Goal: Task Accomplishment & Management: Use online tool/utility

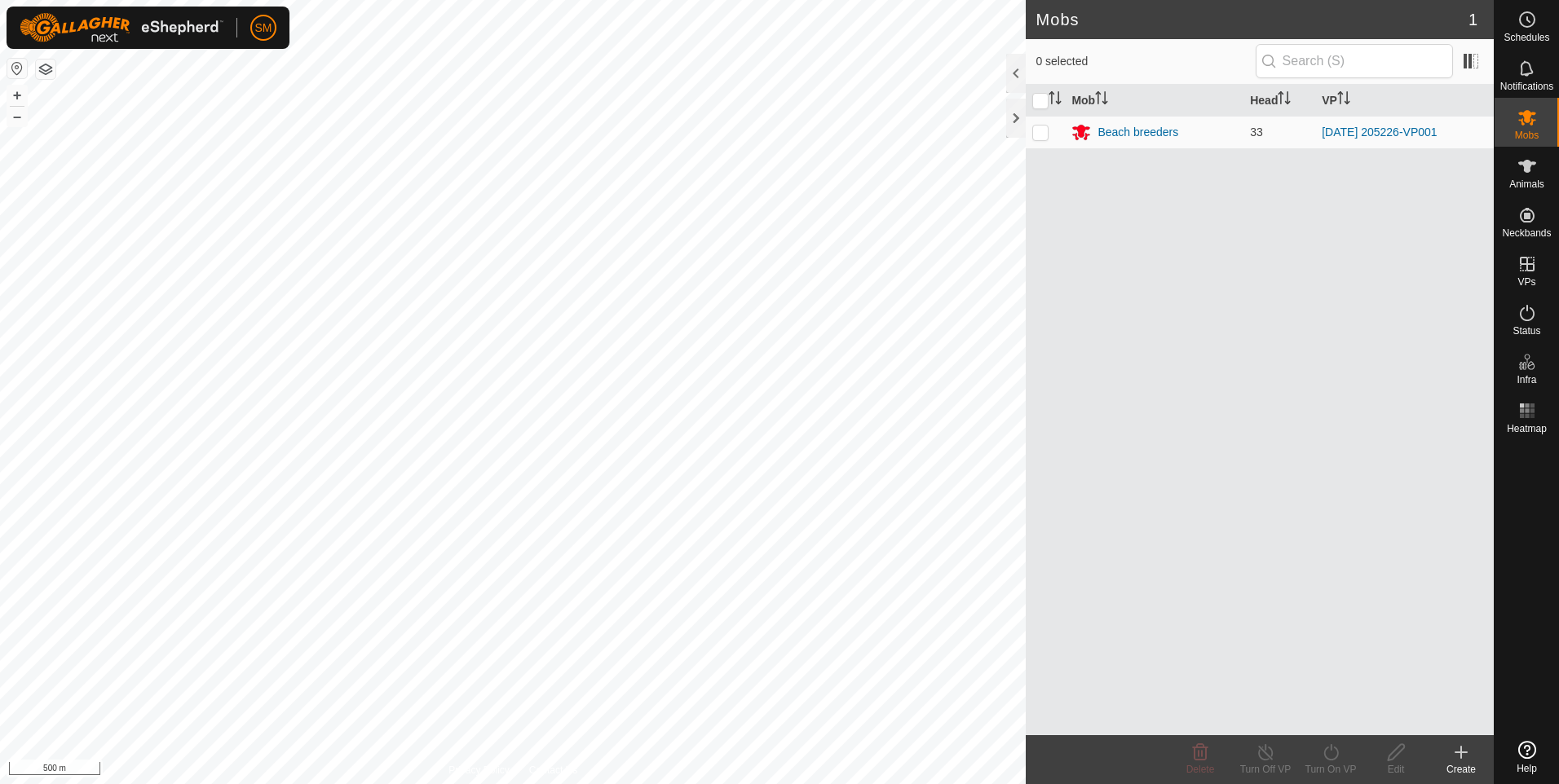
click at [0, 392] on html "SM Schedules Notifications Mobs Animals Neckbands VPs Status Infra Heatmap Help…" at bounding box center [780, 392] width 1559 height 784
click at [1044, 134] on p-checkbox at bounding box center [1040, 132] width 16 height 13
checkbox input "true"
click at [1044, 134] on p-checkbox at bounding box center [1040, 132] width 16 height 13
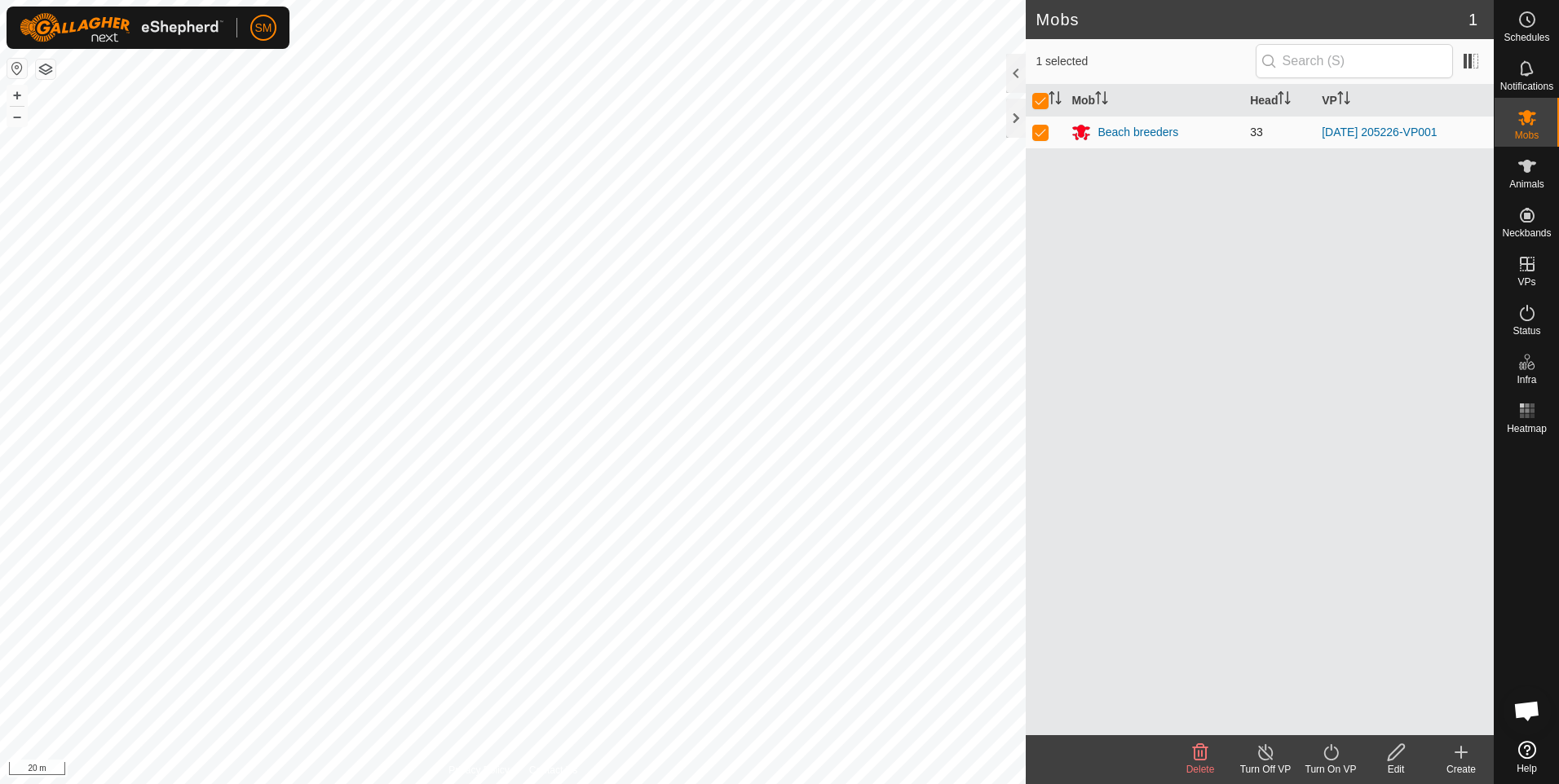
checkbox input "false"
click at [1528, 172] on icon at bounding box center [1527, 166] width 18 height 13
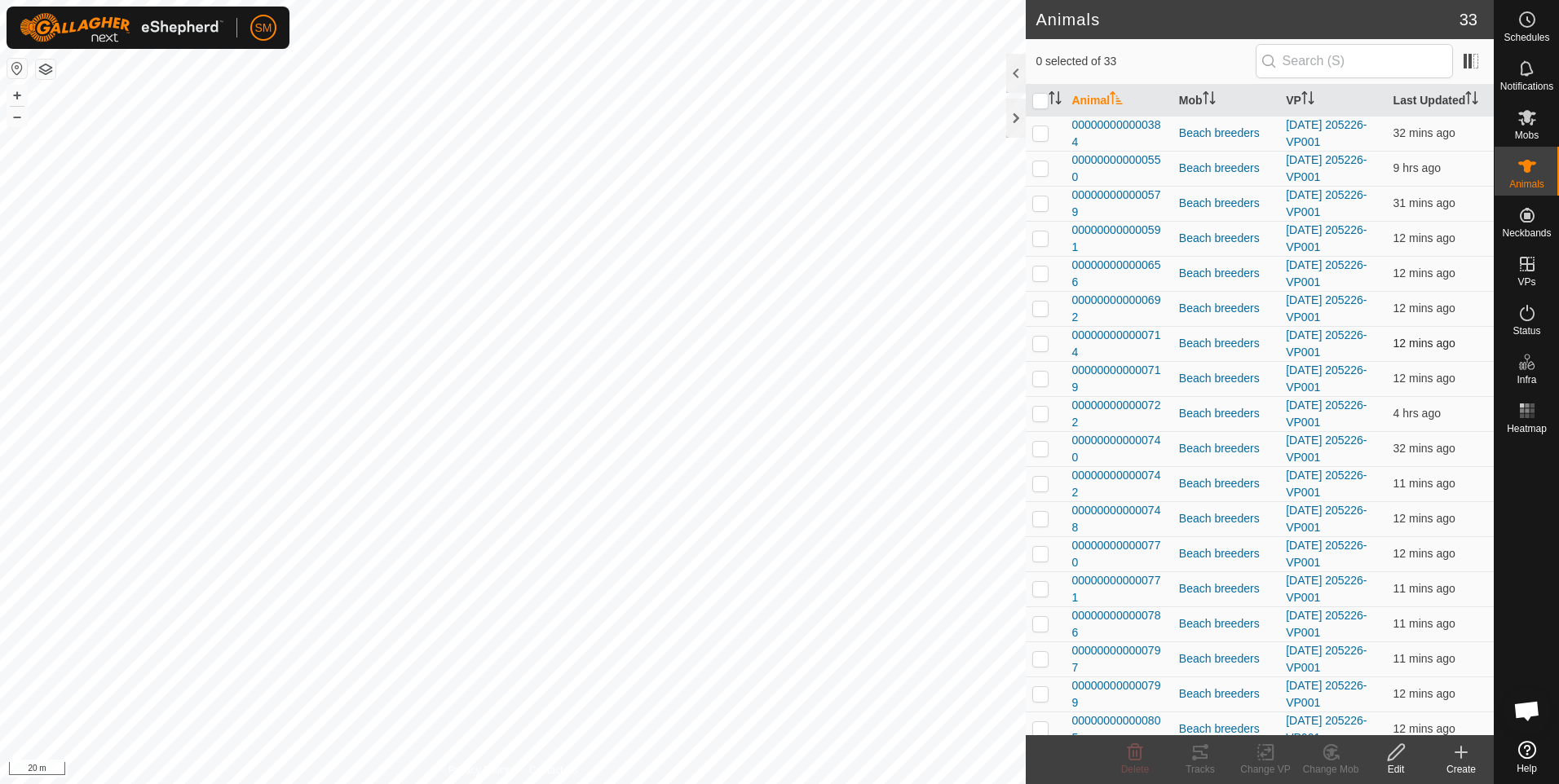
click at [1037, 345] on p-checkbox at bounding box center [1040, 343] width 16 height 13
checkbox input "true"
click at [1527, 405] on rect at bounding box center [1527, 406] width 4 height 4
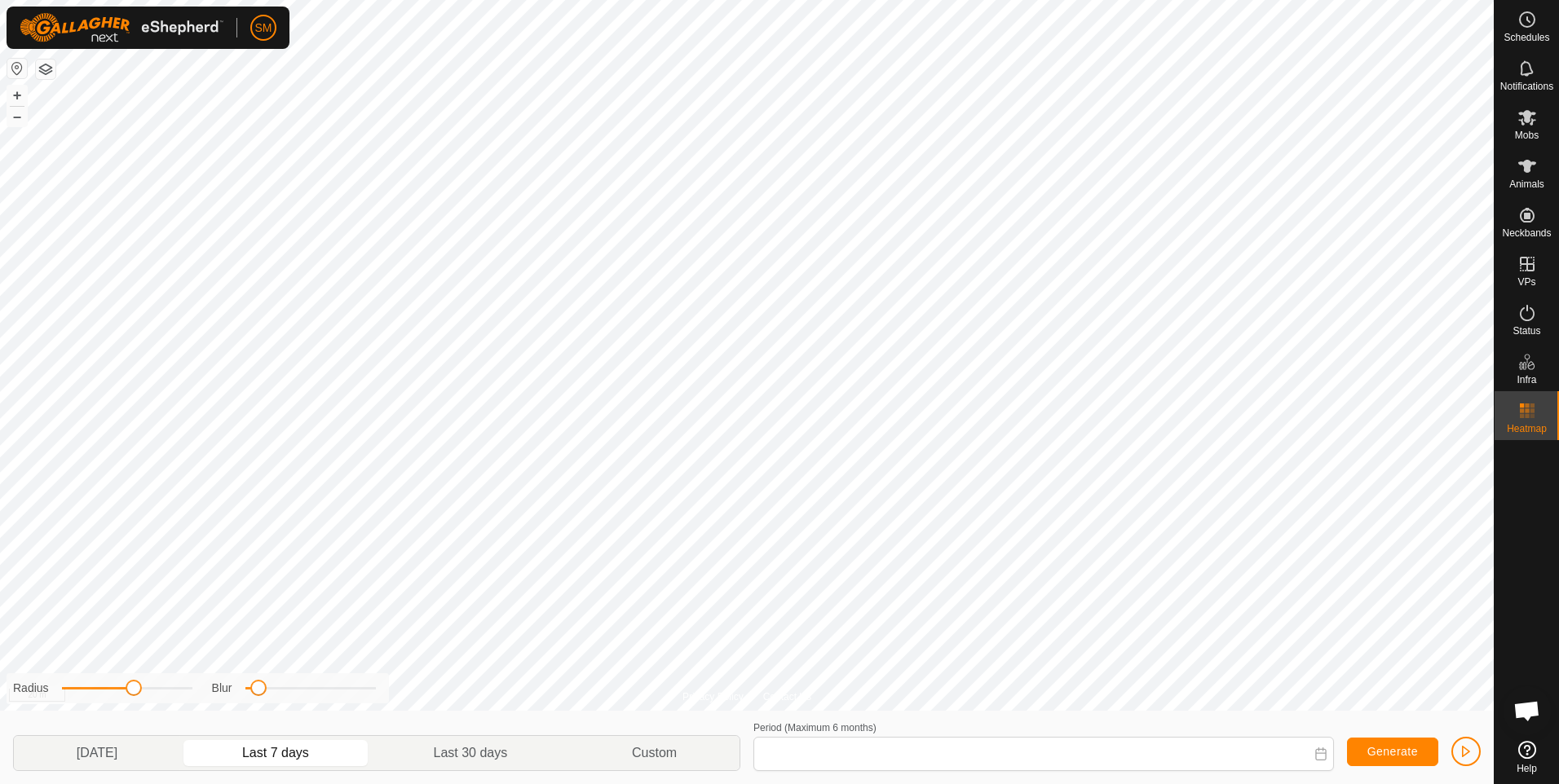
type input "[DATE] - [DATE]"
click at [1526, 174] on icon at bounding box center [1527, 166] width 20 height 20
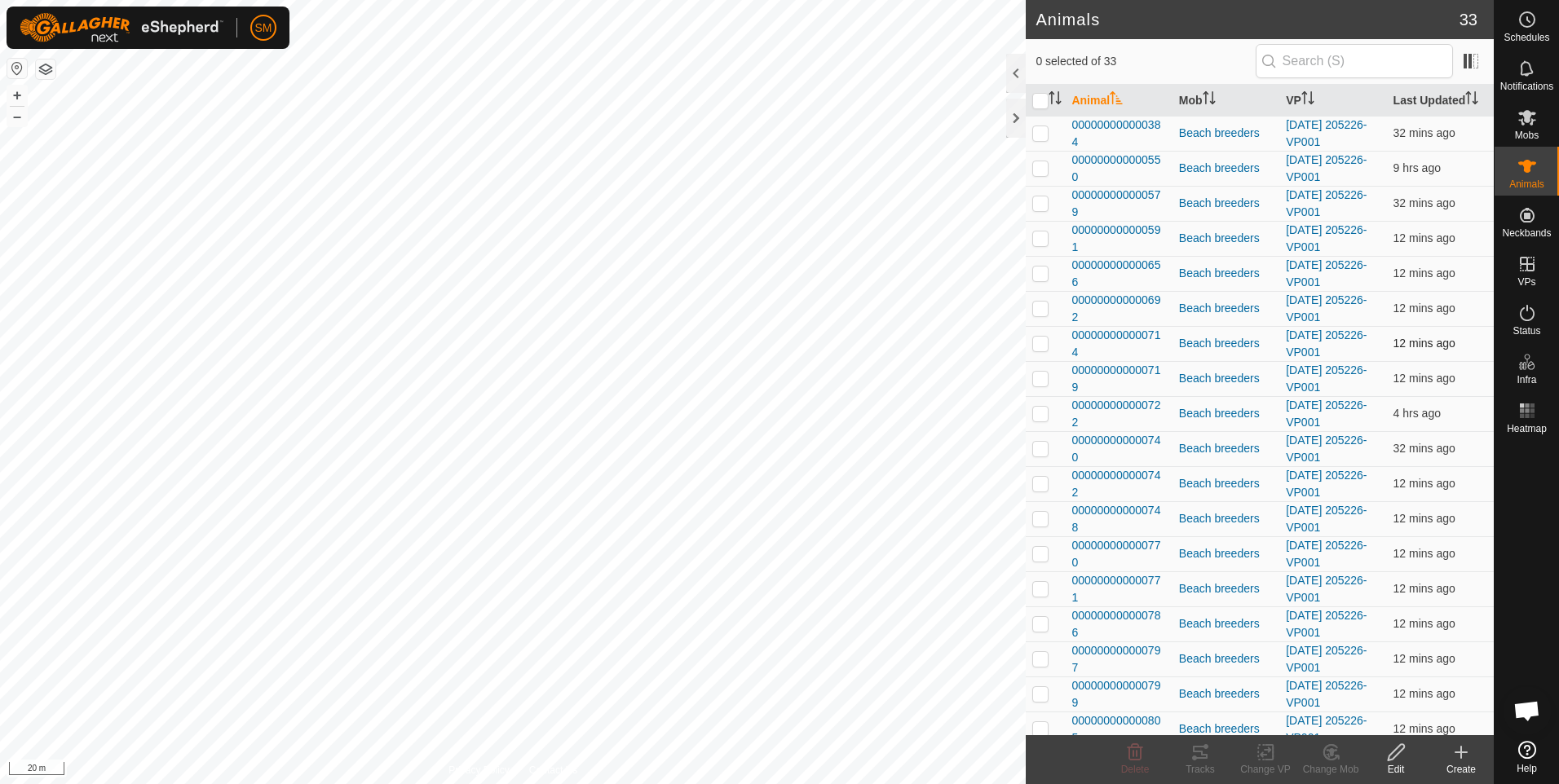
click at [1043, 346] on p-checkbox at bounding box center [1040, 343] width 16 height 13
click at [1201, 760] on icon at bounding box center [1200, 752] width 20 height 20
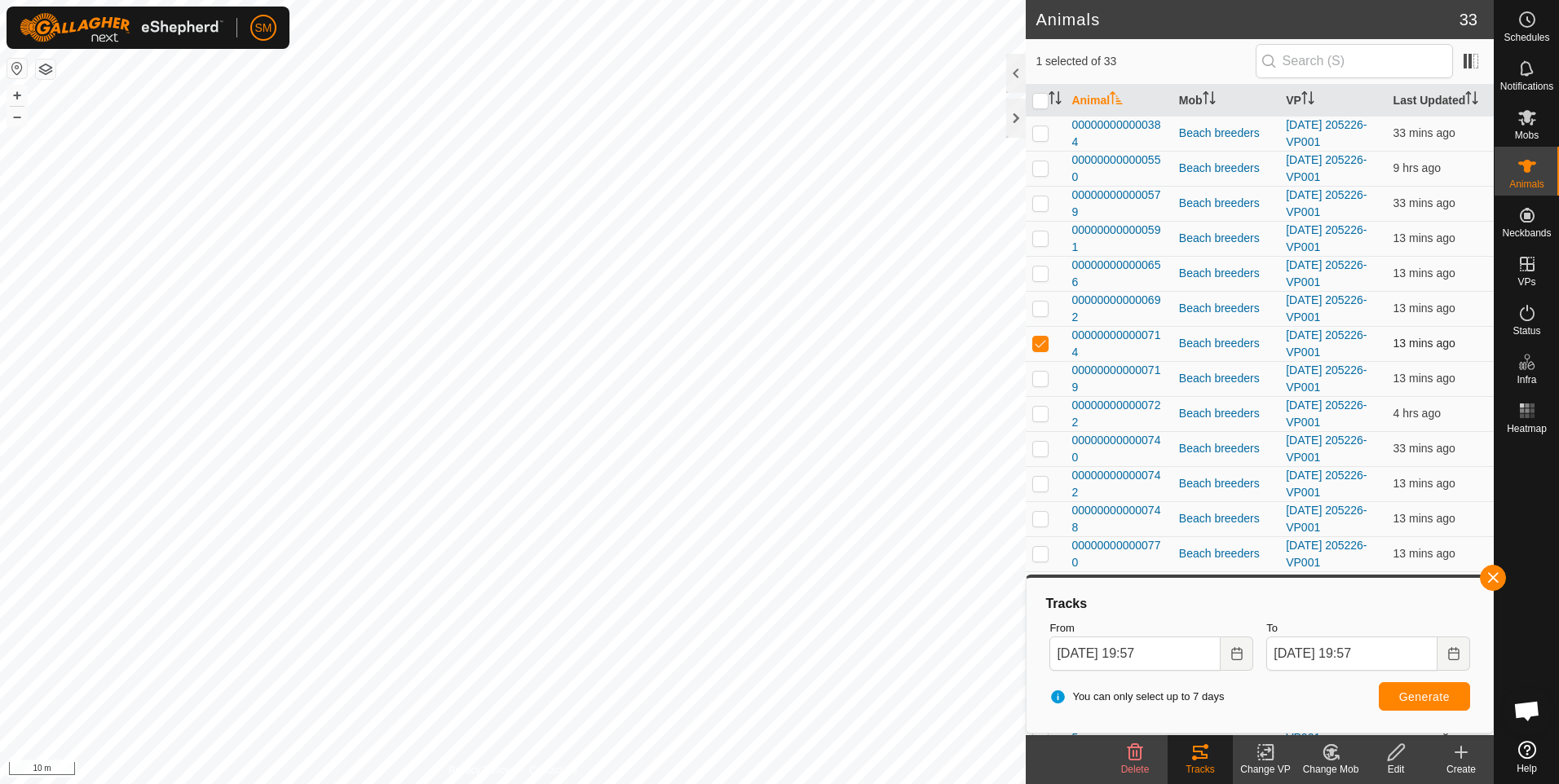
click at [1036, 342] on p-checkbox at bounding box center [1040, 343] width 16 height 13
checkbox input "false"
click at [1039, 411] on p-checkbox at bounding box center [1040, 413] width 16 height 13
checkbox input "true"
click at [1206, 755] on icon at bounding box center [1200, 753] width 14 height 13
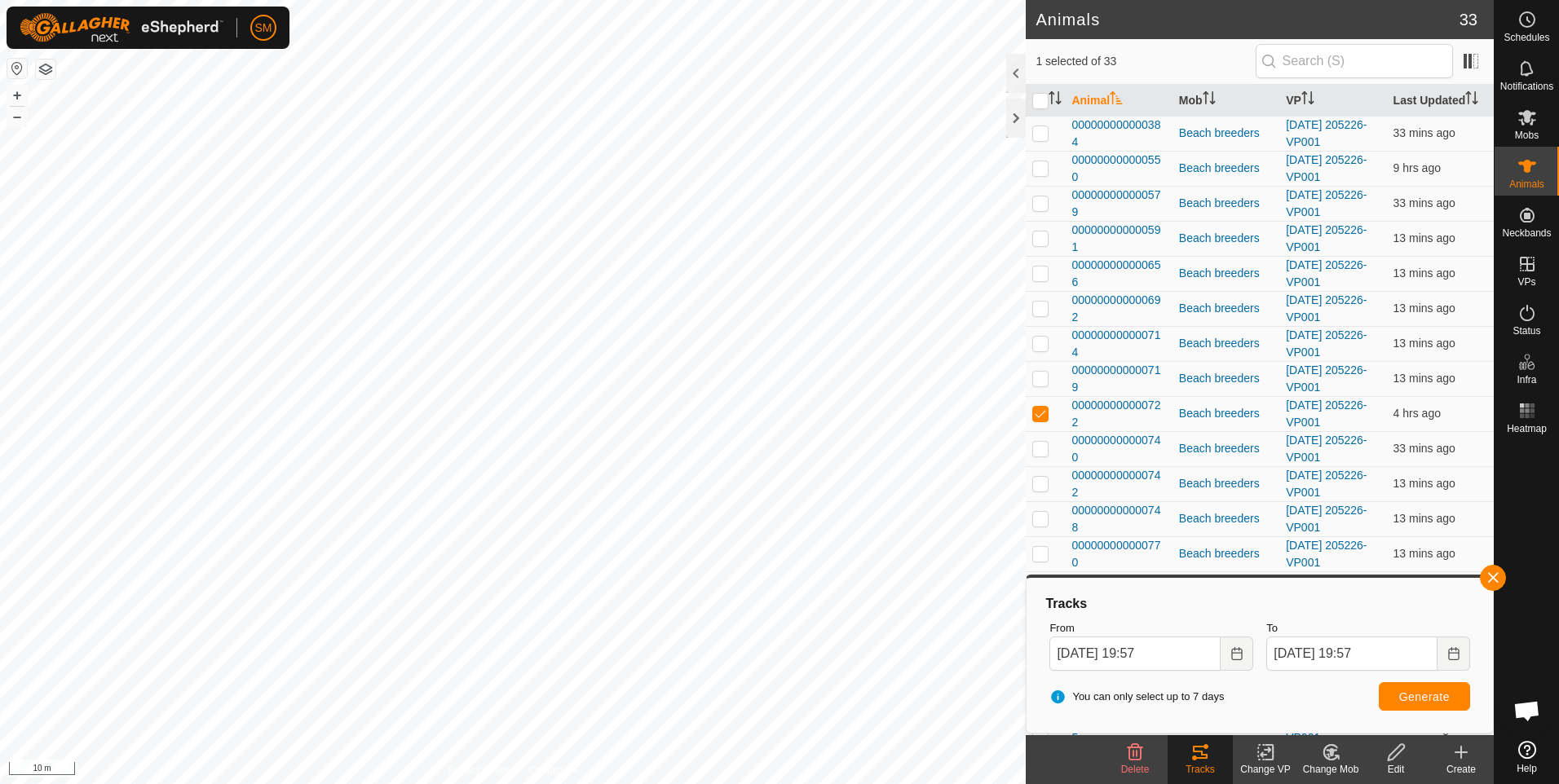
click at [1184, 754] on tracks-svg-icon at bounding box center [1200, 752] width 66 height 20
click at [1035, 341] on p-checkbox at bounding box center [1040, 343] width 16 height 13
checkbox input "true"
click at [1037, 412] on p-checkbox at bounding box center [1040, 413] width 16 height 13
checkbox input "false"
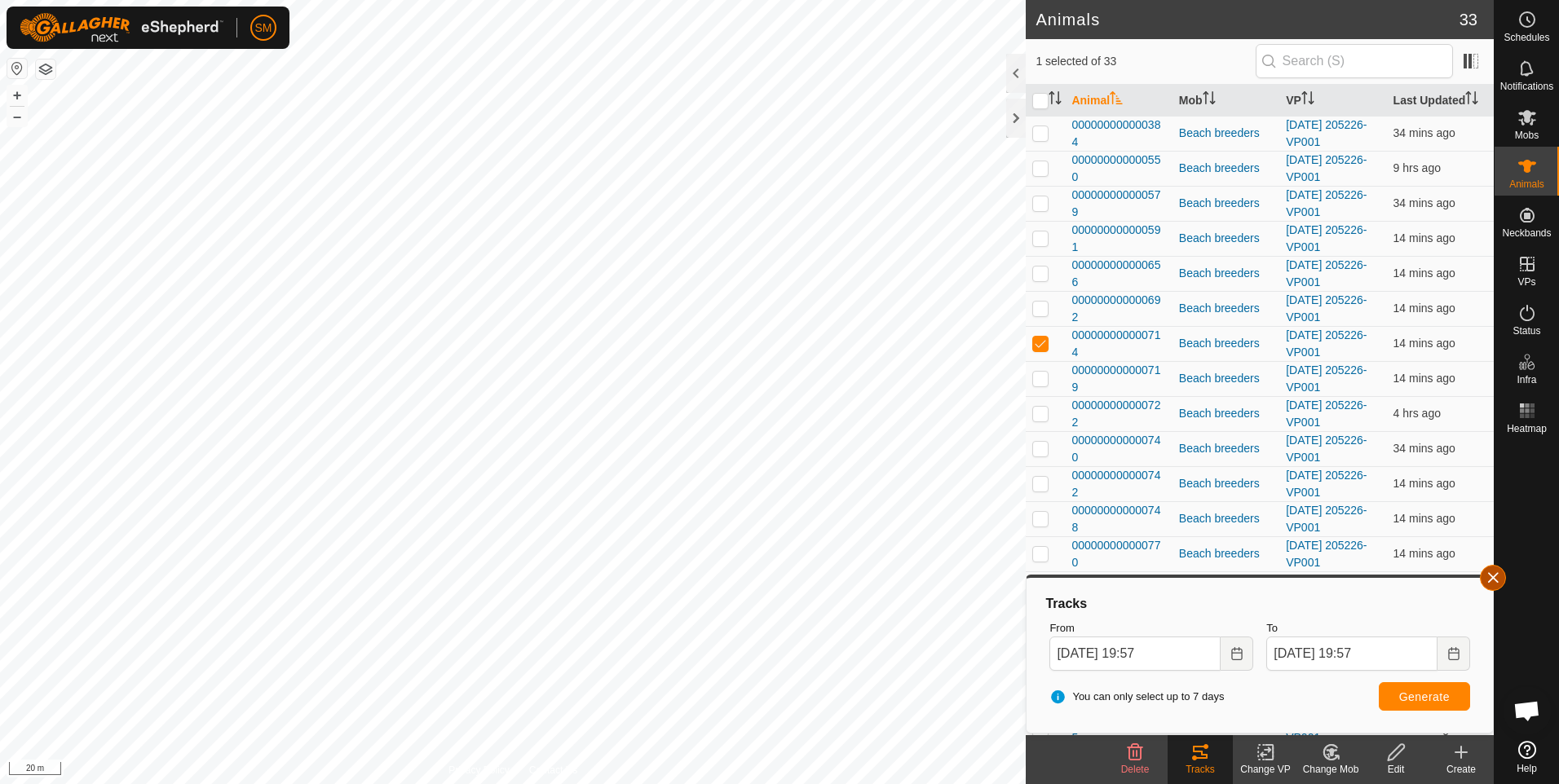
click at [1494, 577] on button "button" at bounding box center [1492, 577] width 26 height 26
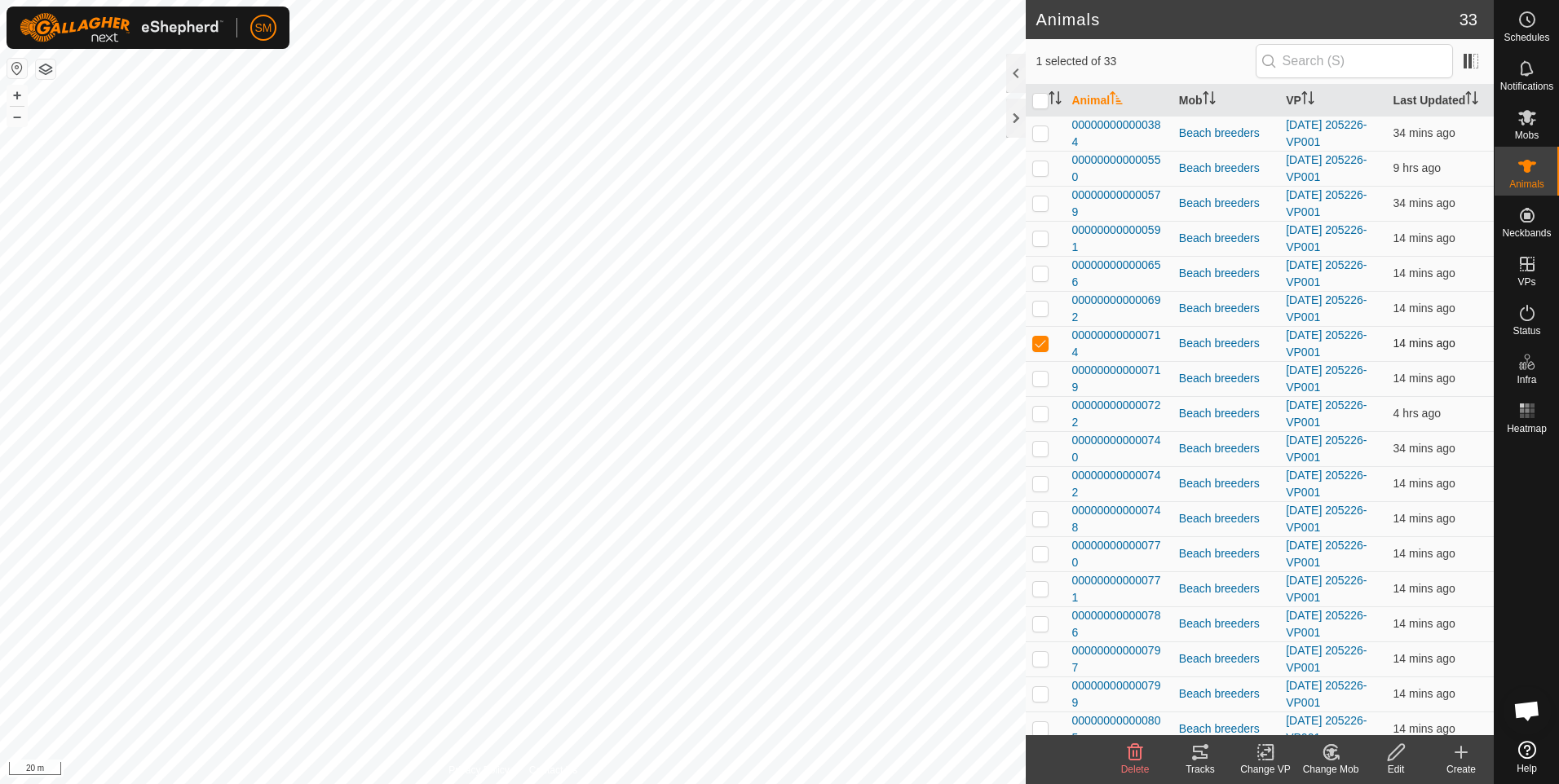
click at [1040, 345] on p-checkbox at bounding box center [1040, 343] width 16 height 13
checkbox input "false"
click at [1042, 417] on p-checkbox at bounding box center [1040, 413] width 16 height 13
click at [1196, 756] on icon at bounding box center [1194, 757] width 5 height 5
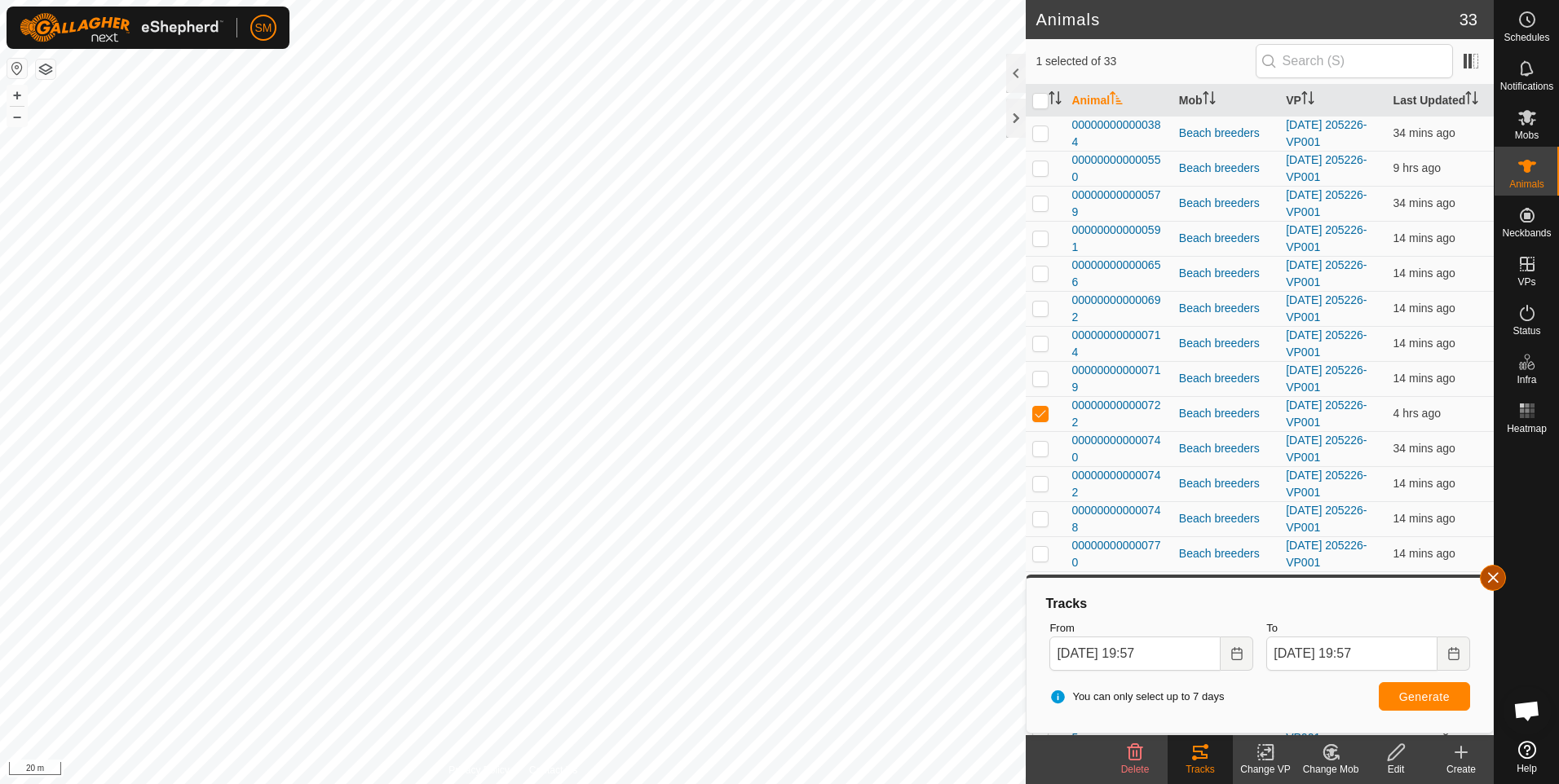
click at [1488, 579] on button "button" at bounding box center [1492, 577] width 26 height 26
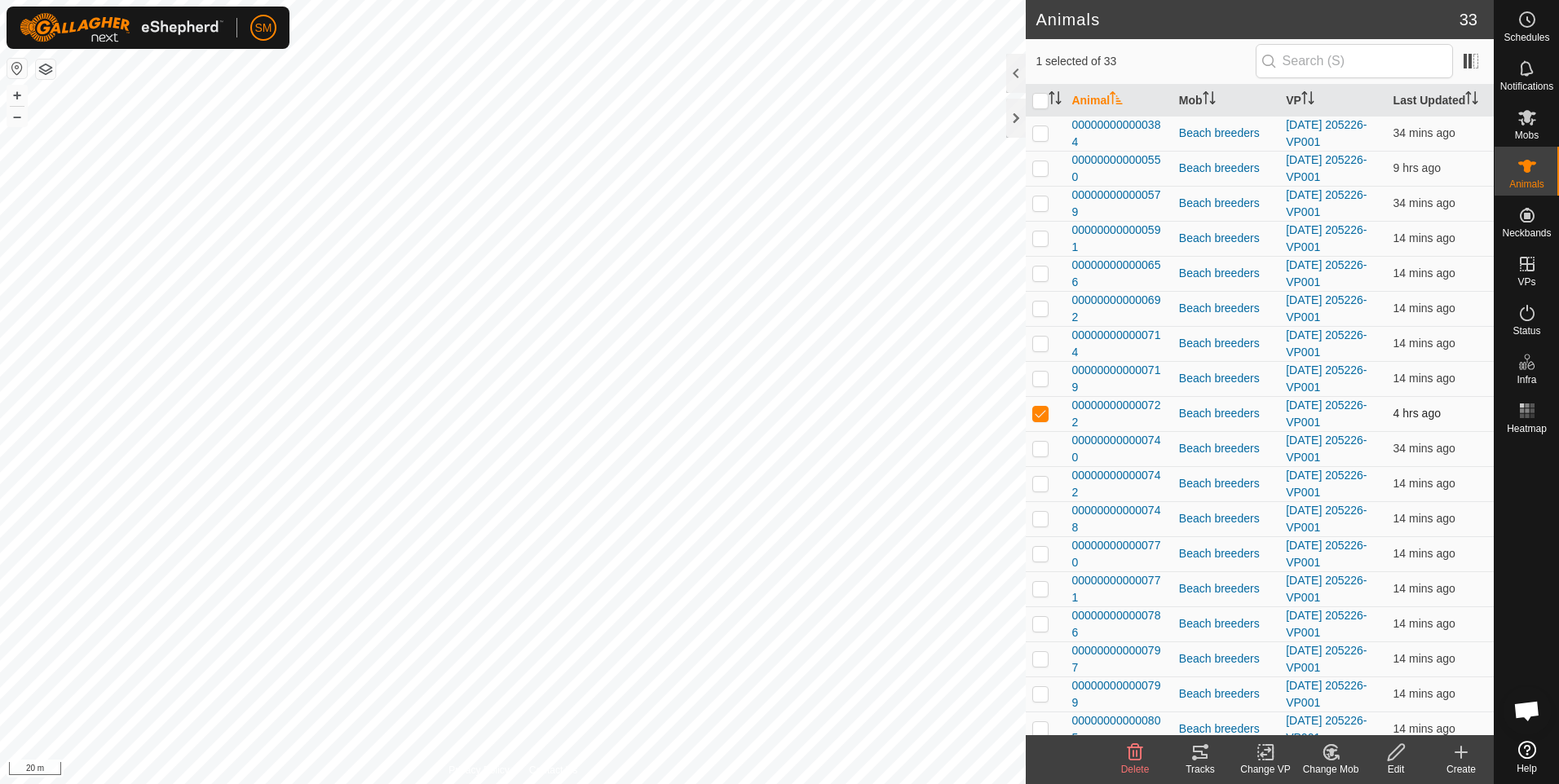
click at [1037, 416] on p-checkbox at bounding box center [1040, 413] width 16 height 13
checkbox input "false"
click at [1042, 136] on p-checkbox at bounding box center [1040, 133] width 16 height 13
click at [1204, 760] on icon at bounding box center [1200, 752] width 20 height 20
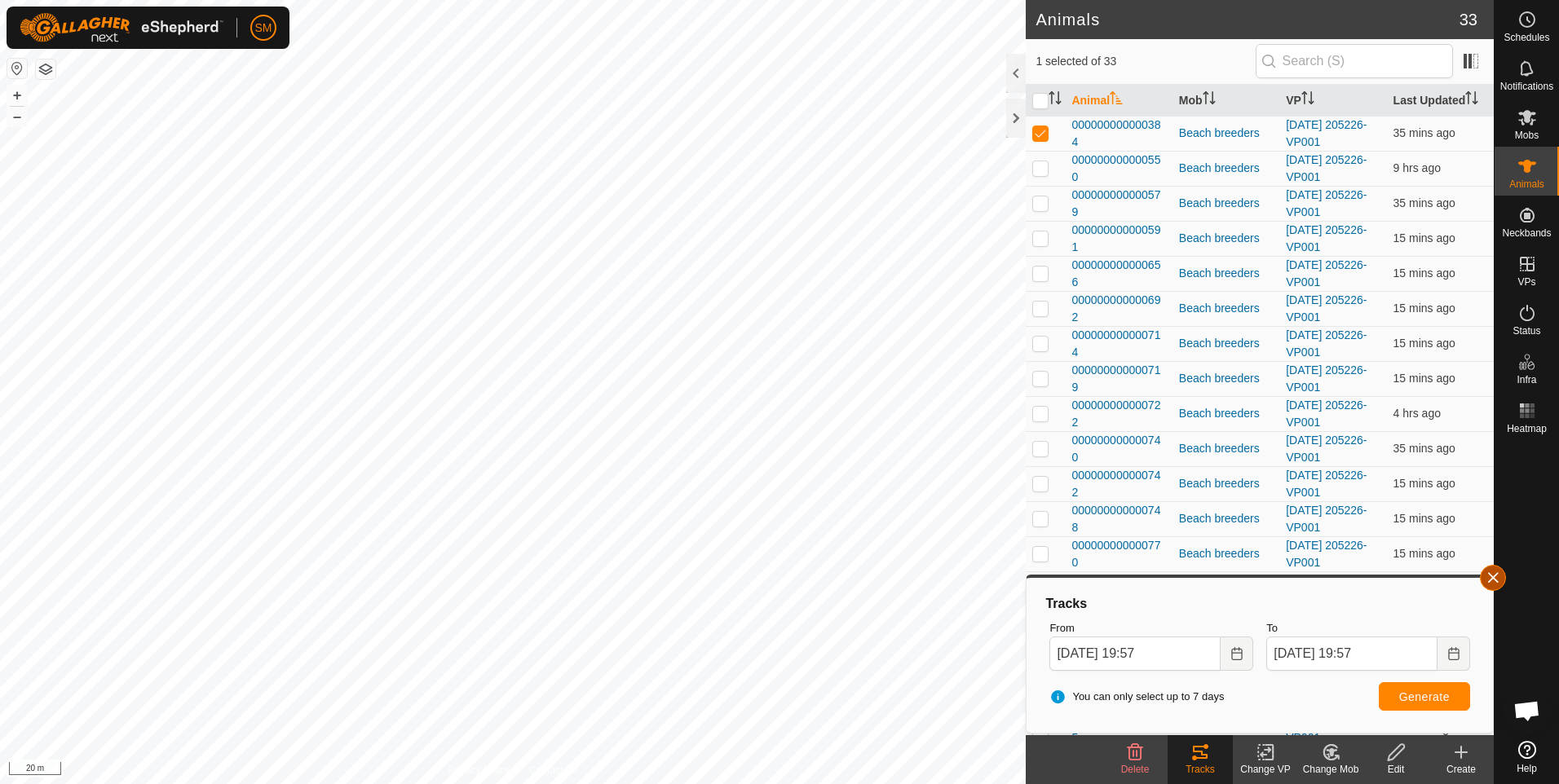
click at [1495, 581] on button "button" at bounding box center [1492, 577] width 26 height 26
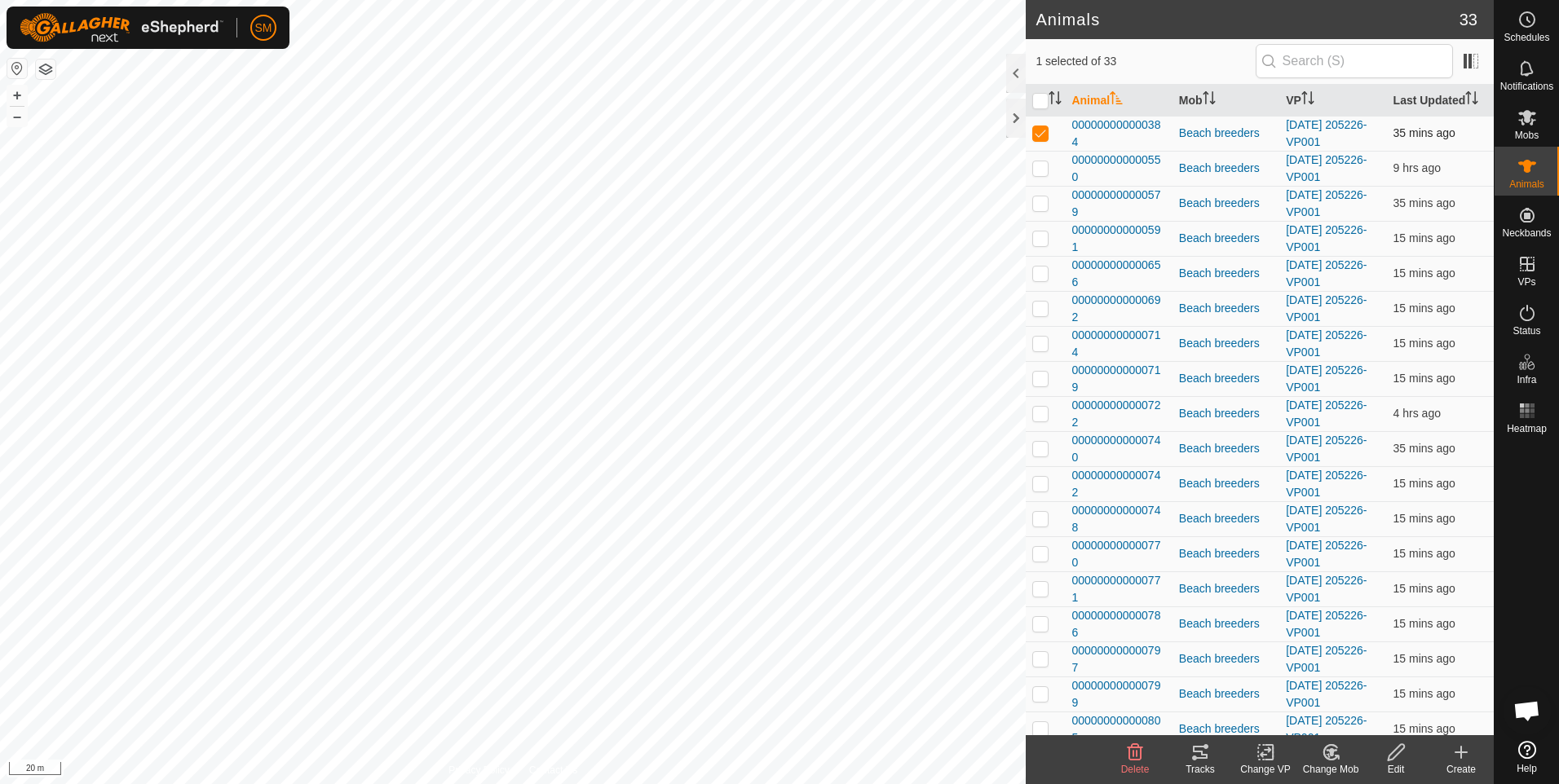
click at [1039, 129] on p-checkbox at bounding box center [1040, 133] width 16 height 13
checkbox input "false"
click at [1040, 168] on p-checkbox at bounding box center [1040, 168] width 16 height 13
click at [1202, 765] on div "Tracks" at bounding box center [1200, 769] width 66 height 14
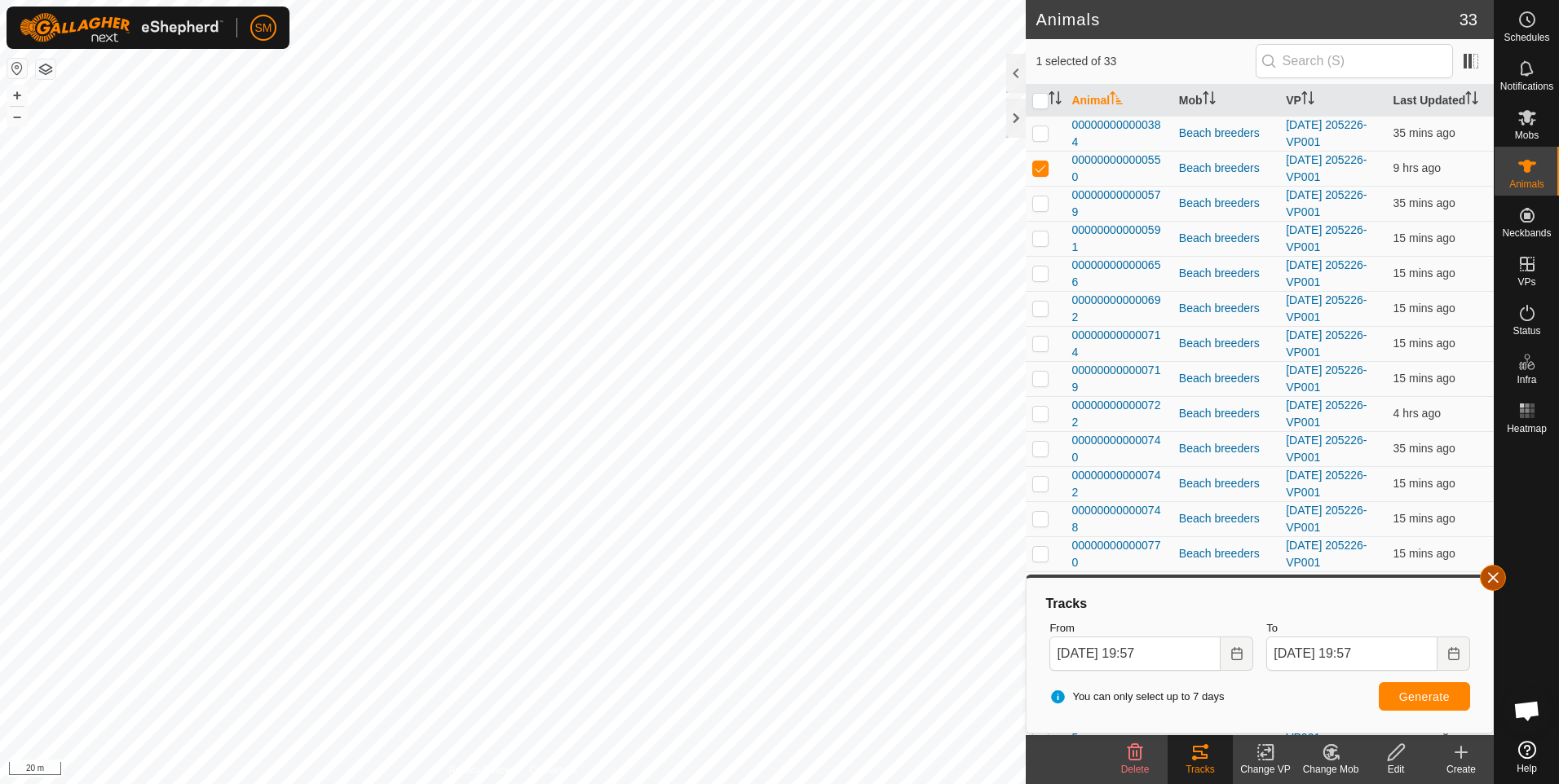
click at [1493, 580] on button "button" at bounding box center [1492, 577] width 26 height 26
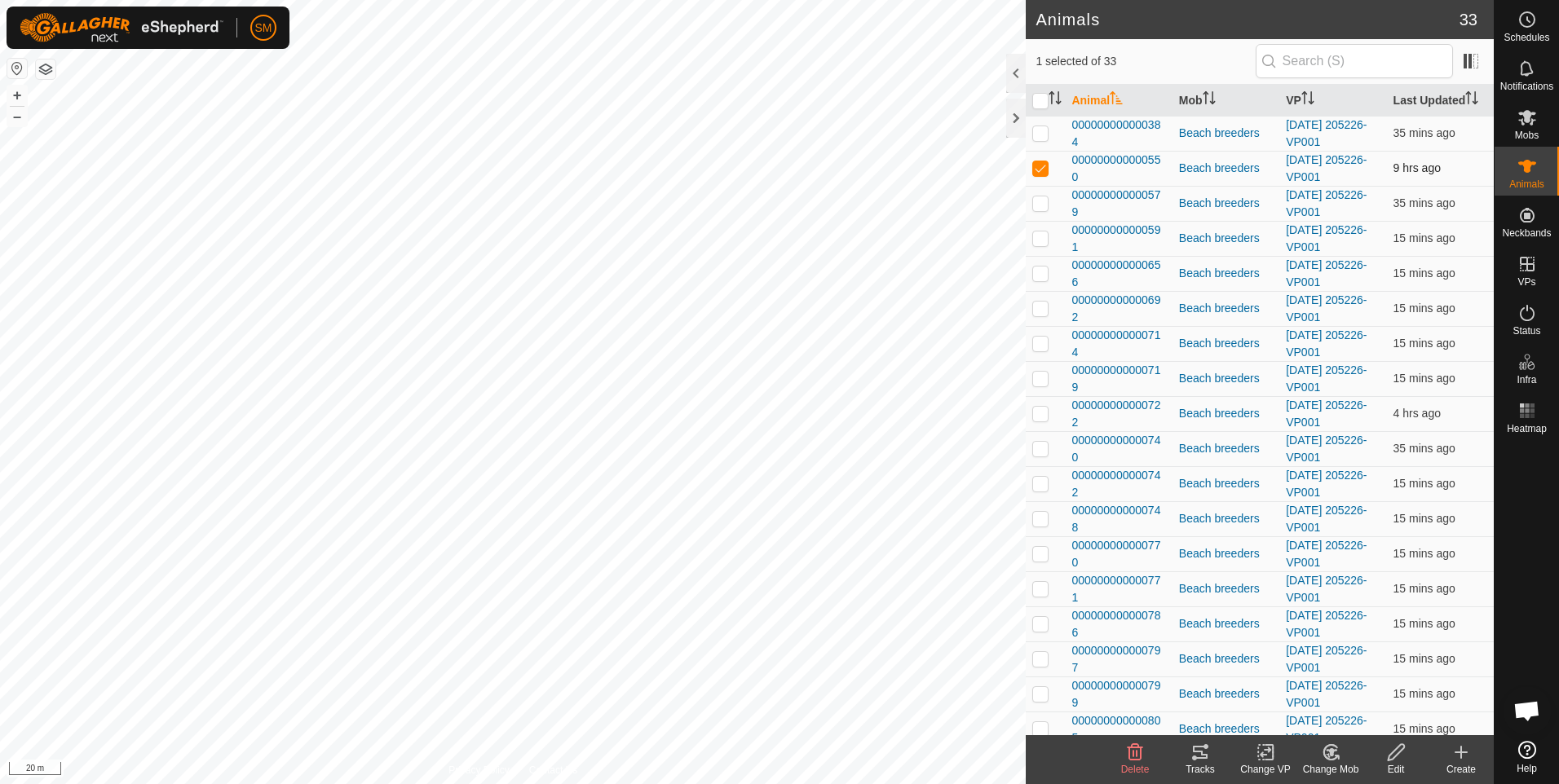
click at [1040, 163] on p-checkbox at bounding box center [1040, 168] width 16 height 13
checkbox input "false"
click at [1036, 207] on p-checkbox at bounding box center [1040, 203] width 16 height 13
click at [1201, 759] on icon at bounding box center [1200, 753] width 14 height 13
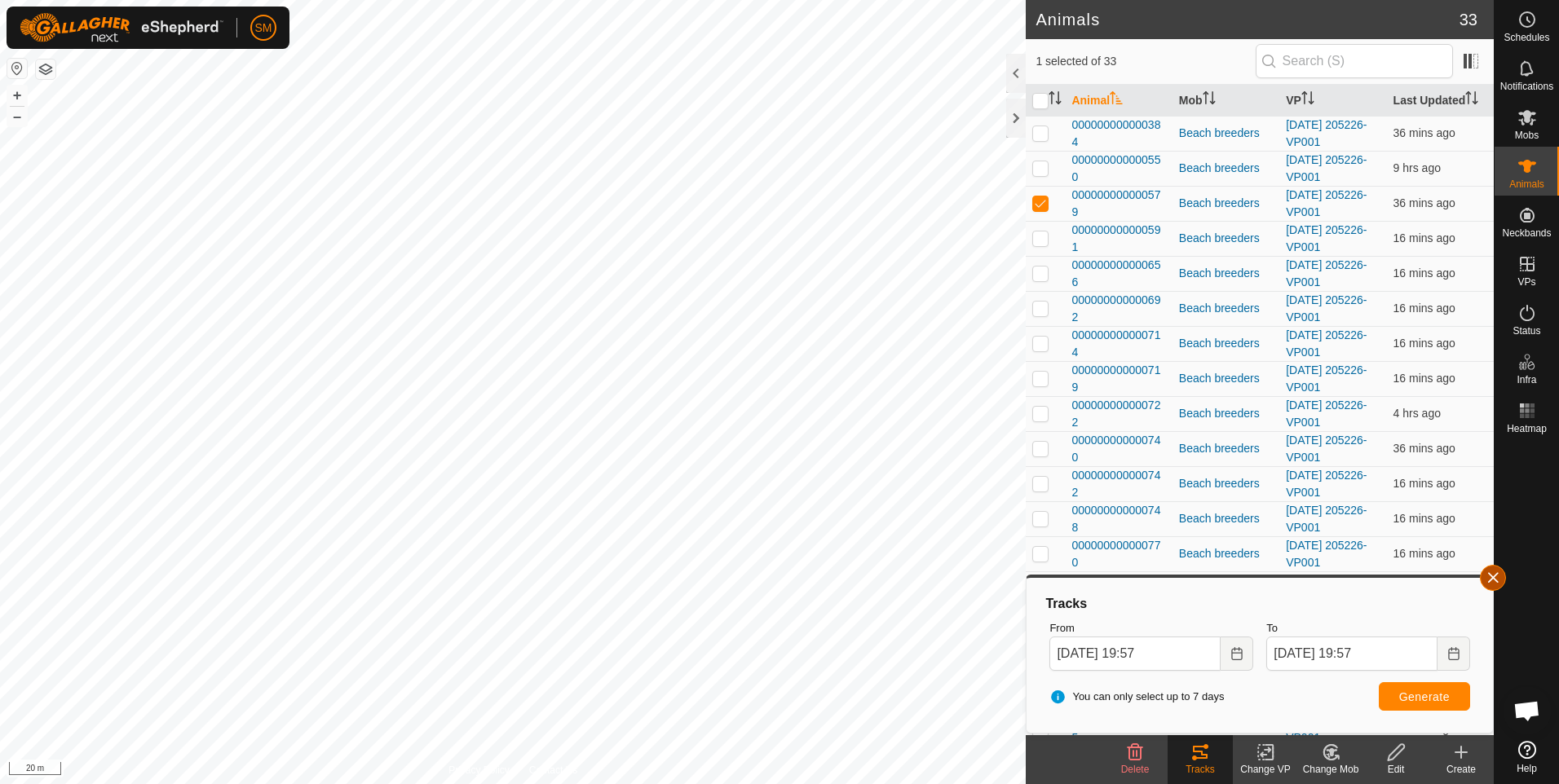
click at [1492, 583] on button "button" at bounding box center [1492, 577] width 26 height 26
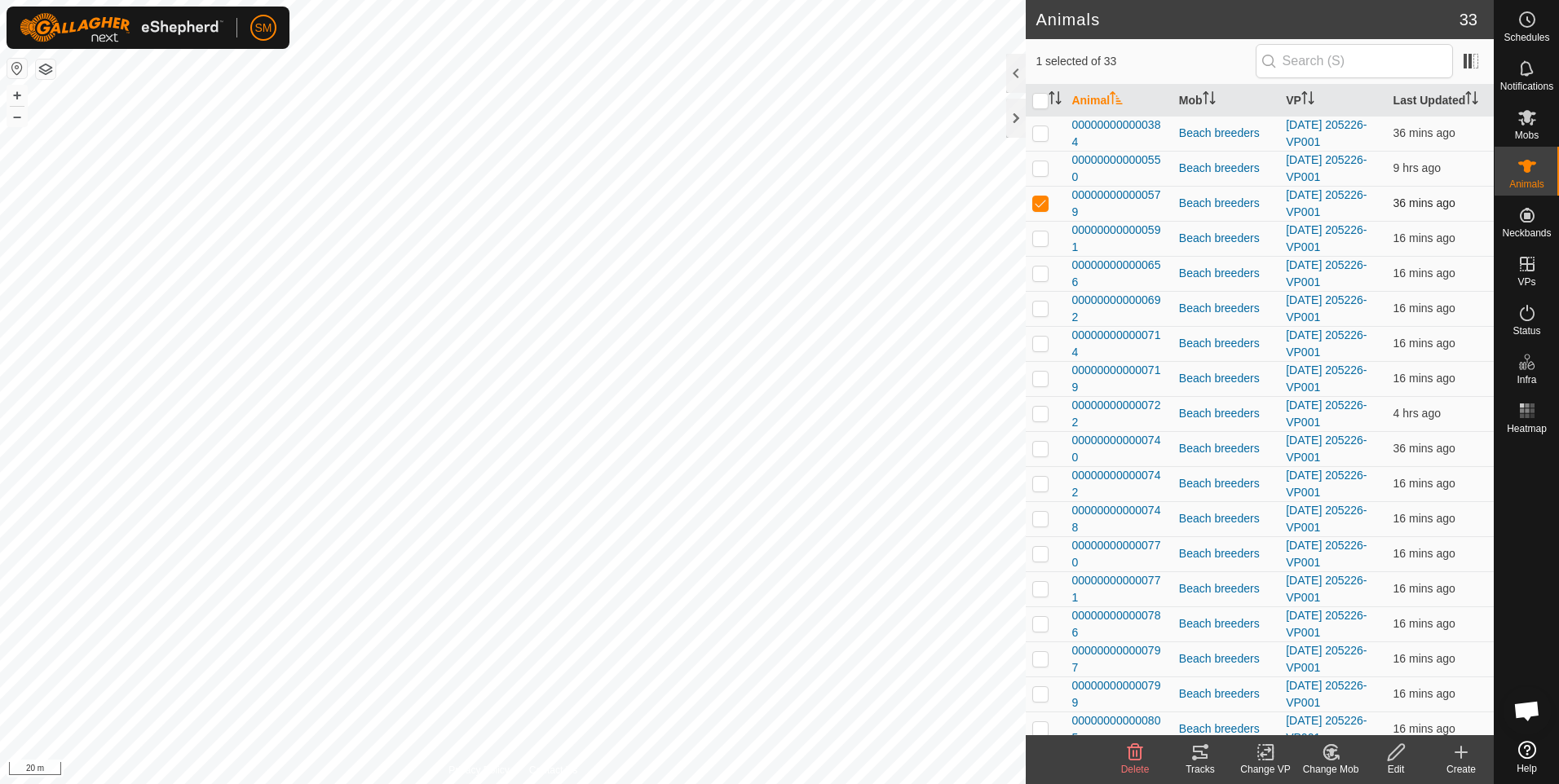
click at [1039, 205] on p-checkbox at bounding box center [1040, 203] width 16 height 13
checkbox input "false"
click at [1039, 236] on p-checkbox at bounding box center [1040, 239] width 16 height 13
click at [1200, 754] on icon at bounding box center [1200, 752] width 20 height 20
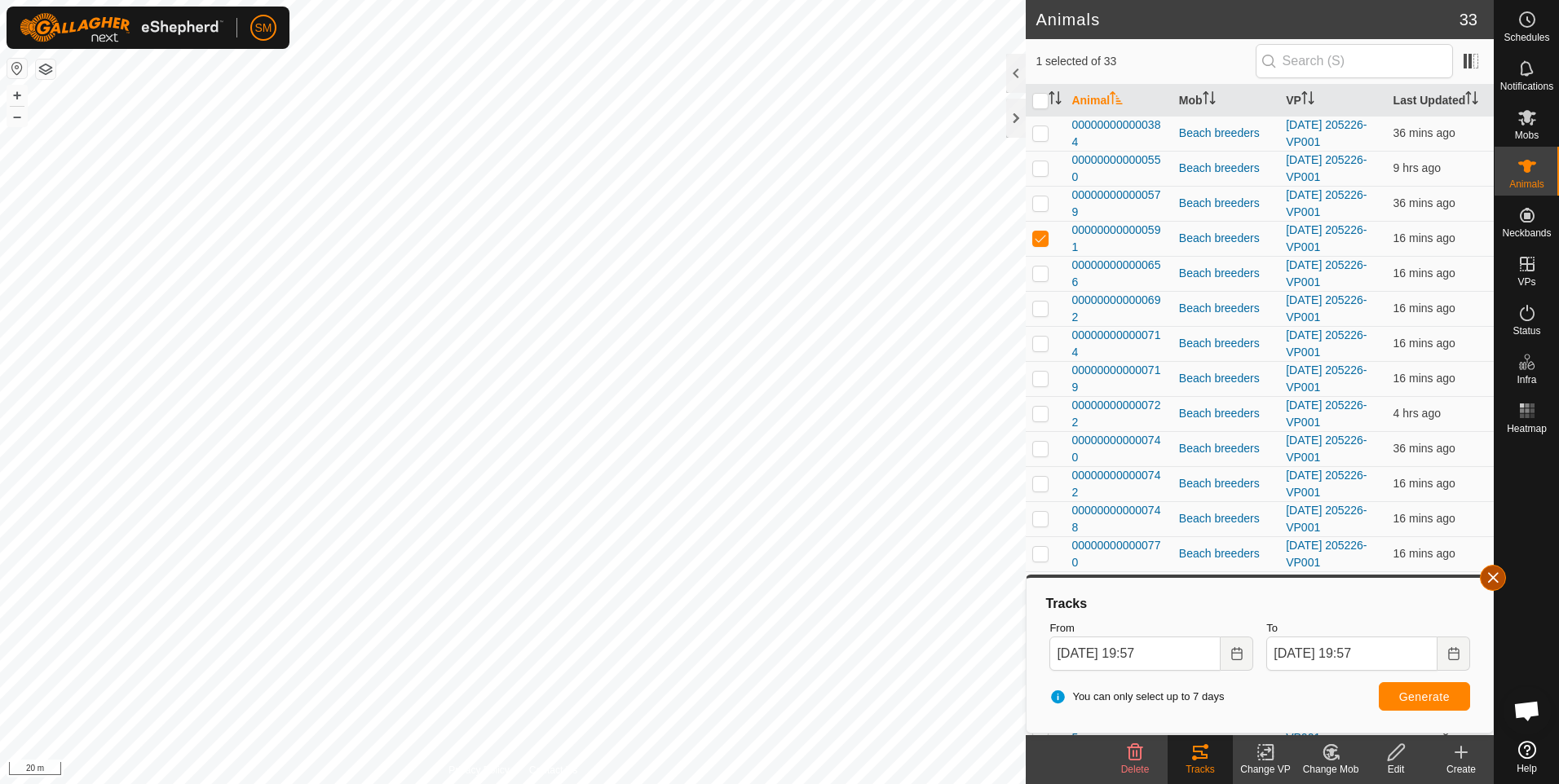
click at [1497, 576] on button "button" at bounding box center [1492, 577] width 26 height 26
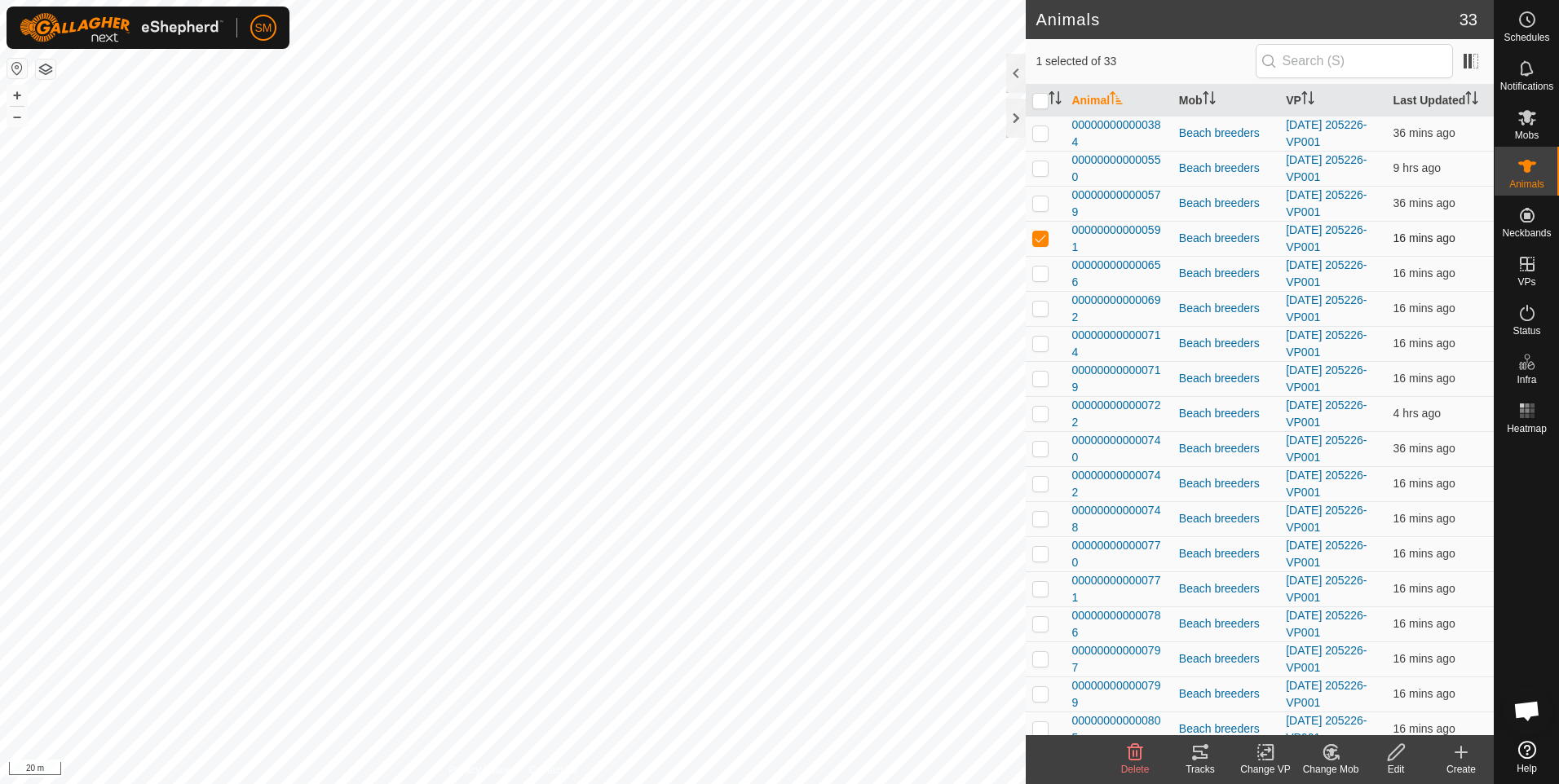
click at [1042, 238] on p-checkbox at bounding box center [1040, 239] width 16 height 13
checkbox input "false"
click at [1042, 272] on p-checkbox at bounding box center [1040, 273] width 16 height 13
checkbox input "true"
click at [1203, 759] on icon at bounding box center [1200, 753] width 14 height 13
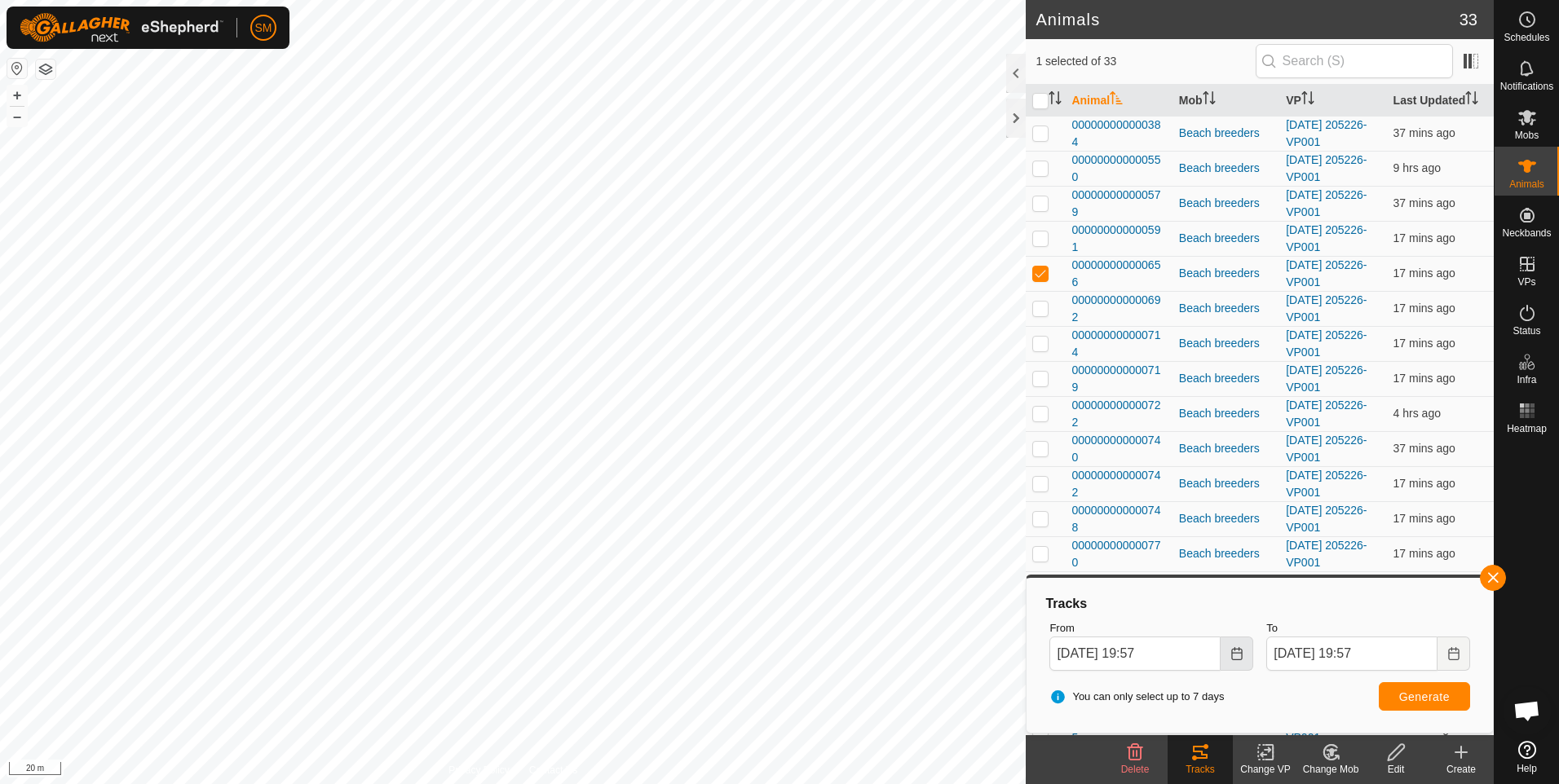
click at [1237, 655] on icon "Choose Date" at bounding box center [1237, 654] width 13 height 13
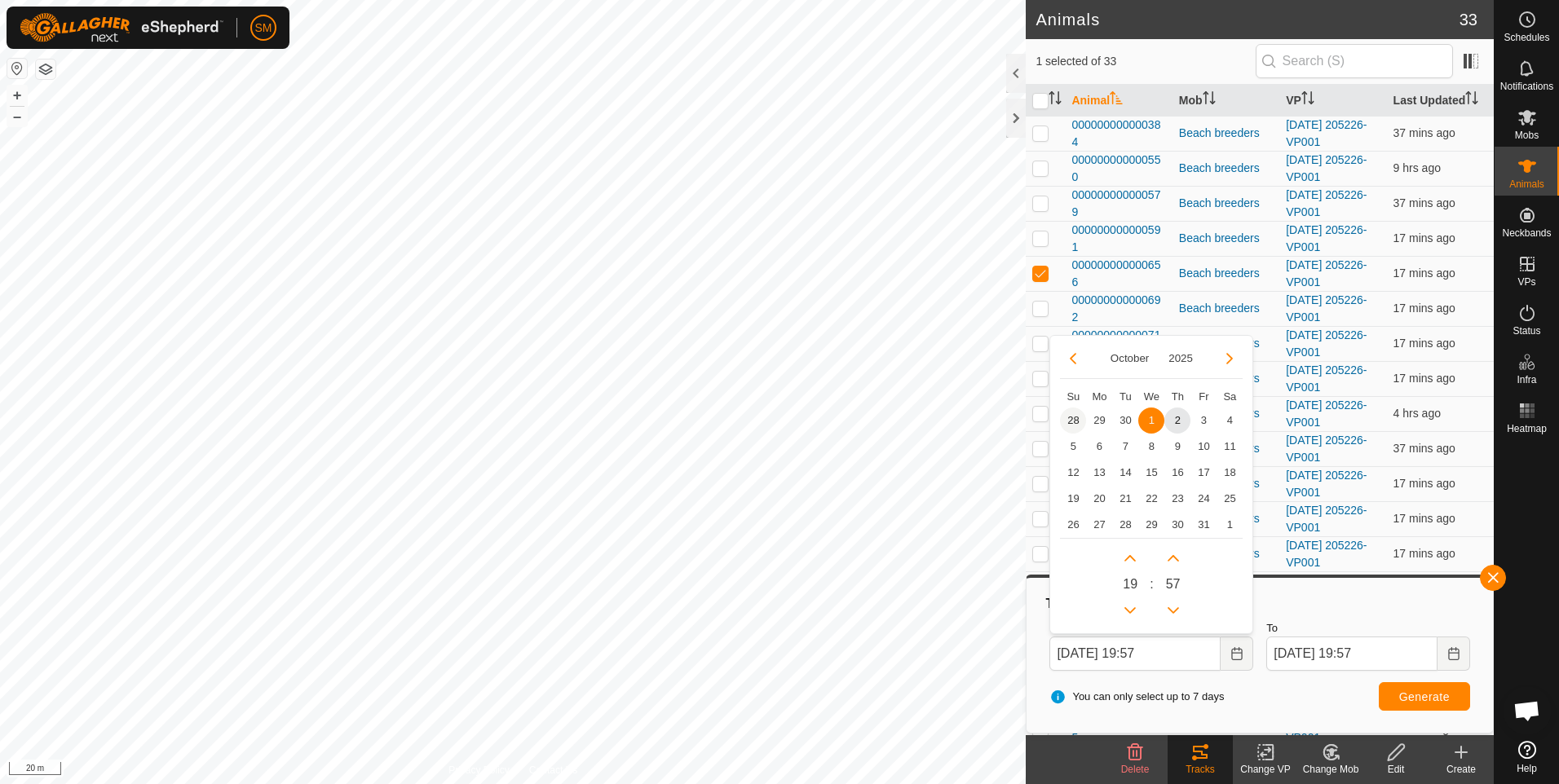
click at [1078, 418] on span "28" at bounding box center [1072, 420] width 26 height 26
type input "[DATE] 19:57"
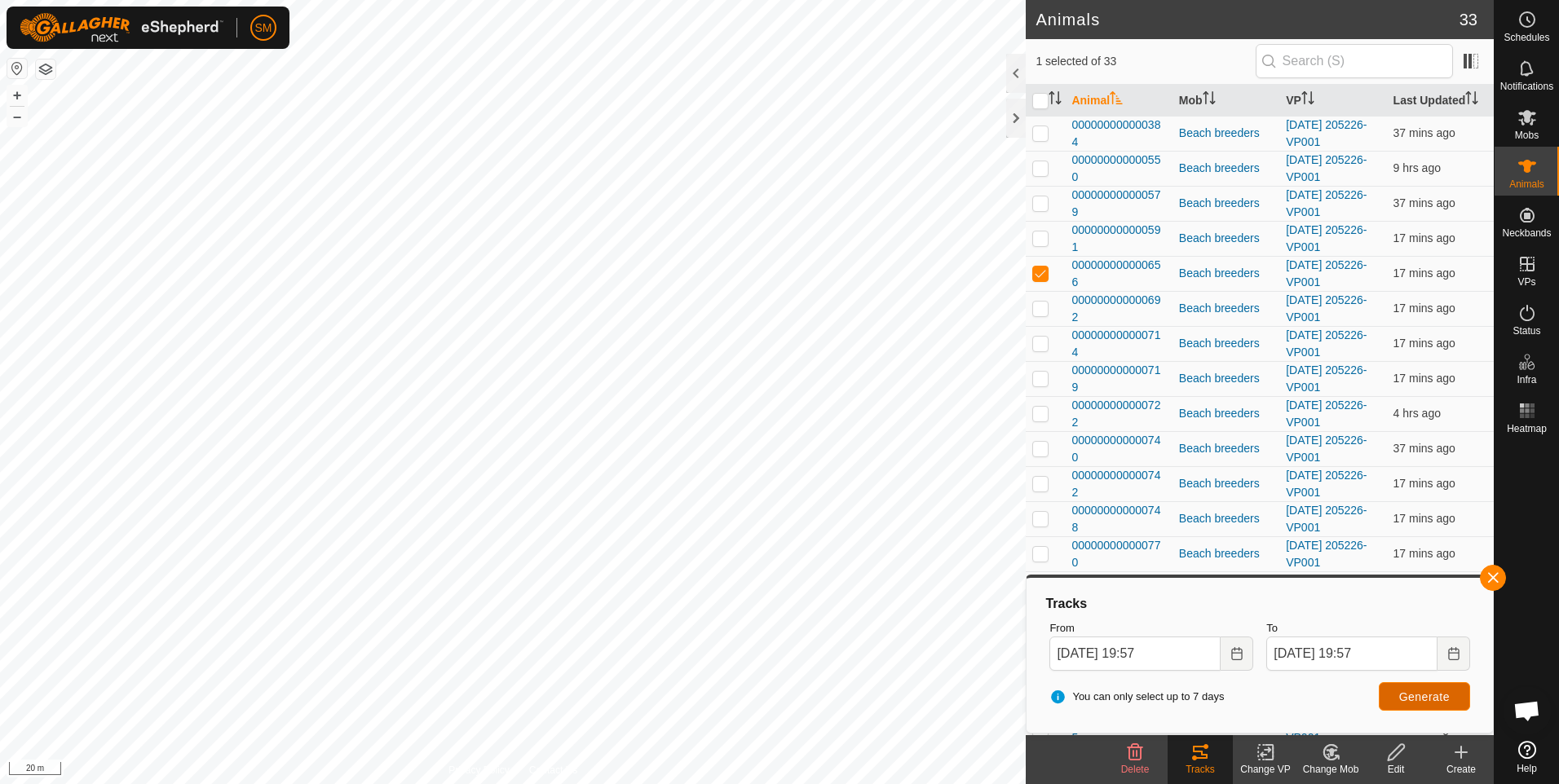
click at [1422, 695] on span "Generate" at bounding box center [1424, 697] width 50 height 13
click at [1042, 272] on p-checkbox at bounding box center [1040, 273] width 16 height 13
checkbox input "false"
click at [1042, 345] on p-checkbox at bounding box center [1040, 343] width 16 height 13
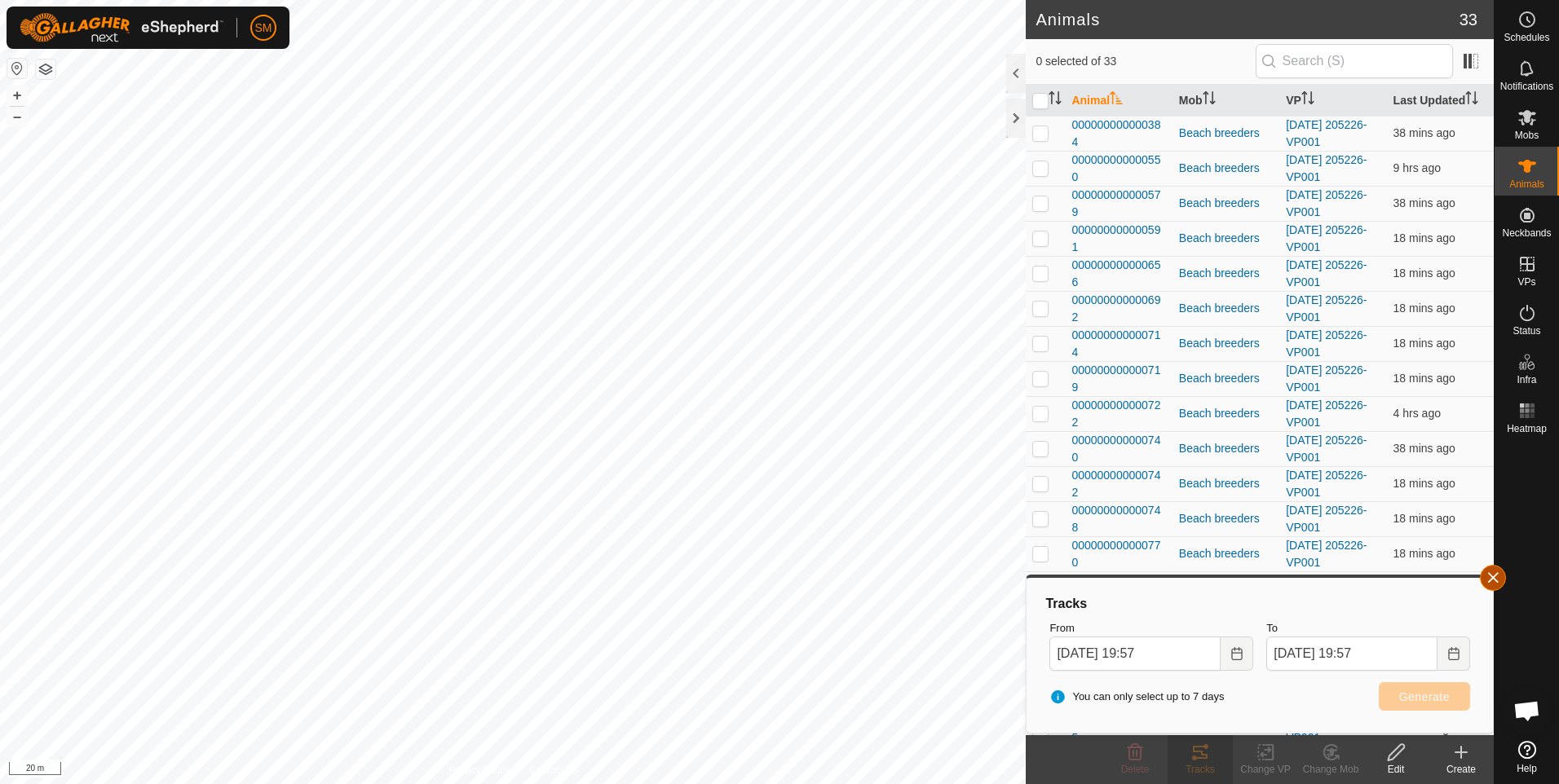
click at [1494, 576] on button "button" at bounding box center [1492, 577] width 26 height 26
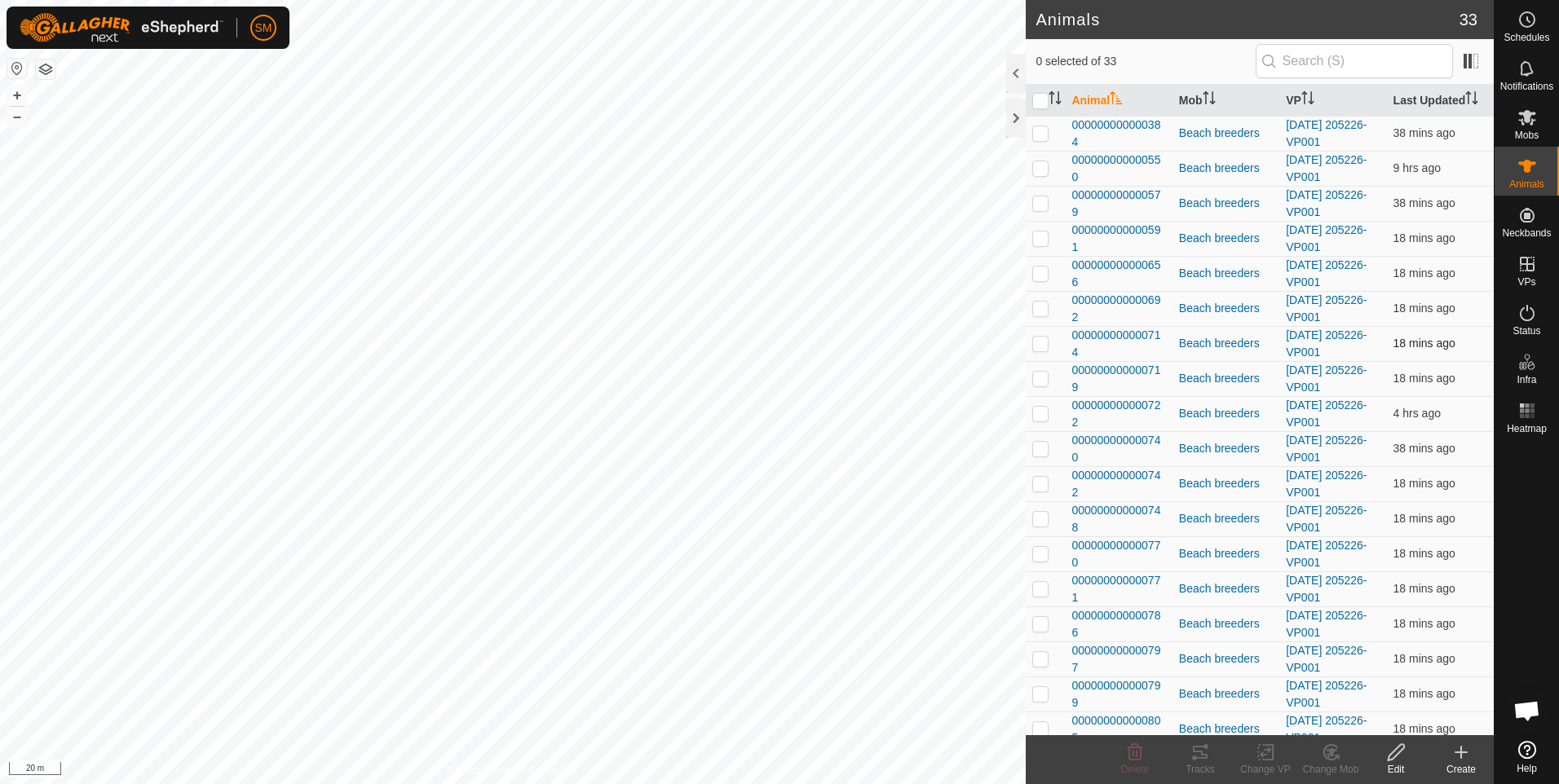
click at [1040, 346] on p-checkbox at bounding box center [1040, 343] width 16 height 13
checkbox input "true"
click at [1197, 754] on icon at bounding box center [1200, 752] width 20 height 20
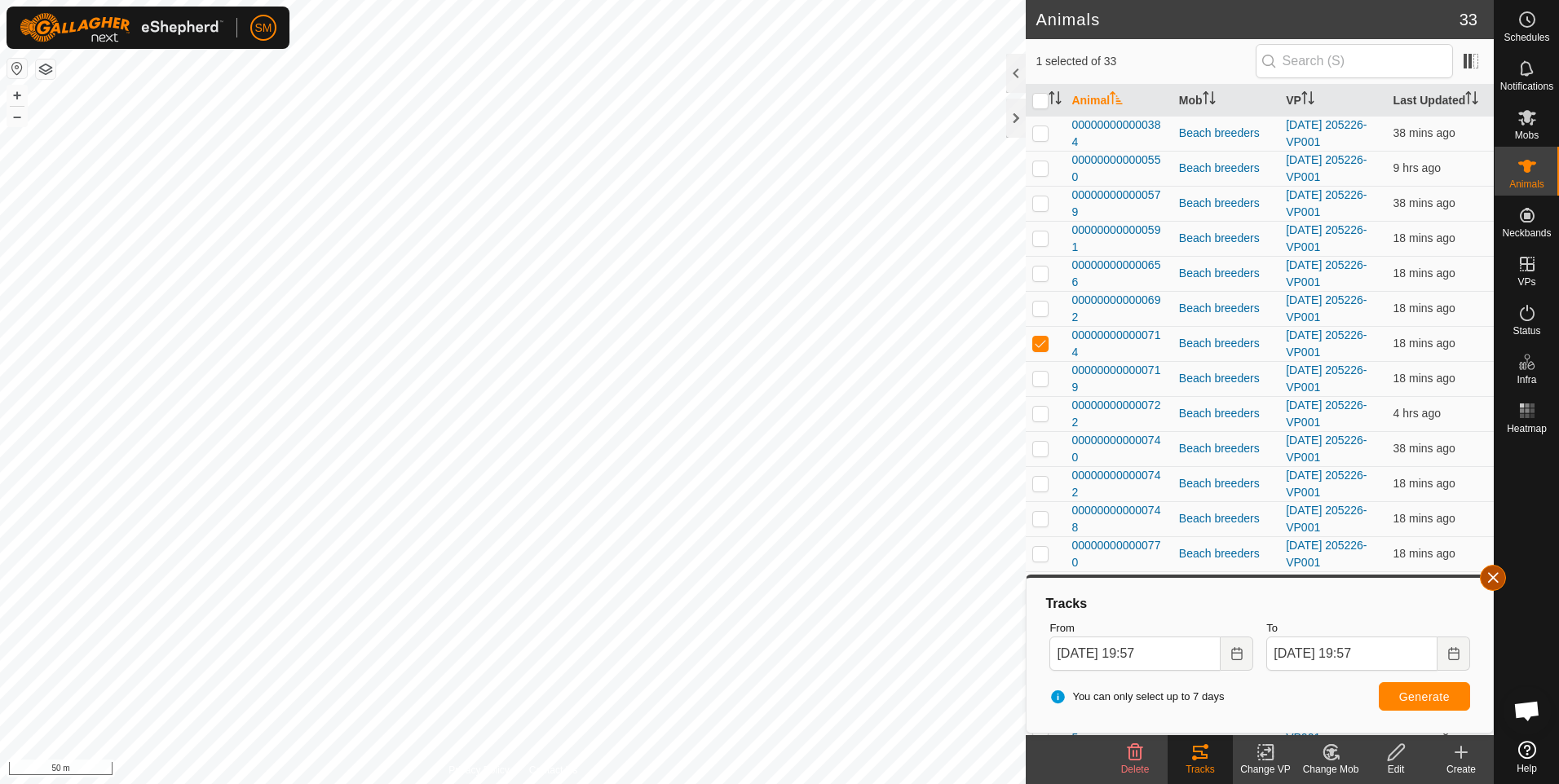
click at [1490, 574] on button "button" at bounding box center [1492, 577] width 26 height 26
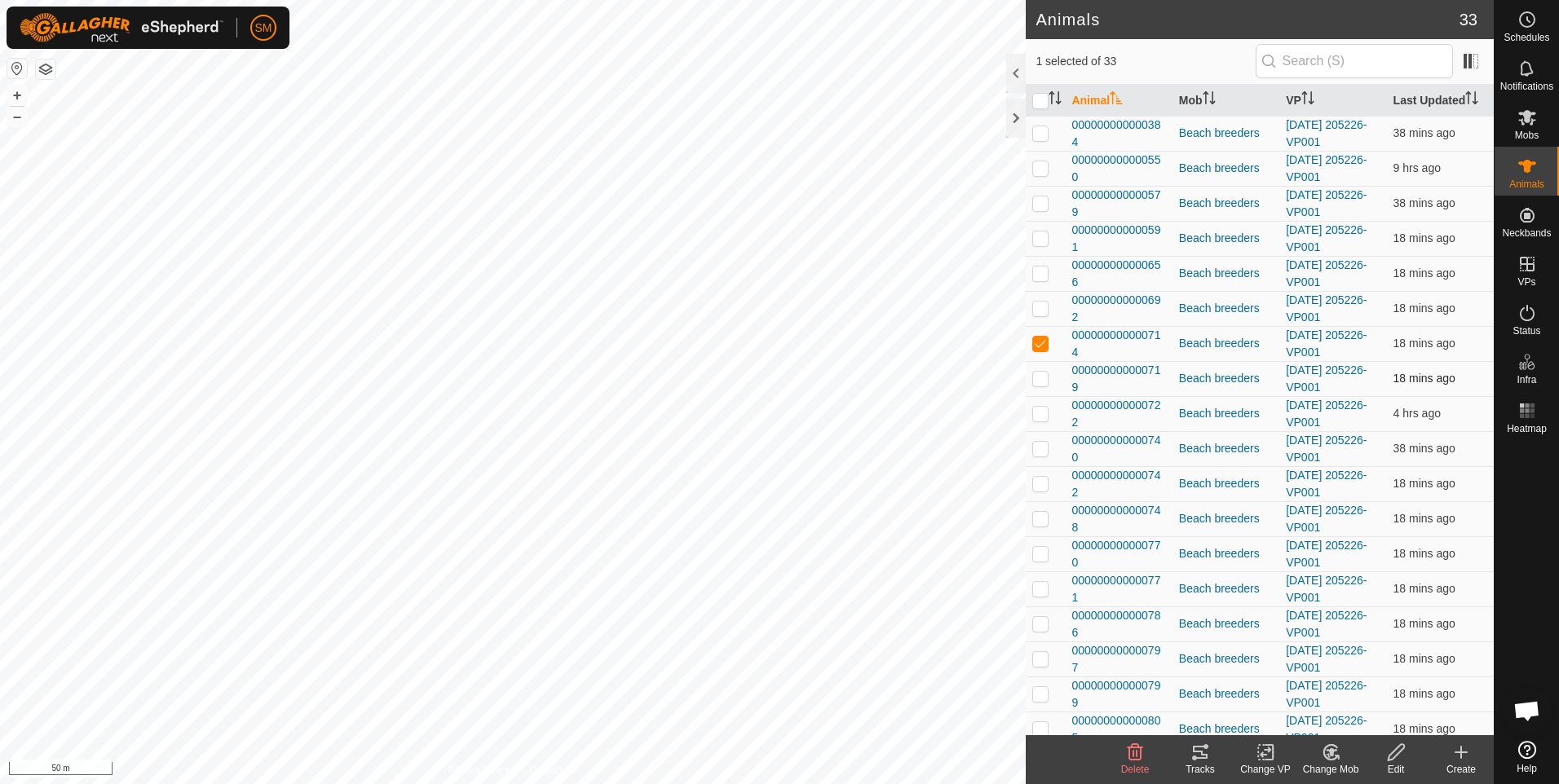
click at [1042, 380] on p-checkbox at bounding box center [1040, 378] width 16 height 13
checkbox input "true"
click at [1040, 347] on p-checkbox at bounding box center [1040, 343] width 16 height 13
checkbox input "false"
click at [1199, 760] on icon at bounding box center [1200, 752] width 20 height 20
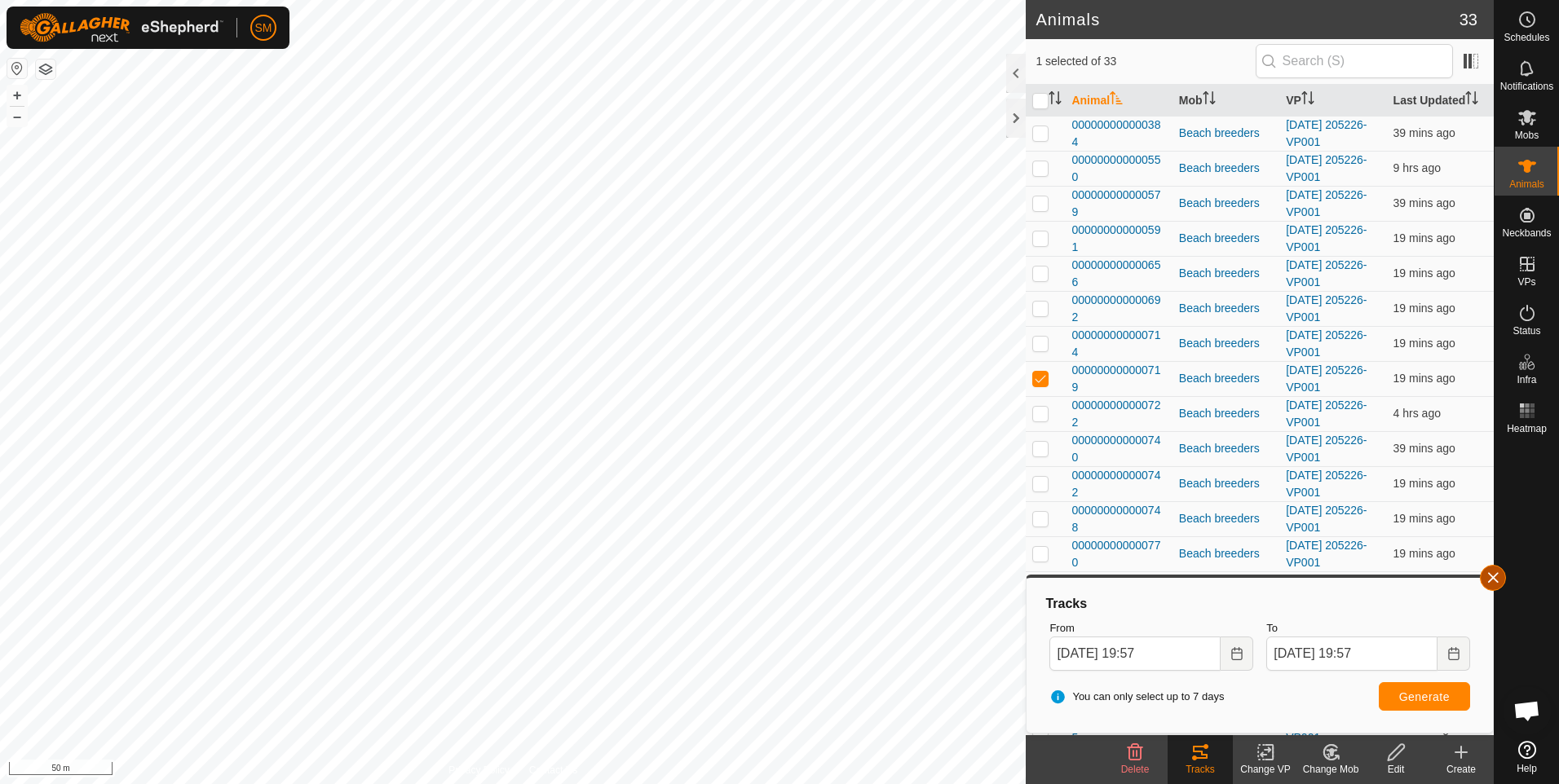
click at [1492, 576] on button "button" at bounding box center [1492, 577] width 26 height 26
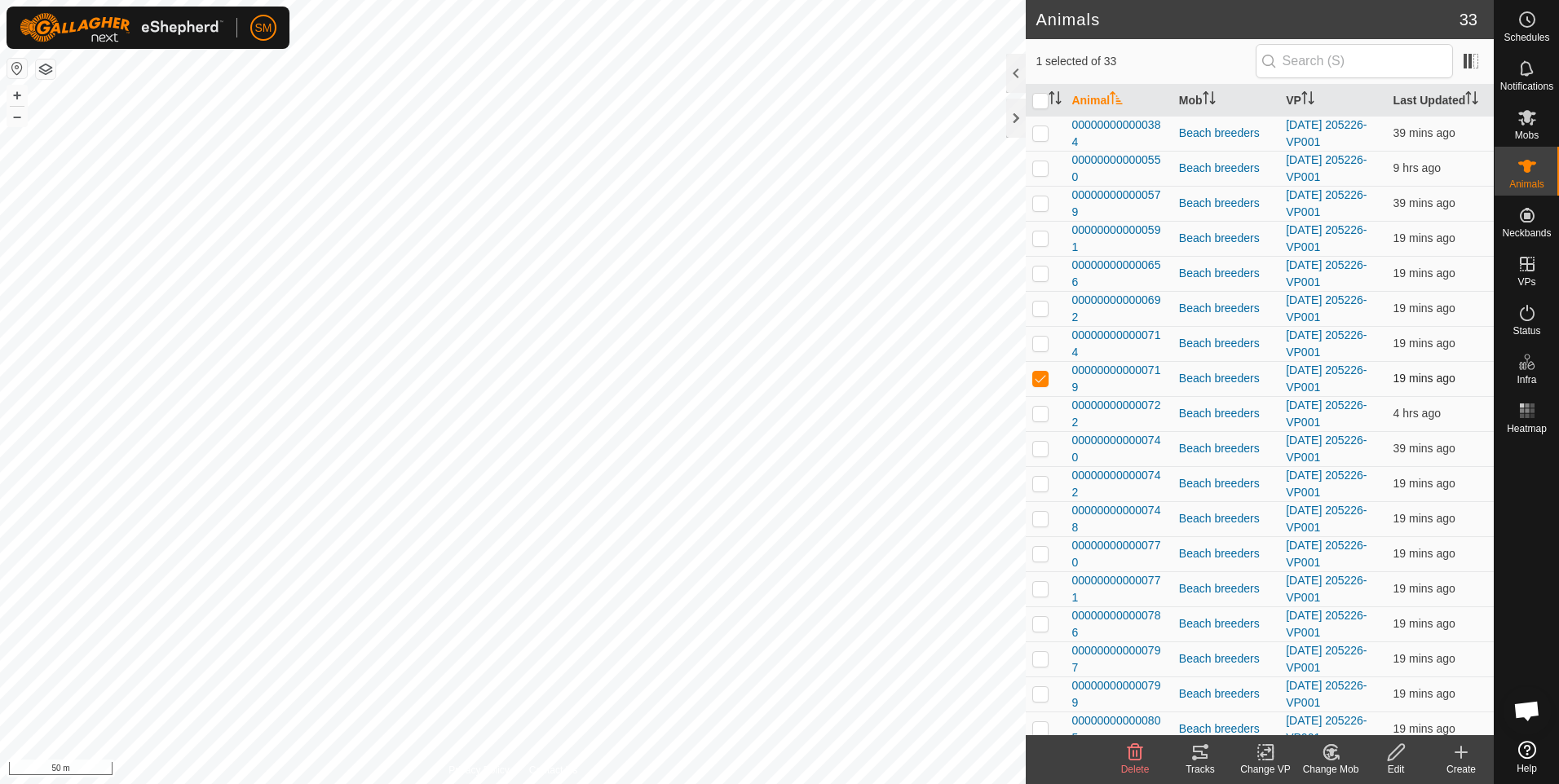
click at [1040, 379] on p-checkbox at bounding box center [1040, 378] width 16 height 13
checkbox input "false"
click at [1040, 411] on p-checkbox at bounding box center [1040, 413] width 16 height 13
click at [1201, 754] on icon at bounding box center [1200, 753] width 14 height 13
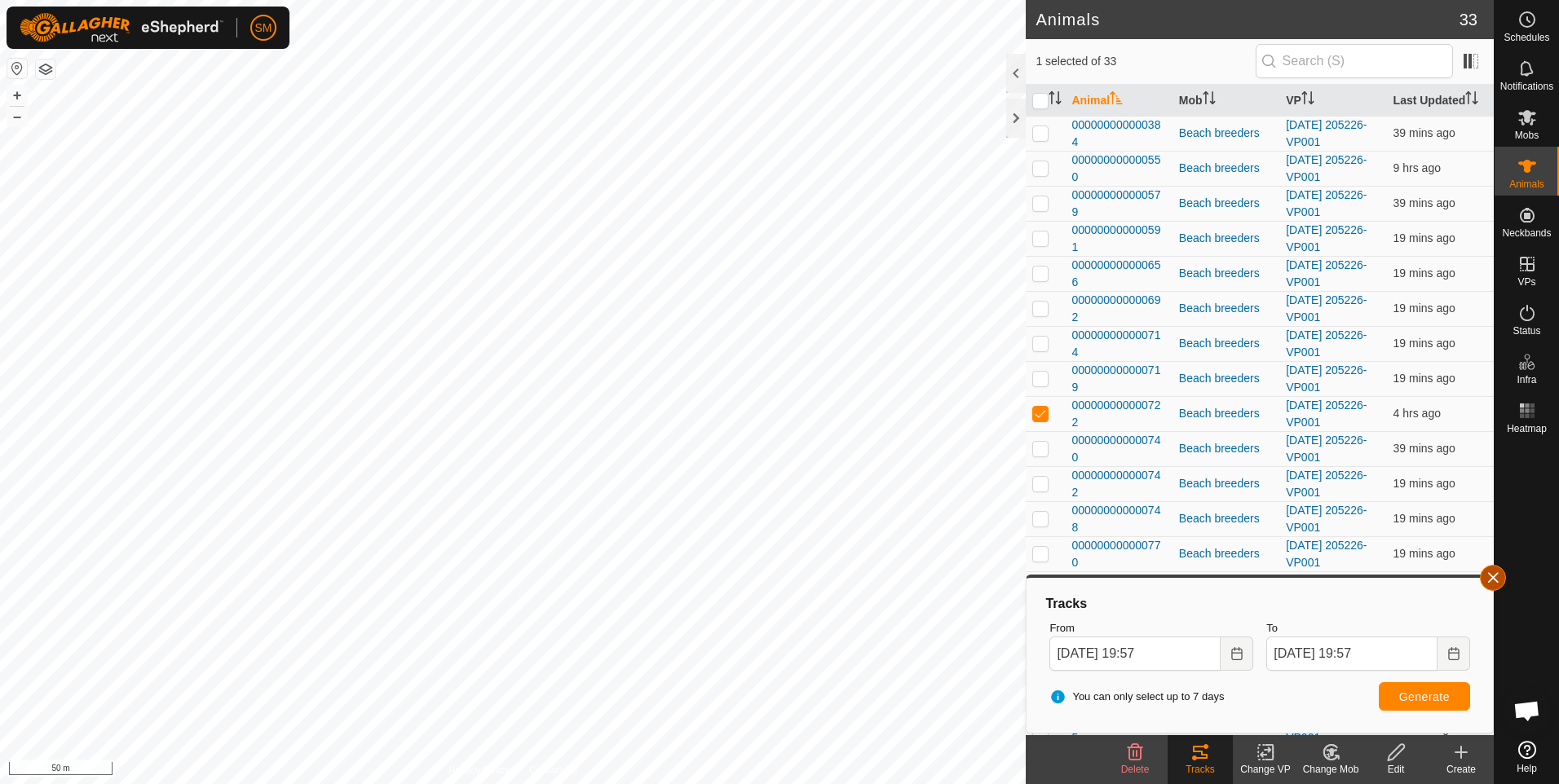
click at [1496, 580] on button "button" at bounding box center [1492, 577] width 26 height 26
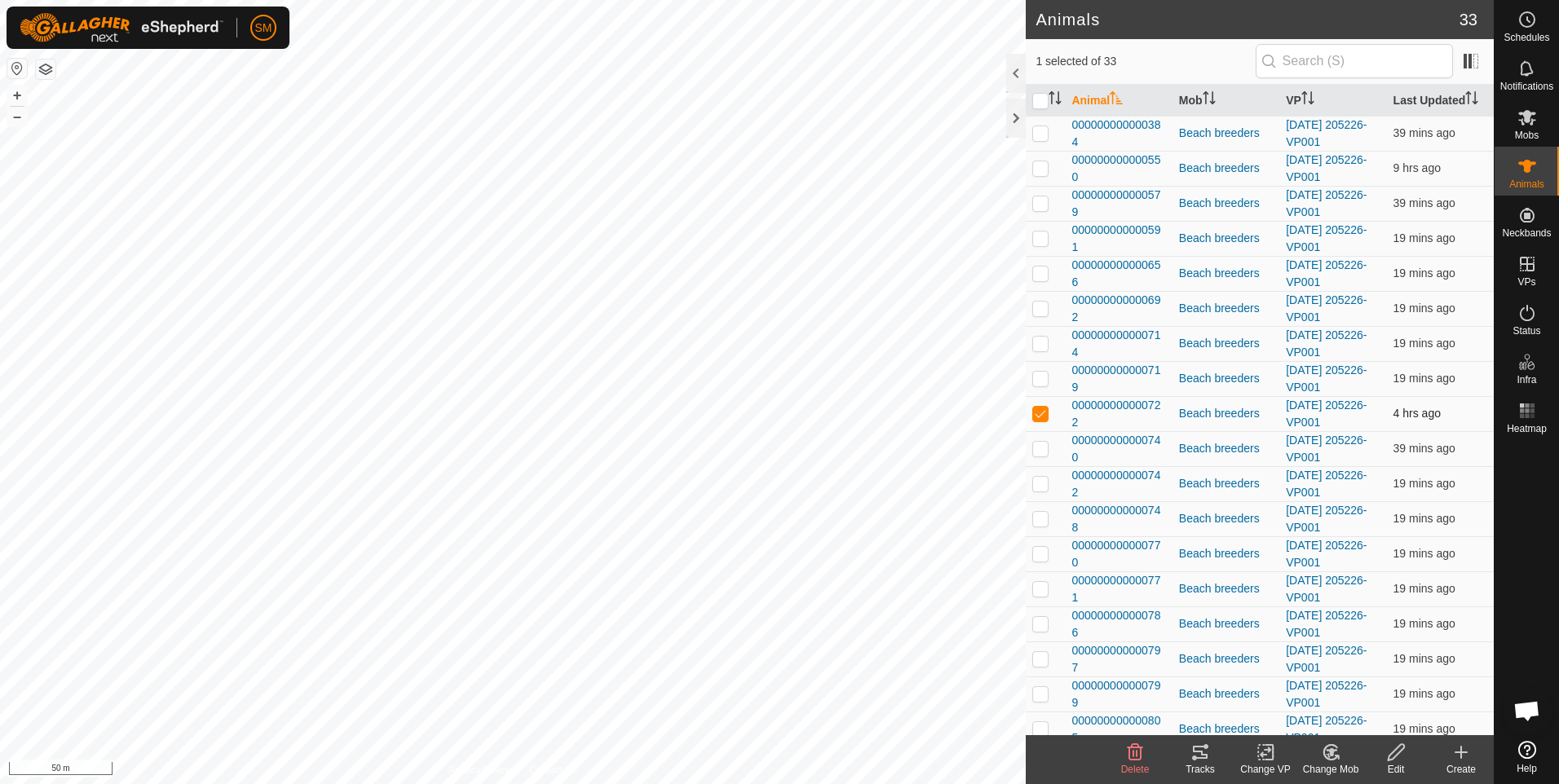
click at [1034, 410] on p-checkbox at bounding box center [1040, 413] width 16 height 13
checkbox input "false"
click at [1039, 449] on p-checkbox at bounding box center [1040, 449] width 16 height 13
checkbox input "true"
click at [1203, 755] on icon at bounding box center [1200, 753] width 14 height 13
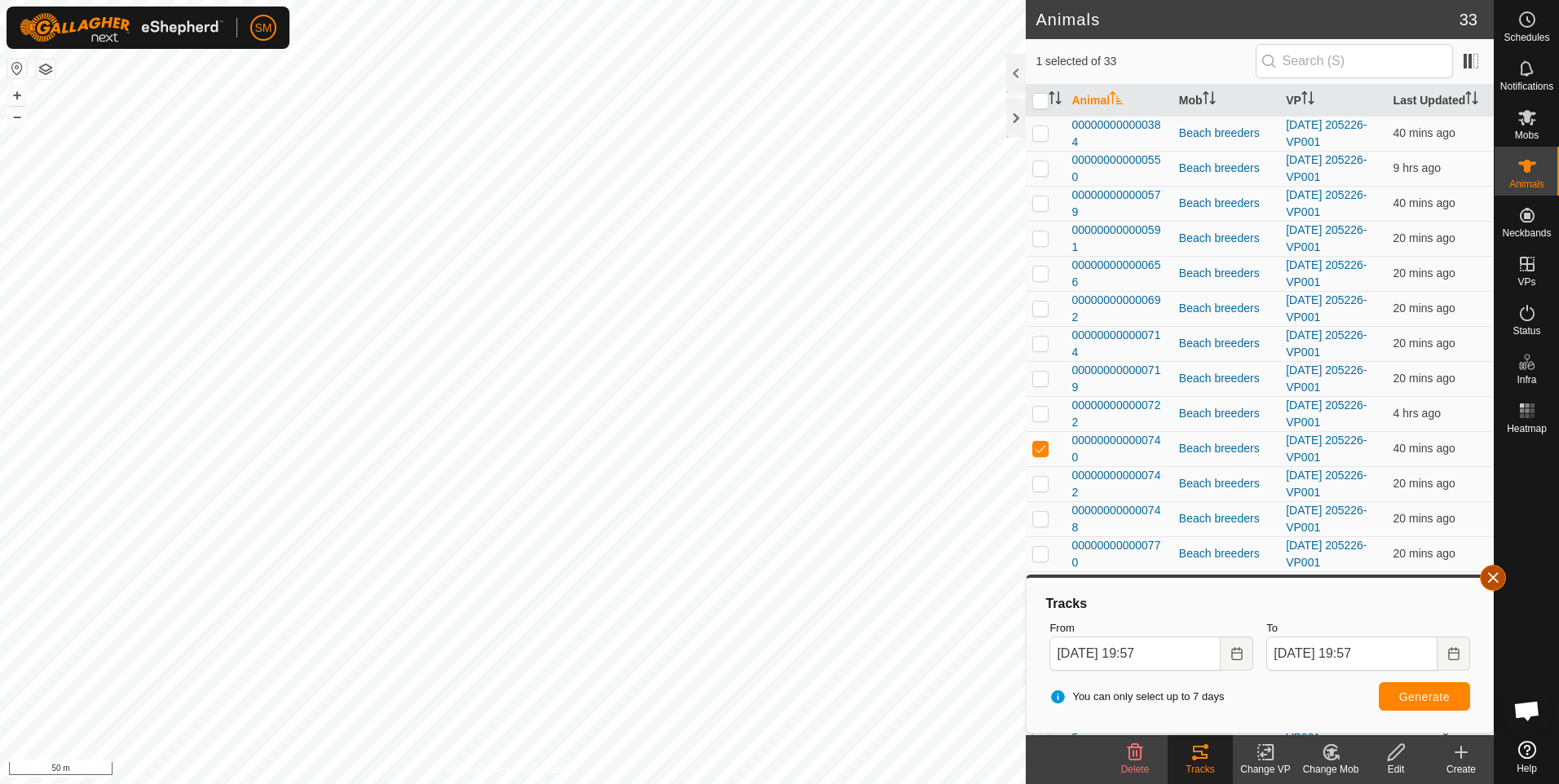
click at [1490, 579] on button "button" at bounding box center [1492, 577] width 26 height 26
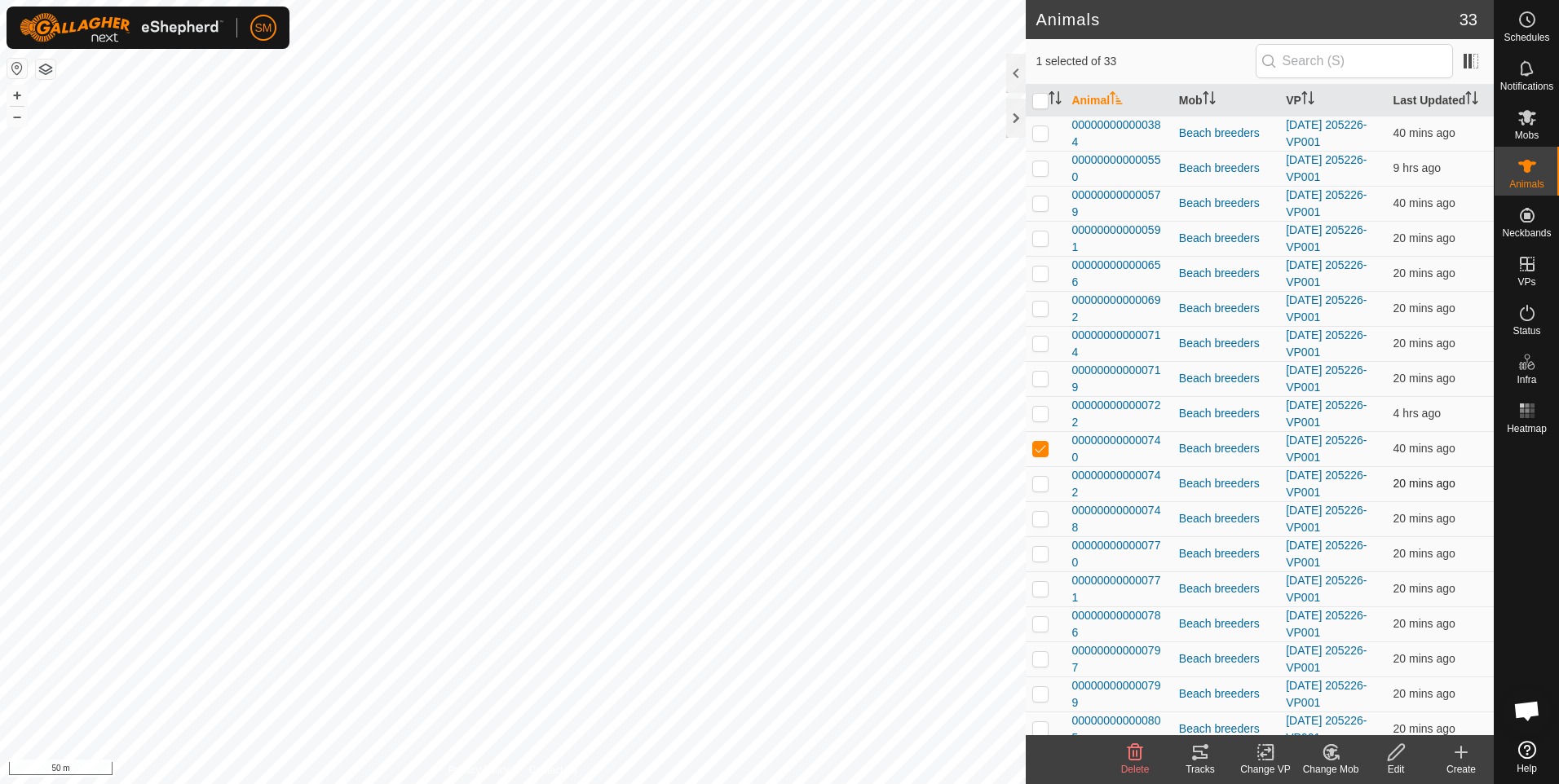
click at [1035, 481] on p-checkbox at bounding box center [1040, 484] width 16 height 13
checkbox input "true"
click at [1194, 751] on icon at bounding box center [1200, 753] width 14 height 13
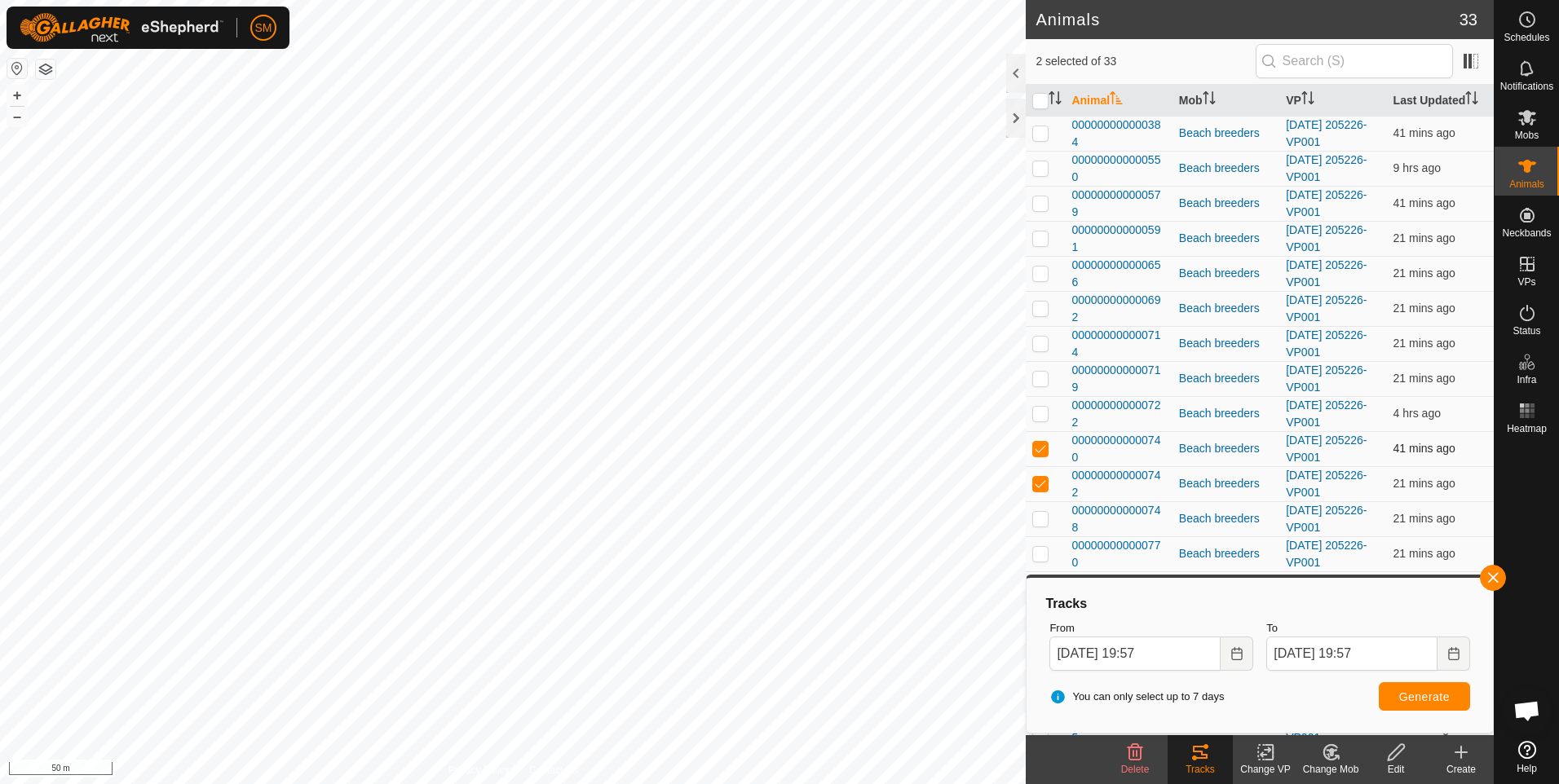
click at [1039, 446] on p-checkbox at bounding box center [1040, 449] width 16 height 13
checkbox input "false"
click at [1495, 580] on button "button" at bounding box center [1492, 577] width 26 height 26
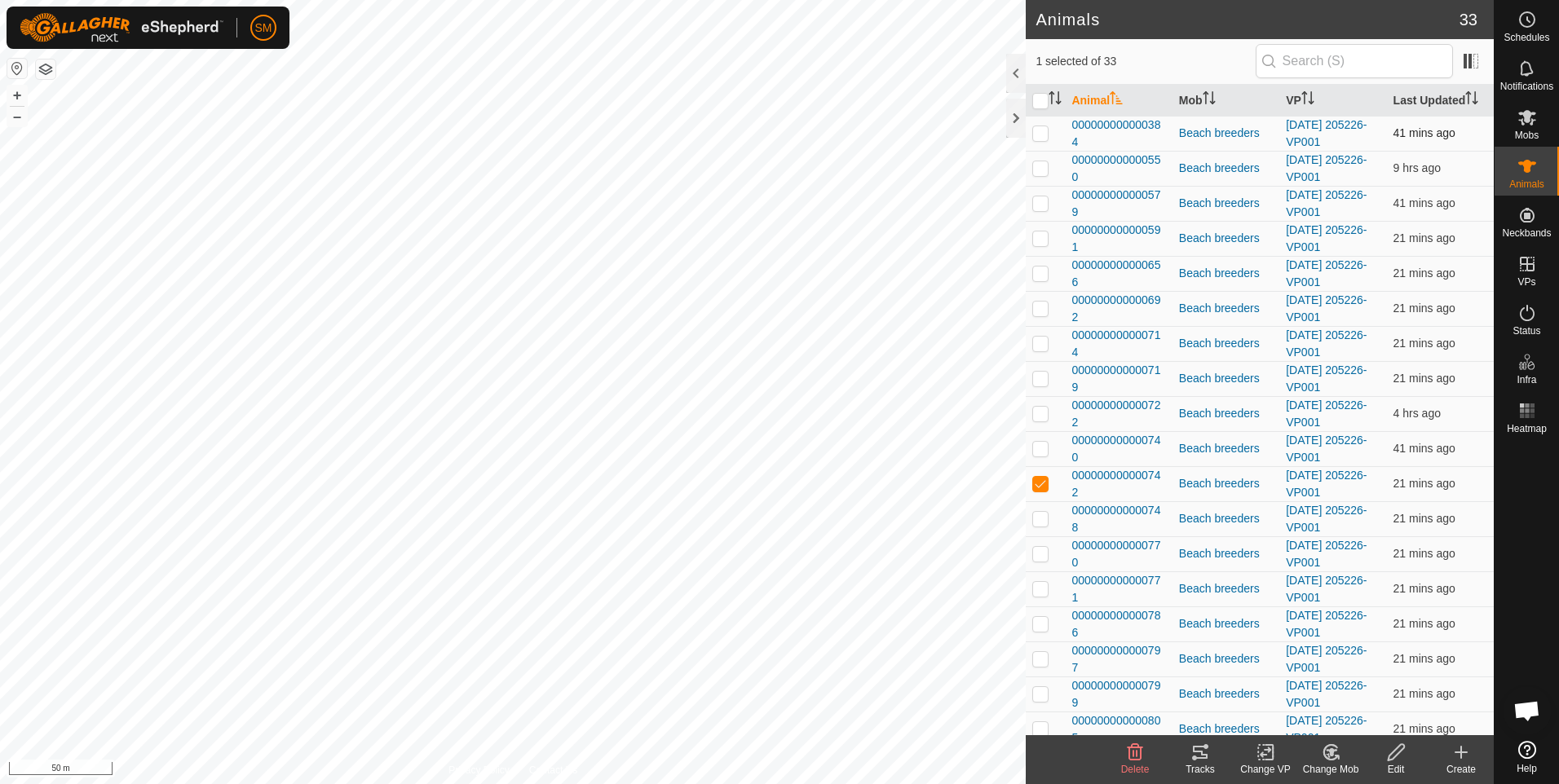
click at [1039, 135] on p-checkbox at bounding box center [1040, 133] width 16 height 13
checkbox input "true"
drag, startPoint x: 1037, startPoint y: 175, endPoint x: 1040, endPoint y: 197, distance: 22.2
click at [1037, 175] on p-tablecheckbox at bounding box center [1040, 168] width 16 height 13
checkbox input "true"
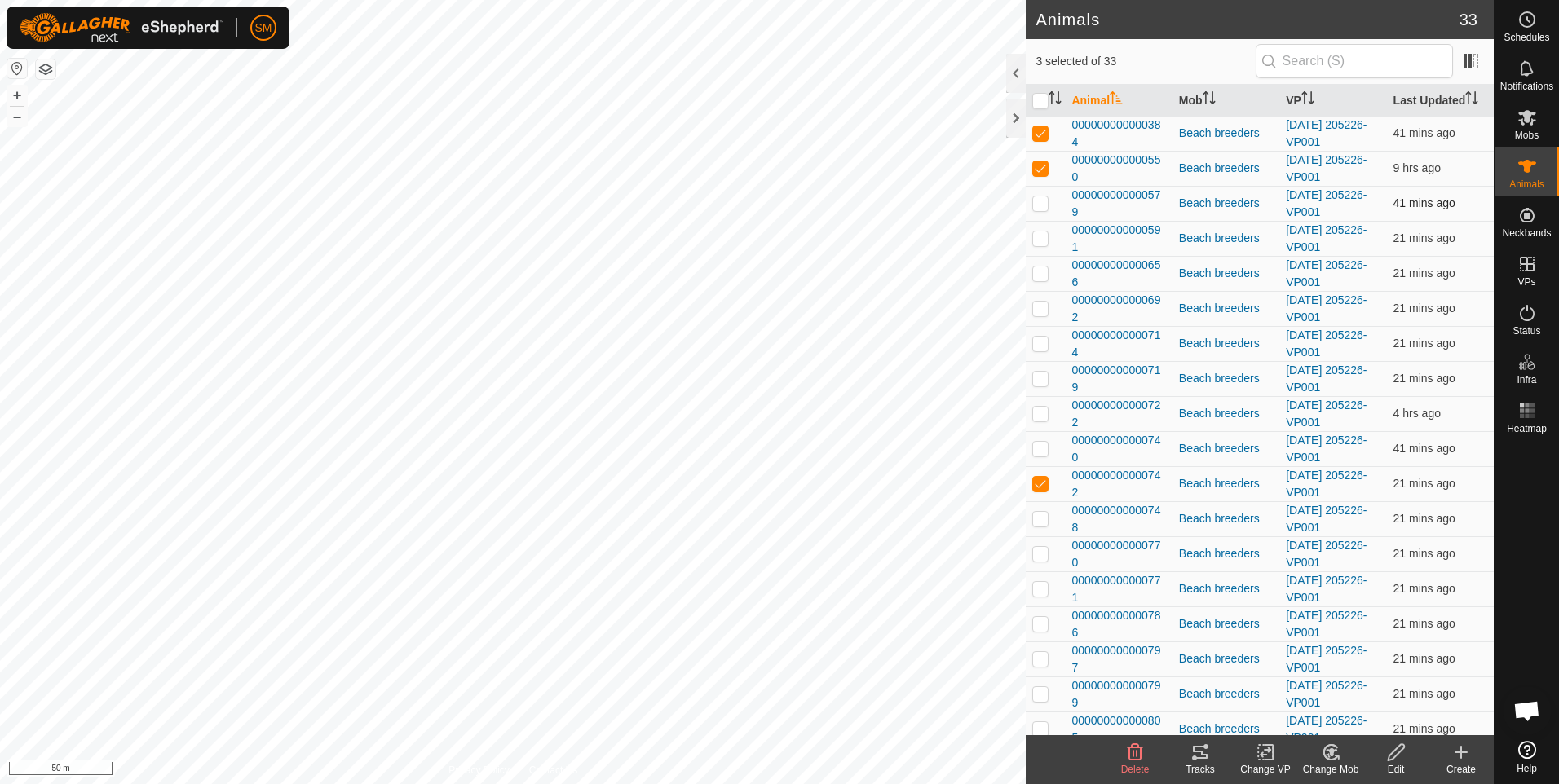
click at [1040, 201] on p-checkbox at bounding box center [1040, 203] width 16 height 13
checkbox input "true"
click at [1035, 236] on p-checkbox at bounding box center [1040, 239] width 16 height 13
checkbox input "true"
drag, startPoint x: 1035, startPoint y: 267, endPoint x: 1040, endPoint y: 290, distance: 23.5
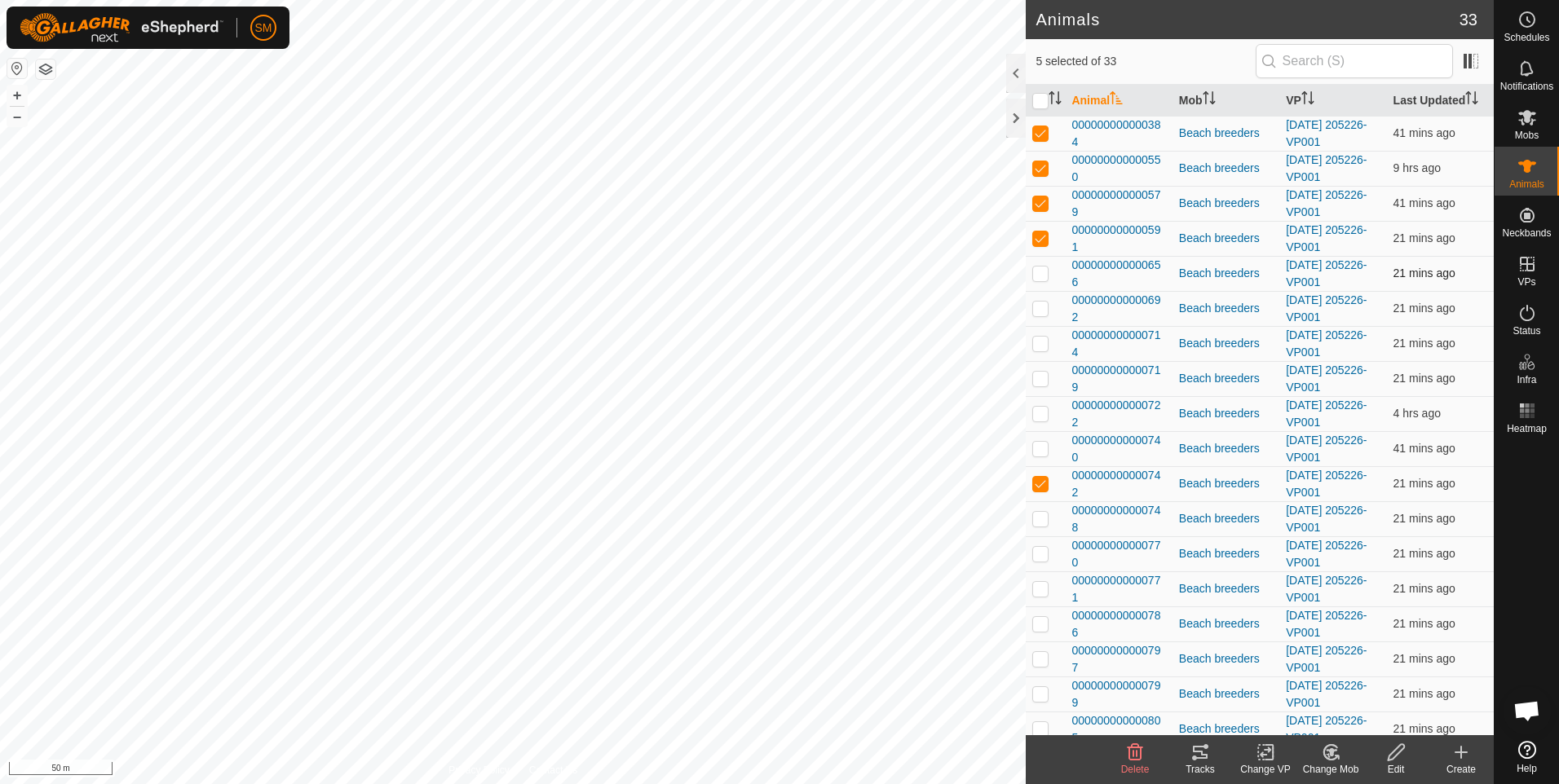
click at [1035, 268] on p-checkbox at bounding box center [1040, 273] width 16 height 13
checkbox input "true"
drag, startPoint x: 1040, startPoint y: 307, endPoint x: 1039, endPoint y: 325, distance: 18.0
click at [1040, 308] on p-checkbox at bounding box center [1040, 308] width 16 height 13
checkbox input "true"
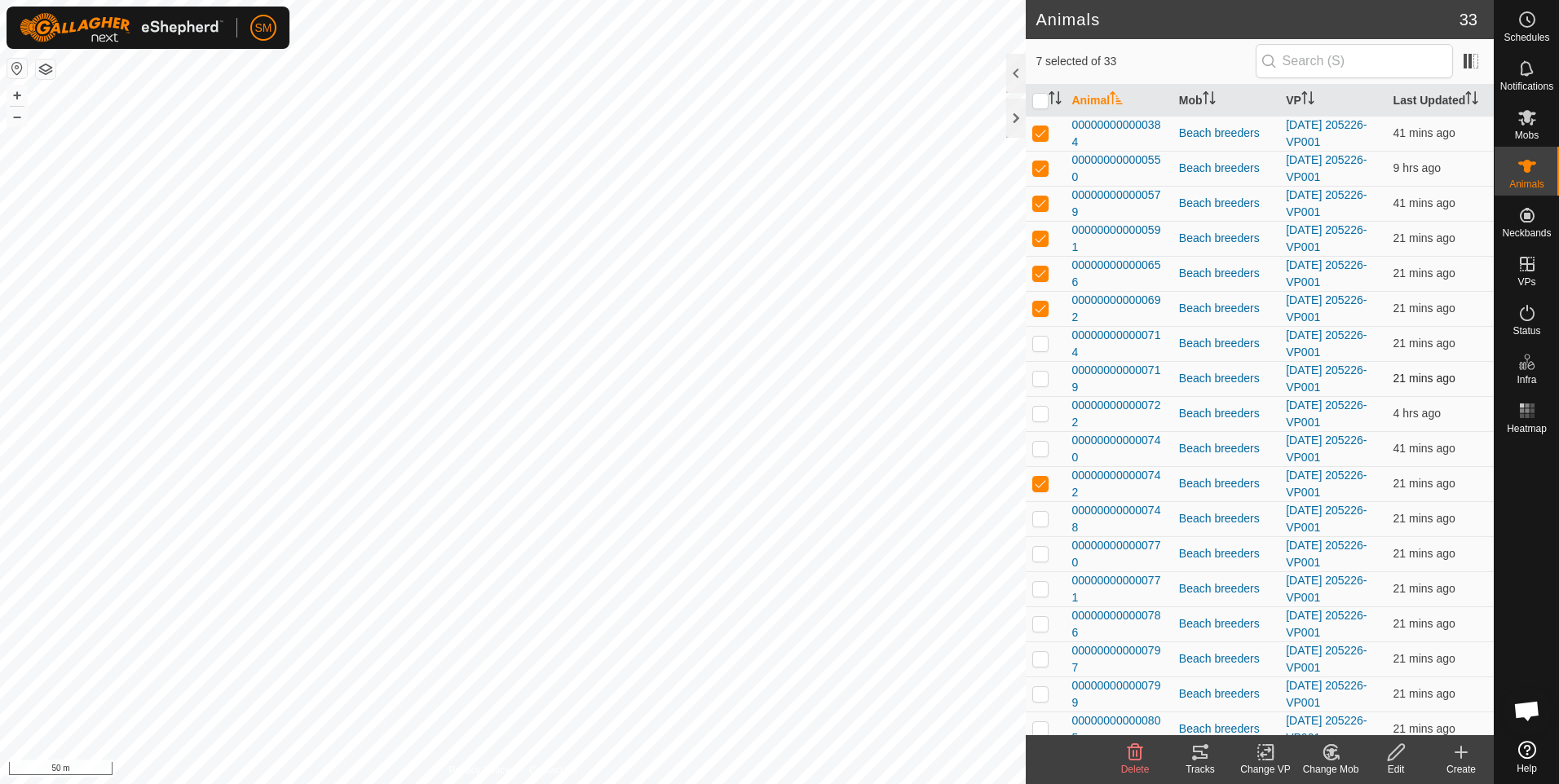
drag, startPoint x: 1039, startPoint y: 336, endPoint x: 1038, endPoint y: 369, distance: 33.0
click at [1039, 339] on p-checkbox at bounding box center [1040, 343] width 16 height 13
checkbox input "true"
drag, startPoint x: 1038, startPoint y: 374, endPoint x: 1034, endPoint y: 413, distance: 39.2
click at [1038, 376] on p-checkbox at bounding box center [1040, 378] width 16 height 13
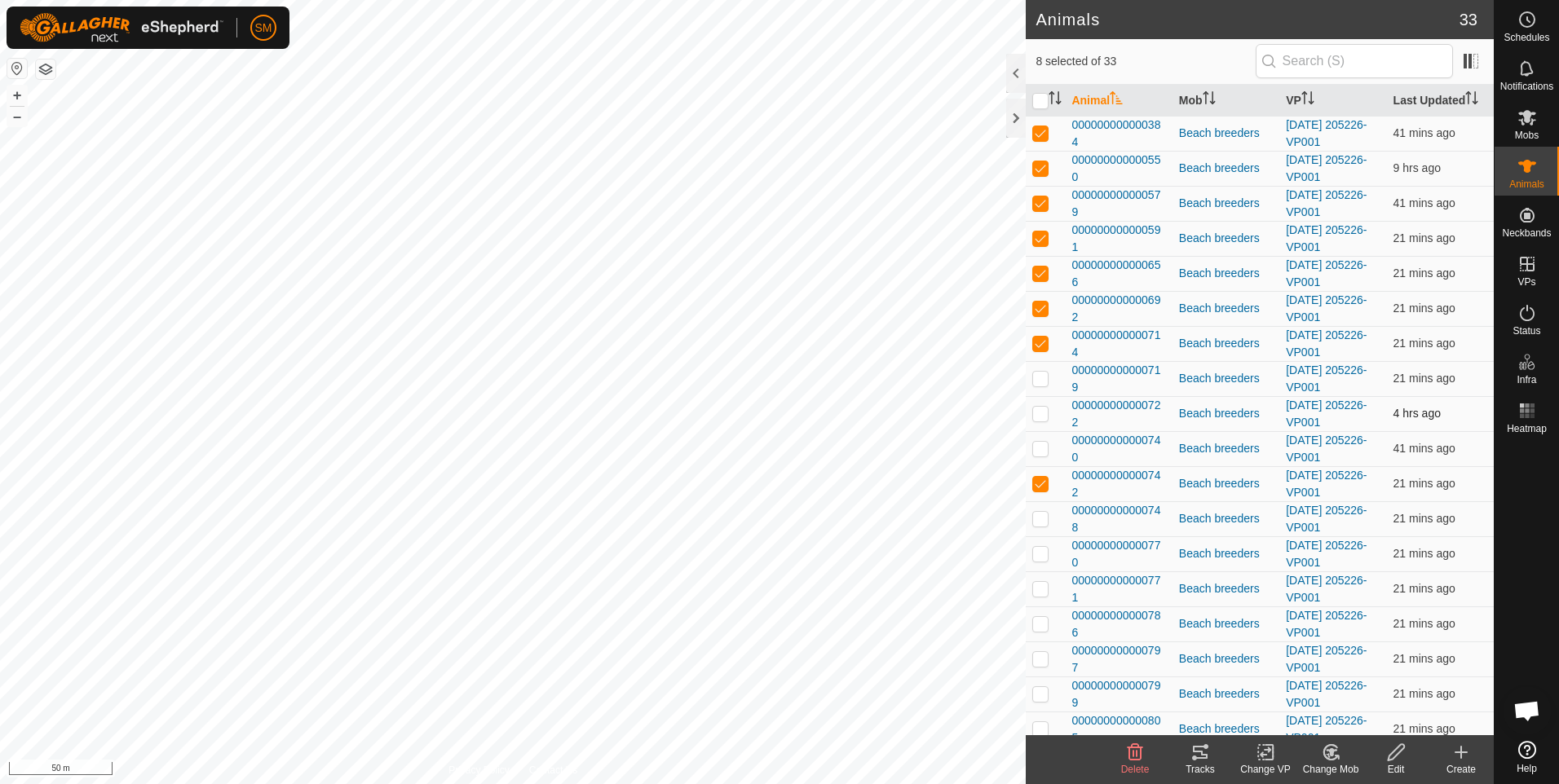
checkbox input "true"
click at [1034, 414] on p-checkbox at bounding box center [1040, 413] width 16 height 13
checkbox input "true"
click at [1034, 449] on p-checkbox at bounding box center [1040, 449] width 16 height 13
checkbox input "true"
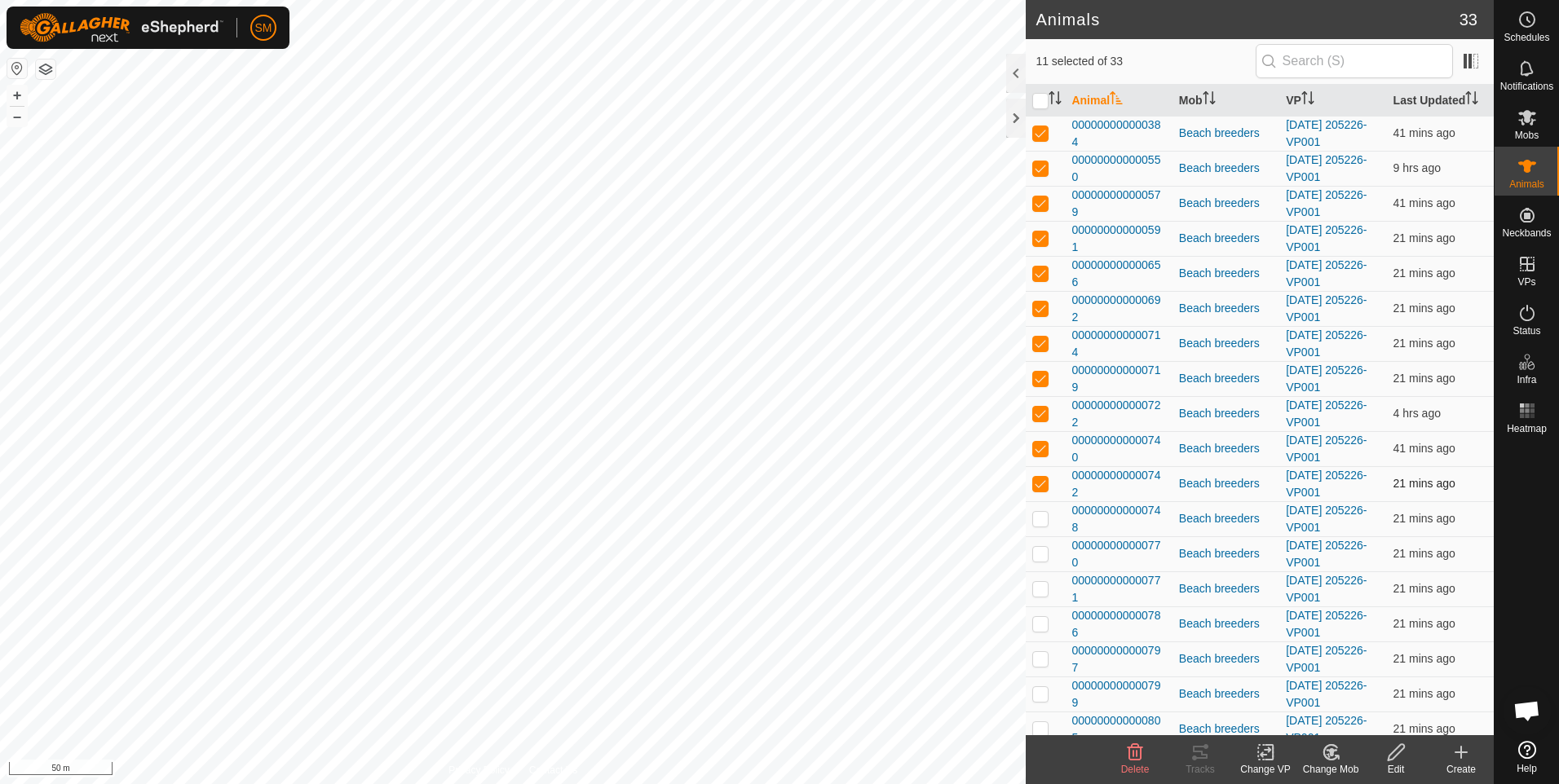
click at [1040, 483] on p-checkbox at bounding box center [1040, 484] width 16 height 13
checkbox input "false"
click at [1201, 755] on icon at bounding box center [1200, 752] width 20 height 20
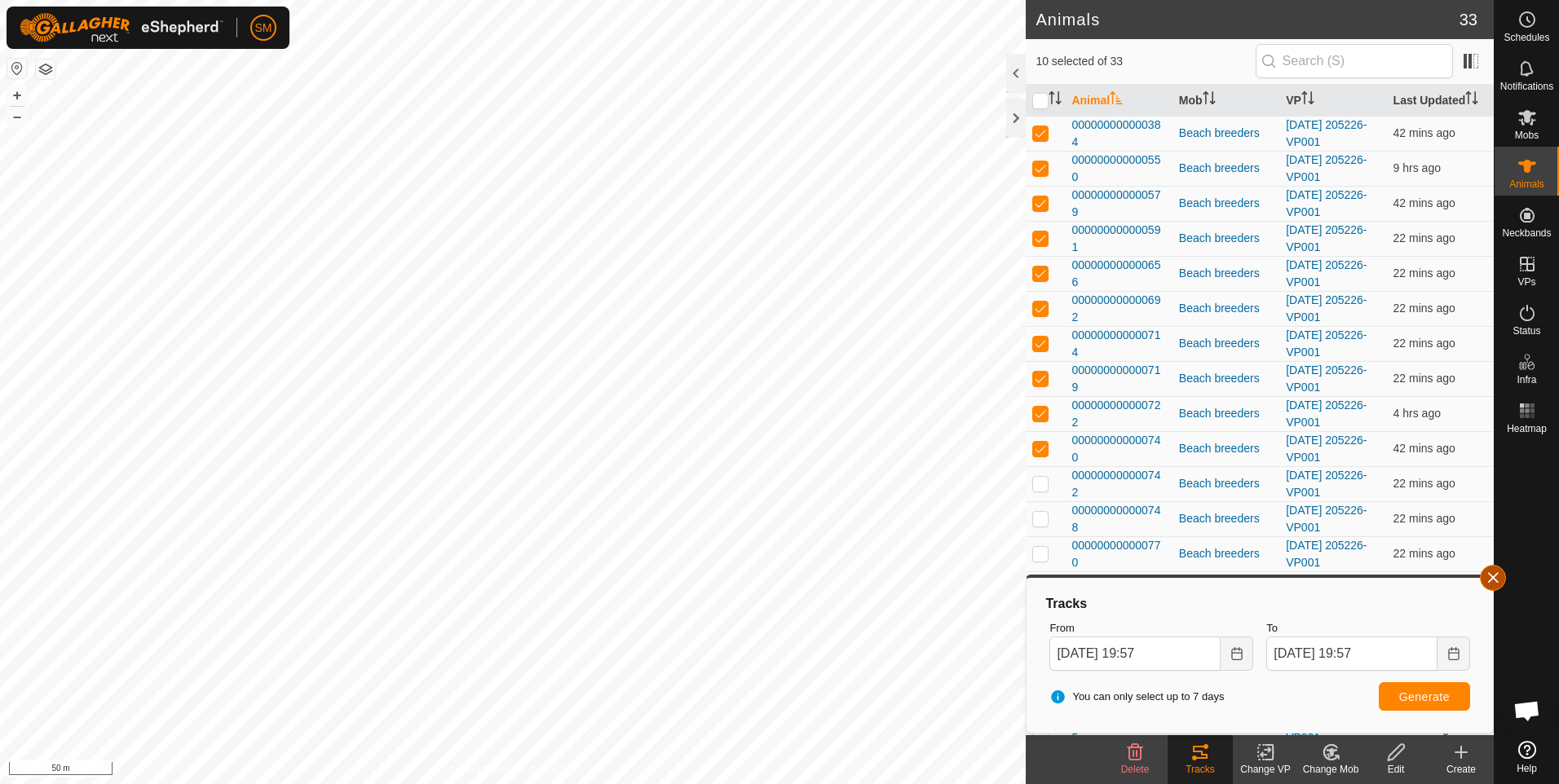
click at [1492, 578] on button "button" at bounding box center [1492, 577] width 26 height 26
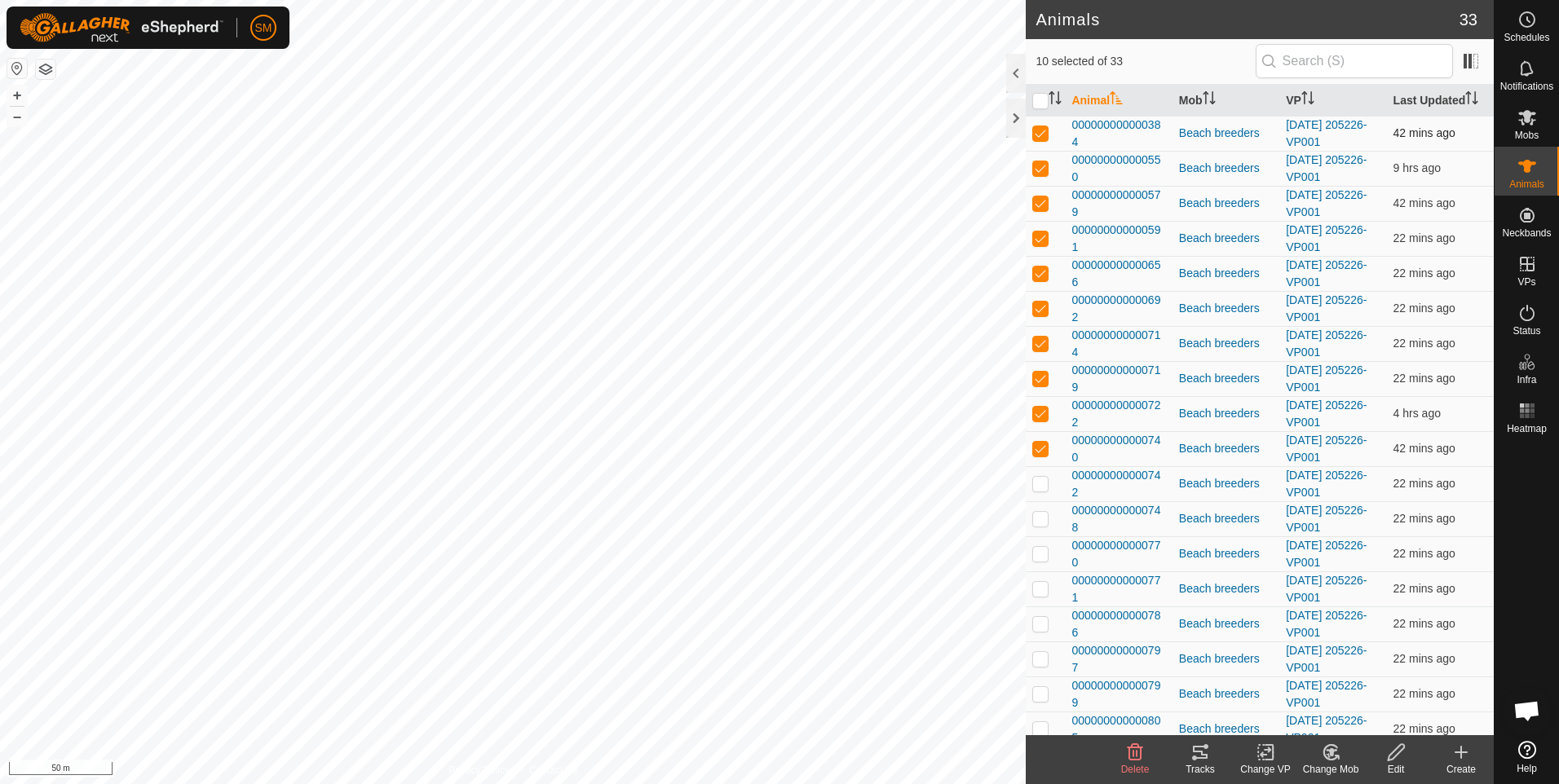
click at [1037, 129] on p-checkbox at bounding box center [1040, 133] width 16 height 13
checkbox input "false"
click at [1034, 166] on p-checkbox at bounding box center [1040, 168] width 16 height 13
checkbox input "false"
click at [1039, 208] on p-checkbox at bounding box center [1040, 203] width 16 height 13
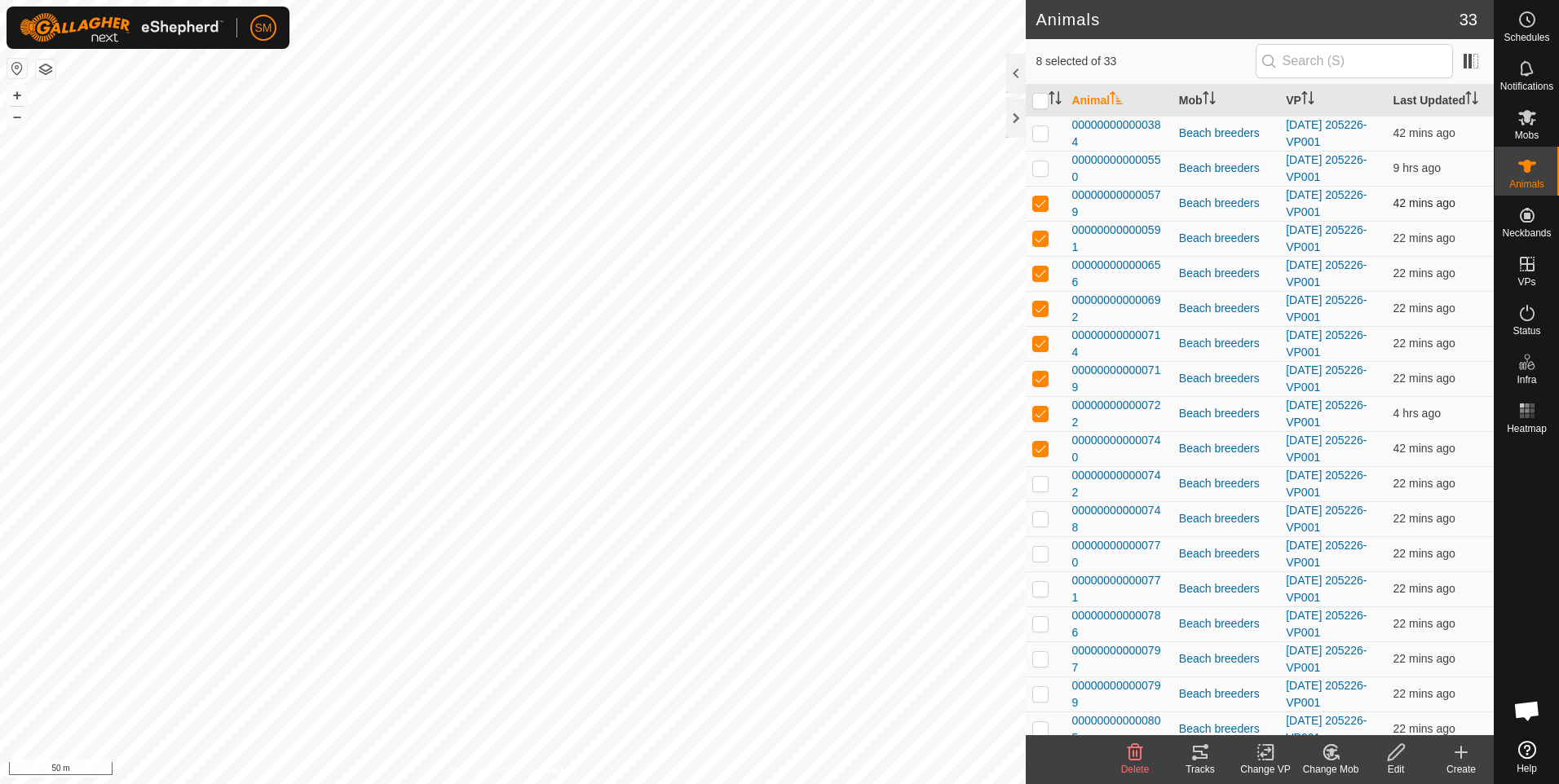
checkbox input "false"
click at [1039, 241] on p-checkbox at bounding box center [1040, 239] width 16 height 13
checkbox input "false"
click at [1039, 270] on p-checkbox at bounding box center [1040, 273] width 16 height 13
checkbox input "false"
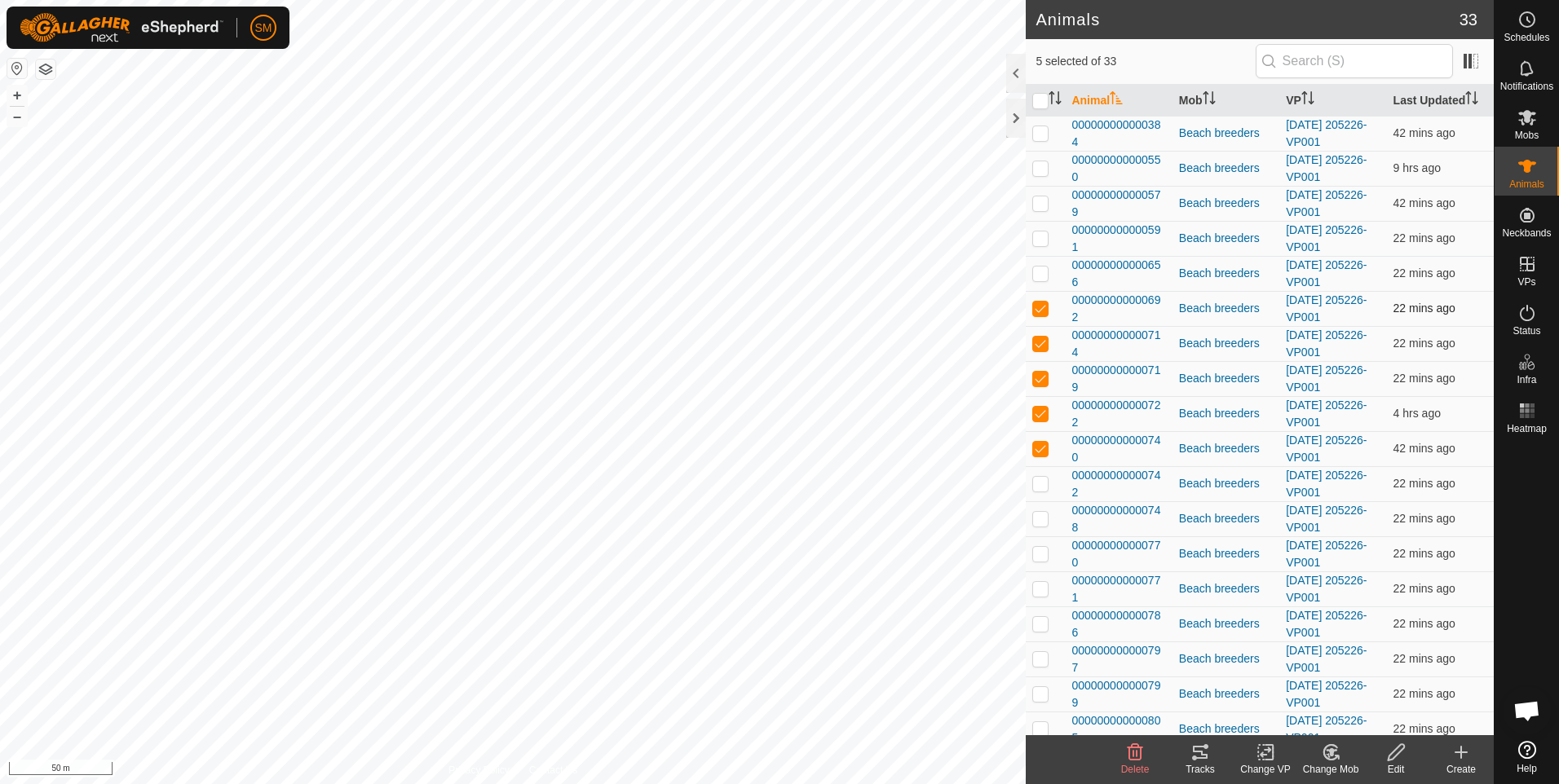
click at [1036, 307] on p-checkbox at bounding box center [1040, 308] width 16 height 13
checkbox input "false"
drag, startPoint x: 1037, startPoint y: 344, endPoint x: 1039, endPoint y: 360, distance: 16.1
click at [1037, 347] on p-checkbox at bounding box center [1040, 343] width 16 height 13
checkbox input "false"
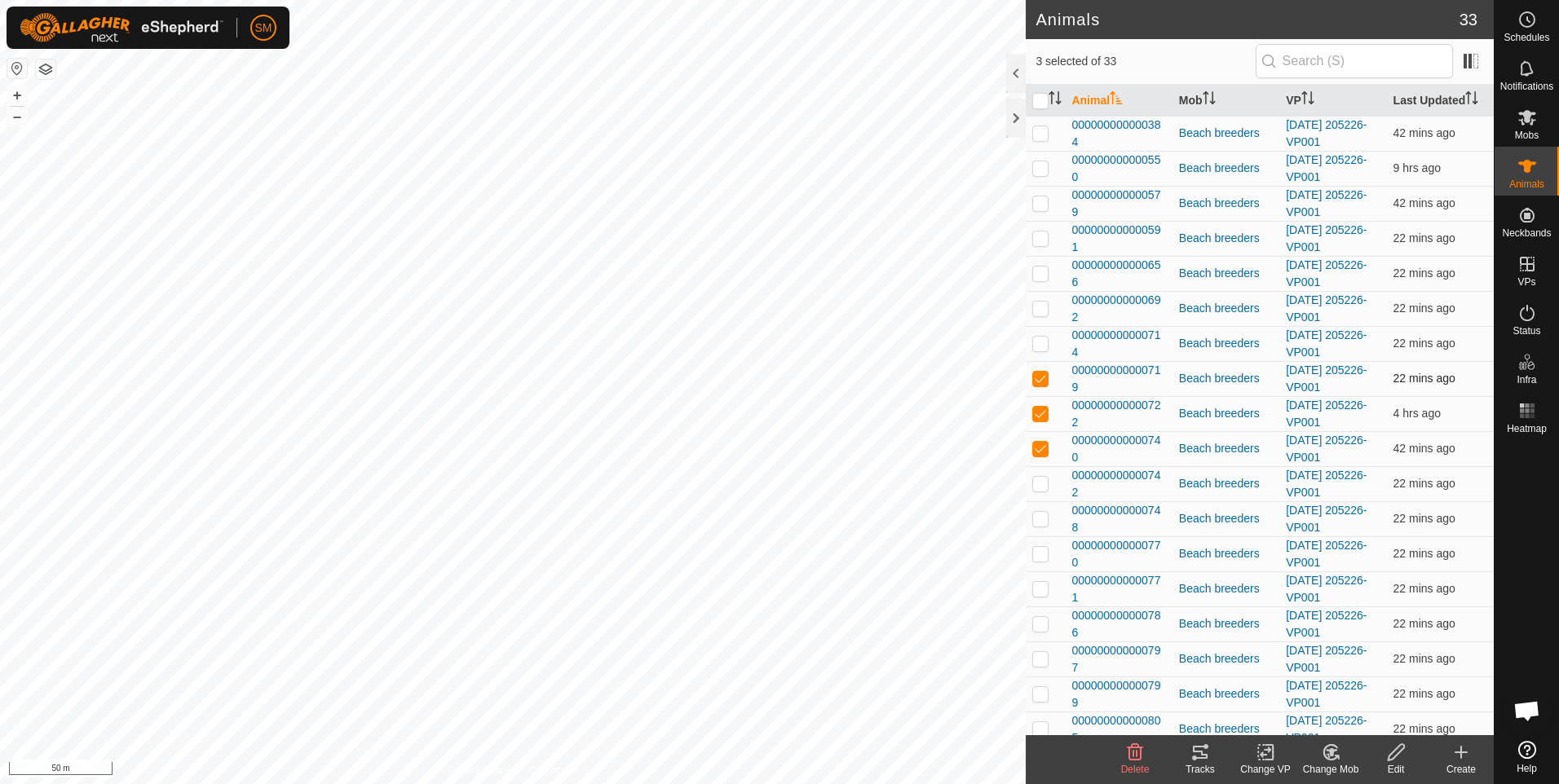
click at [1040, 381] on p-checkbox at bounding box center [1040, 378] width 16 height 13
checkbox input "false"
click at [1041, 411] on p-checkbox at bounding box center [1040, 413] width 16 height 13
checkbox input "false"
click at [1042, 449] on p-checkbox at bounding box center [1040, 449] width 16 height 13
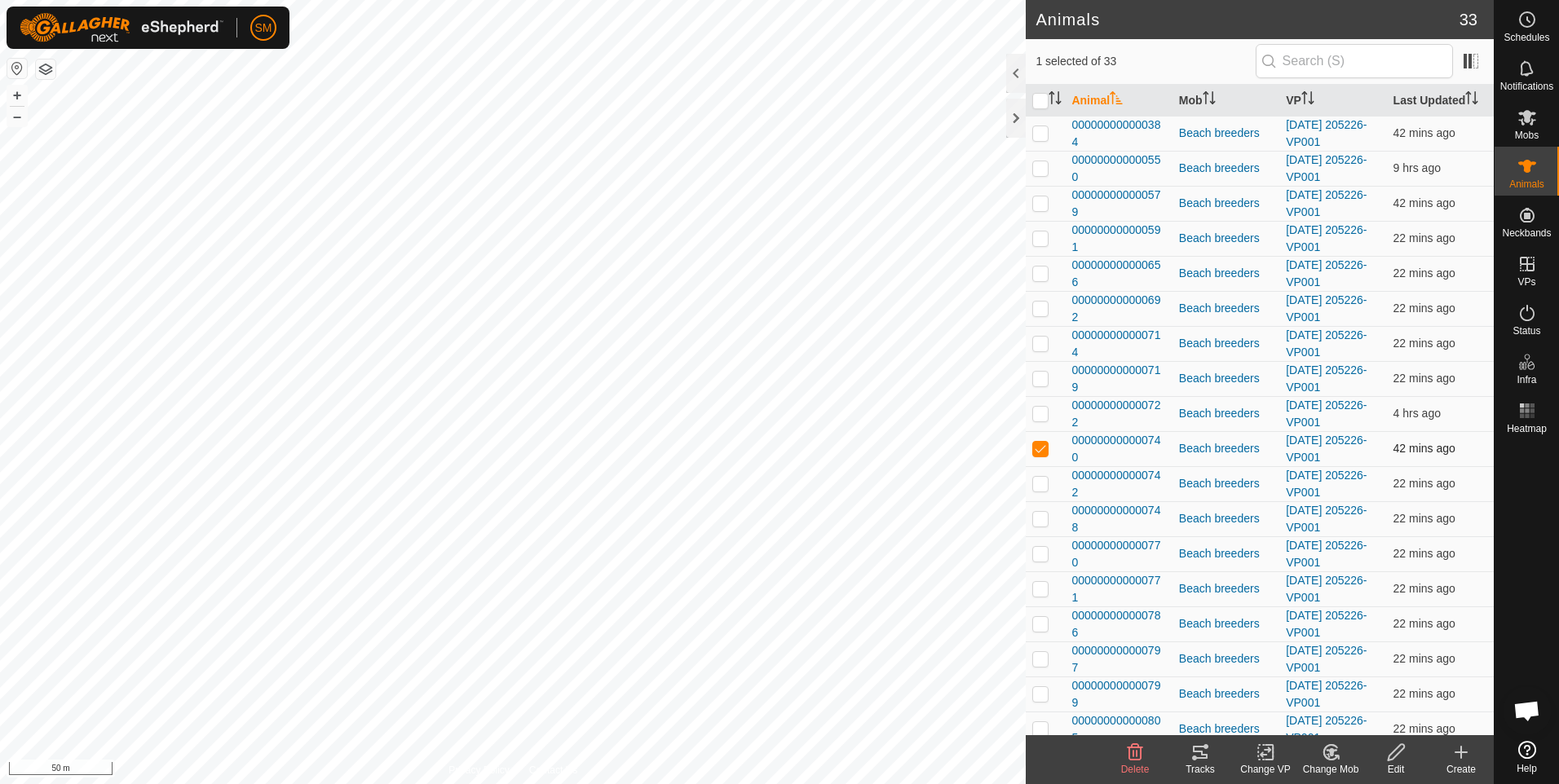
checkbox input "false"
click at [1040, 484] on p-checkbox at bounding box center [1040, 484] width 16 height 13
click at [1201, 754] on icon at bounding box center [1200, 753] width 14 height 13
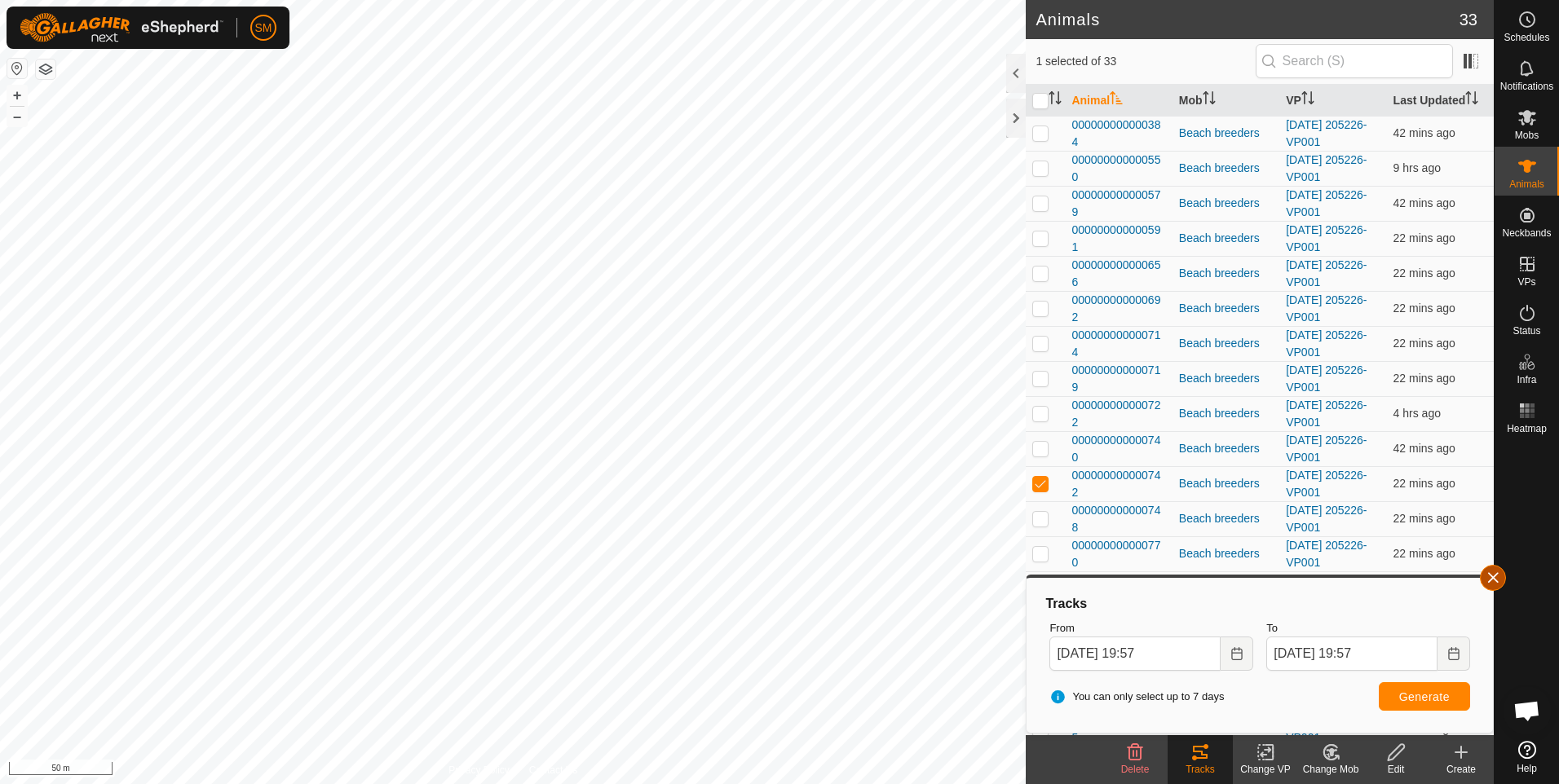
click at [1487, 576] on button "button" at bounding box center [1492, 577] width 26 height 26
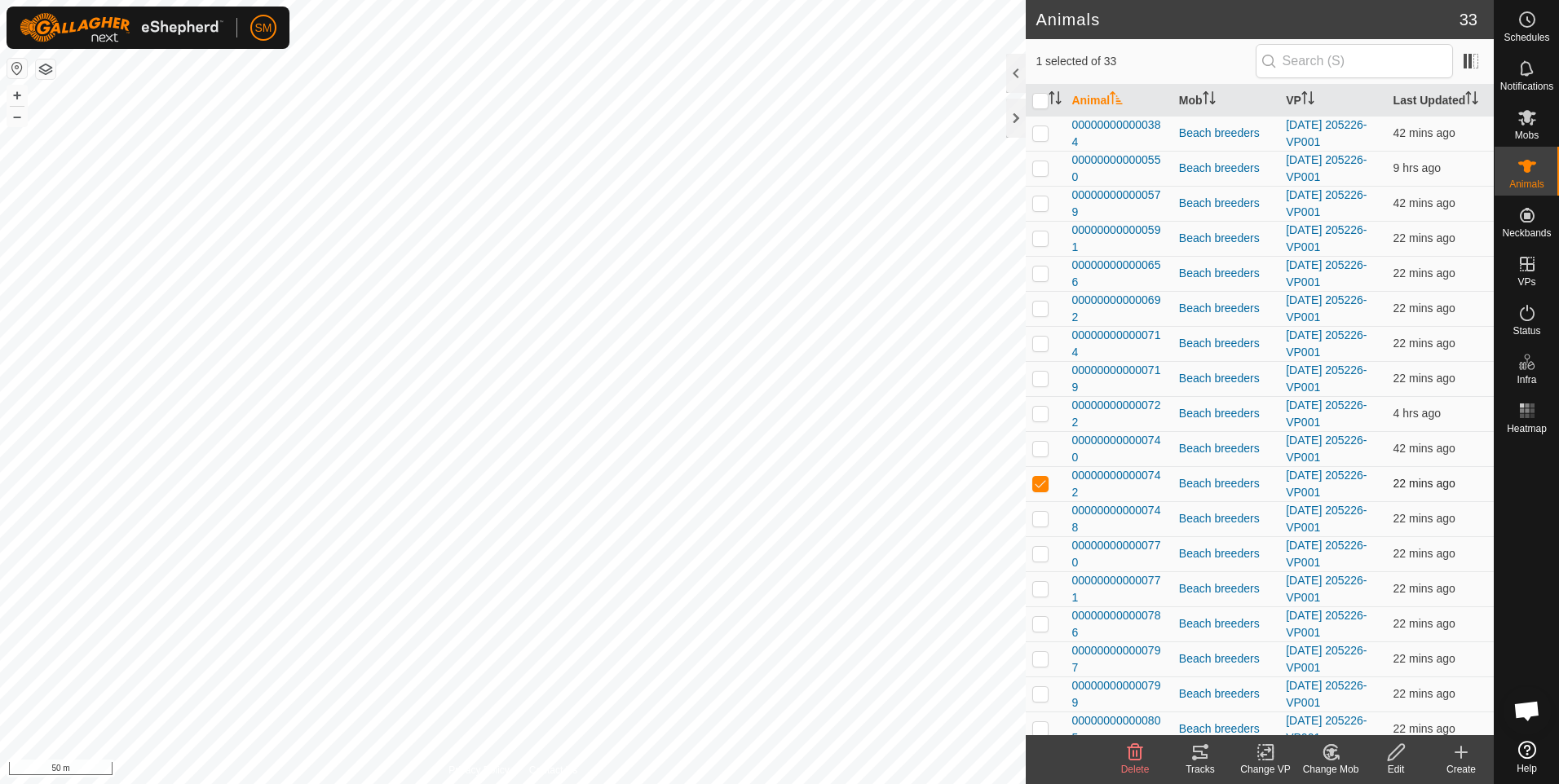
click at [1041, 484] on p-checkbox at bounding box center [1040, 484] width 16 height 13
checkbox input "false"
click at [1034, 518] on p-checkbox at bounding box center [1040, 519] width 16 height 13
click at [1195, 754] on icon at bounding box center [1200, 752] width 20 height 20
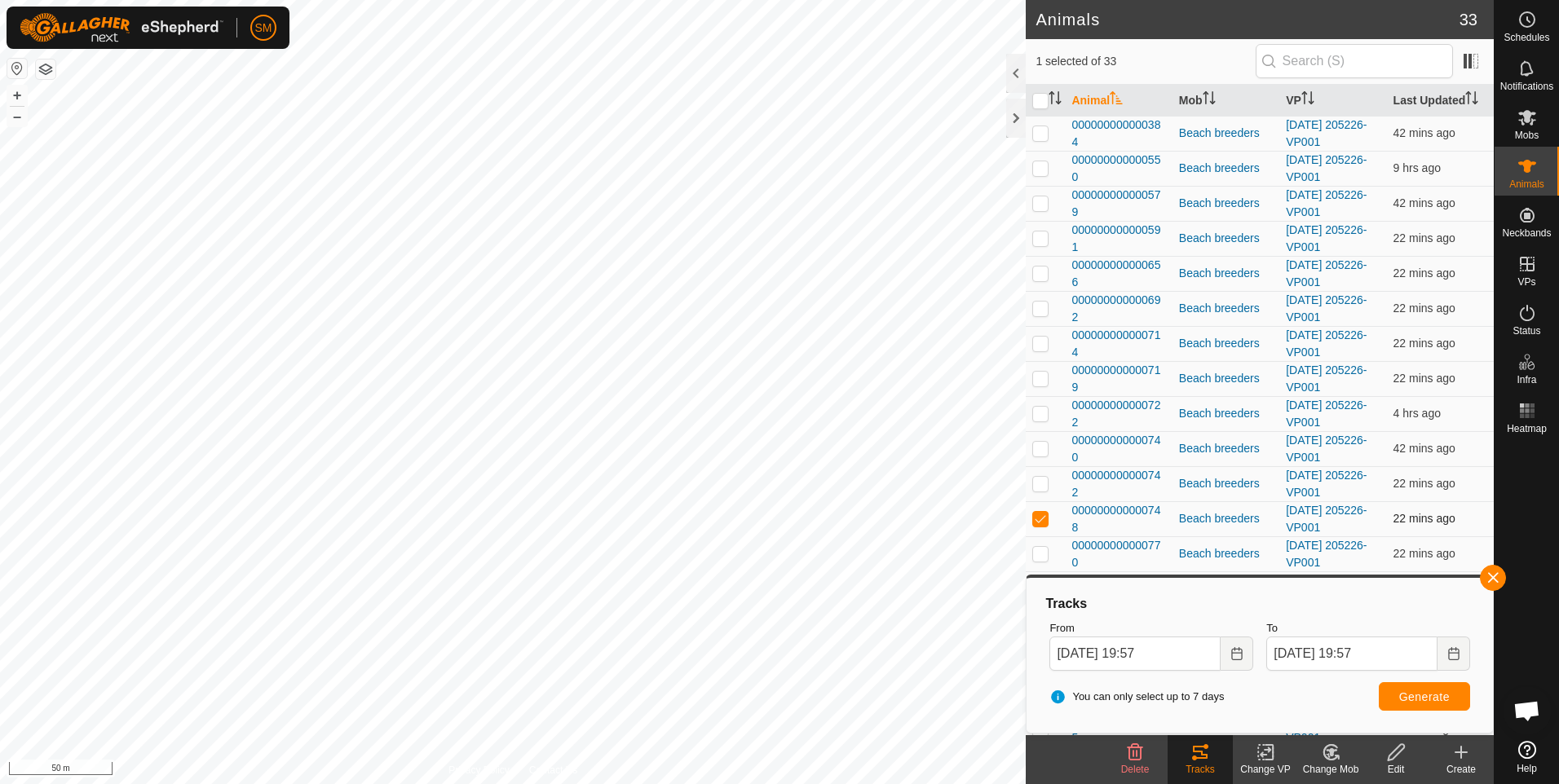
click at [1039, 516] on p-checkbox at bounding box center [1040, 519] width 16 height 13
checkbox input "false"
click at [1036, 553] on p-checkbox at bounding box center [1040, 554] width 16 height 13
click at [1494, 571] on button "button" at bounding box center [1492, 577] width 26 height 26
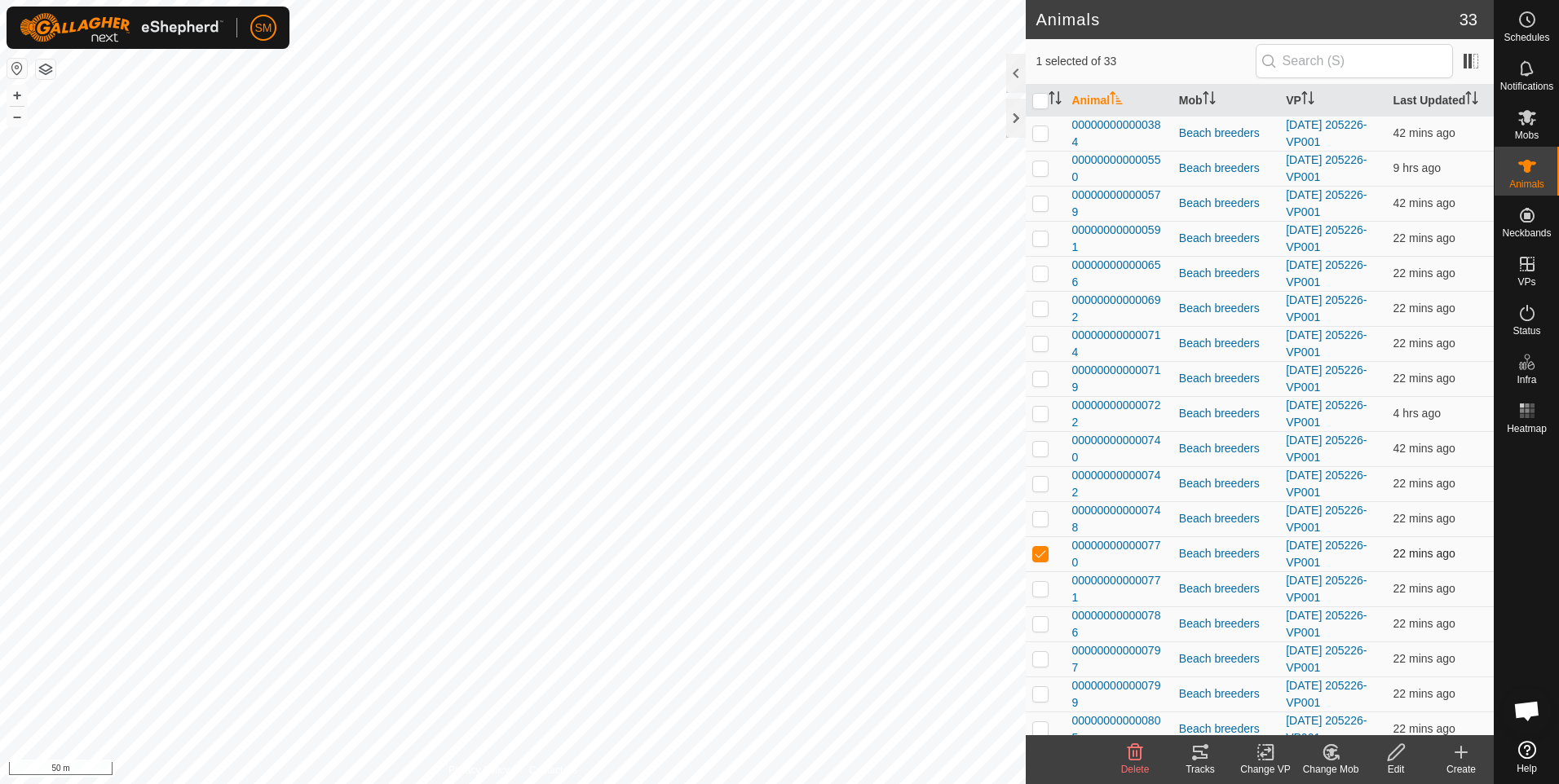
click at [1037, 549] on p-checkbox at bounding box center [1040, 554] width 16 height 13
checkbox input "false"
click at [1040, 519] on p-checkbox at bounding box center [1040, 519] width 16 height 13
click at [1042, 515] on p-checkbox at bounding box center [1040, 519] width 16 height 13
checkbox input "false"
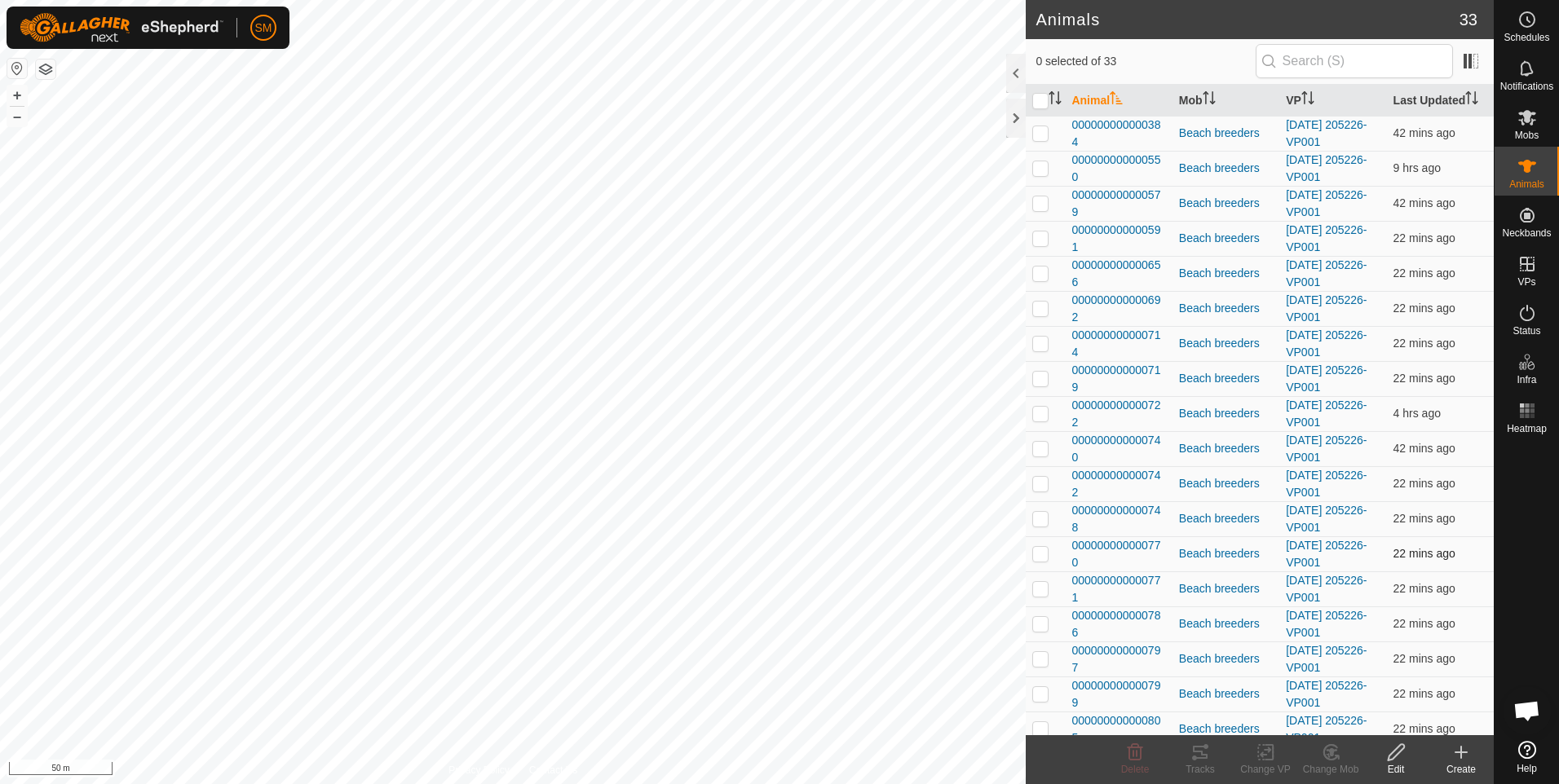
click at [1040, 552] on p-checkbox at bounding box center [1040, 554] width 16 height 13
click at [1200, 755] on icon at bounding box center [1200, 752] width 20 height 20
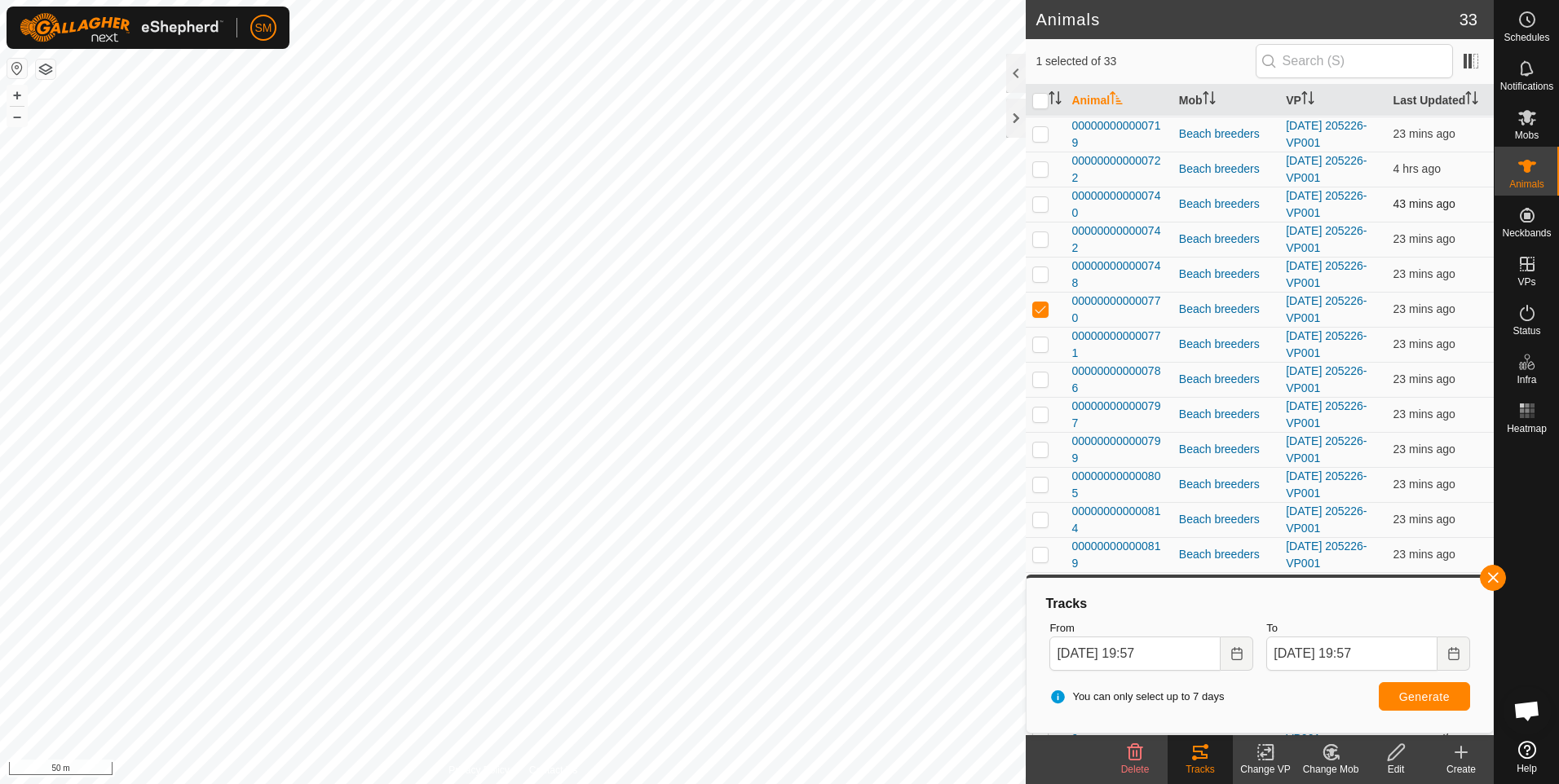
scroll to position [408, 0]
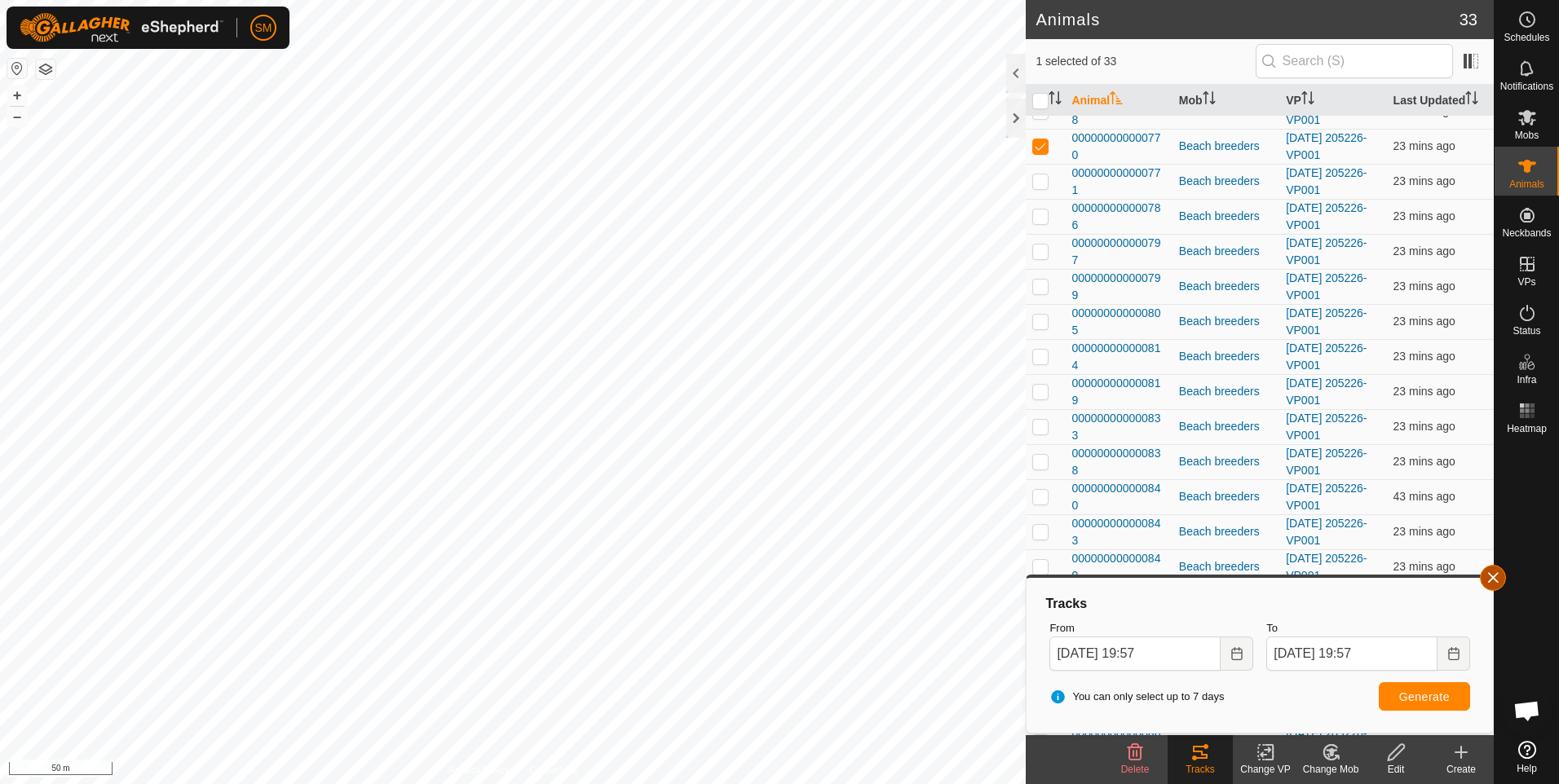
click at [1484, 577] on button "button" at bounding box center [1492, 577] width 26 height 26
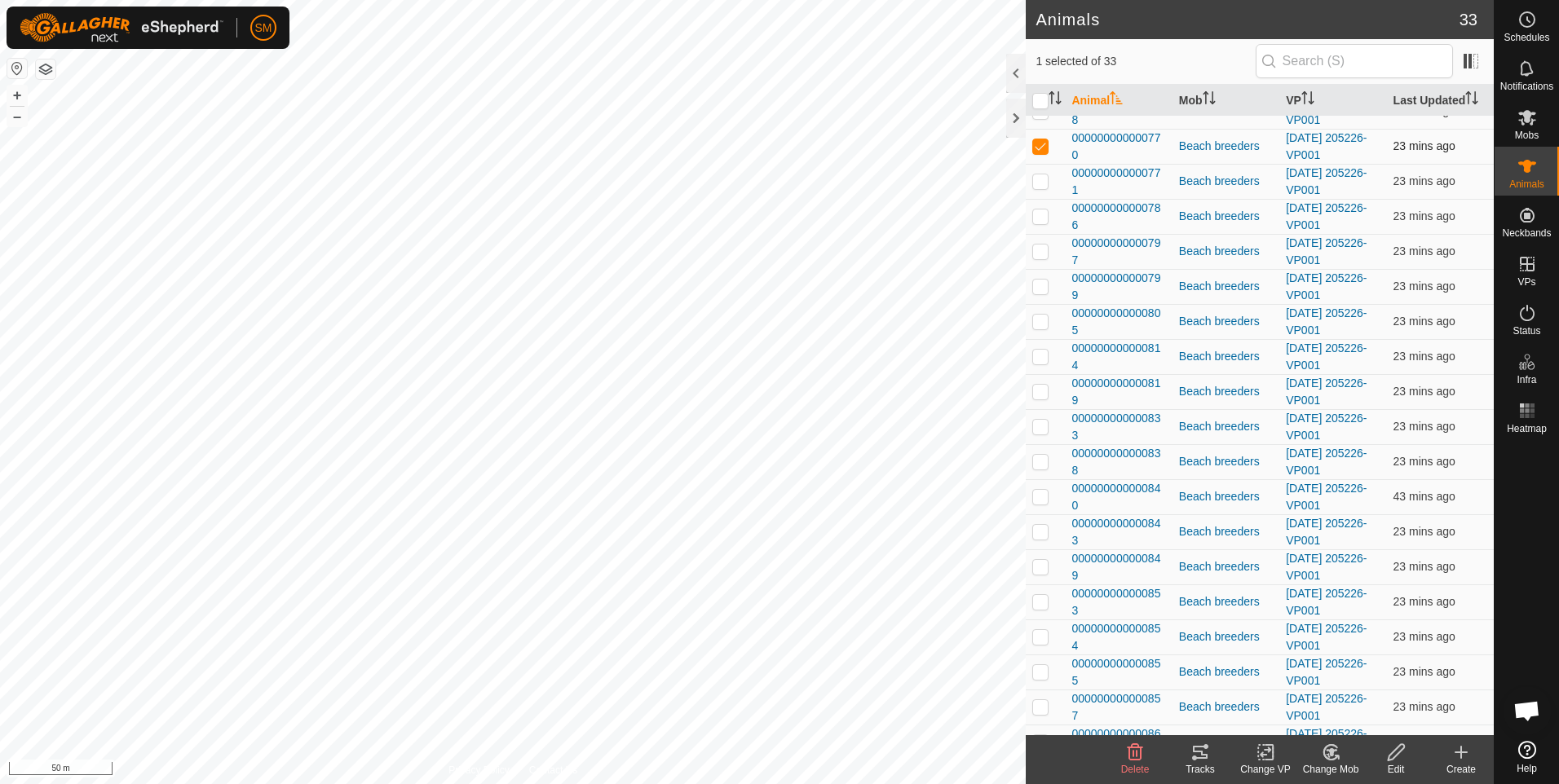
click at [1035, 143] on p-checkbox at bounding box center [1040, 146] width 16 height 13
checkbox input "false"
click at [1037, 184] on p-checkbox at bounding box center [1040, 182] width 16 height 13
click at [1195, 755] on icon at bounding box center [1200, 752] width 20 height 20
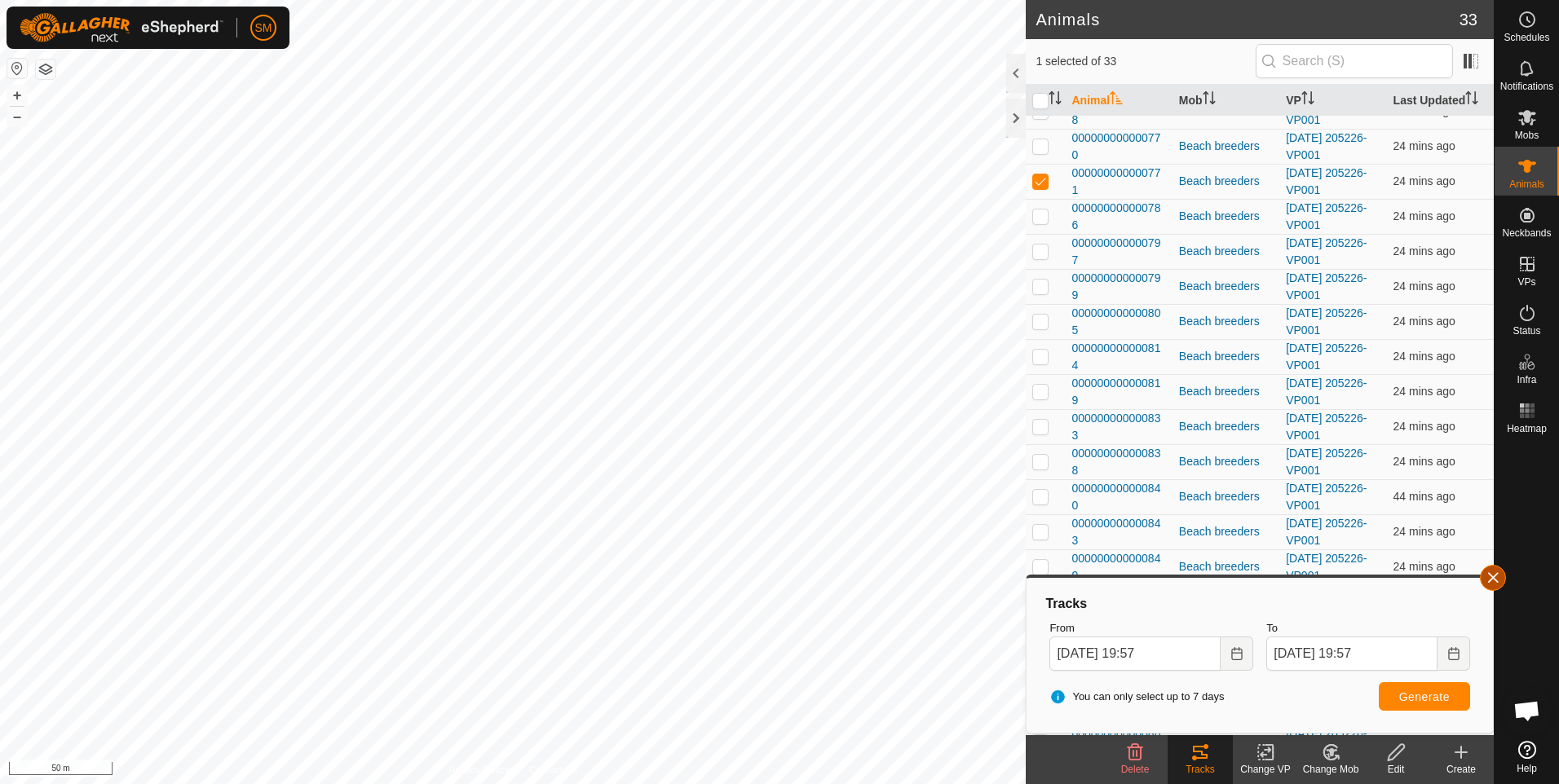
click at [1496, 574] on button "button" at bounding box center [1492, 577] width 26 height 26
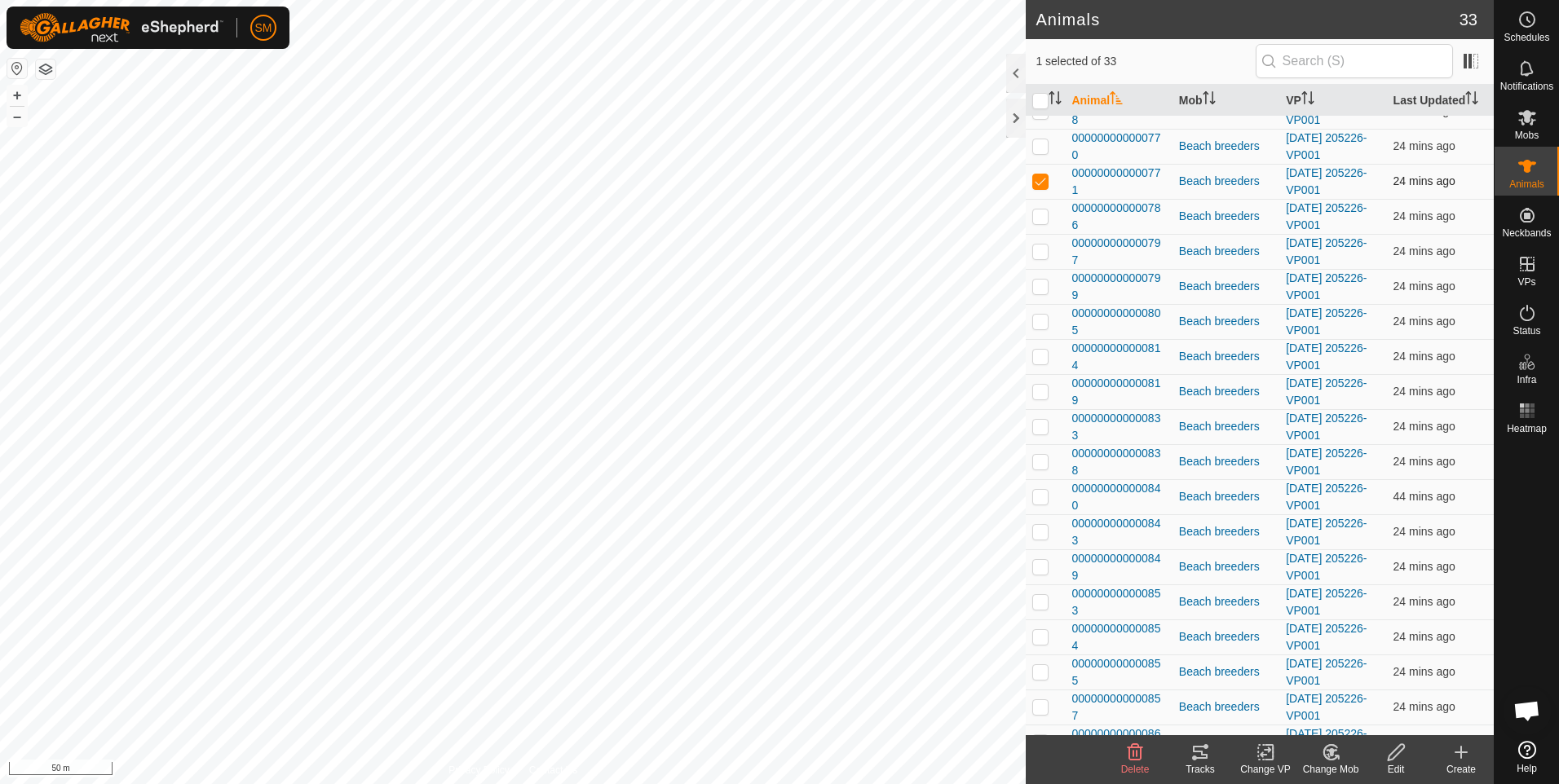
click at [1044, 184] on p-checkbox at bounding box center [1040, 182] width 16 height 13
checkbox input "false"
click at [1039, 215] on p-checkbox at bounding box center [1040, 216] width 16 height 13
click at [1197, 755] on icon at bounding box center [1200, 752] width 20 height 20
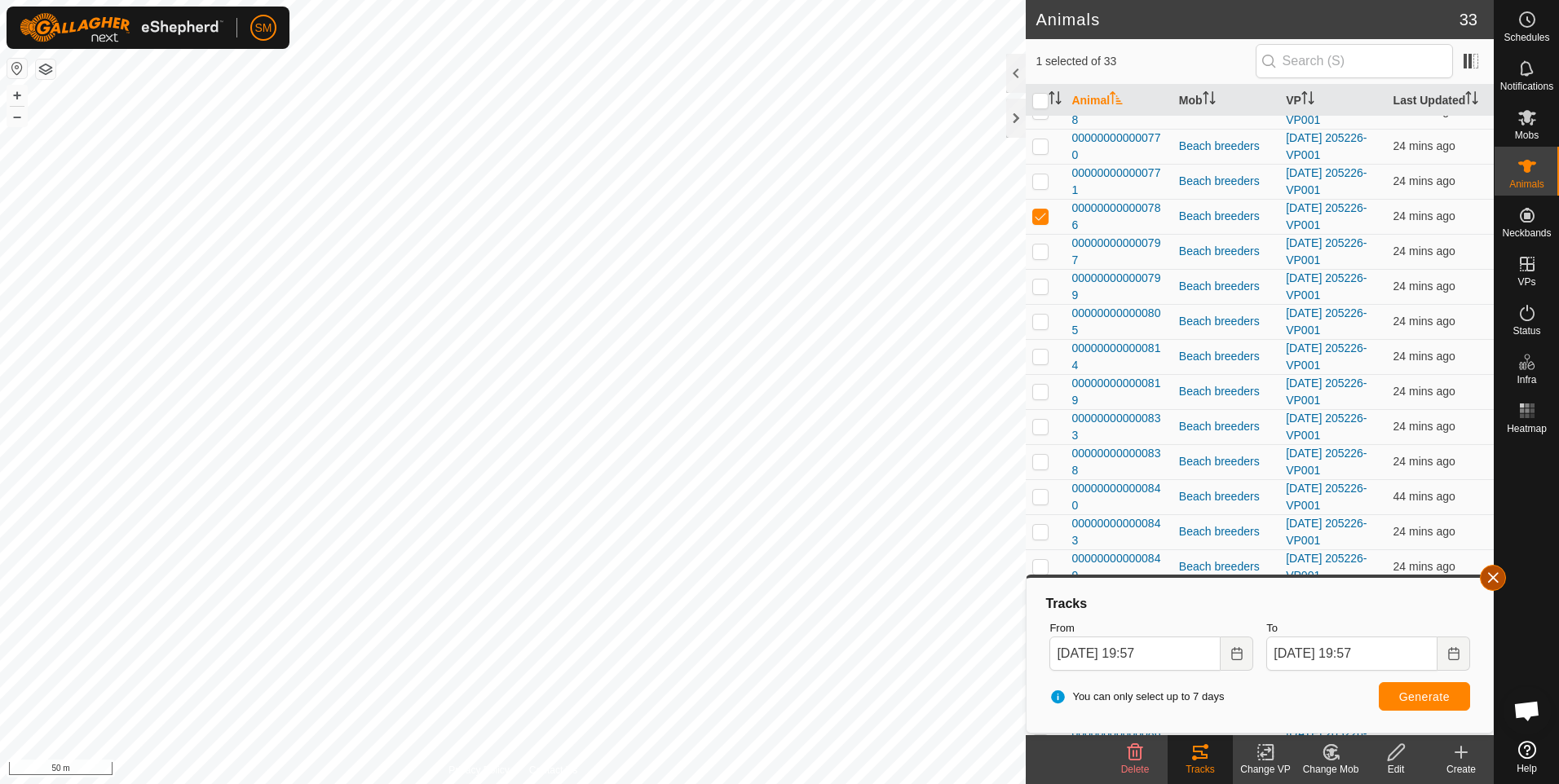
click at [1490, 576] on button "button" at bounding box center [1492, 577] width 26 height 26
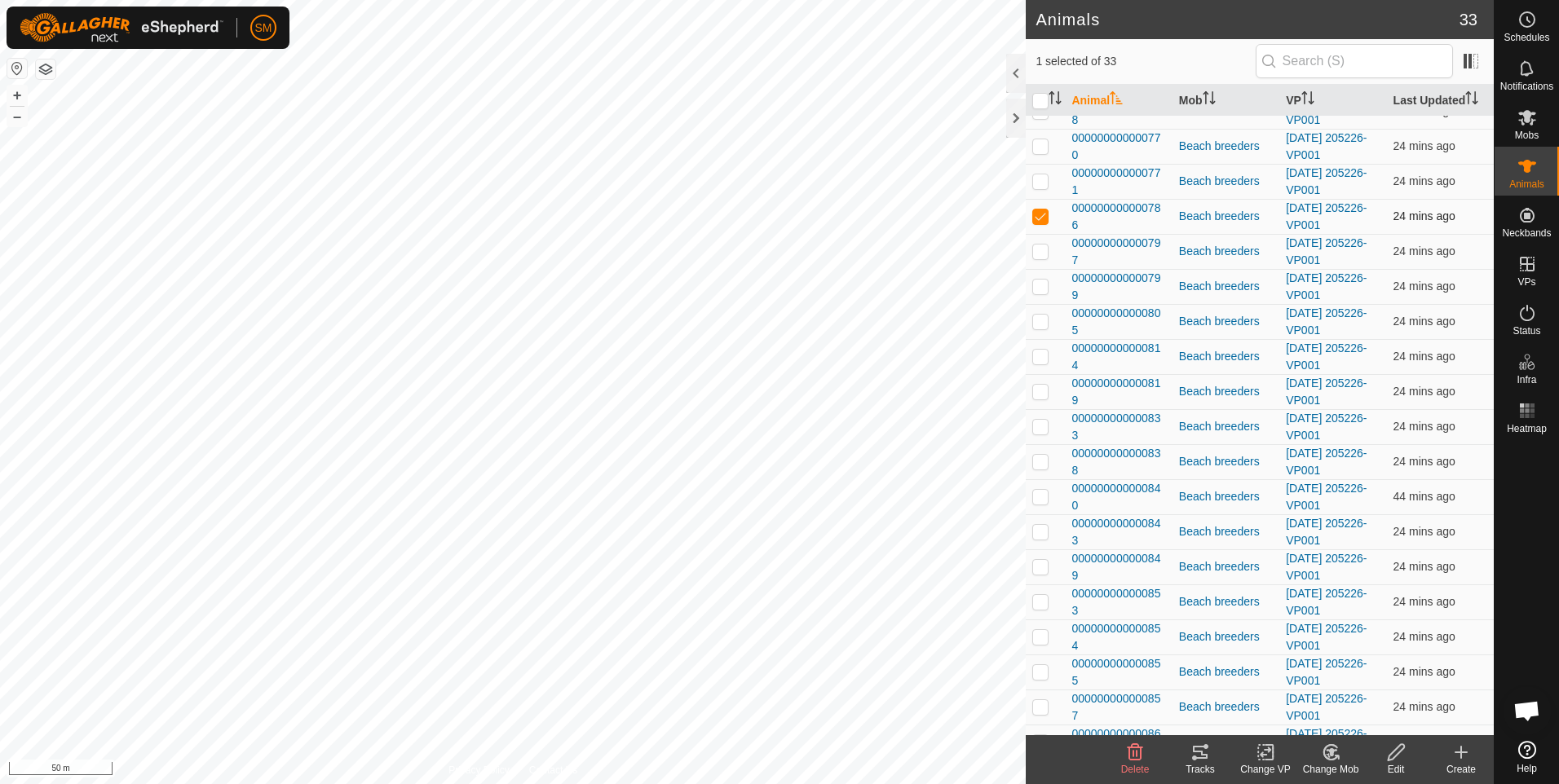
click at [1040, 215] on p-checkbox at bounding box center [1040, 216] width 16 height 13
checkbox input "false"
click at [1040, 253] on p-checkbox at bounding box center [1040, 251] width 16 height 13
checkbox input "true"
click at [1196, 754] on icon at bounding box center [1200, 752] width 20 height 20
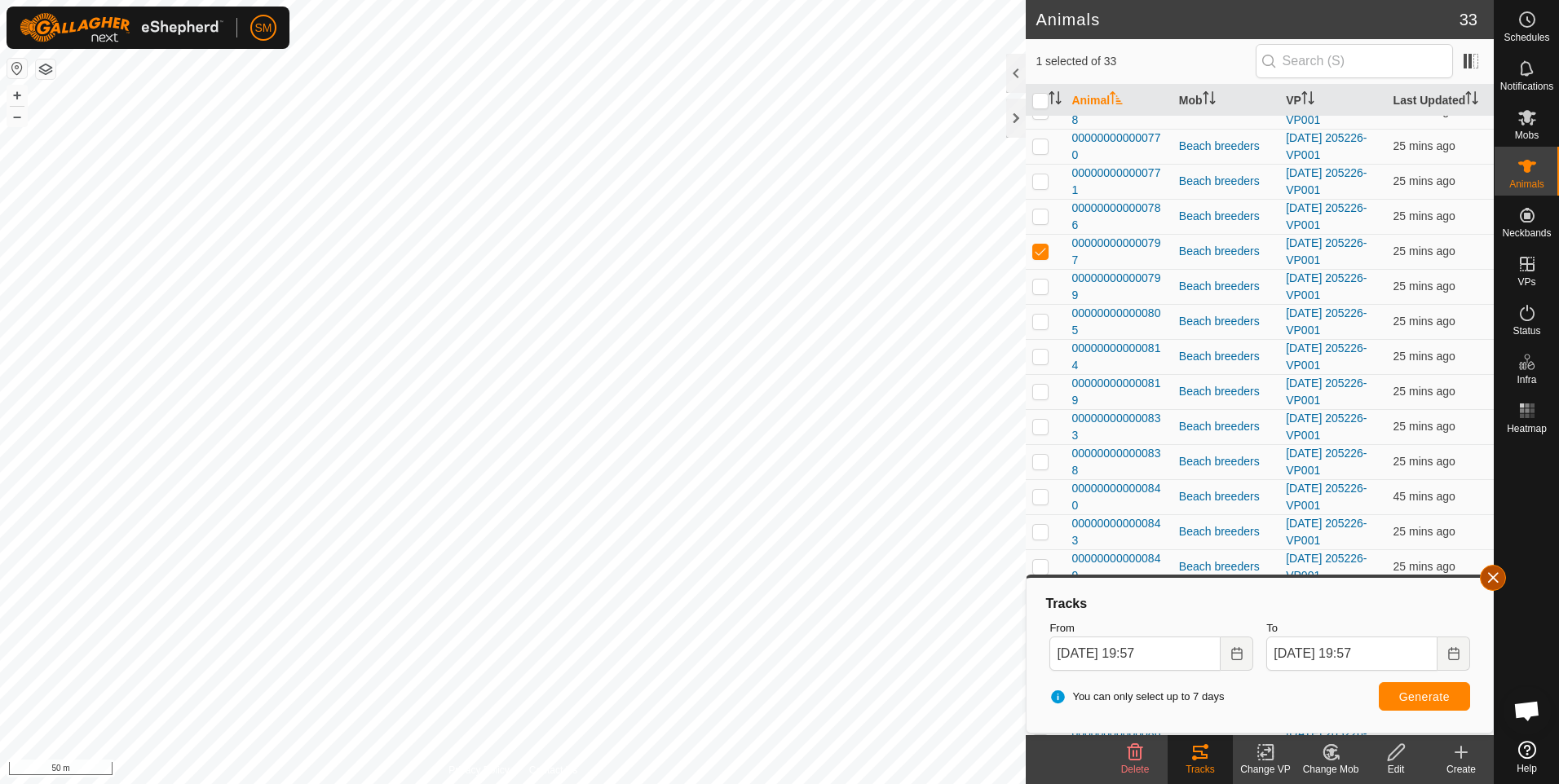
click at [1485, 576] on button "button" at bounding box center [1492, 577] width 26 height 26
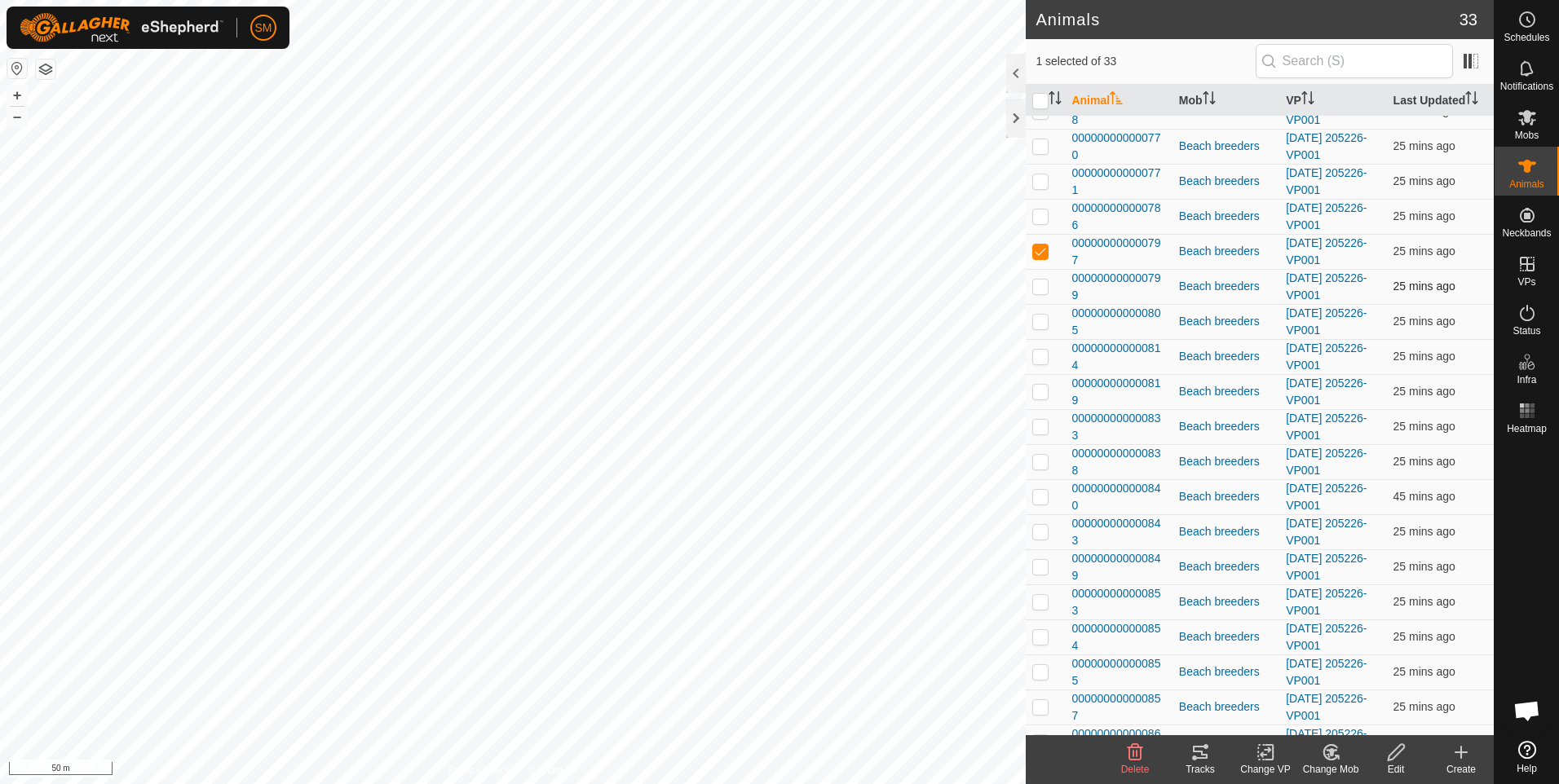
click at [1039, 287] on p-checkbox at bounding box center [1040, 286] width 16 height 13
checkbox input "true"
click at [1034, 253] on p-checkbox at bounding box center [1040, 251] width 16 height 13
checkbox input "false"
click at [1200, 761] on icon at bounding box center [1200, 752] width 20 height 20
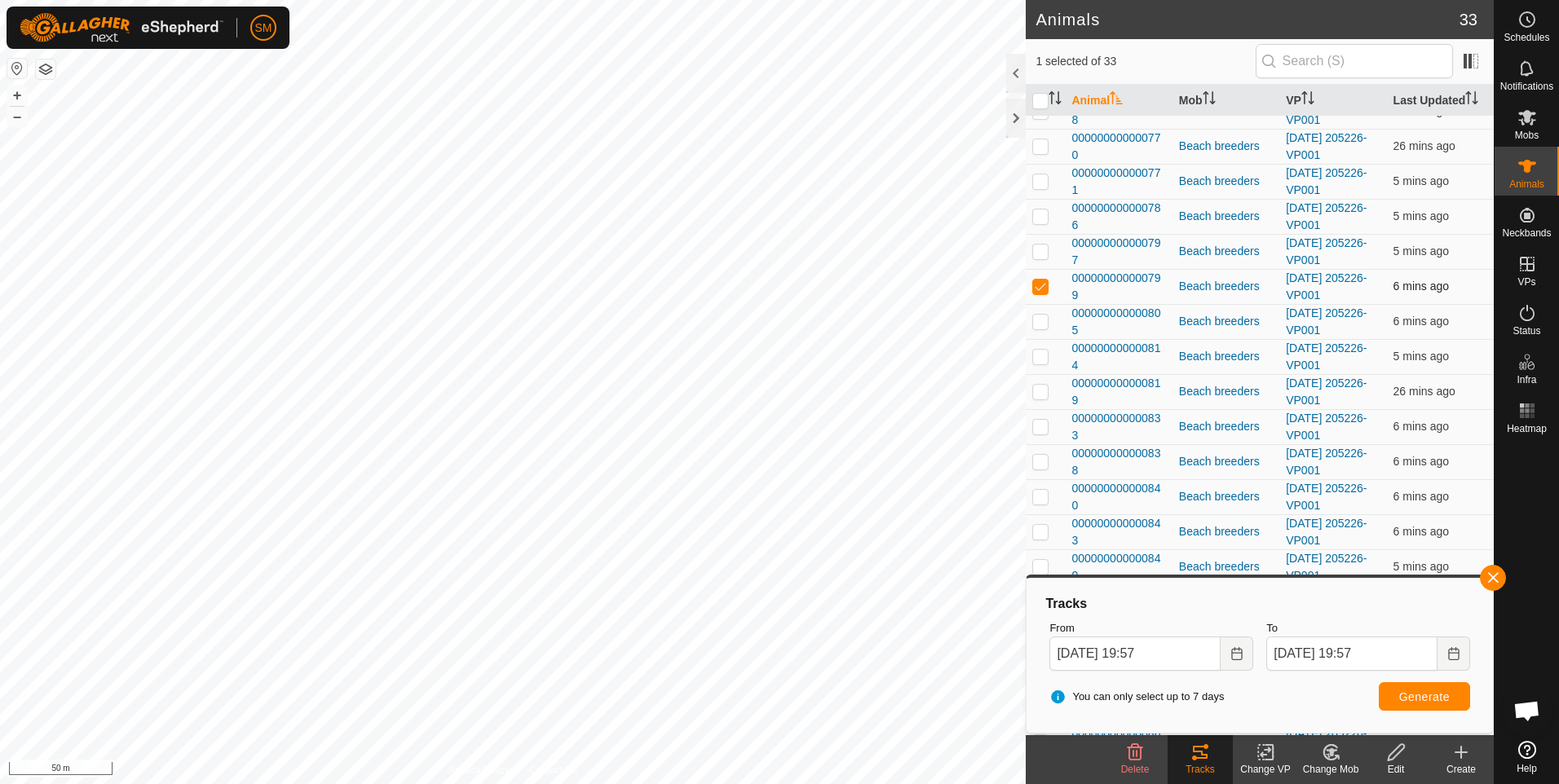
click at [1043, 291] on p-checkbox at bounding box center [1040, 286] width 16 height 13
checkbox input "false"
click at [1487, 580] on button "button" at bounding box center [1492, 577] width 26 height 26
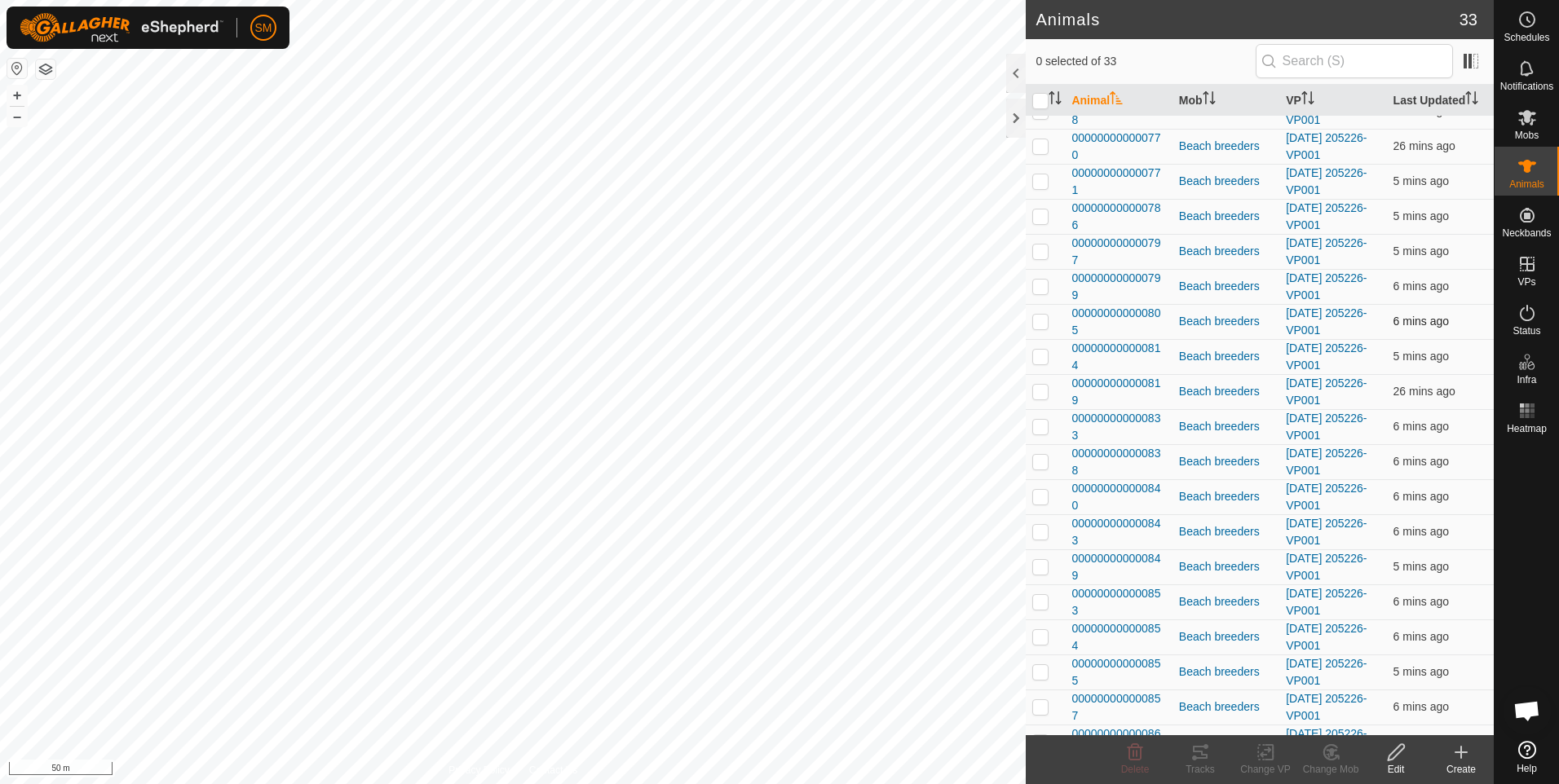
click at [1033, 316] on p-checkbox at bounding box center [1040, 321] width 16 height 13
click at [1198, 758] on icon at bounding box center [1200, 753] width 14 height 13
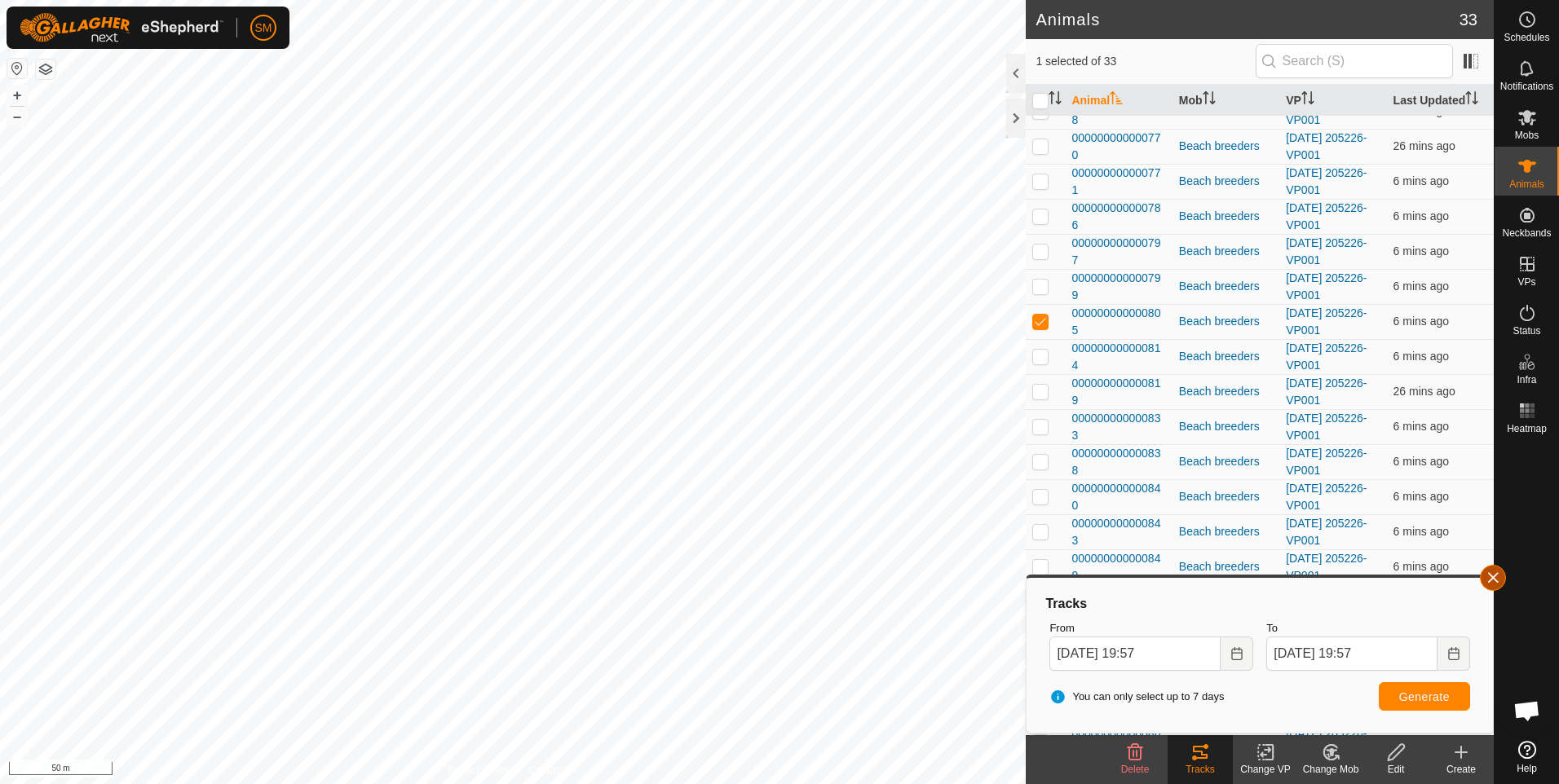
click at [1493, 579] on button "button" at bounding box center [1492, 577] width 26 height 26
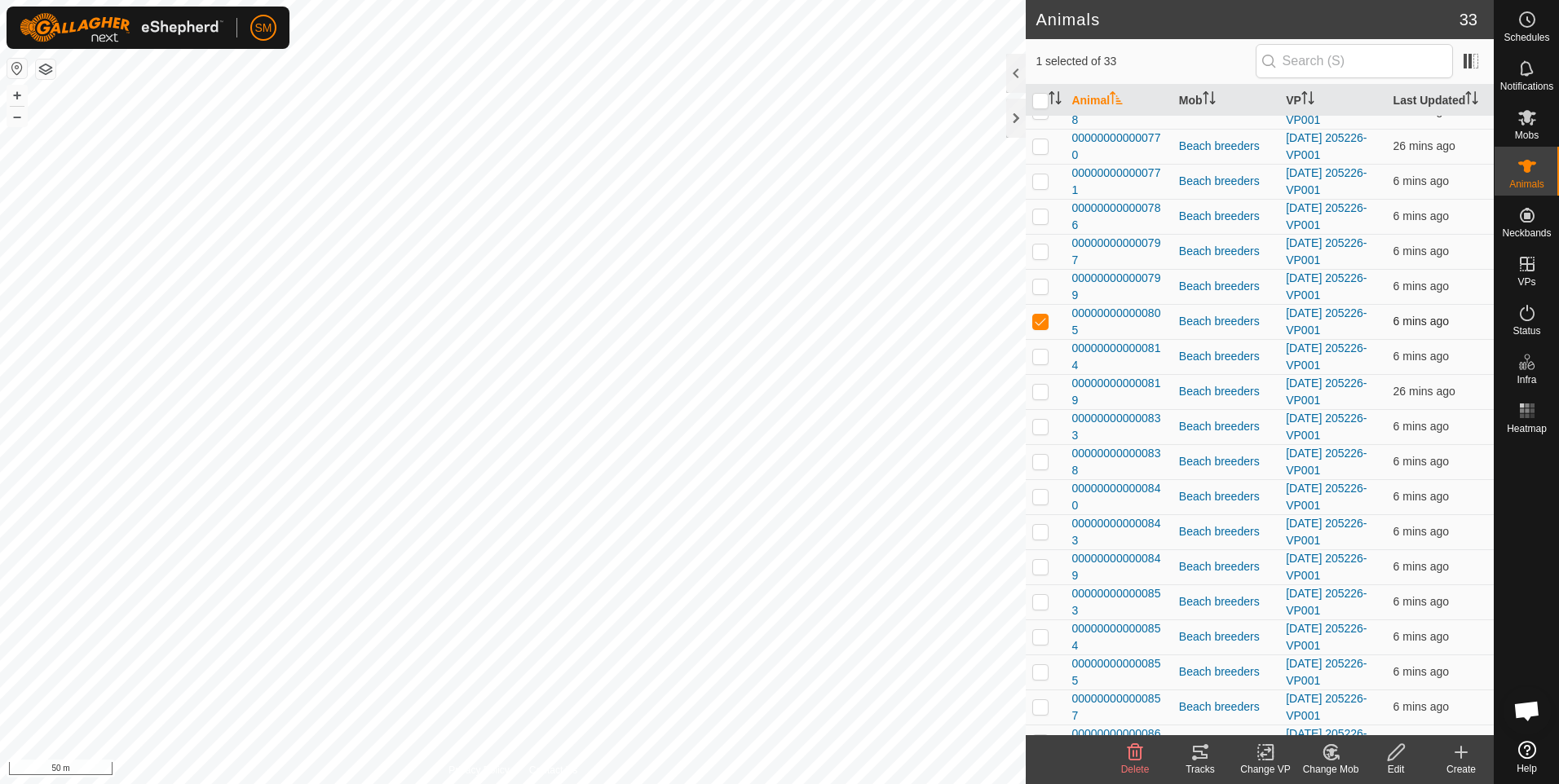
click at [1044, 323] on p-checkbox at bounding box center [1040, 321] width 16 height 13
checkbox input "false"
click at [1042, 358] on p-checkbox at bounding box center [1040, 356] width 16 height 13
click at [1198, 755] on icon at bounding box center [1200, 752] width 20 height 20
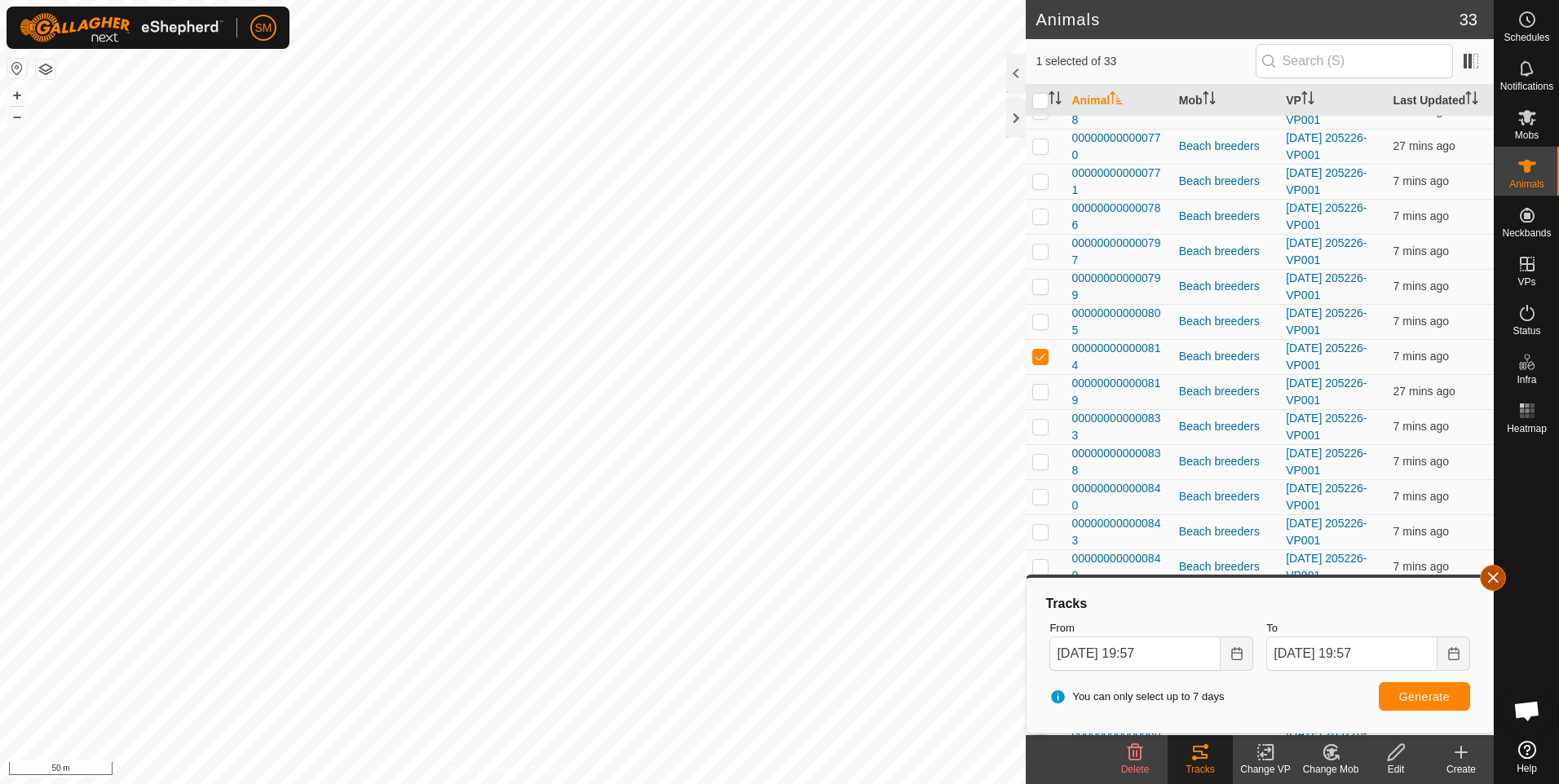
click at [1489, 582] on button "button" at bounding box center [1492, 577] width 26 height 26
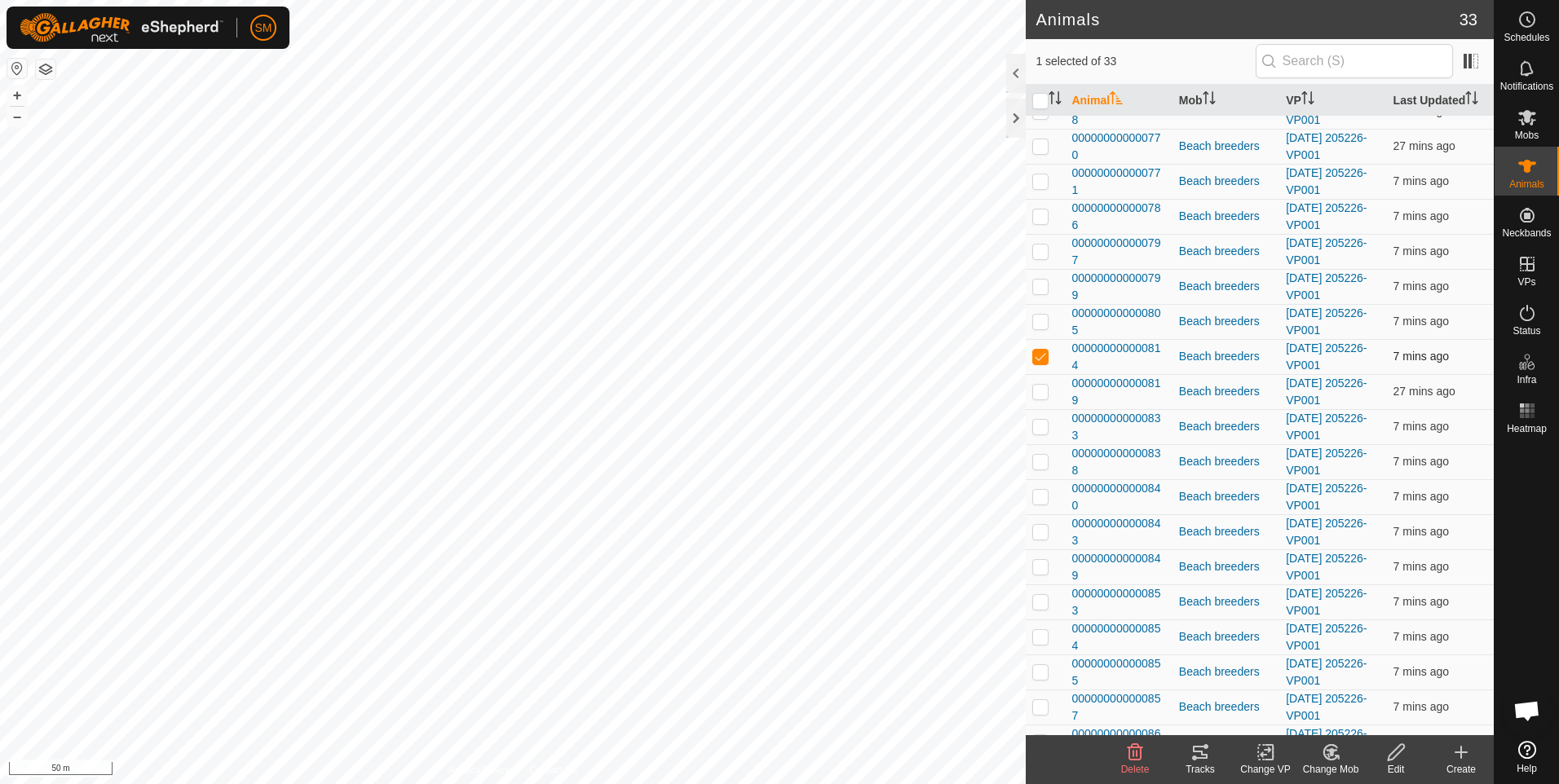
click at [1034, 349] on td at bounding box center [1045, 356] width 39 height 35
checkbox input "false"
click at [1039, 392] on p-checkbox at bounding box center [1040, 392] width 16 height 13
click at [1200, 756] on icon at bounding box center [1200, 752] width 20 height 20
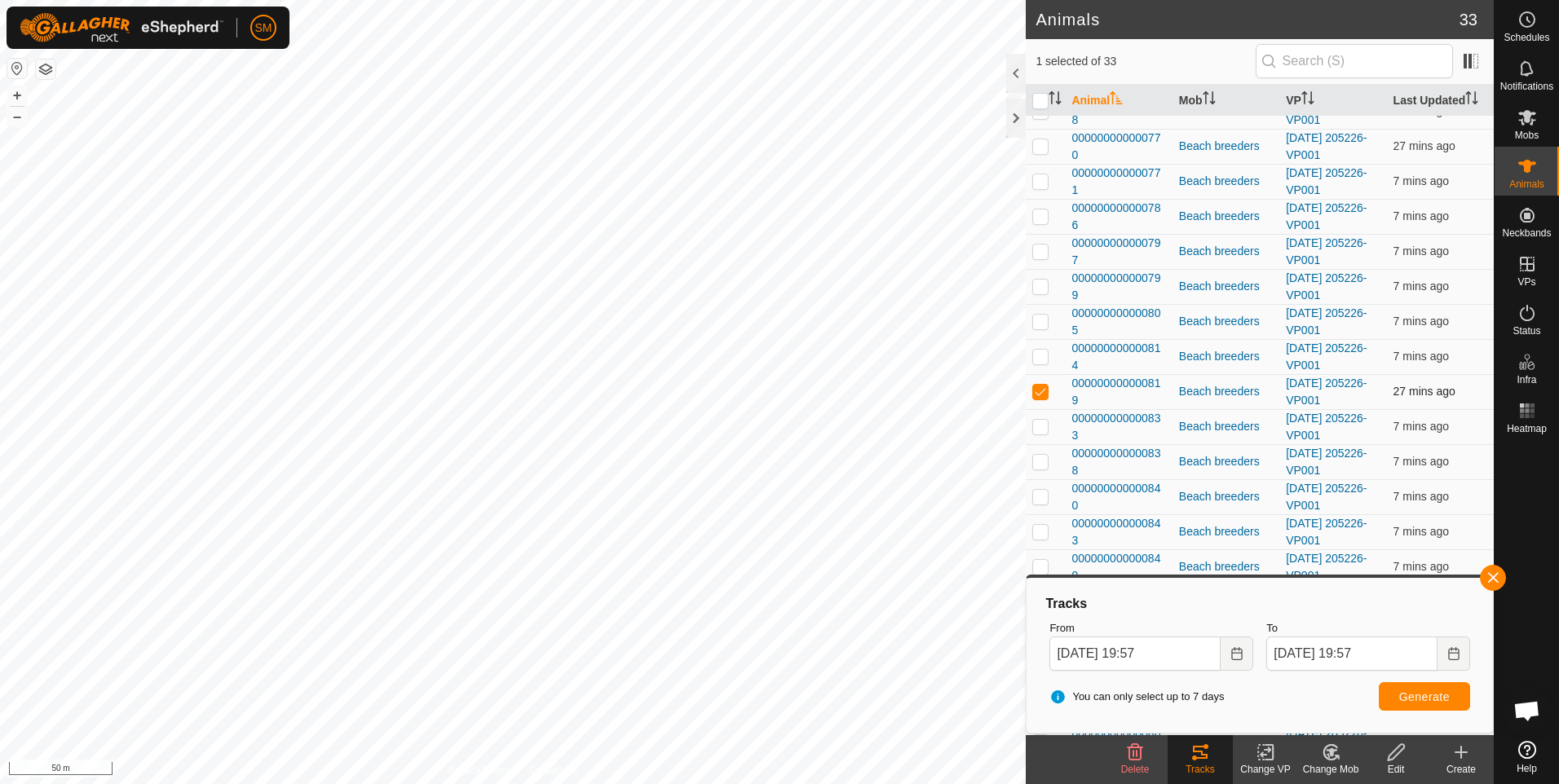
click at [1040, 392] on p-checkbox at bounding box center [1040, 392] width 16 height 13
checkbox input "false"
click at [1485, 573] on button "button" at bounding box center [1492, 577] width 26 height 26
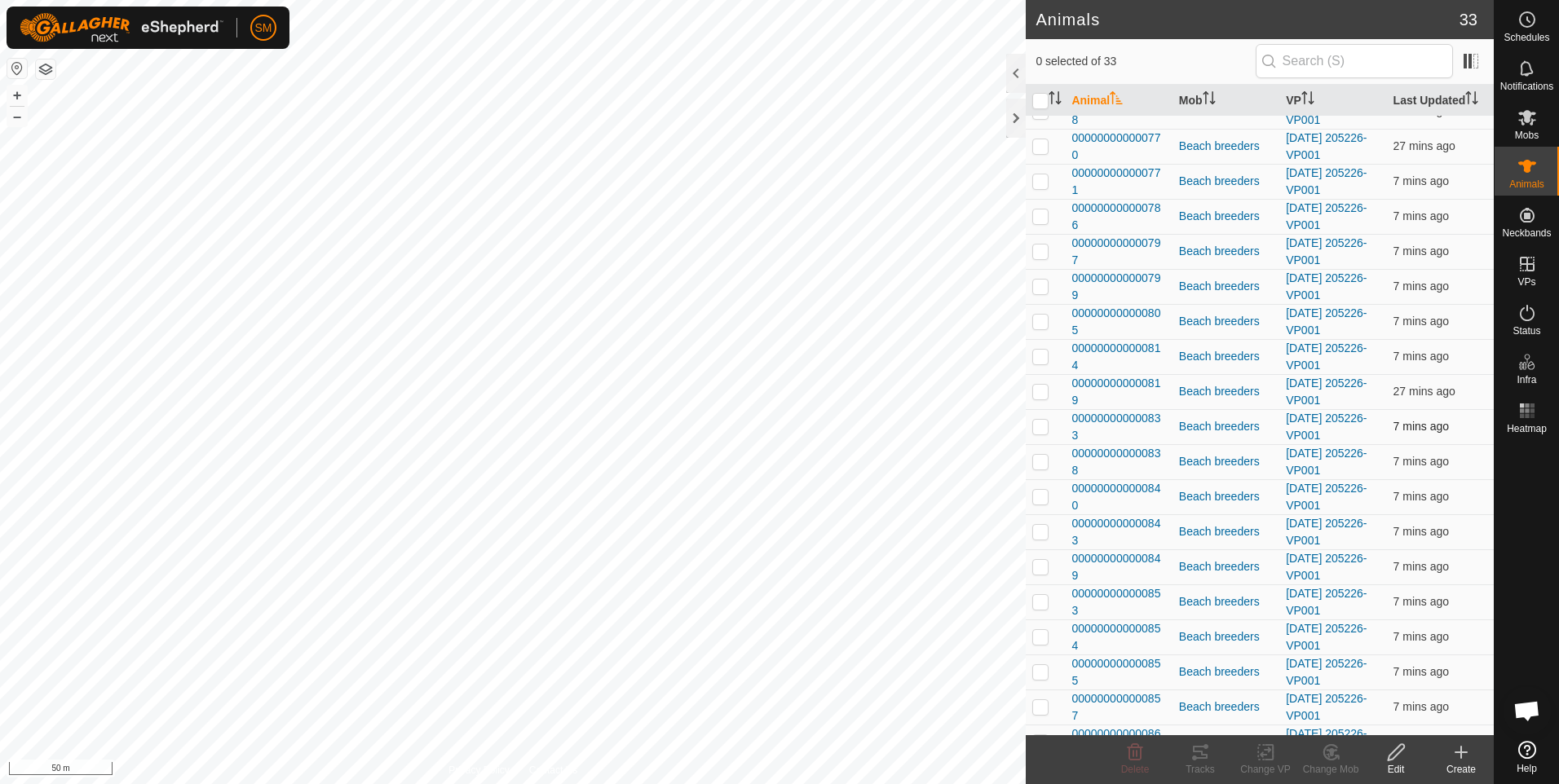
click at [1043, 425] on p-checkbox at bounding box center [1040, 427] width 16 height 13
click at [1198, 754] on icon at bounding box center [1200, 752] width 20 height 20
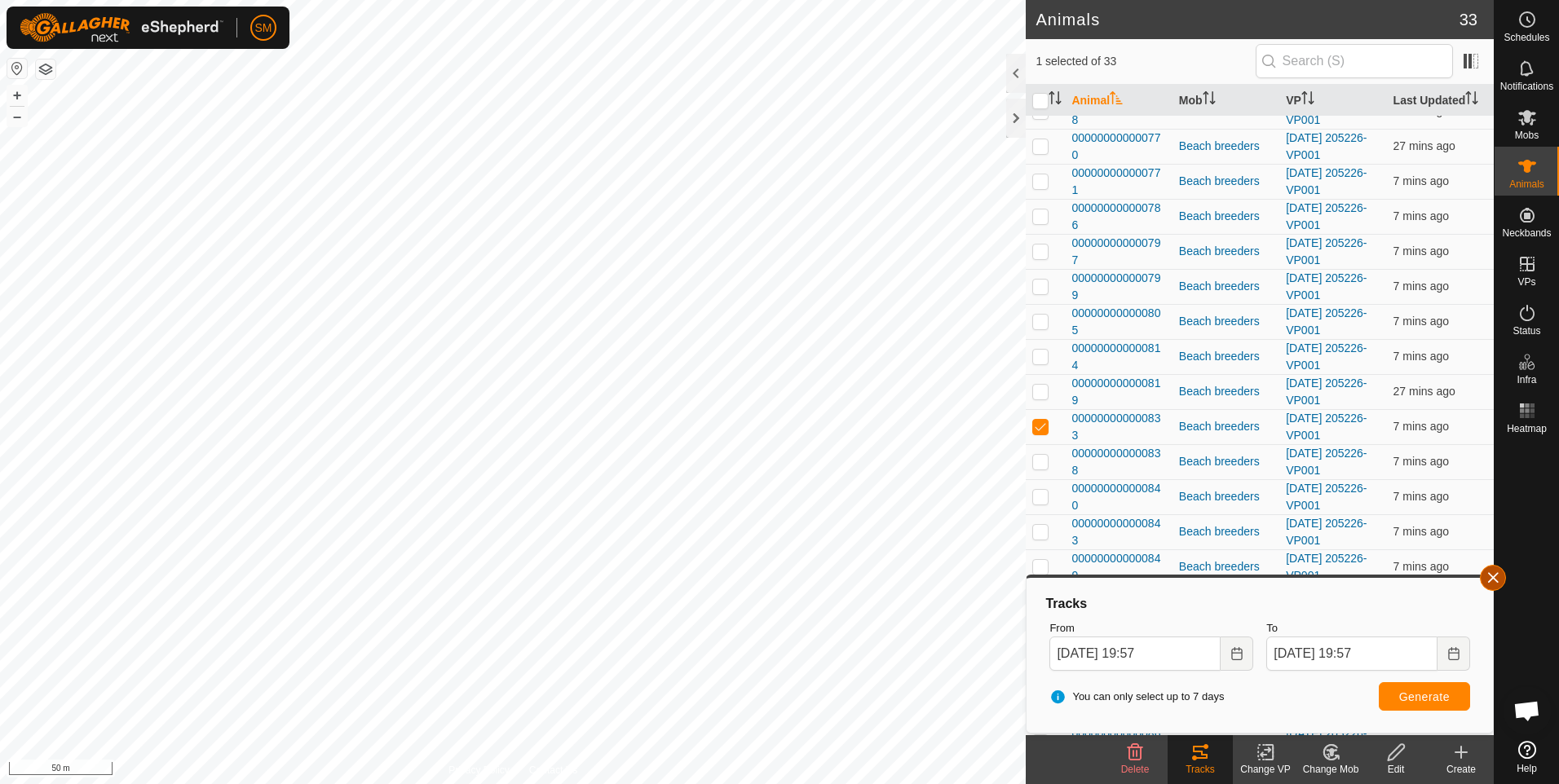
click at [1488, 575] on button "button" at bounding box center [1492, 577] width 26 height 26
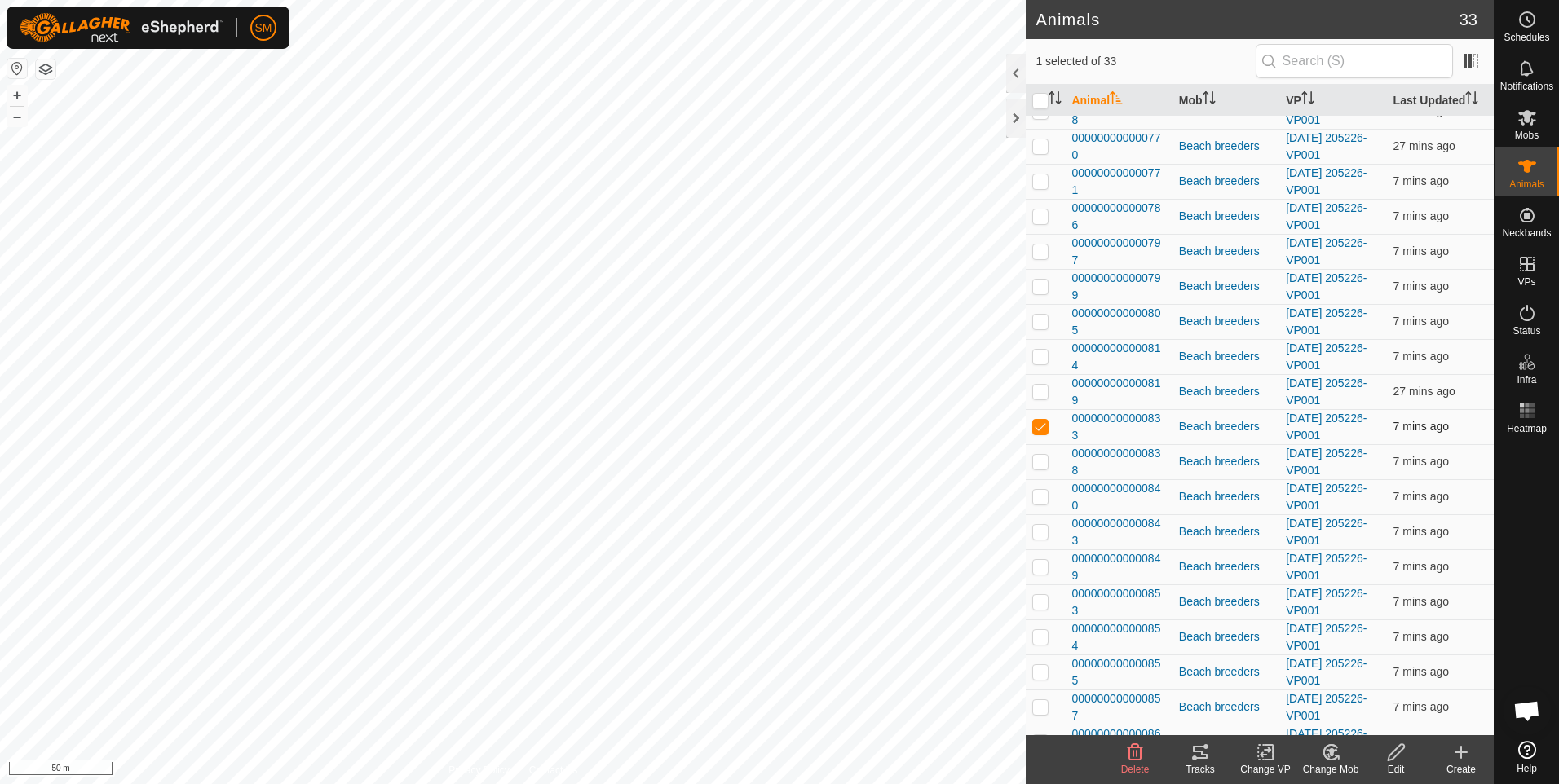
click at [1040, 427] on p-checkbox at bounding box center [1040, 427] width 16 height 13
checkbox input "false"
click at [1037, 460] on p-checkbox at bounding box center [1040, 462] width 16 height 13
click at [1201, 759] on icon at bounding box center [1200, 752] width 20 height 20
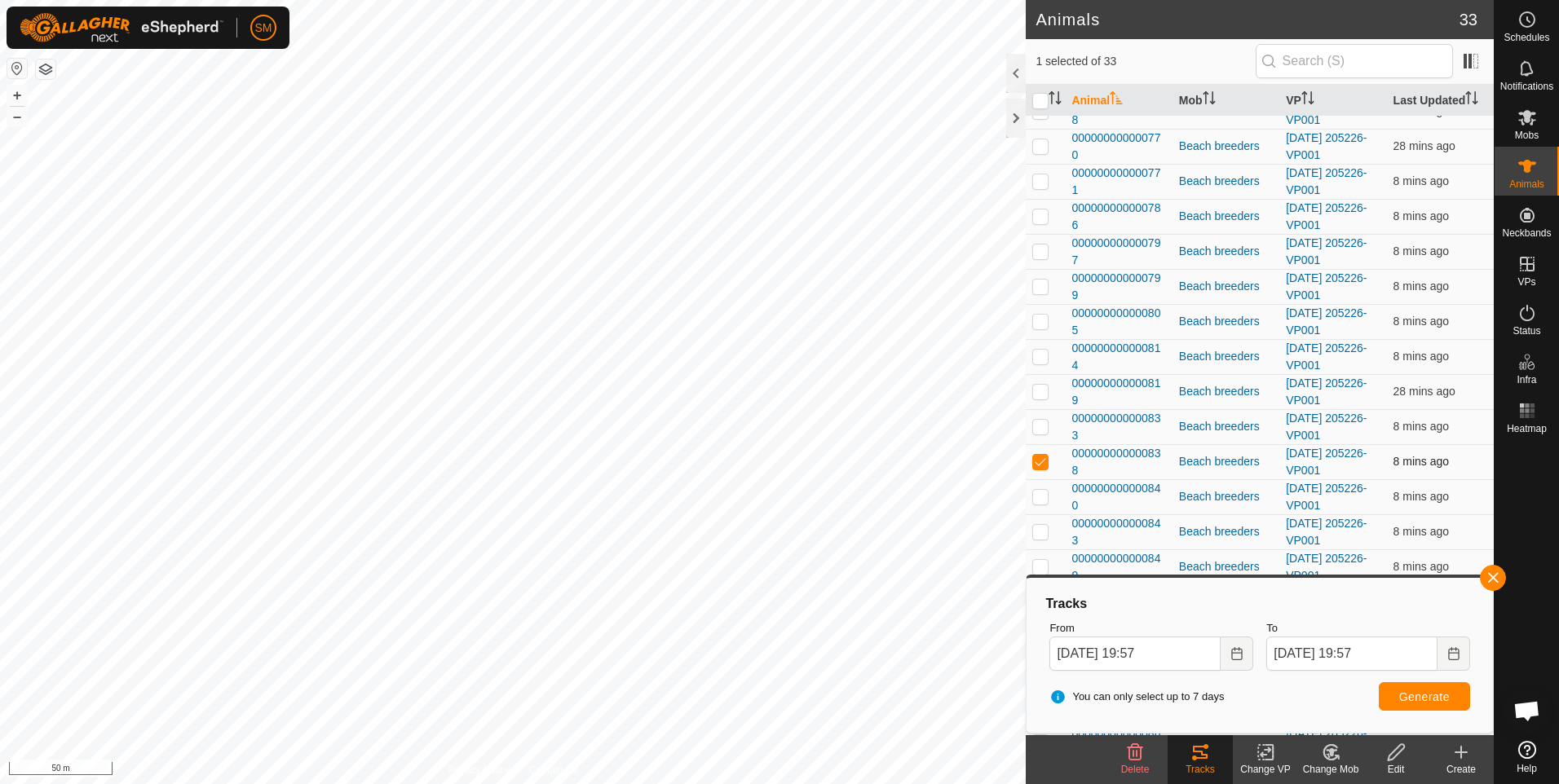
click at [1040, 457] on p-checkbox at bounding box center [1040, 462] width 16 height 13
checkbox input "false"
click at [1491, 583] on button "button" at bounding box center [1492, 577] width 26 height 26
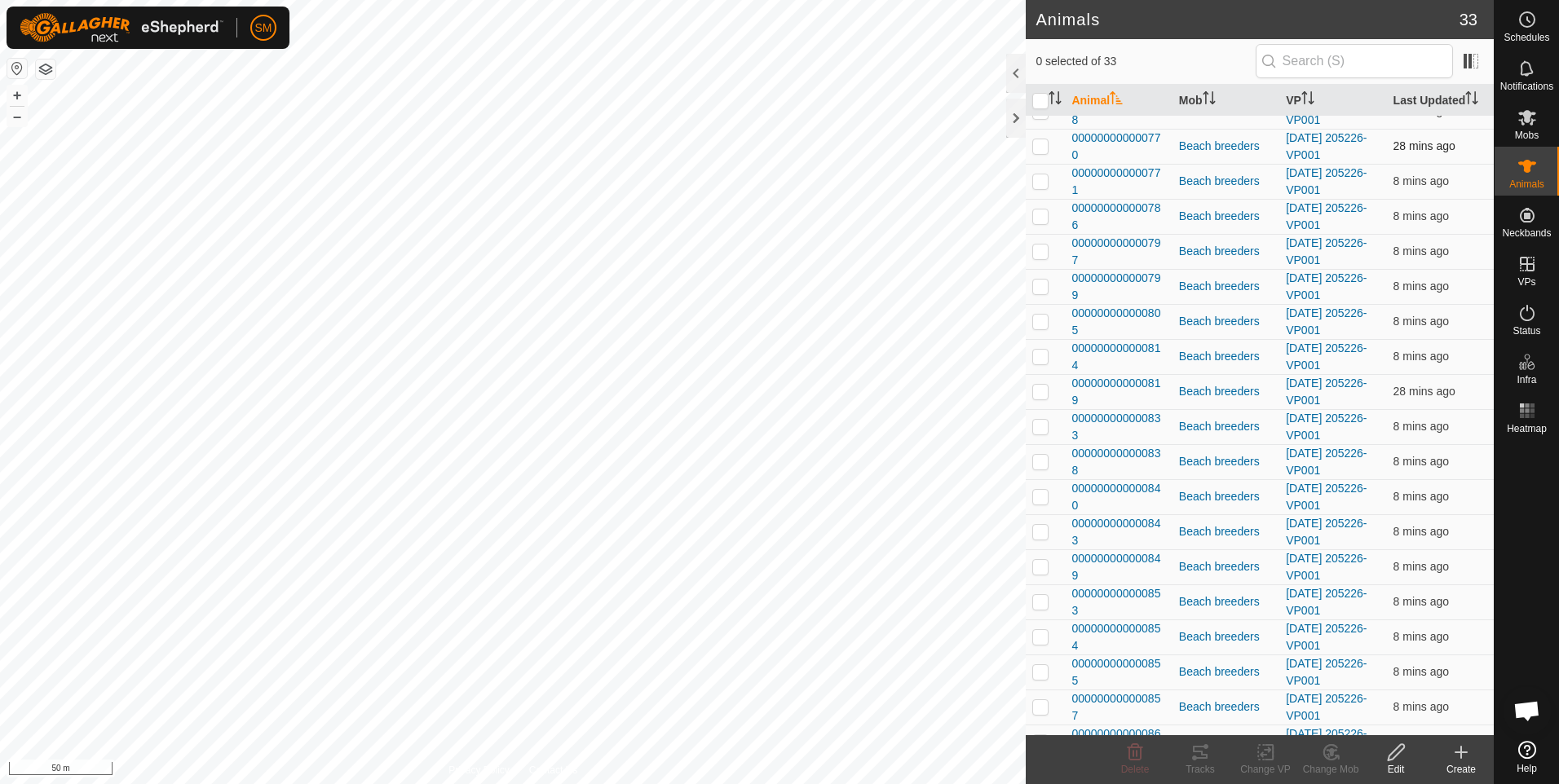
click at [1043, 141] on p-checkbox at bounding box center [1040, 146] width 16 height 13
checkbox input "true"
click at [1036, 181] on p-checkbox at bounding box center [1040, 182] width 16 height 13
checkbox input "true"
click at [1037, 215] on p-checkbox at bounding box center [1040, 216] width 16 height 13
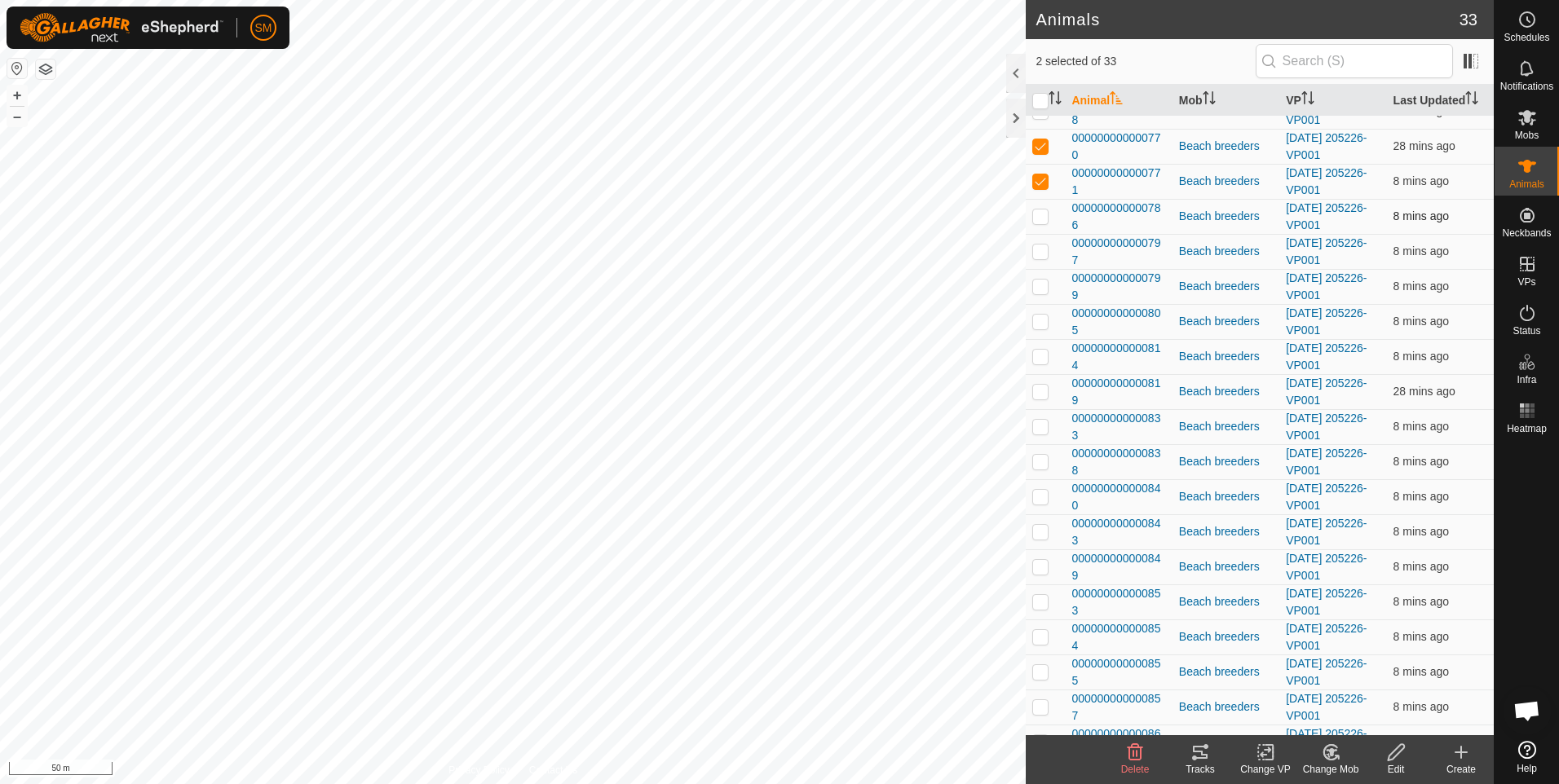
checkbox input "true"
click at [1038, 243] on td at bounding box center [1045, 251] width 39 height 35
checkbox input "true"
click at [1042, 283] on p-checkbox at bounding box center [1040, 286] width 16 height 13
checkbox input "true"
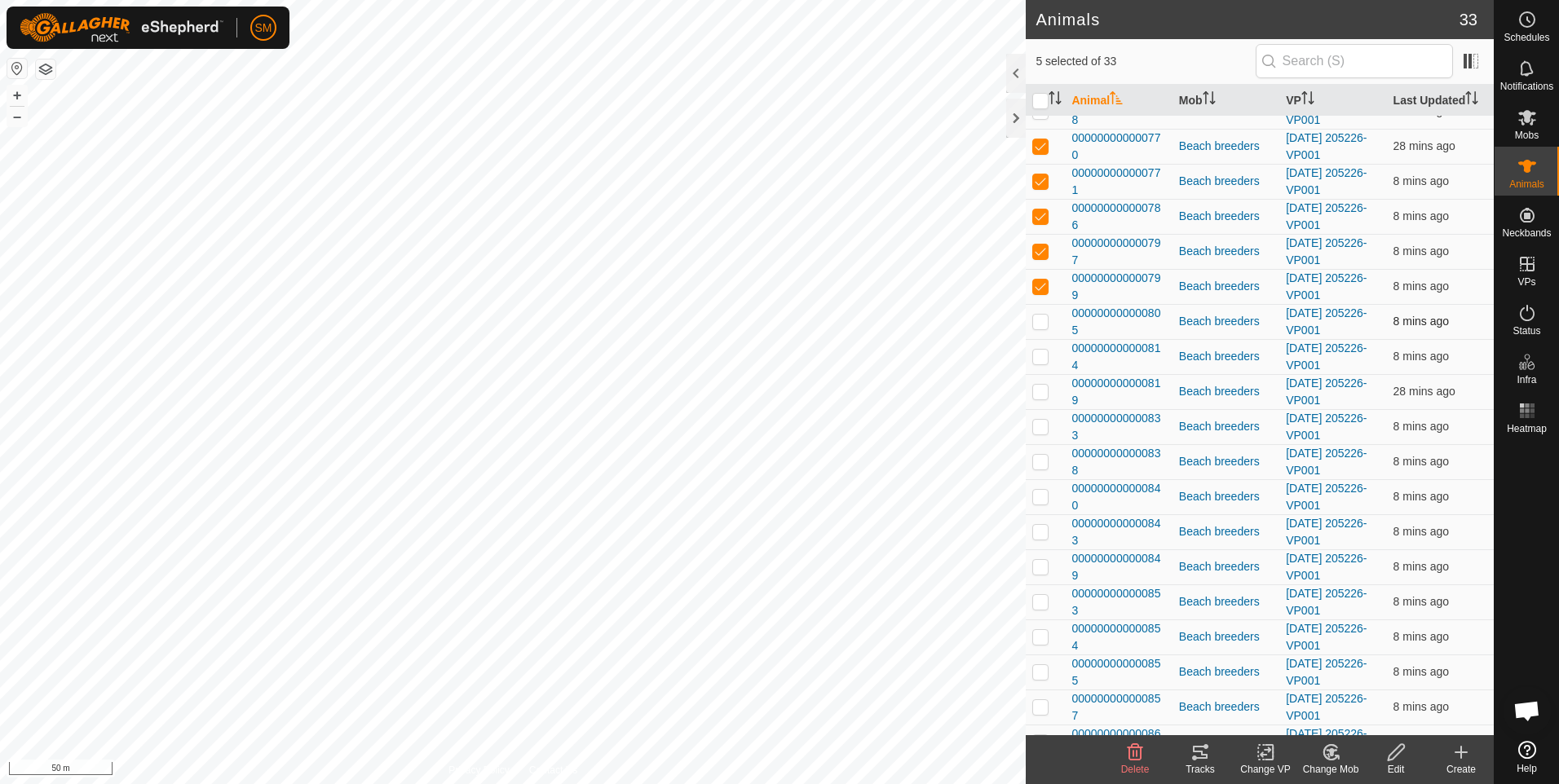
click at [1042, 319] on p-checkbox at bounding box center [1040, 321] width 16 height 13
checkbox input "true"
click at [1040, 354] on p-checkbox at bounding box center [1040, 356] width 16 height 13
checkbox input "true"
click at [1036, 391] on p-checkbox at bounding box center [1040, 392] width 16 height 13
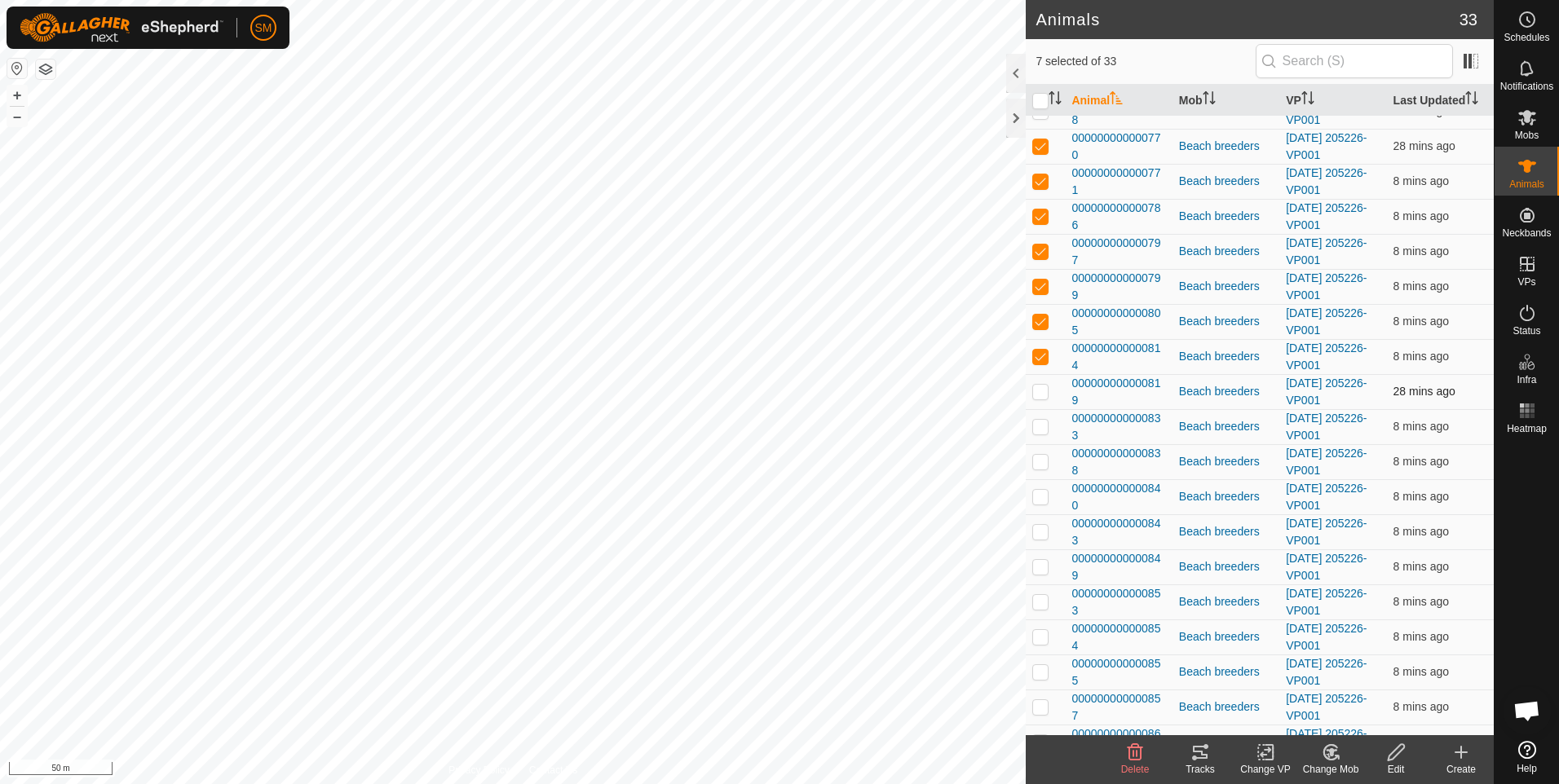
checkbox input "true"
click at [1039, 422] on p-checkbox at bounding box center [1040, 427] width 16 height 13
checkbox input "true"
click at [1040, 458] on p-checkbox at bounding box center [1040, 462] width 16 height 13
checkbox input "true"
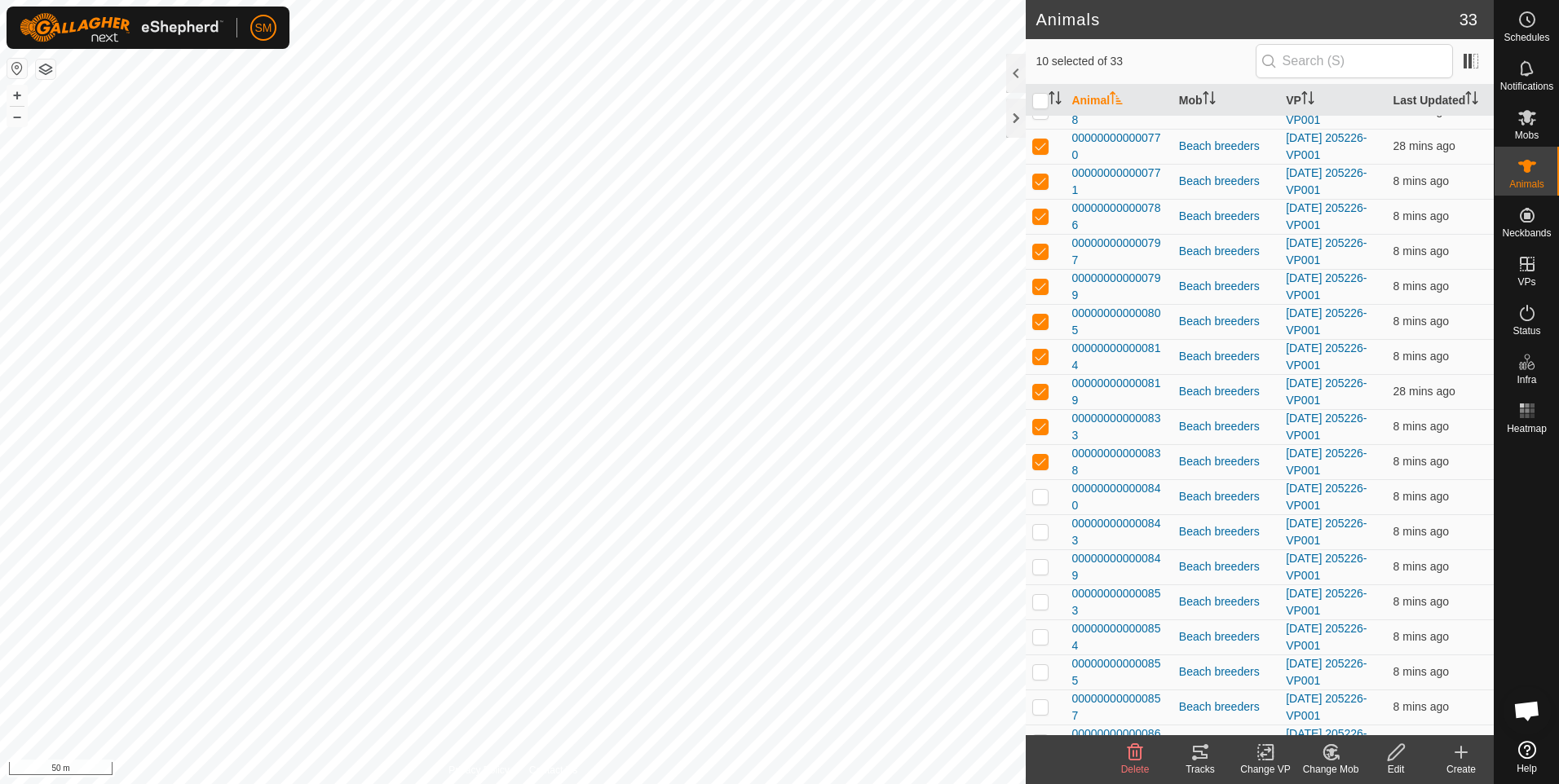
click at [1196, 754] on icon at bounding box center [1200, 752] width 20 height 20
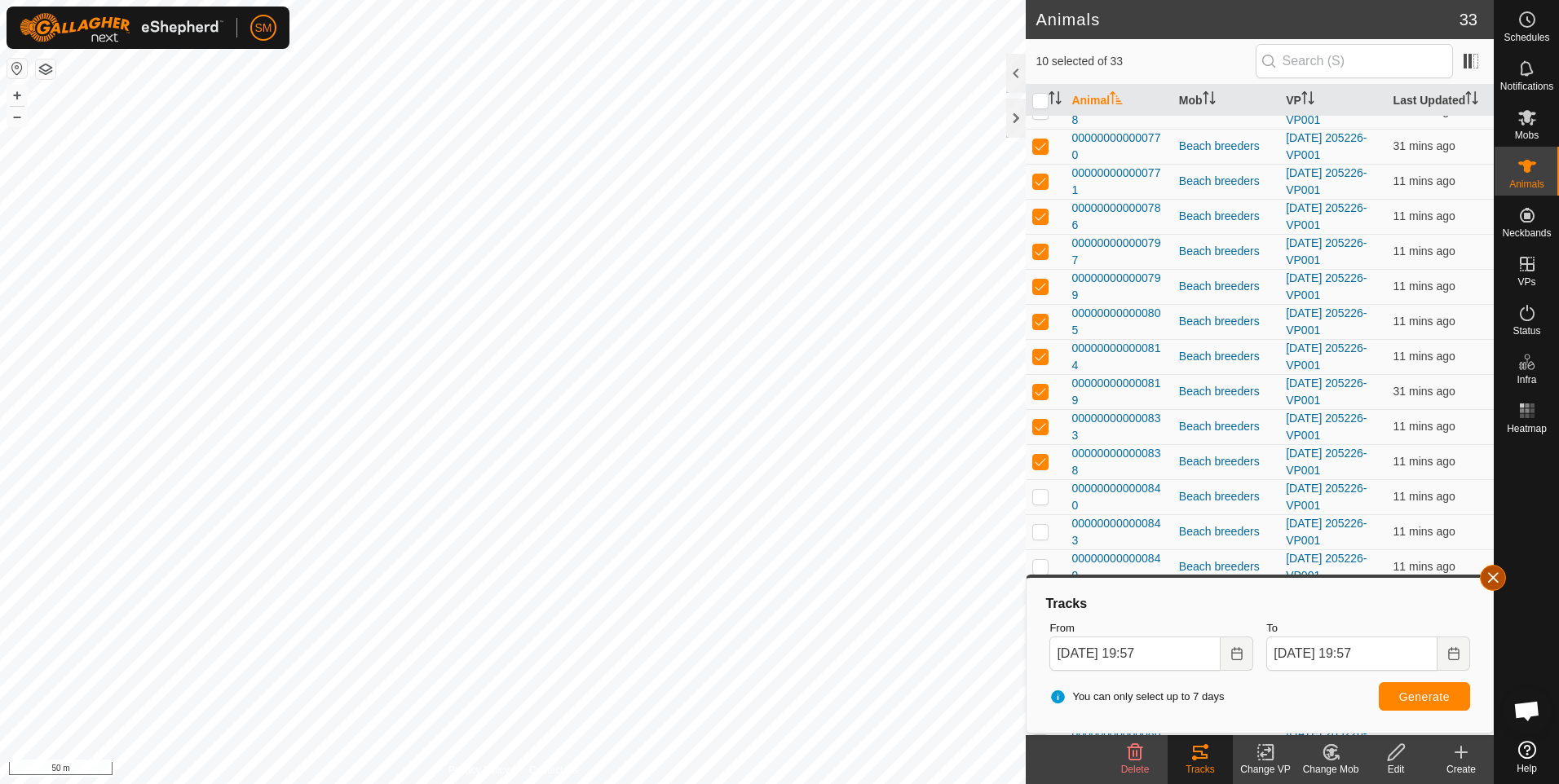
click at [1492, 576] on button "button" at bounding box center [1492, 577] width 26 height 26
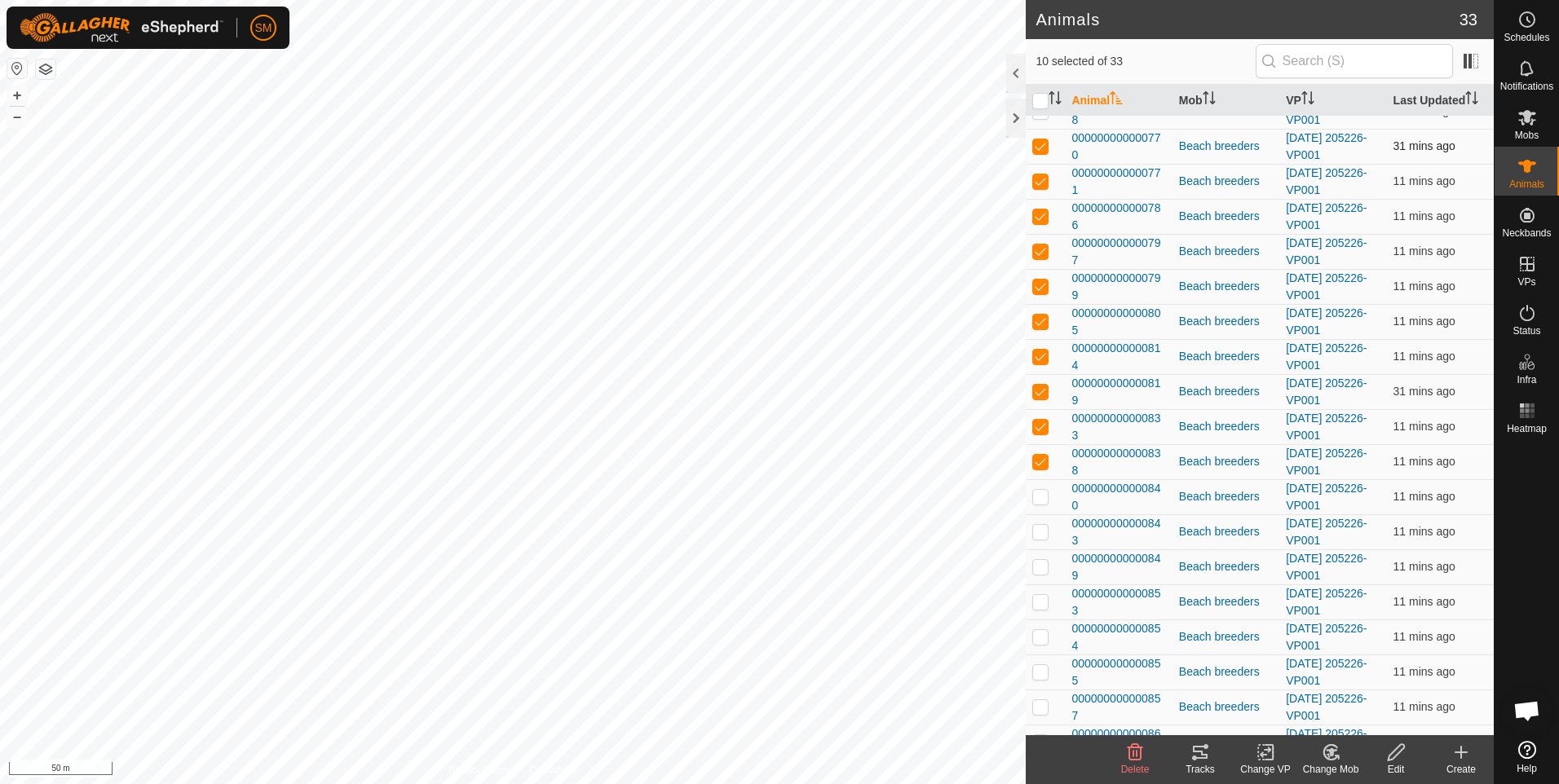
click at [1043, 144] on p-checkbox at bounding box center [1040, 146] width 16 height 13
checkbox input "false"
click at [1037, 182] on p-checkbox at bounding box center [1040, 182] width 16 height 13
checkbox input "false"
click at [1043, 218] on p-checkbox at bounding box center [1040, 216] width 16 height 13
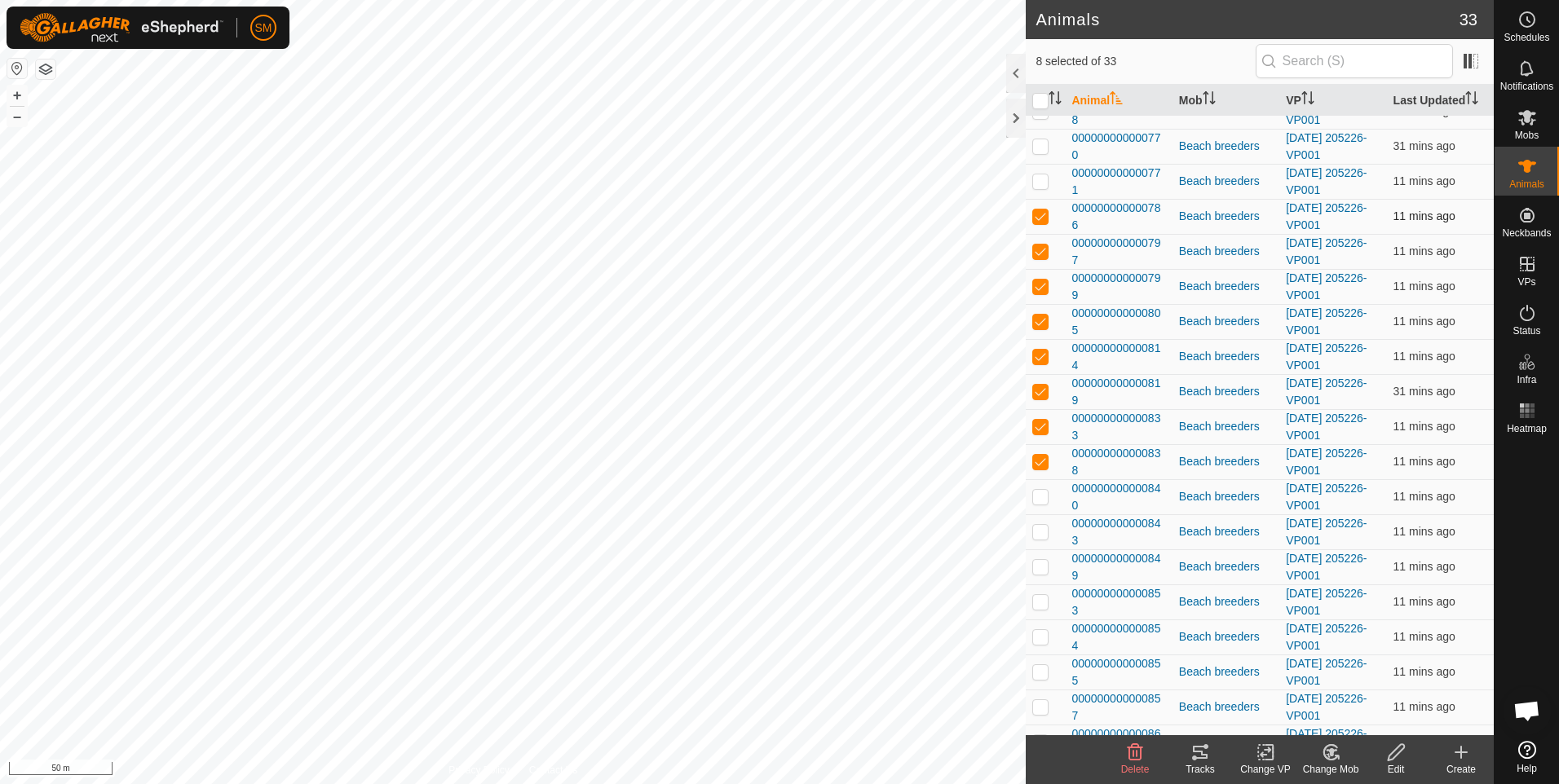
checkbox input "false"
click at [1038, 249] on p-checkbox at bounding box center [1040, 251] width 16 height 13
checkbox input "false"
drag, startPoint x: 1041, startPoint y: 282, endPoint x: 1041, endPoint y: 298, distance: 16.0
click at [1041, 283] on p-checkbox at bounding box center [1040, 286] width 16 height 13
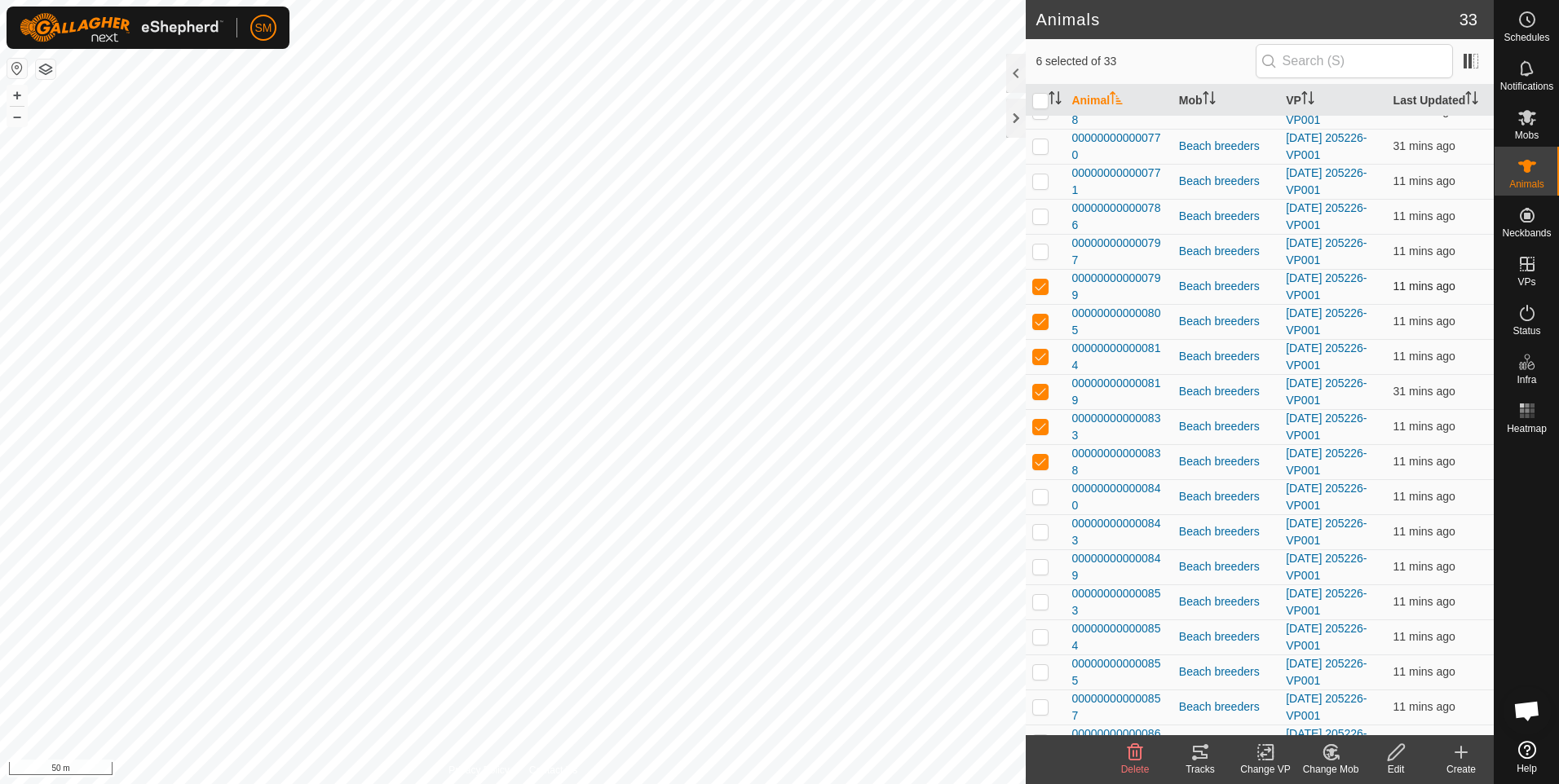
checkbox input "false"
drag, startPoint x: 1039, startPoint y: 321, endPoint x: 1040, endPoint y: 335, distance: 14.0
click at [1039, 324] on p-checkbox at bounding box center [1040, 321] width 16 height 13
checkbox input "false"
drag, startPoint x: 1040, startPoint y: 352, endPoint x: 1040, endPoint y: 364, distance: 12.0
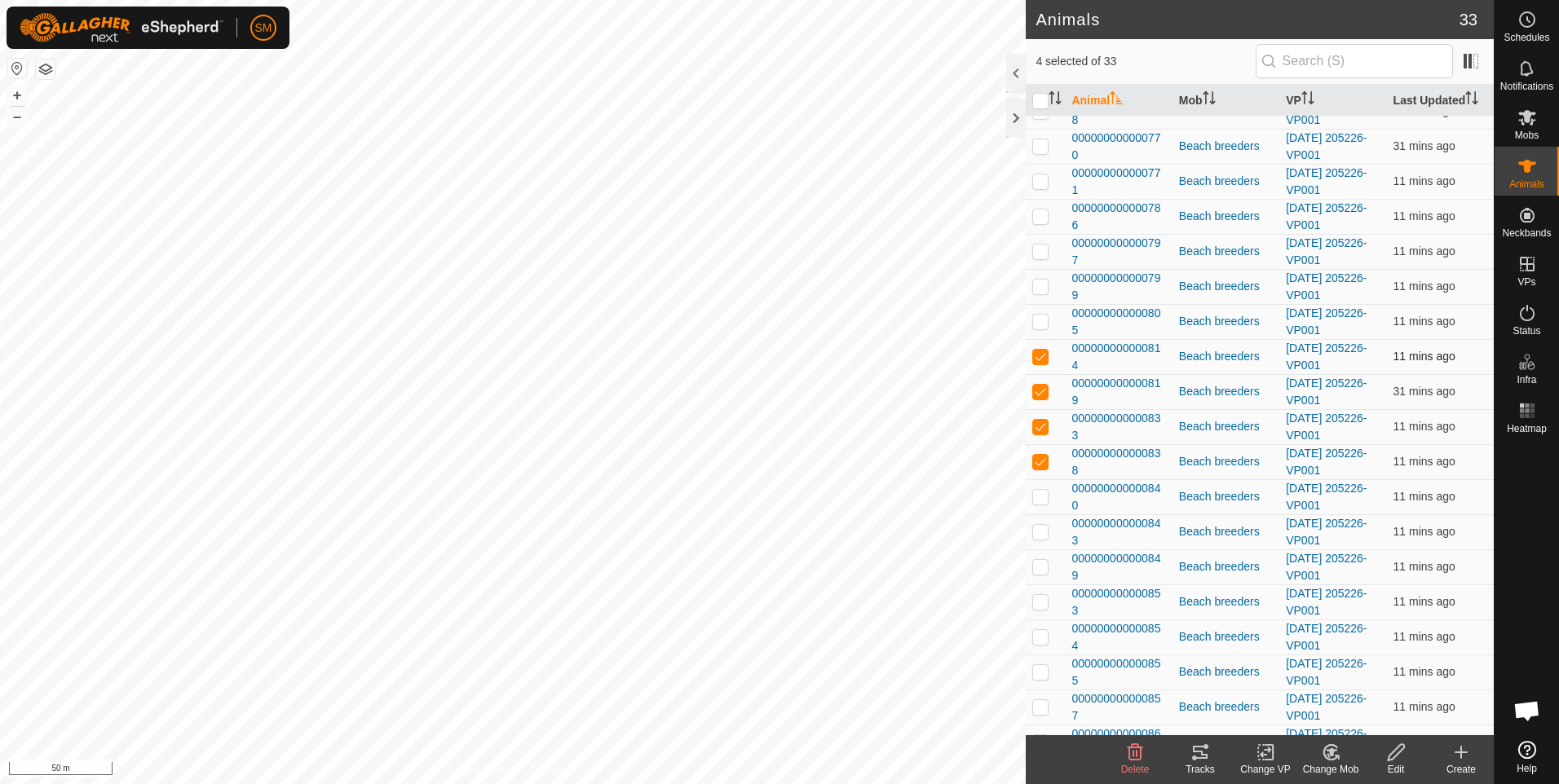
click at [1040, 359] on p-checkbox at bounding box center [1040, 356] width 16 height 13
checkbox input "false"
drag, startPoint x: 1038, startPoint y: 388, endPoint x: 1038, endPoint y: 417, distance: 29.0
click at [1038, 394] on p-checkbox at bounding box center [1040, 392] width 16 height 13
checkbox input "false"
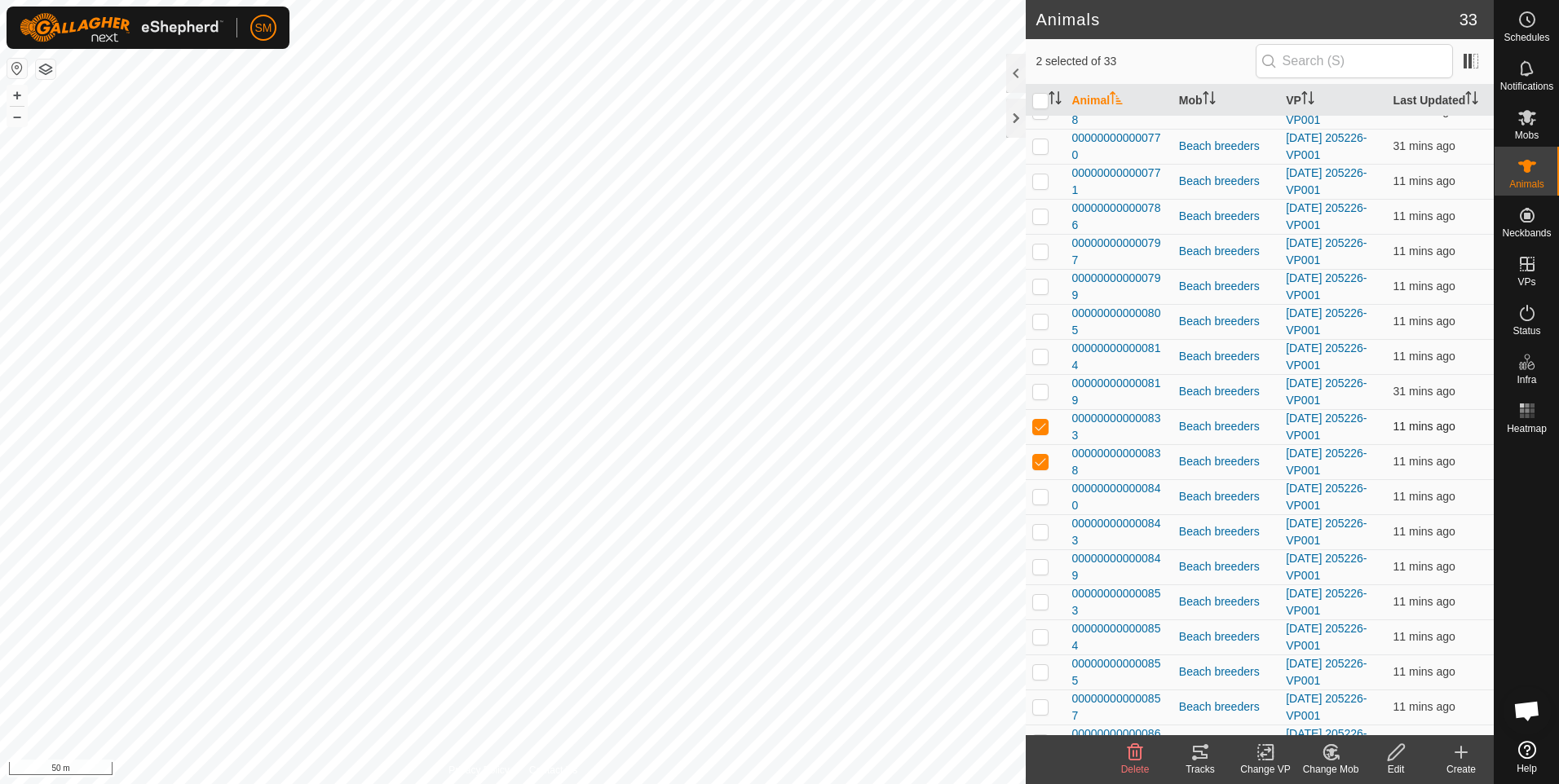
drag, startPoint x: 1038, startPoint y: 419, endPoint x: 1032, endPoint y: 444, distance: 25.7
click at [1038, 427] on td at bounding box center [1045, 427] width 39 height 35
checkbox input "false"
click at [1037, 462] on p-checkbox at bounding box center [1040, 462] width 16 height 13
checkbox input "false"
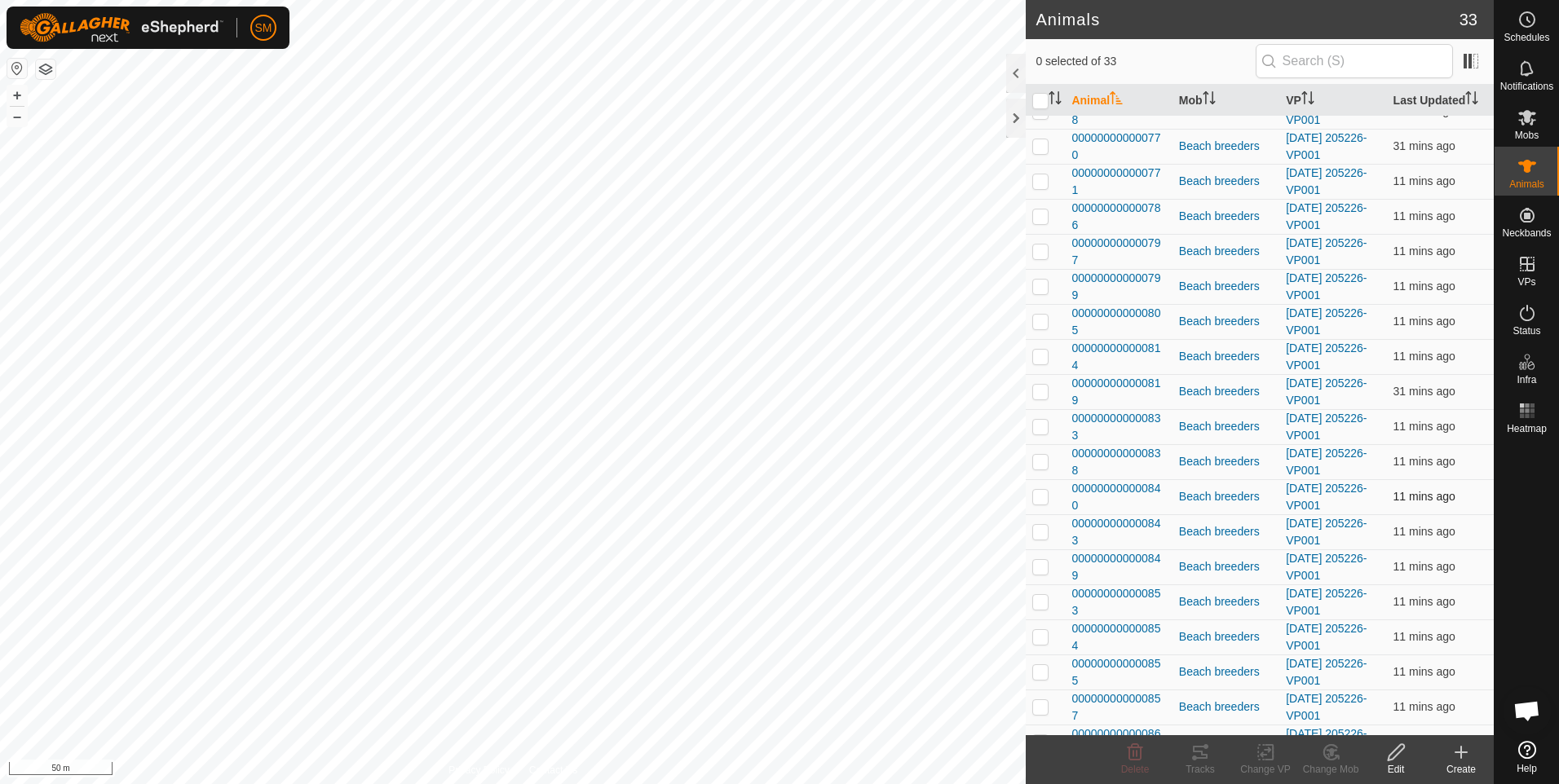
click at [1040, 494] on p-checkbox at bounding box center [1040, 496] width 16 height 13
click at [1198, 763] on div "Tracks" at bounding box center [1200, 769] width 66 height 14
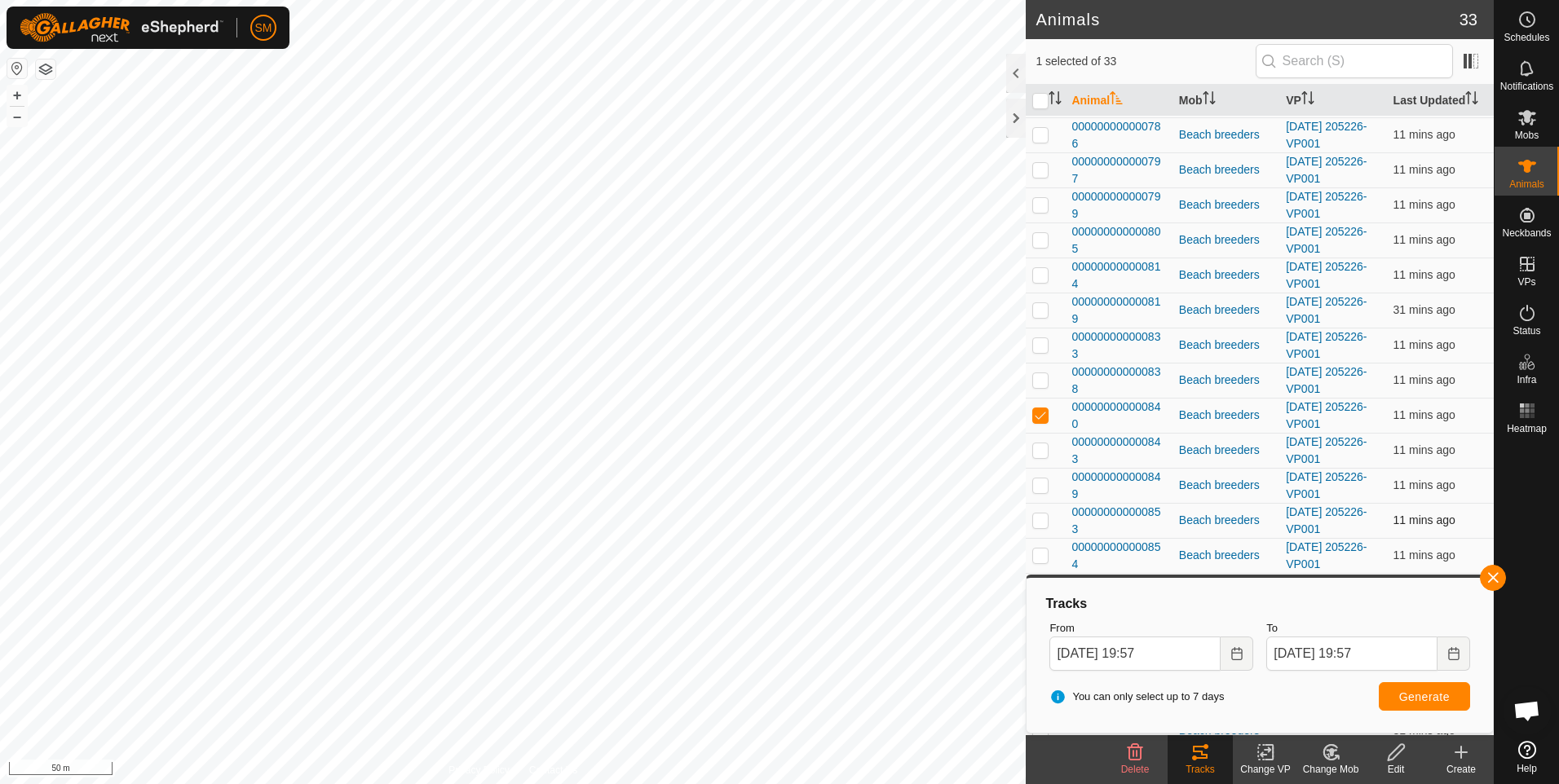
scroll to position [538, 0]
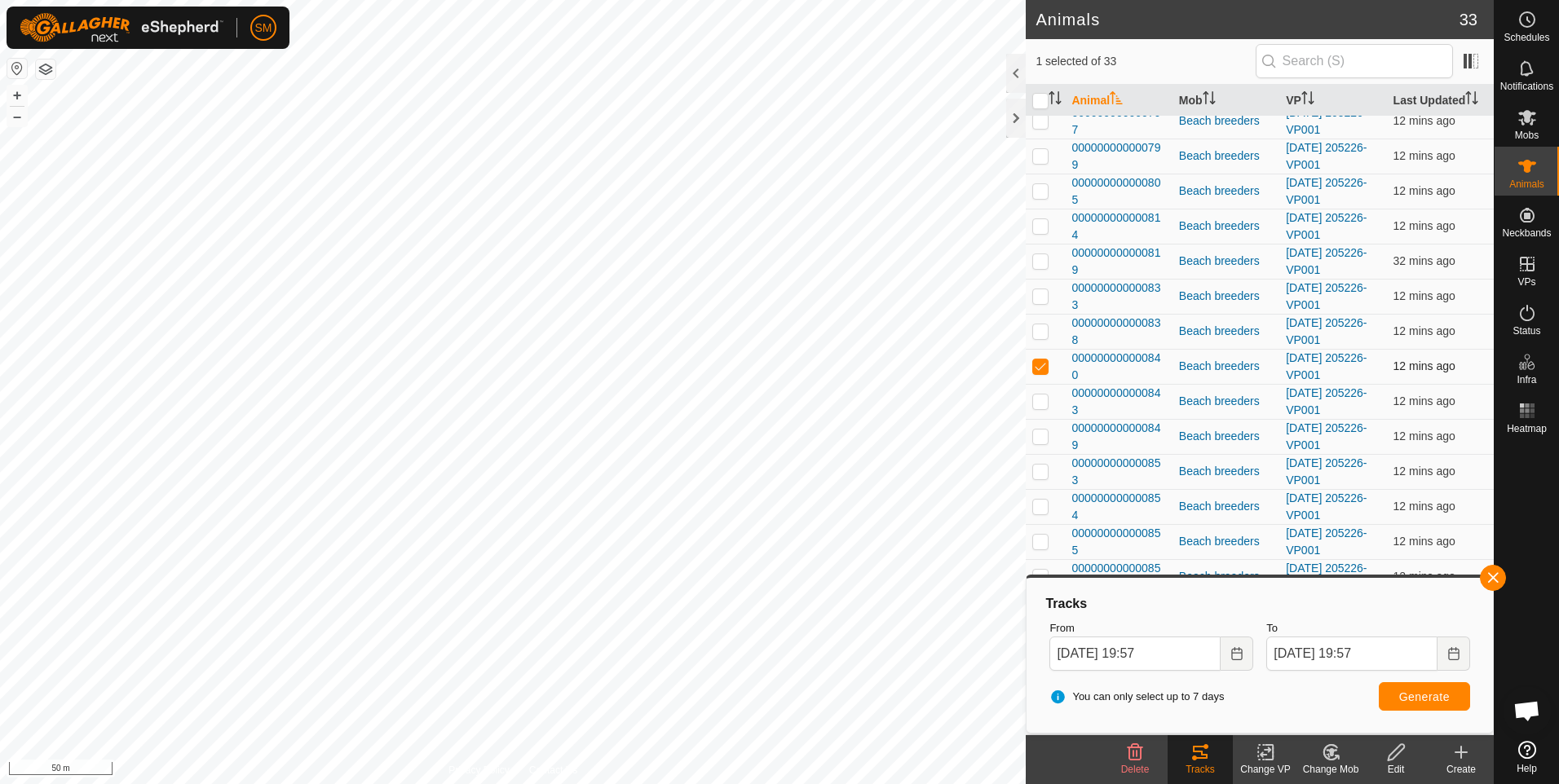
click at [1038, 364] on p-checkbox at bounding box center [1040, 366] width 16 height 13
checkbox input "false"
click at [1488, 573] on button "button" at bounding box center [1492, 577] width 26 height 26
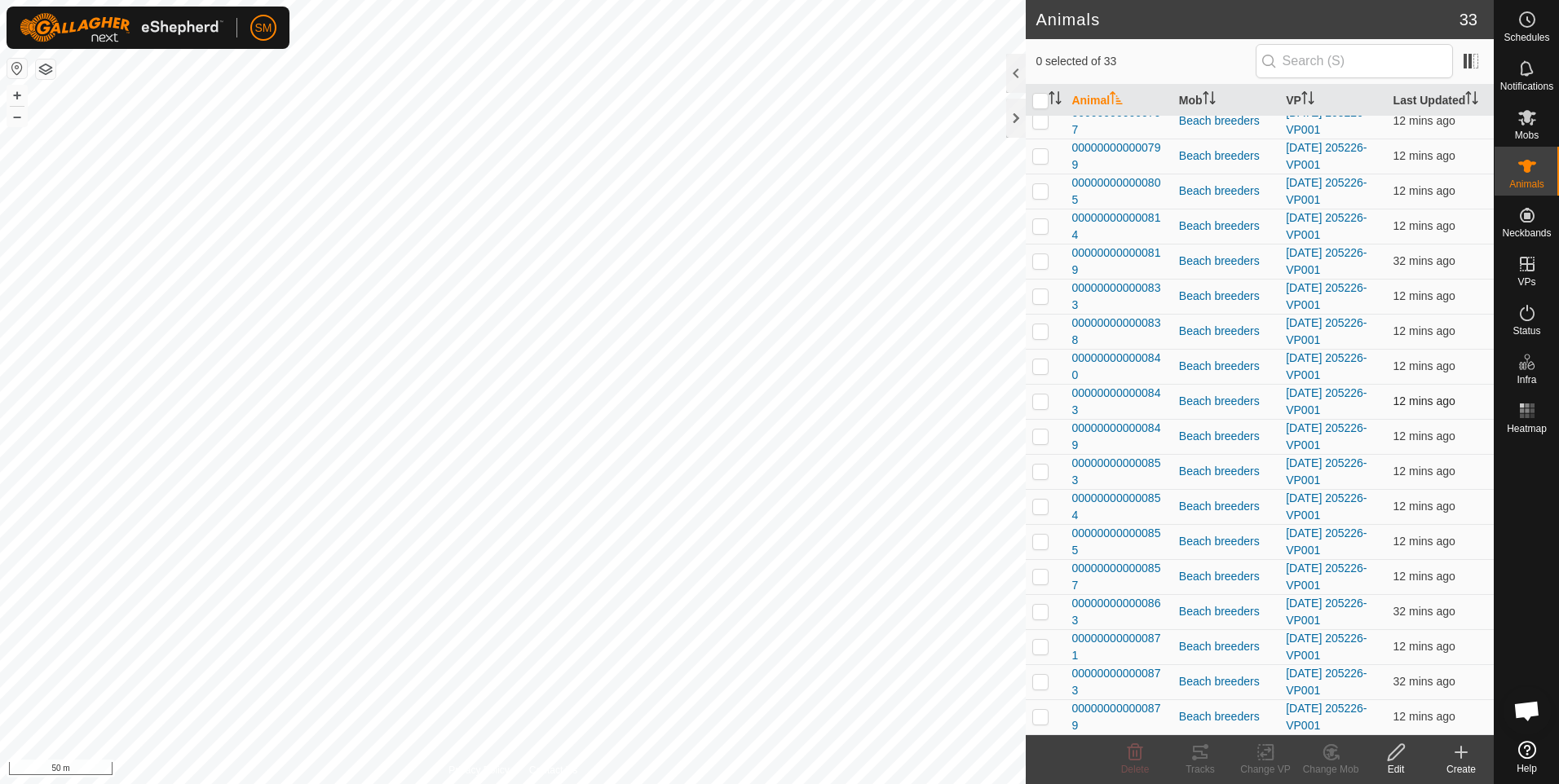
click at [1041, 403] on p-checkbox at bounding box center [1040, 401] width 16 height 13
click at [1199, 753] on icon at bounding box center [1200, 753] width 14 height 13
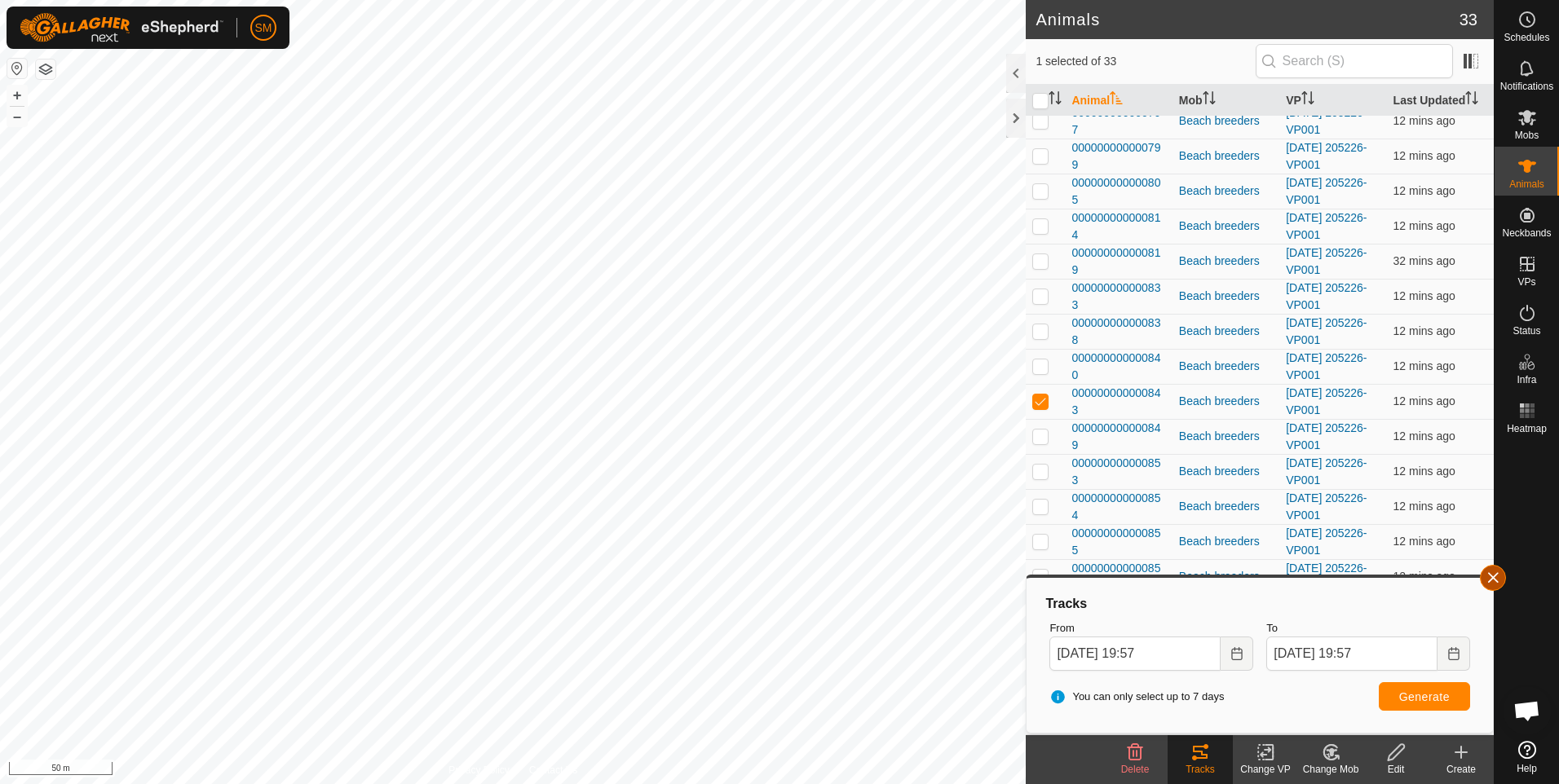
click at [1488, 576] on button "button" at bounding box center [1492, 577] width 26 height 26
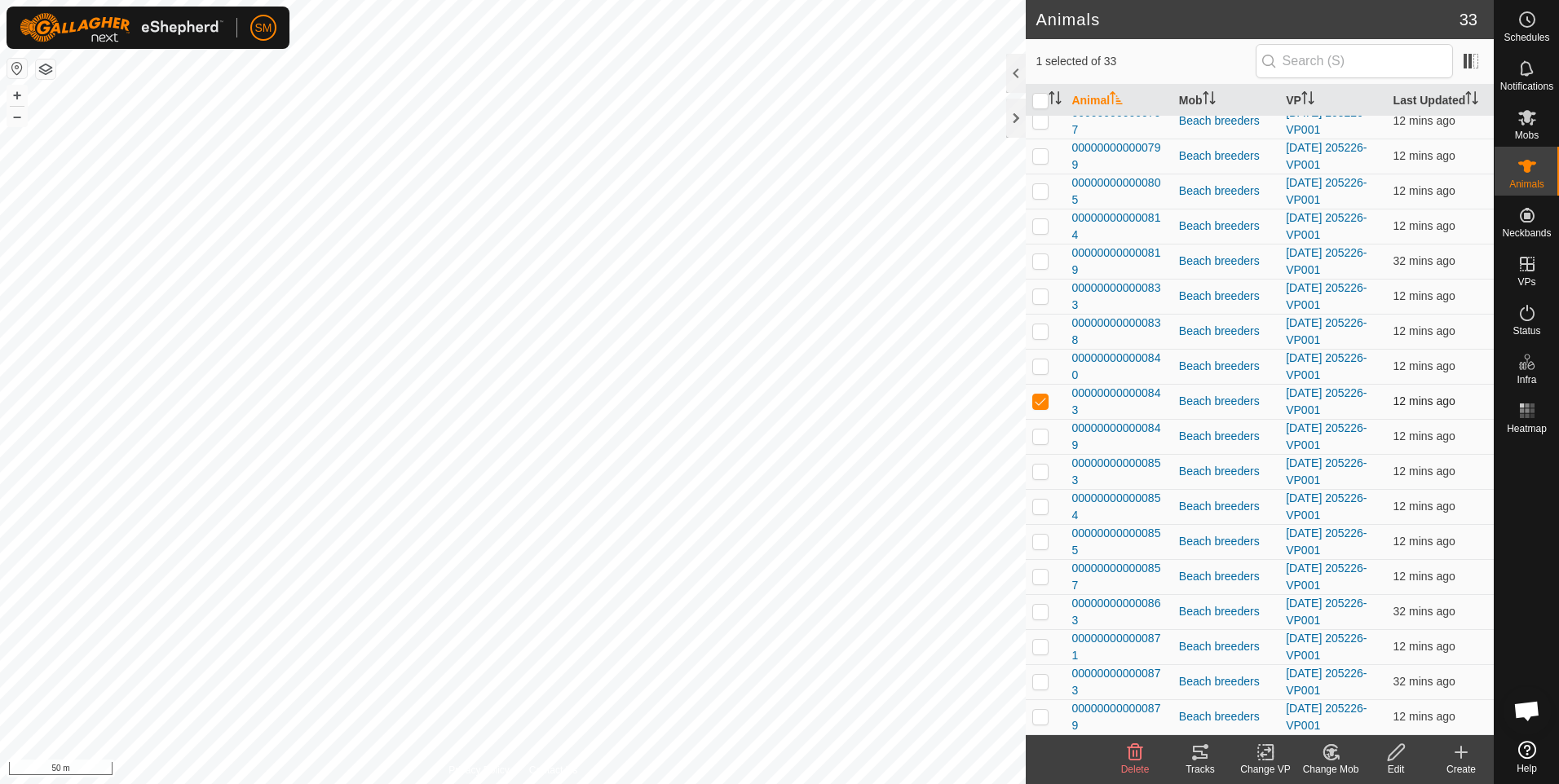
click at [1041, 398] on p-checkbox at bounding box center [1040, 401] width 16 height 13
checkbox input "false"
click at [1042, 435] on p-checkbox at bounding box center [1040, 436] width 16 height 13
click at [1195, 752] on icon at bounding box center [1200, 753] width 14 height 13
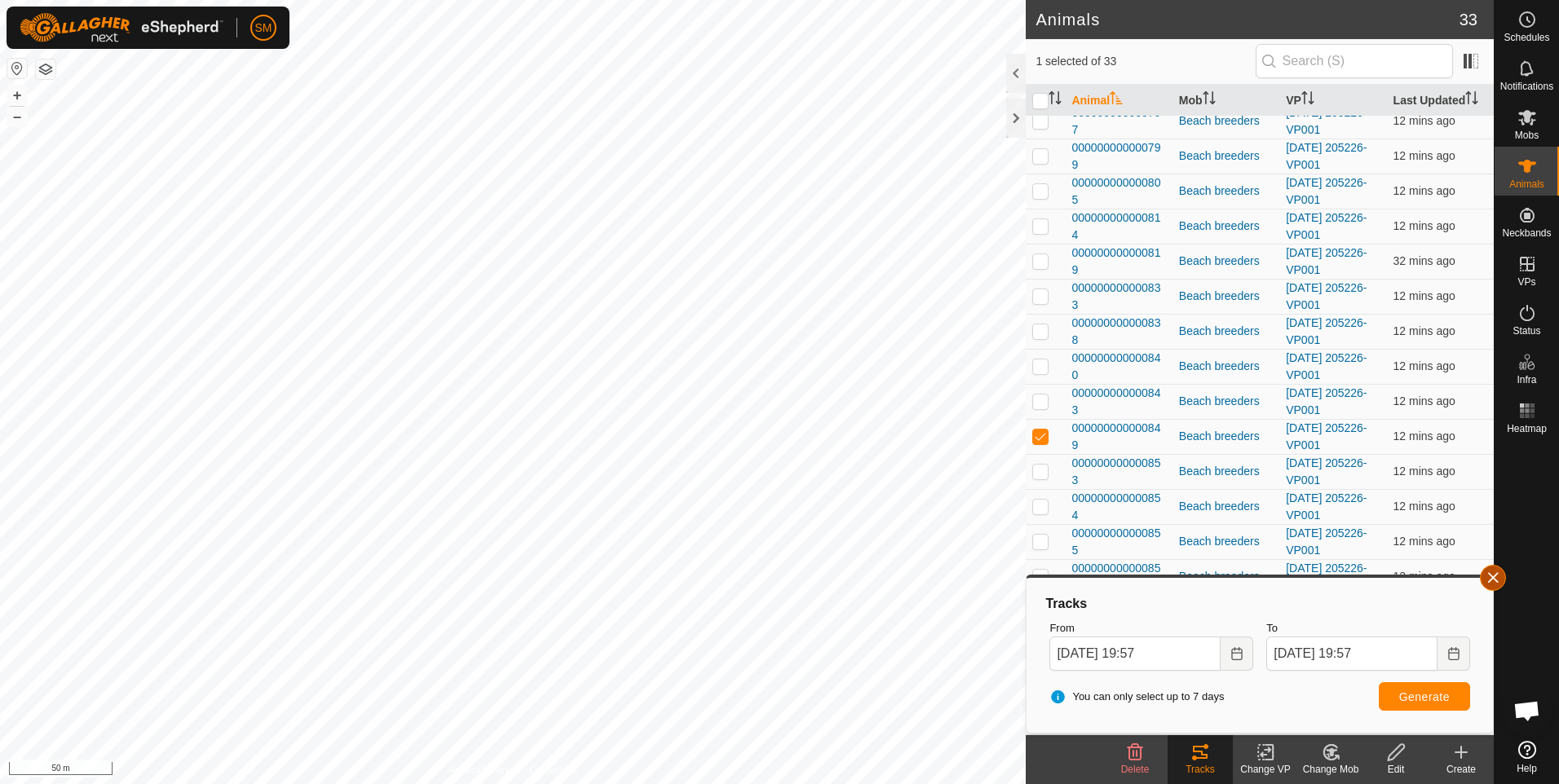
click at [1490, 576] on button "button" at bounding box center [1492, 577] width 26 height 26
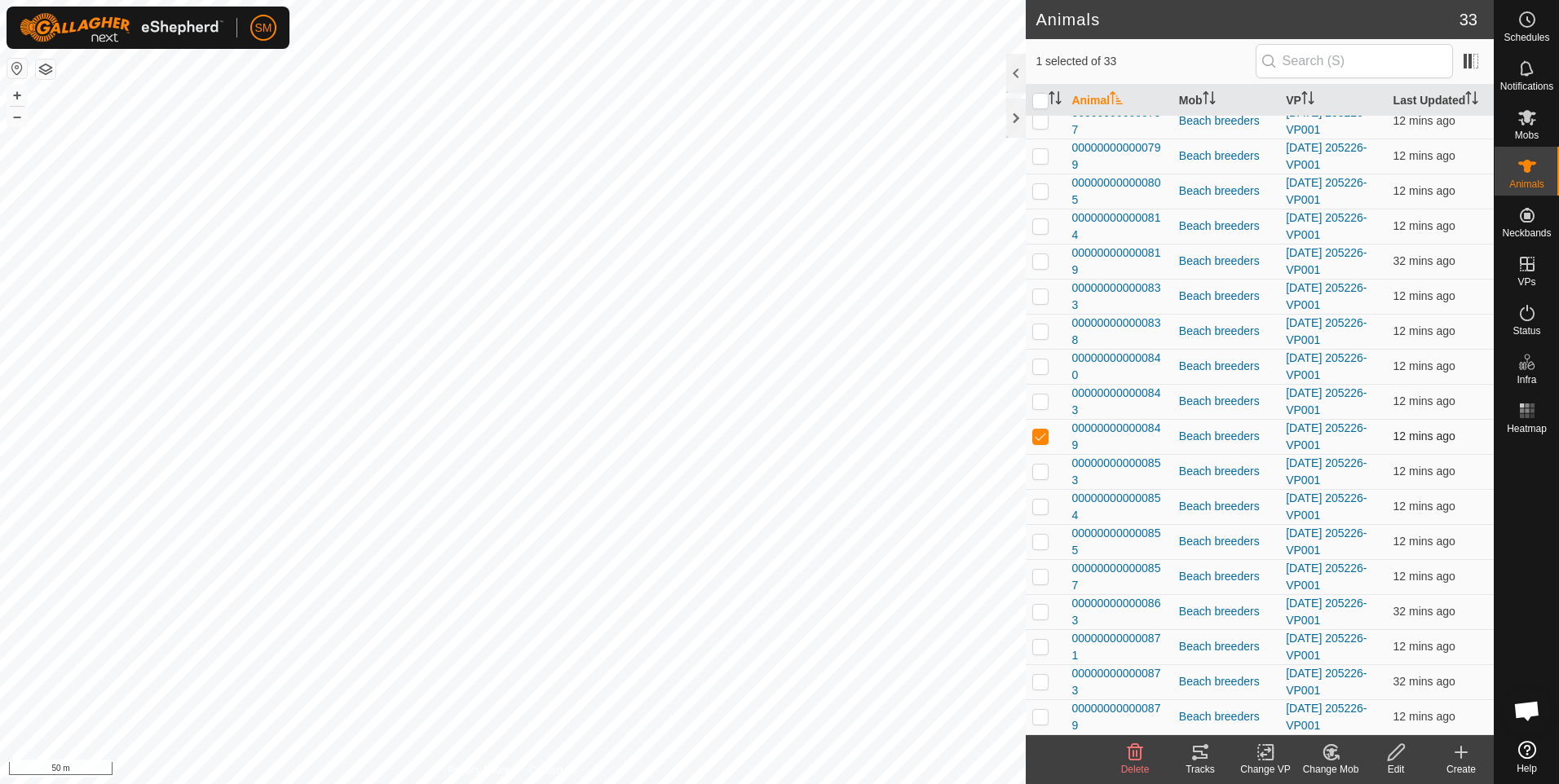
click at [1040, 432] on p-checkbox at bounding box center [1040, 436] width 16 height 13
checkbox input "false"
click at [1039, 471] on p-checkbox at bounding box center [1040, 471] width 16 height 13
click at [1200, 755] on icon at bounding box center [1200, 752] width 20 height 20
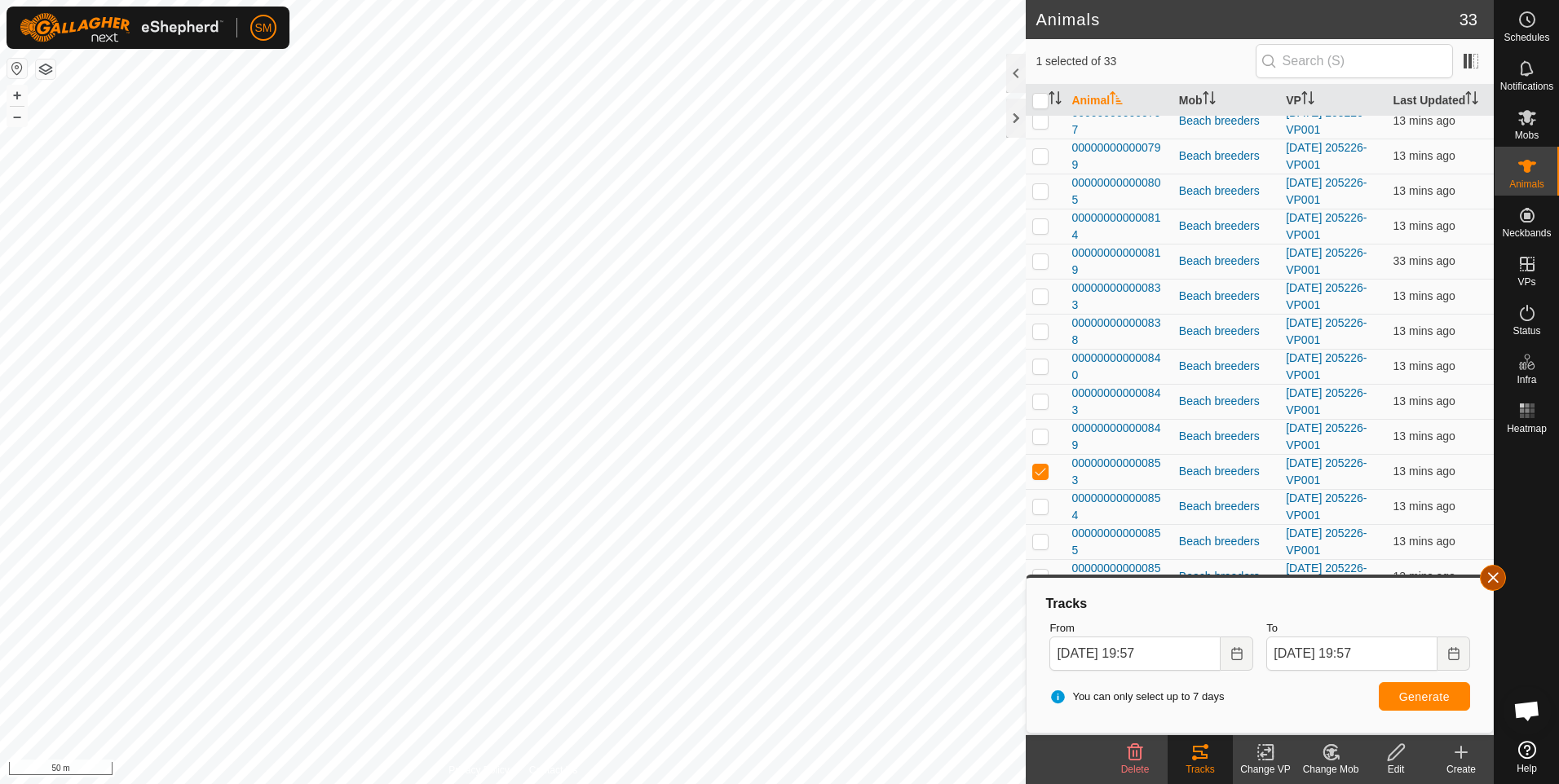
click at [1490, 576] on button "button" at bounding box center [1492, 577] width 26 height 26
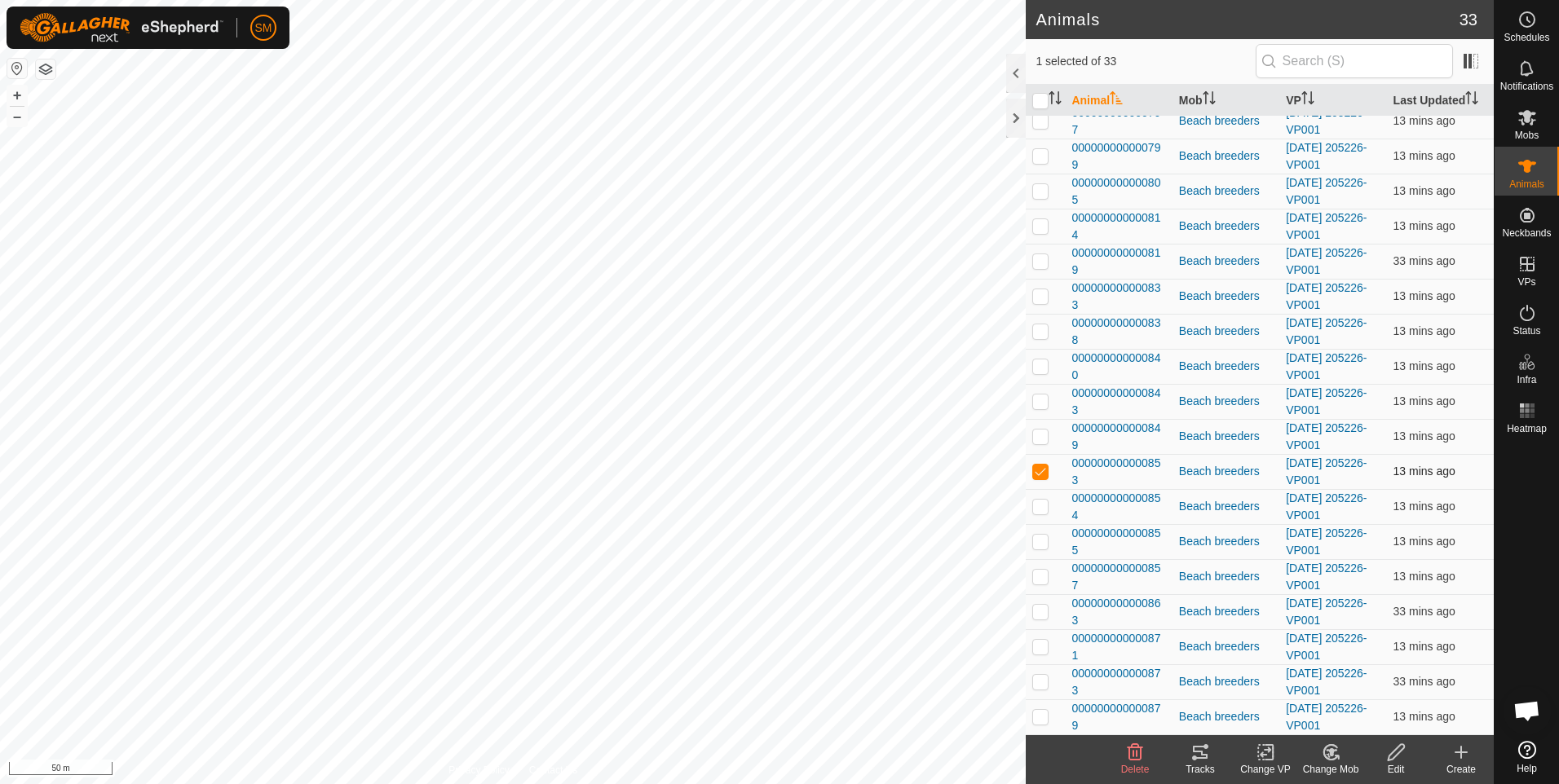
click at [1039, 471] on p-checkbox at bounding box center [1040, 471] width 16 height 13
checkbox input "false"
click at [1040, 502] on p-checkbox at bounding box center [1040, 507] width 16 height 13
click at [1204, 755] on icon at bounding box center [1200, 753] width 14 height 13
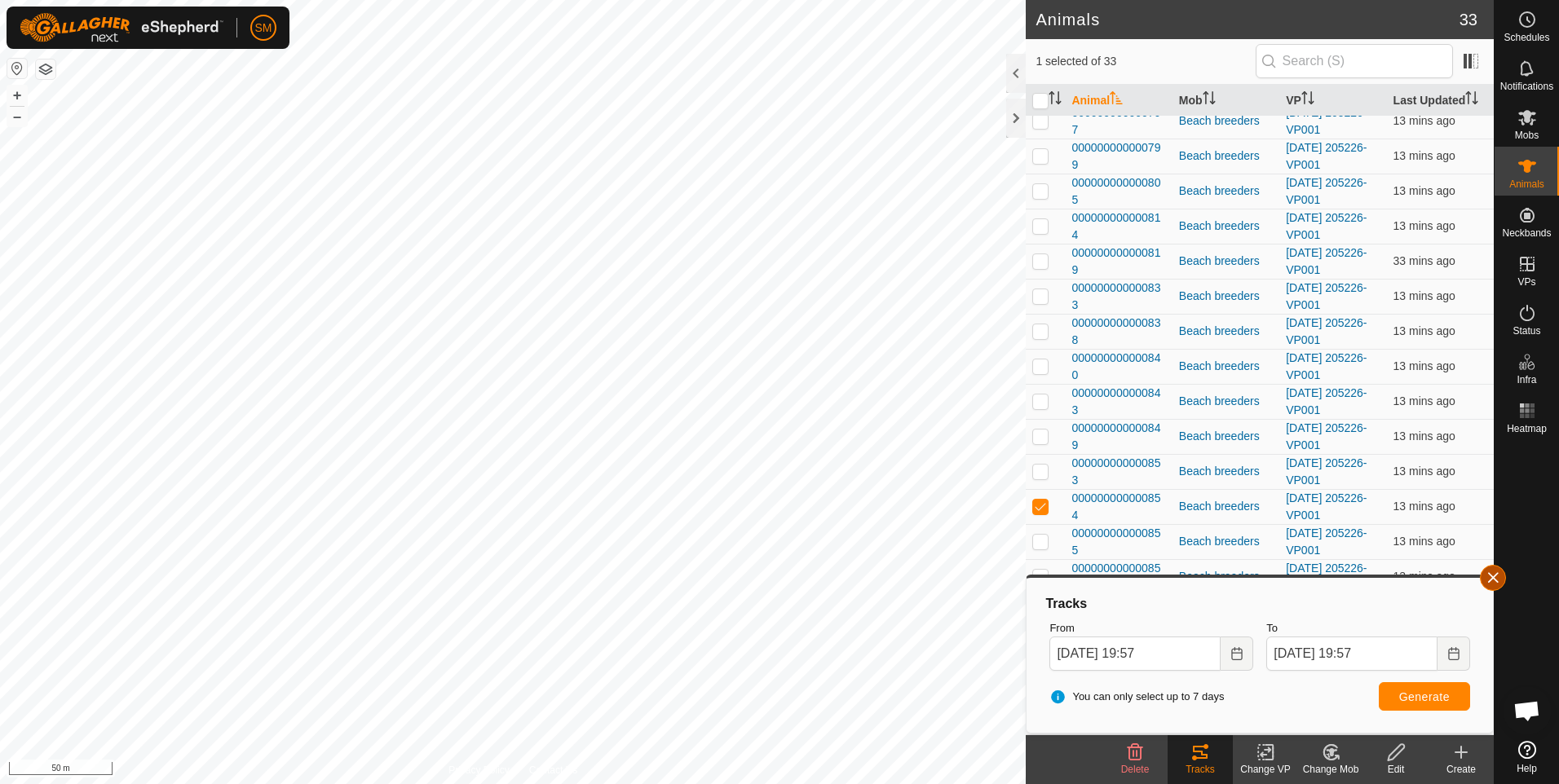
click at [1496, 576] on button "button" at bounding box center [1492, 577] width 26 height 26
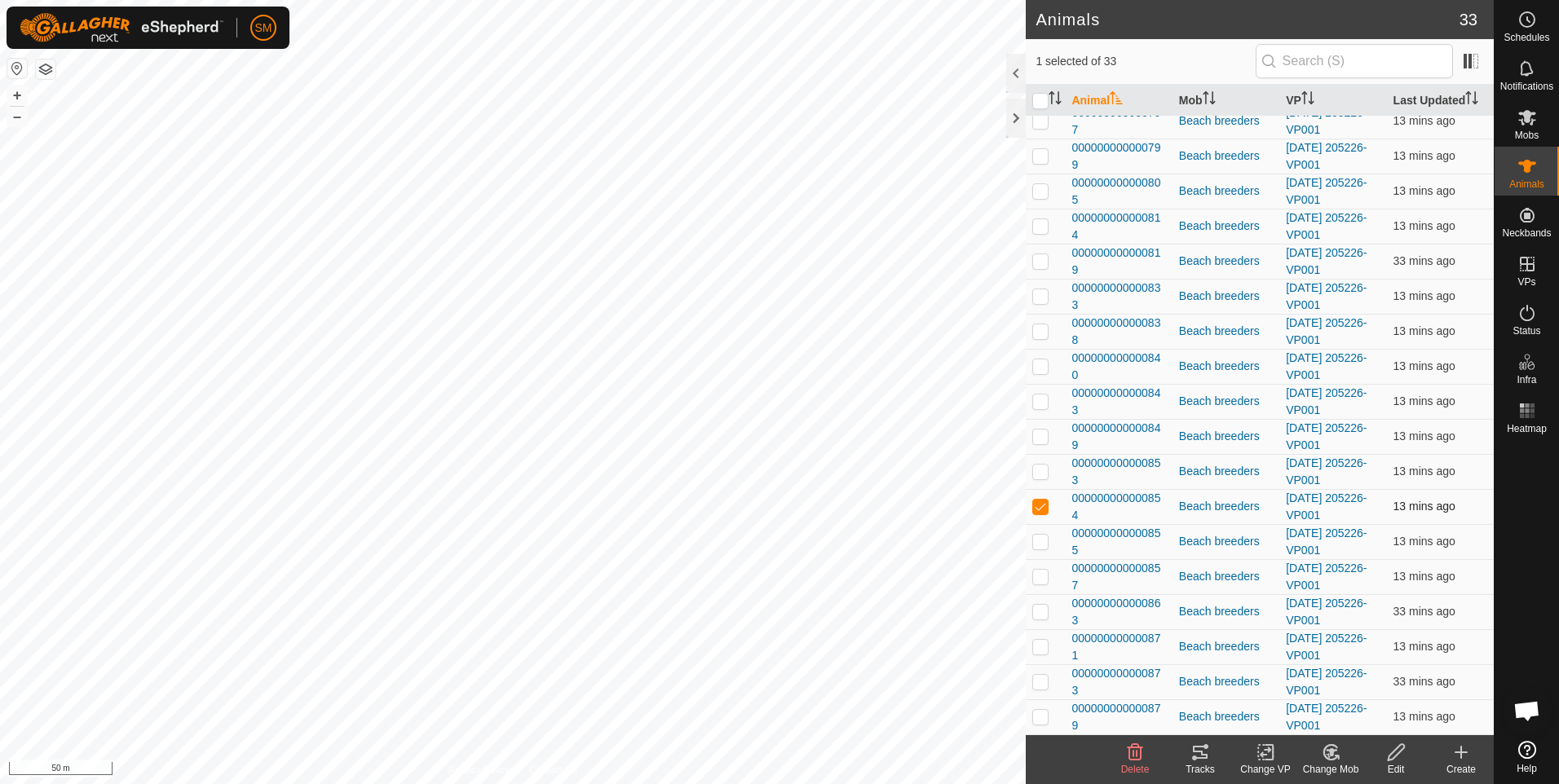
click at [1038, 506] on p-checkbox at bounding box center [1040, 507] width 16 height 13
checkbox input "false"
click at [1043, 542] on p-checkbox at bounding box center [1040, 542] width 16 height 13
click at [1196, 760] on icon at bounding box center [1200, 752] width 20 height 20
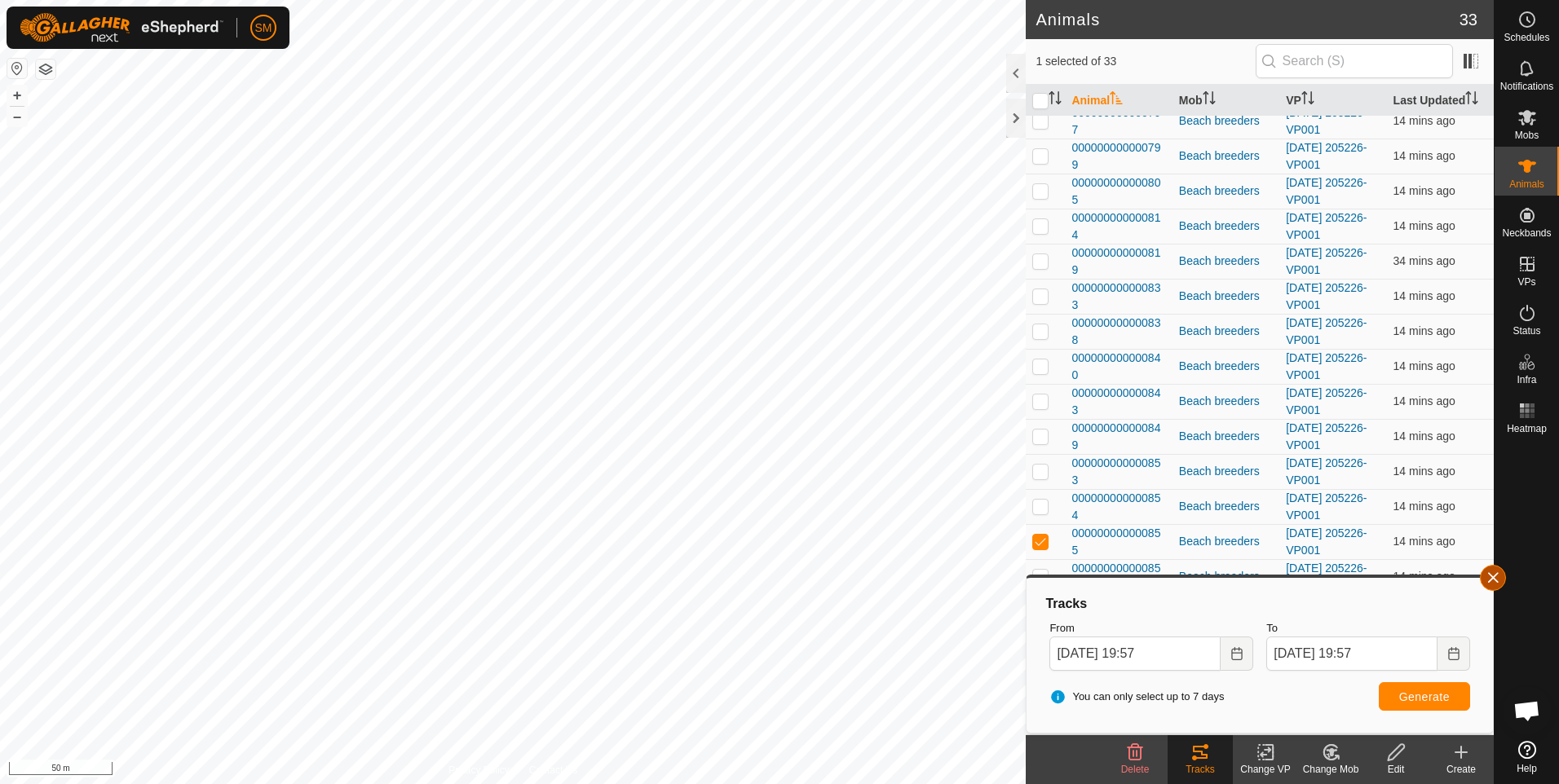
click at [1491, 575] on button "button" at bounding box center [1492, 577] width 26 height 26
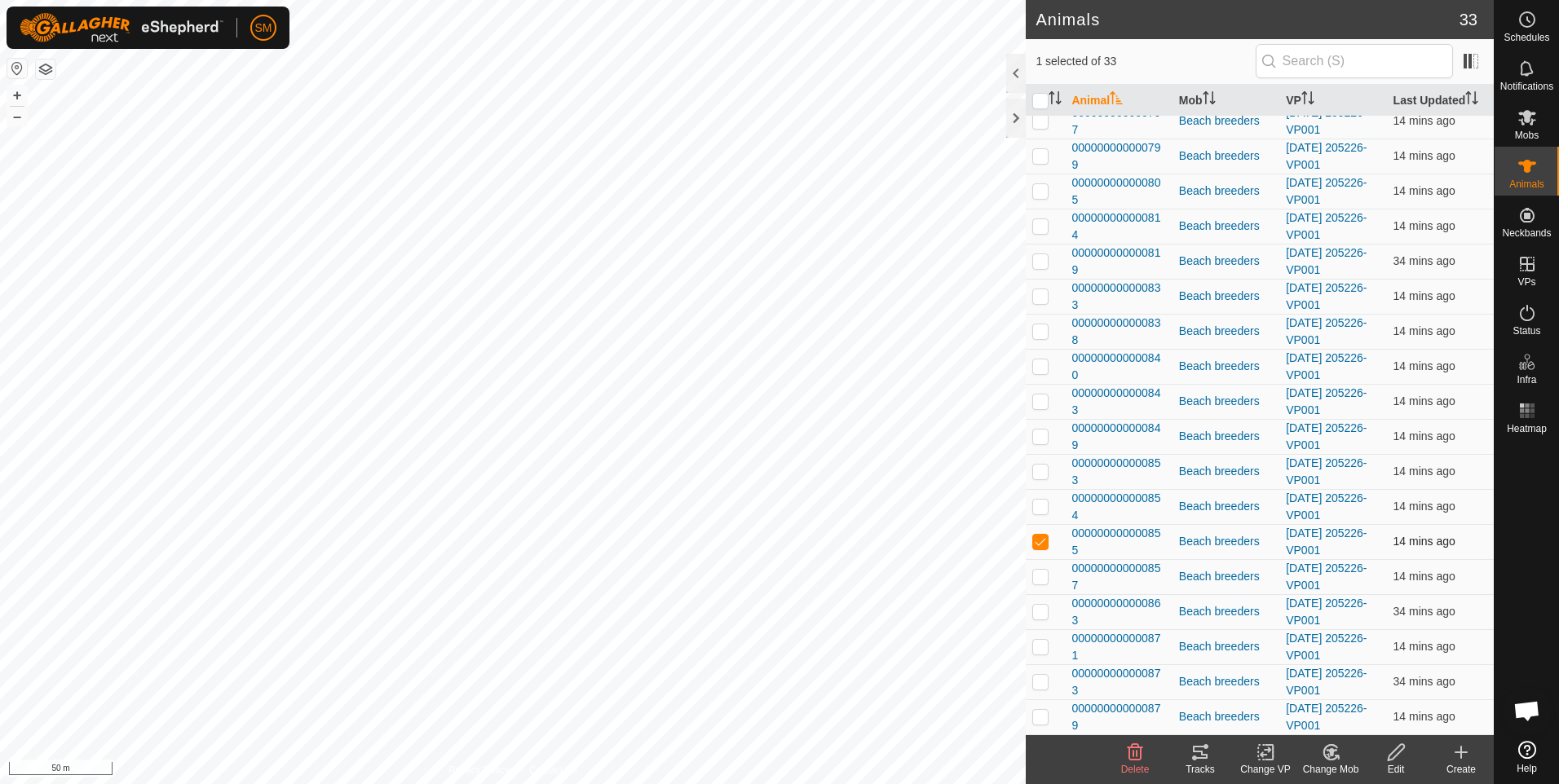
click at [1041, 539] on p-checkbox at bounding box center [1040, 542] width 16 height 13
checkbox input "false"
click at [1041, 576] on p-checkbox at bounding box center [1040, 577] width 16 height 13
click at [1199, 754] on icon at bounding box center [1200, 752] width 20 height 20
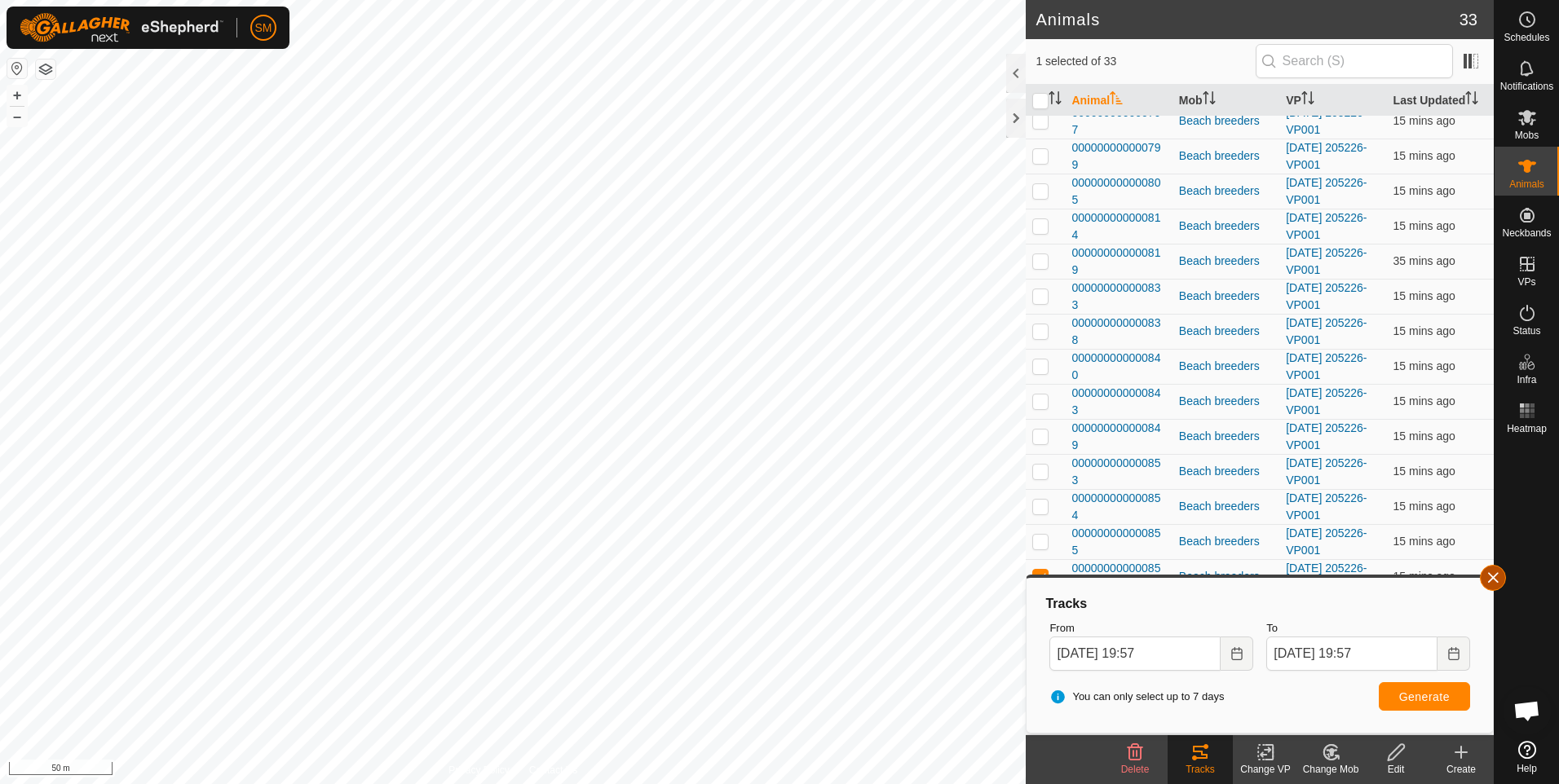
click at [1488, 576] on button "button" at bounding box center [1492, 577] width 26 height 26
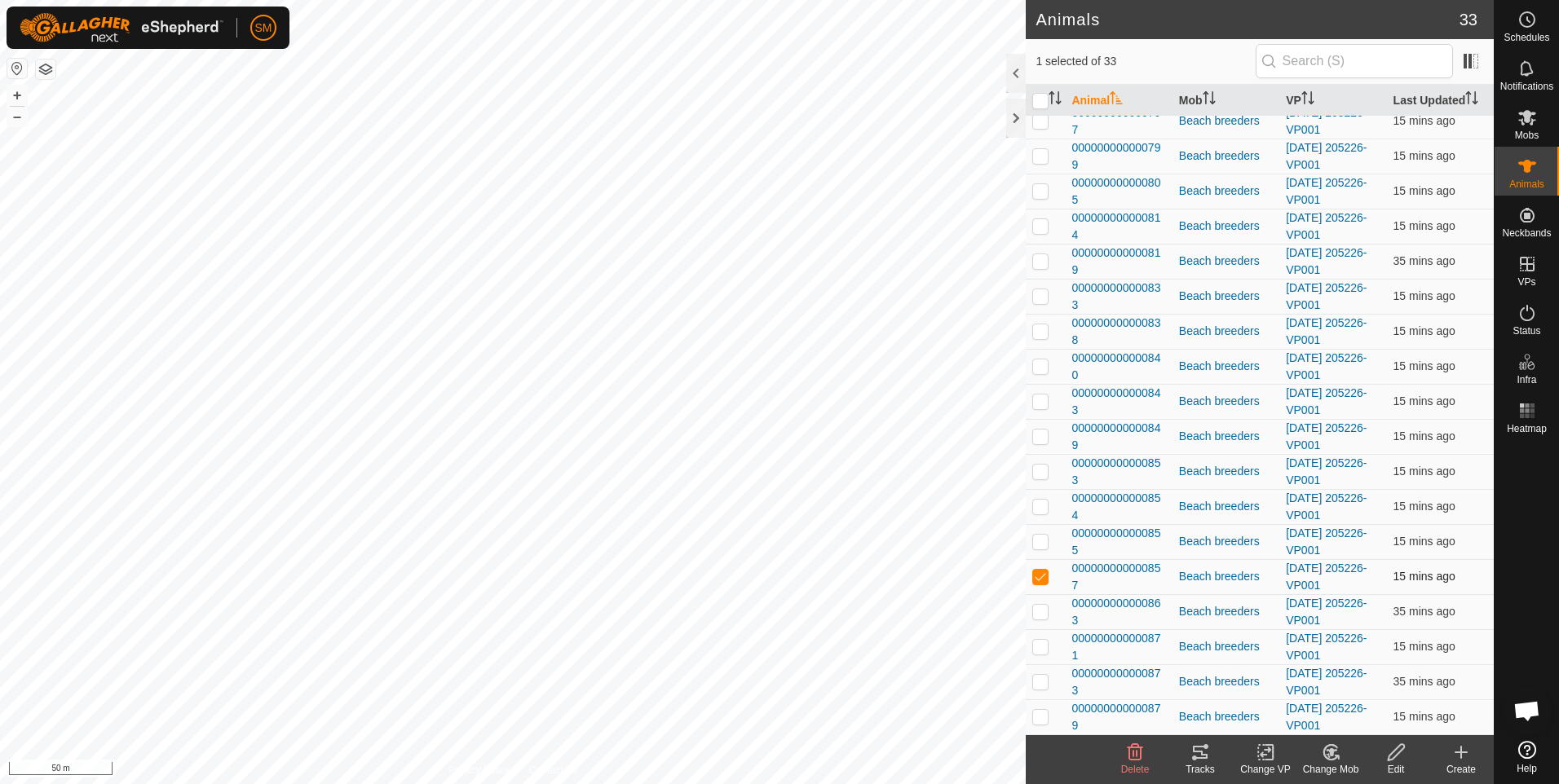
click at [1040, 575] on p-checkbox at bounding box center [1040, 577] width 16 height 13
checkbox input "false"
click at [1040, 610] on p-checkbox at bounding box center [1040, 611] width 16 height 13
checkbox input "true"
click at [1203, 759] on icon at bounding box center [1200, 753] width 14 height 13
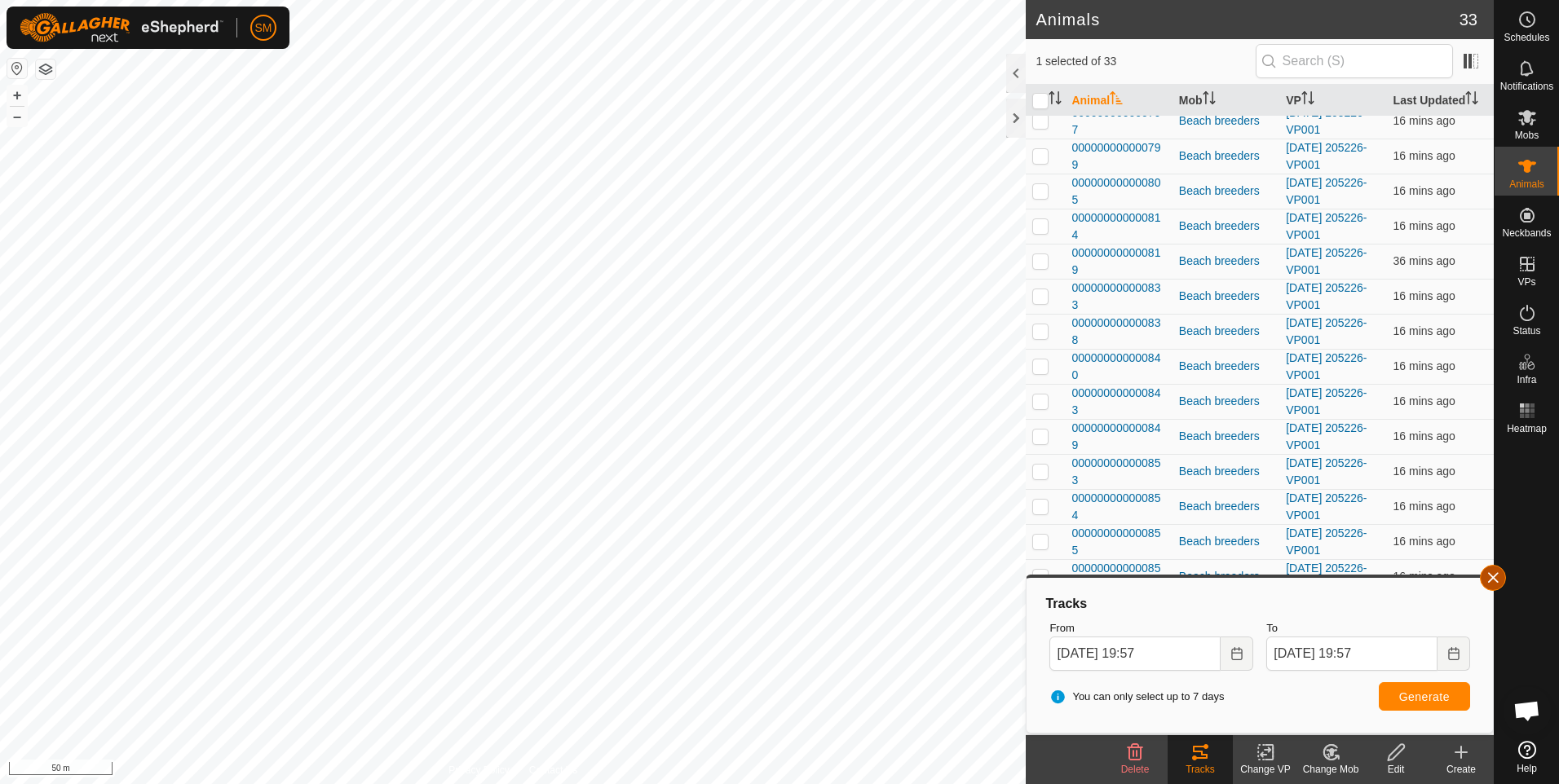
click at [1496, 577] on button "button" at bounding box center [1492, 577] width 26 height 26
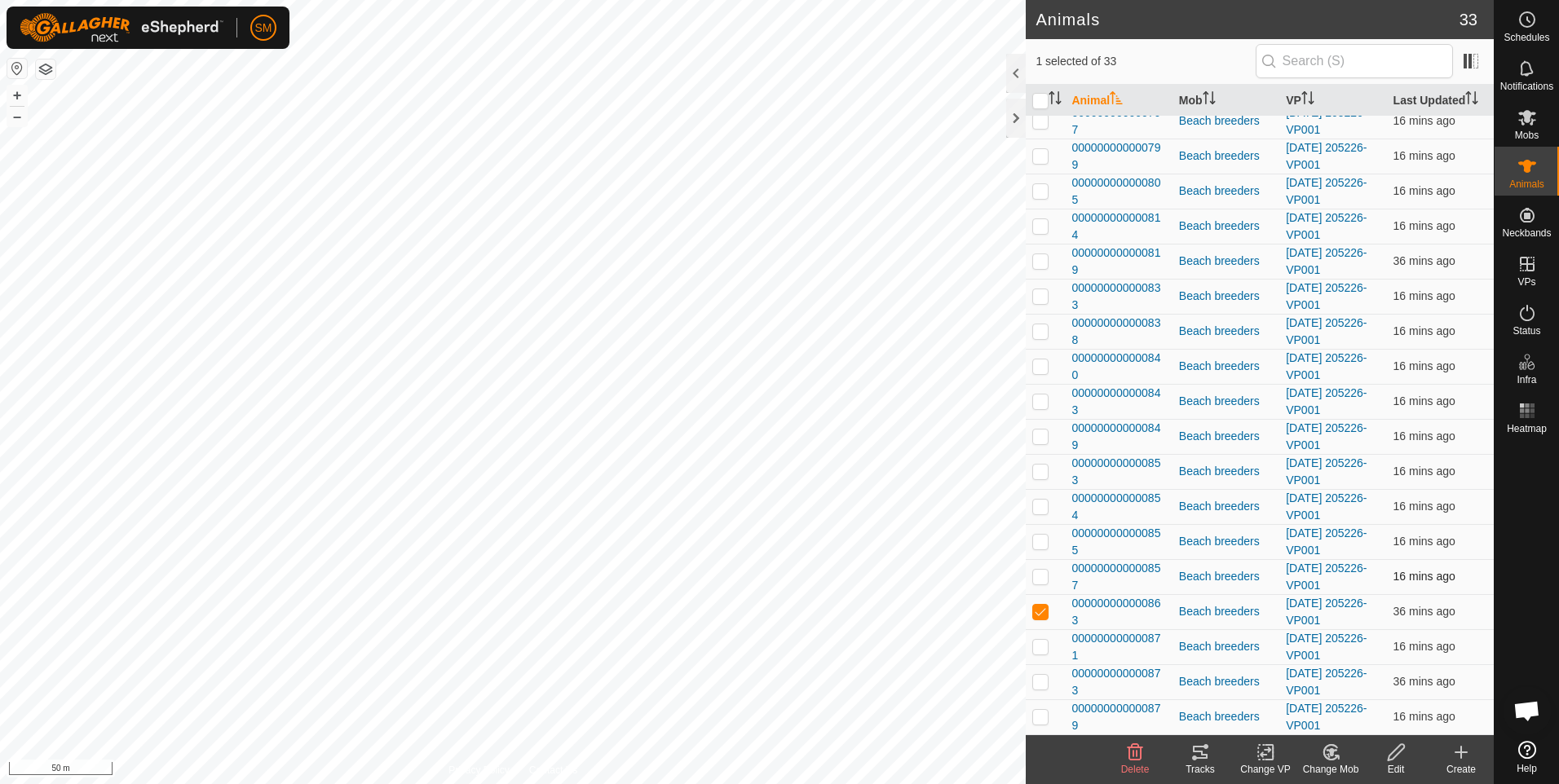
click at [1039, 577] on p-checkbox at bounding box center [1040, 577] width 16 height 13
checkbox input "true"
click at [1036, 547] on p-checkbox at bounding box center [1040, 542] width 16 height 13
checkbox input "true"
click at [1037, 506] on p-checkbox at bounding box center [1040, 507] width 16 height 13
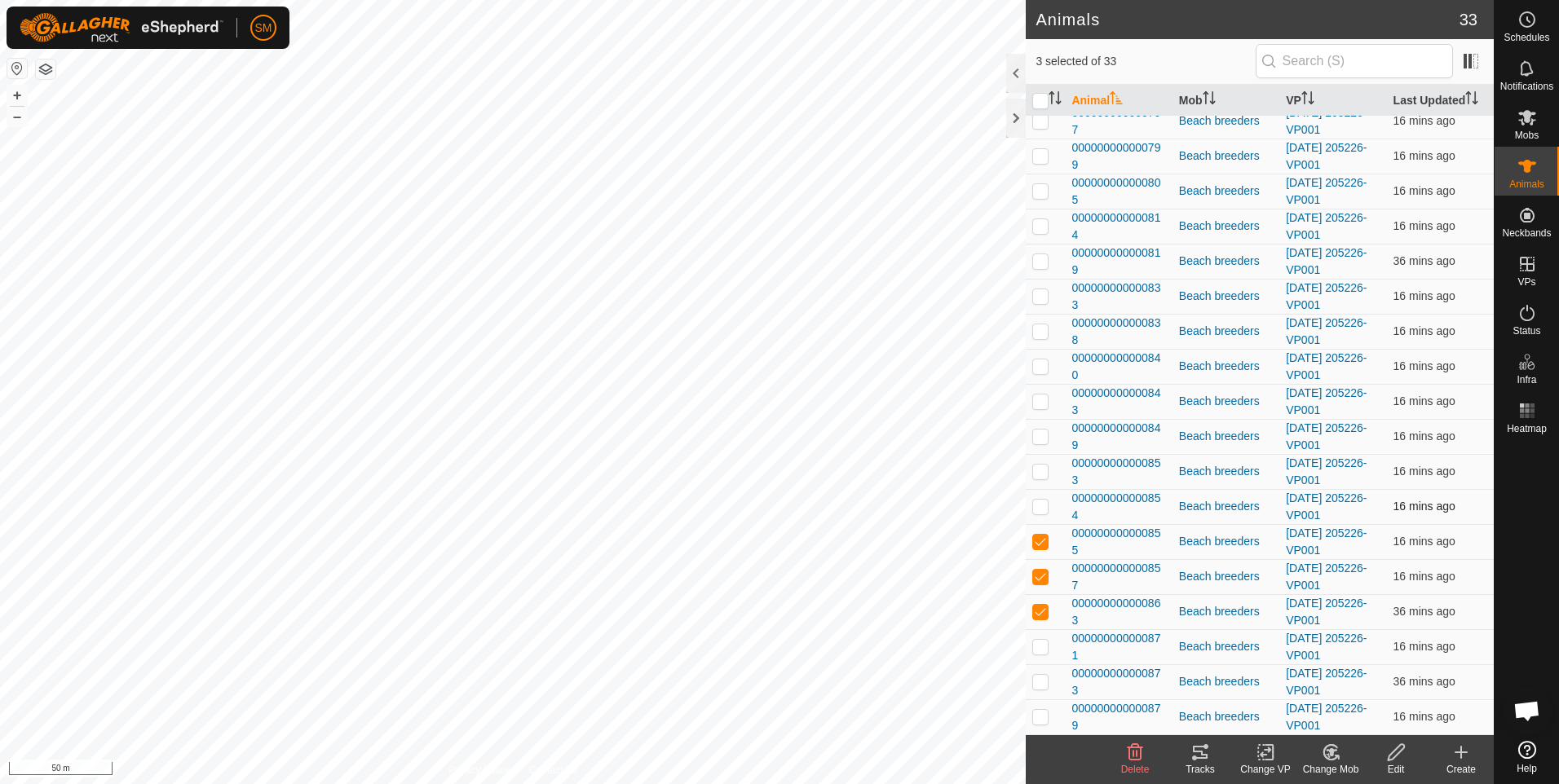
checkbox input "true"
click at [1039, 472] on p-checkbox at bounding box center [1040, 471] width 16 height 13
checkbox input "true"
click at [1039, 436] on p-checkbox at bounding box center [1040, 436] width 16 height 13
checkbox input "true"
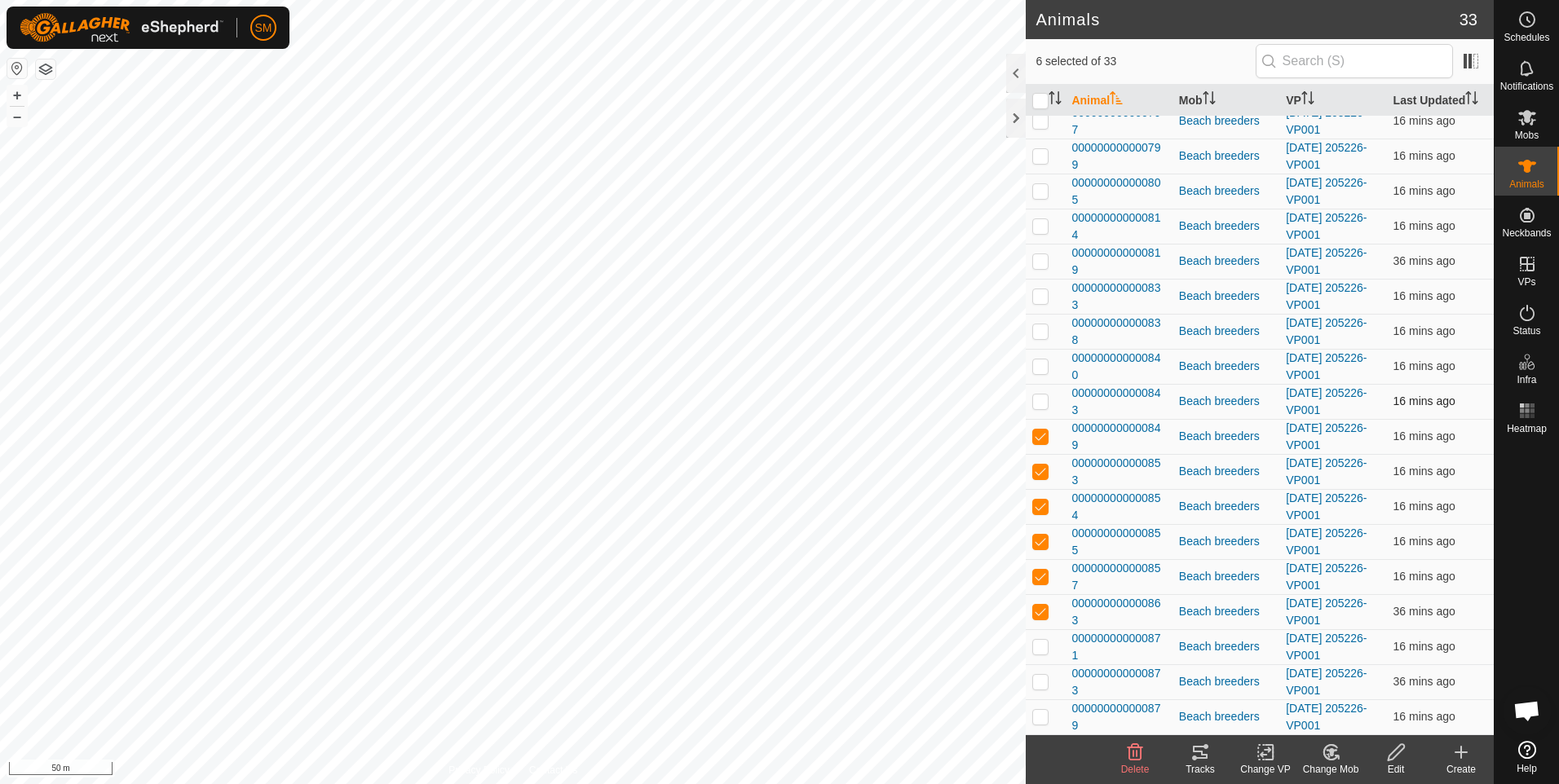
click at [1040, 404] on p-checkbox at bounding box center [1040, 401] width 16 height 13
checkbox input "true"
click at [1035, 360] on p-checkbox at bounding box center [1040, 366] width 16 height 13
click at [1201, 754] on icon at bounding box center [1200, 753] width 14 height 13
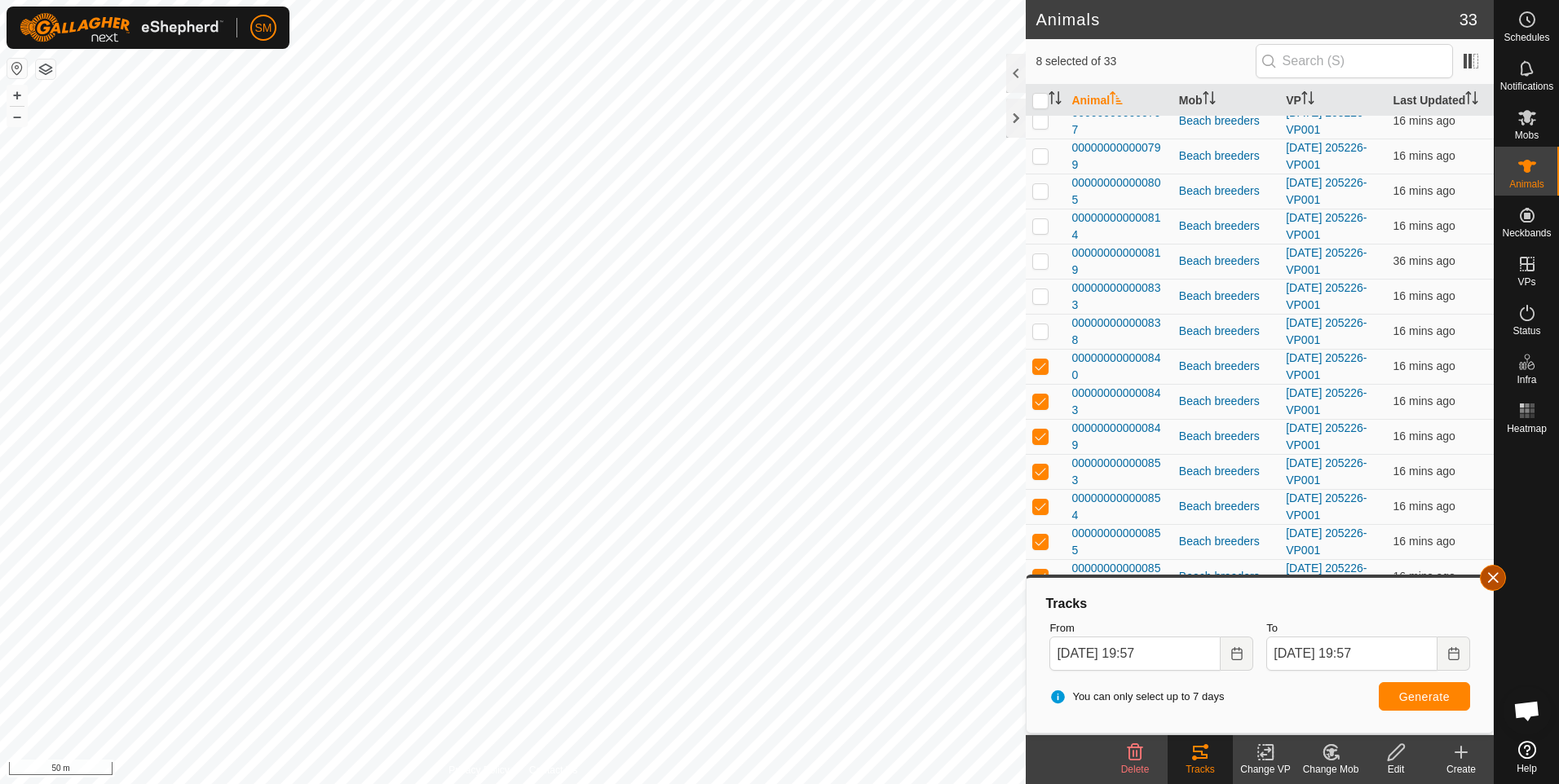
click at [1487, 577] on button "button" at bounding box center [1492, 577] width 26 height 26
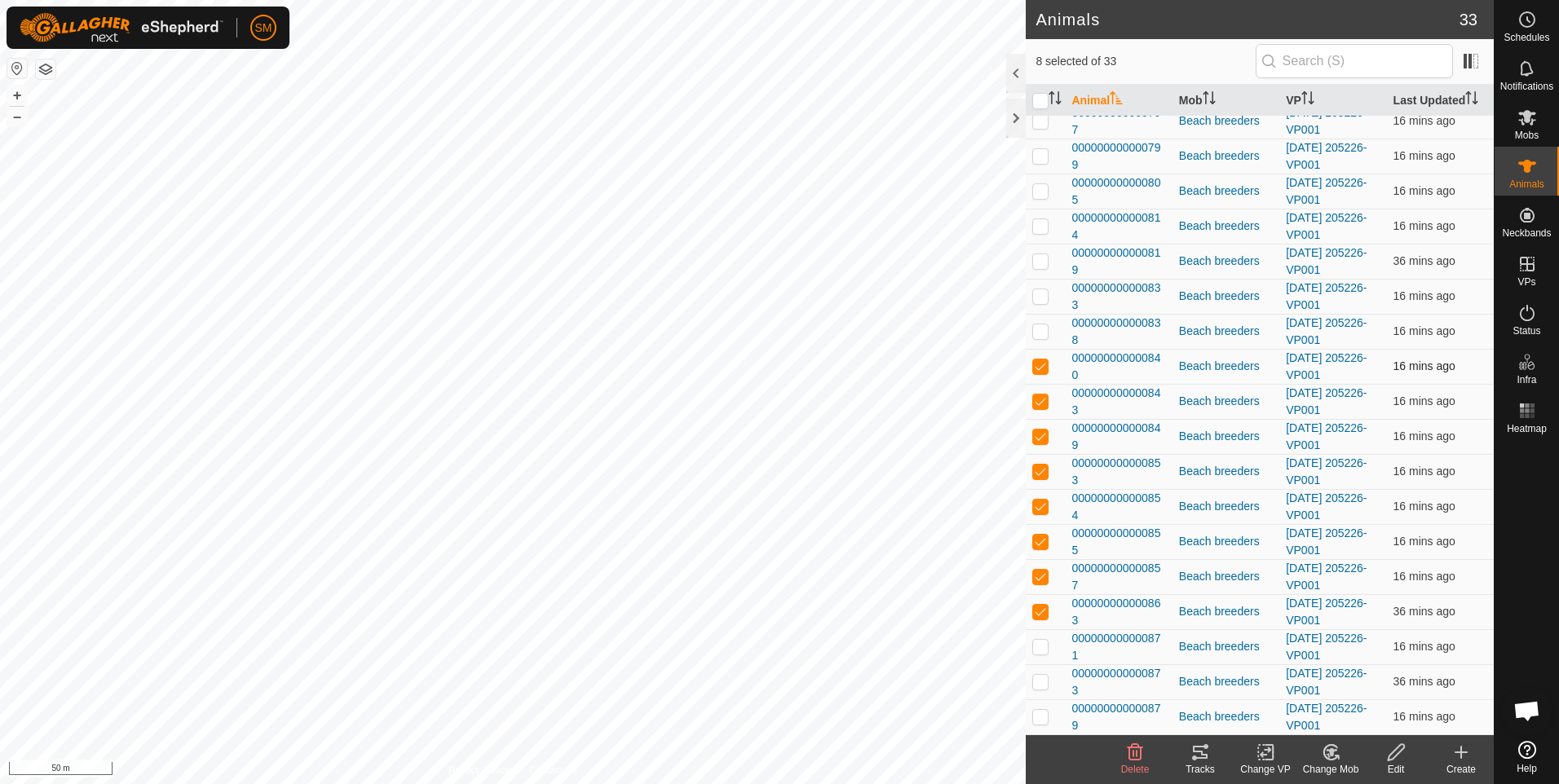
click at [1040, 369] on p-checkbox at bounding box center [1040, 366] width 16 height 13
checkbox input "false"
click at [1035, 408] on p-tablecheckbox at bounding box center [1040, 401] width 16 height 13
checkbox input "false"
click at [1032, 439] on p-checkbox at bounding box center [1040, 436] width 16 height 13
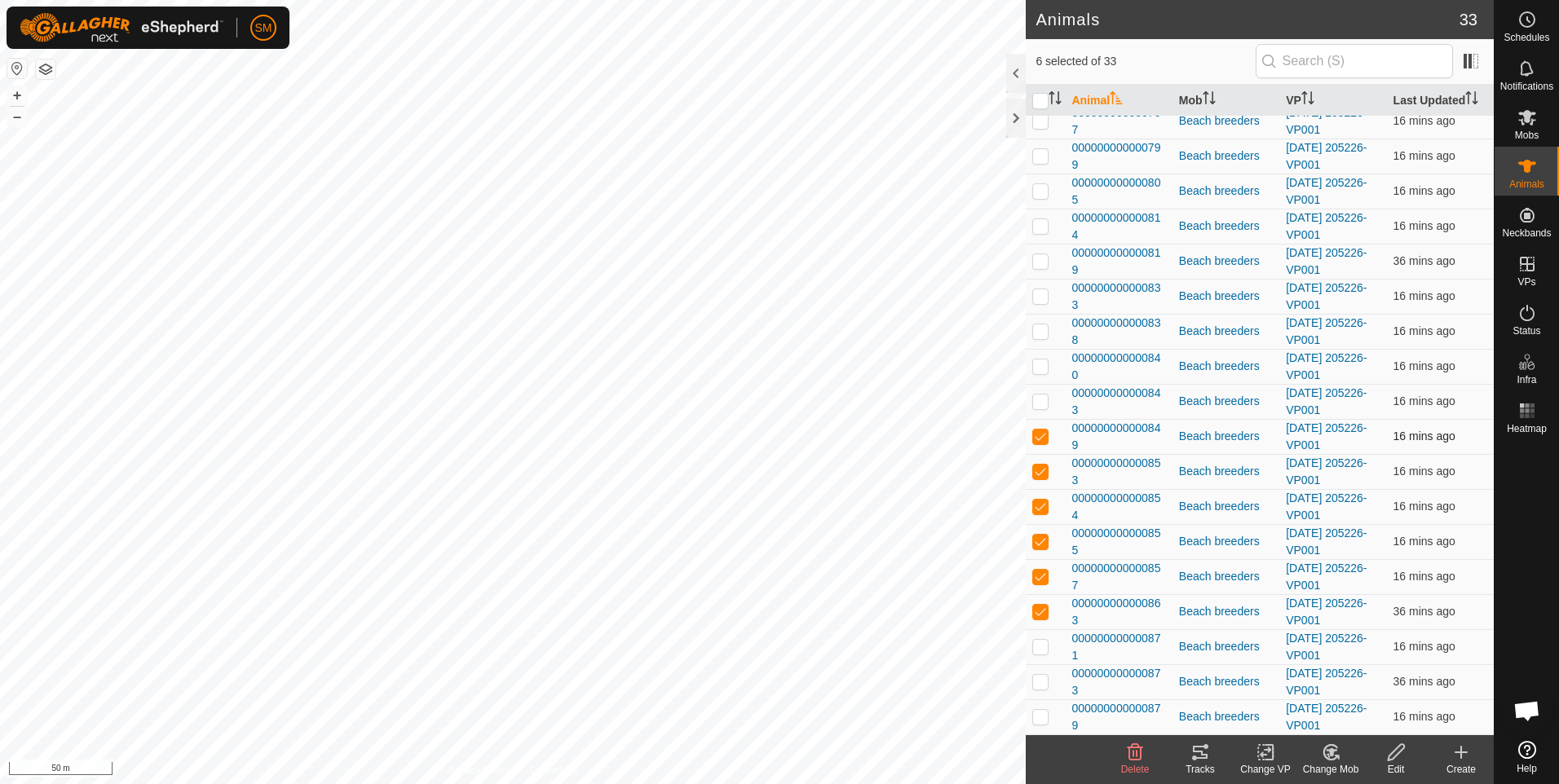
checkbox input "false"
click at [1031, 466] on td at bounding box center [1045, 471] width 39 height 35
checkbox input "false"
click at [1035, 509] on p-checkbox at bounding box center [1040, 507] width 16 height 13
checkbox input "false"
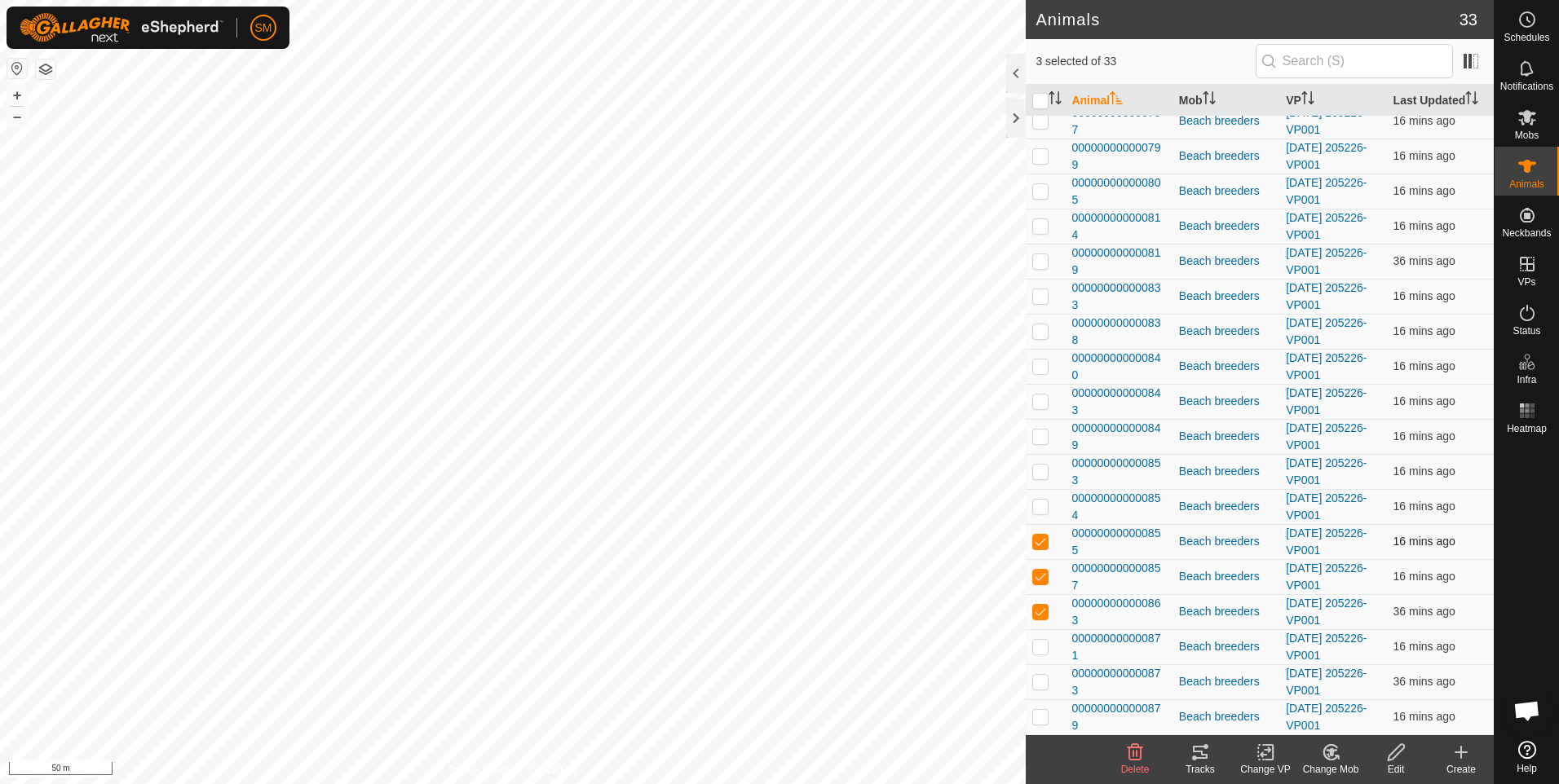
click at [1036, 542] on p-checkbox at bounding box center [1040, 542] width 16 height 13
checkbox input "false"
click at [1036, 574] on p-checkbox at bounding box center [1040, 577] width 16 height 13
checkbox input "false"
click at [1037, 604] on p-checkbox at bounding box center [1040, 611] width 16 height 13
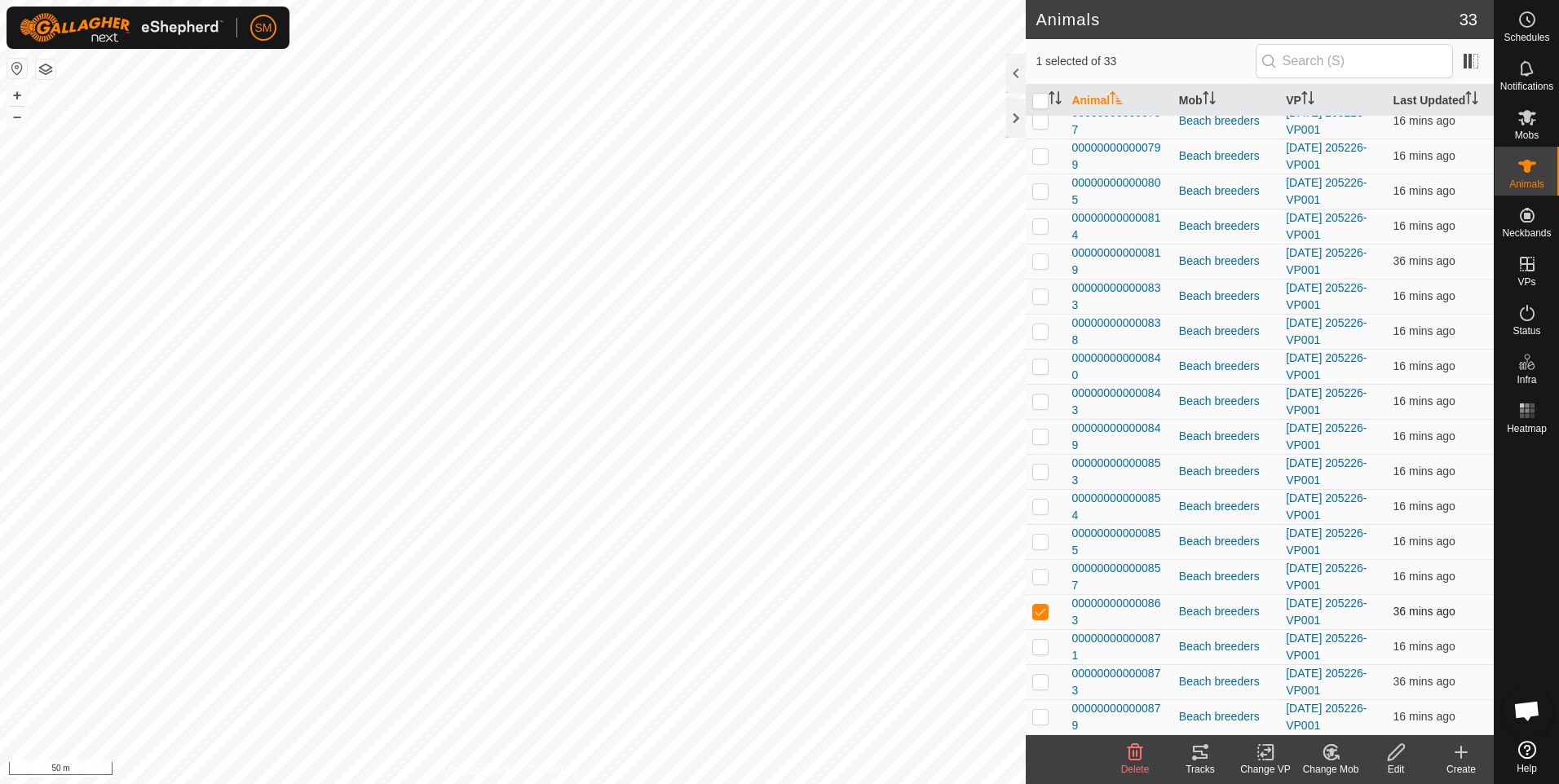
checkbox input "false"
click at [1044, 644] on p-checkbox at bounding box center [1040, 646] width 16 height 13
click at [1197, 756] on icon at bounding box center [1200, 752] width 20 height 20
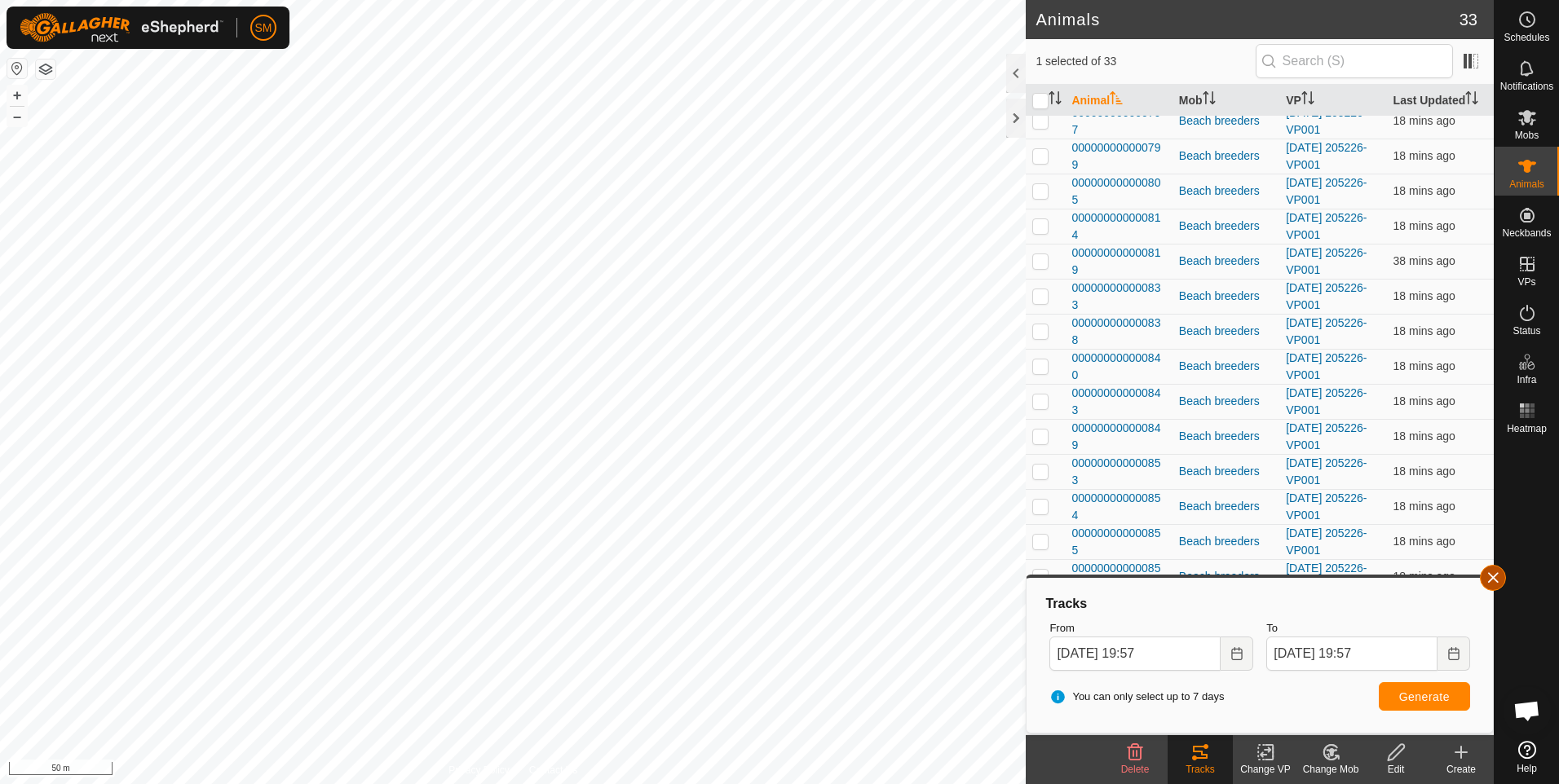
click at [1495, 576] on button "button" at bounding box center [1492, 577] width 26 height 26
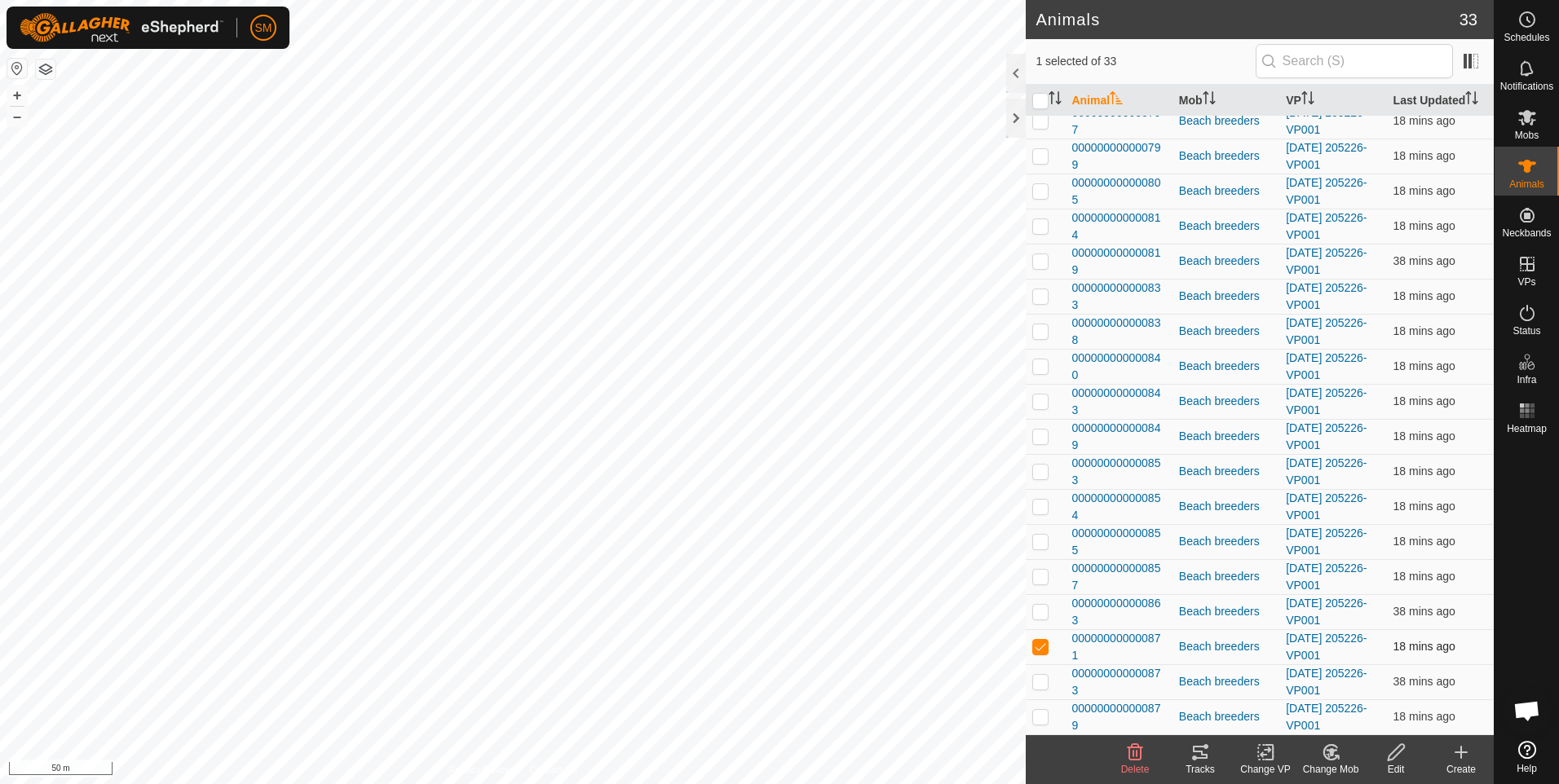
click at [1039, 644] on p-checkbox at bounding box center [1040, 646] width 16 height 13
checkbox input "false"
click at [1040, 681] on p-checkbox at bounding box center [1040, 681] width 16 height 13
click at [1195, 755] on icon at bounding box center [1200, 752] width 20 height 20
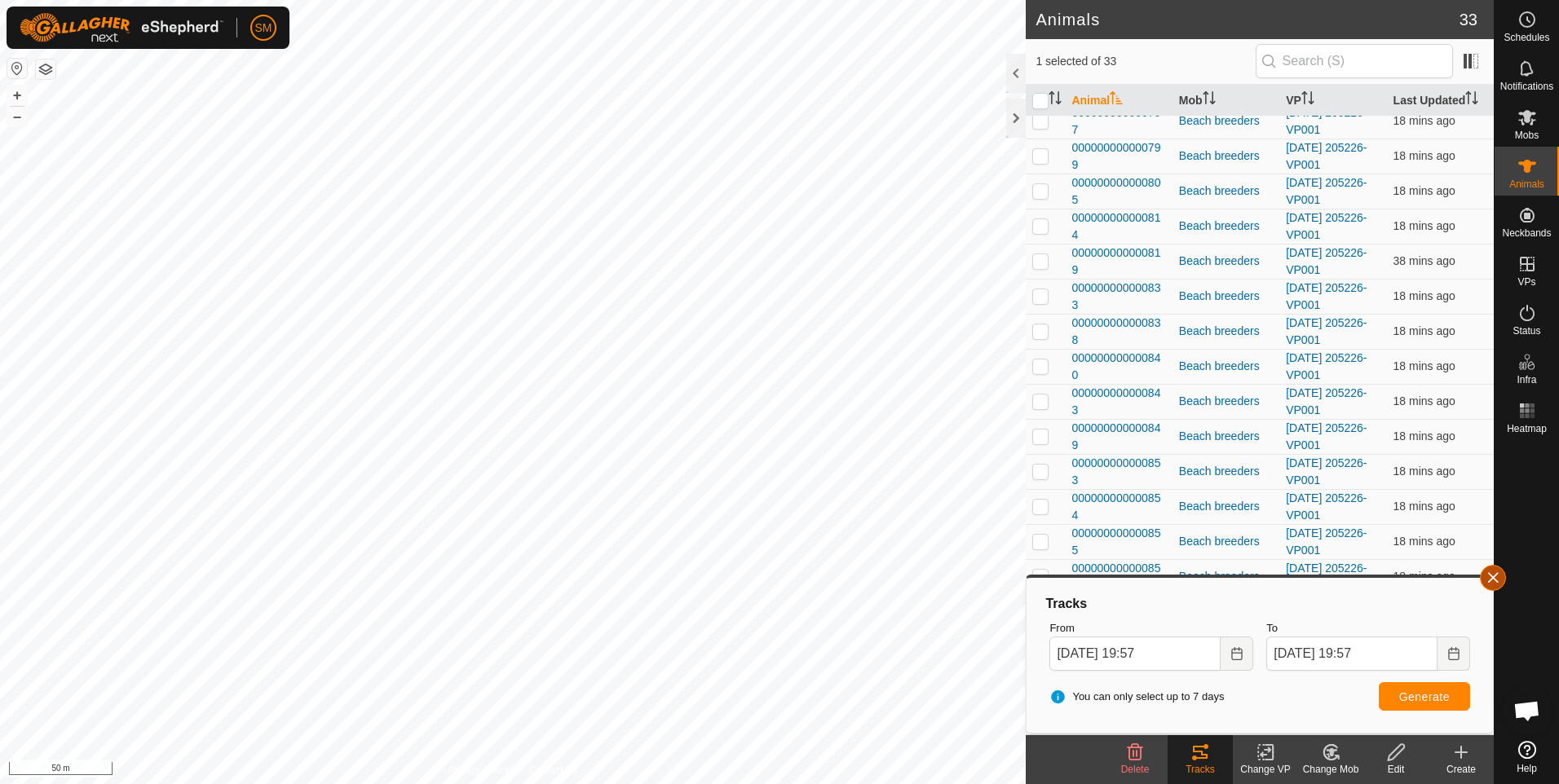
click at [1493, 579] on button "button" at bounding box center [1492, 577] width 26 height 26
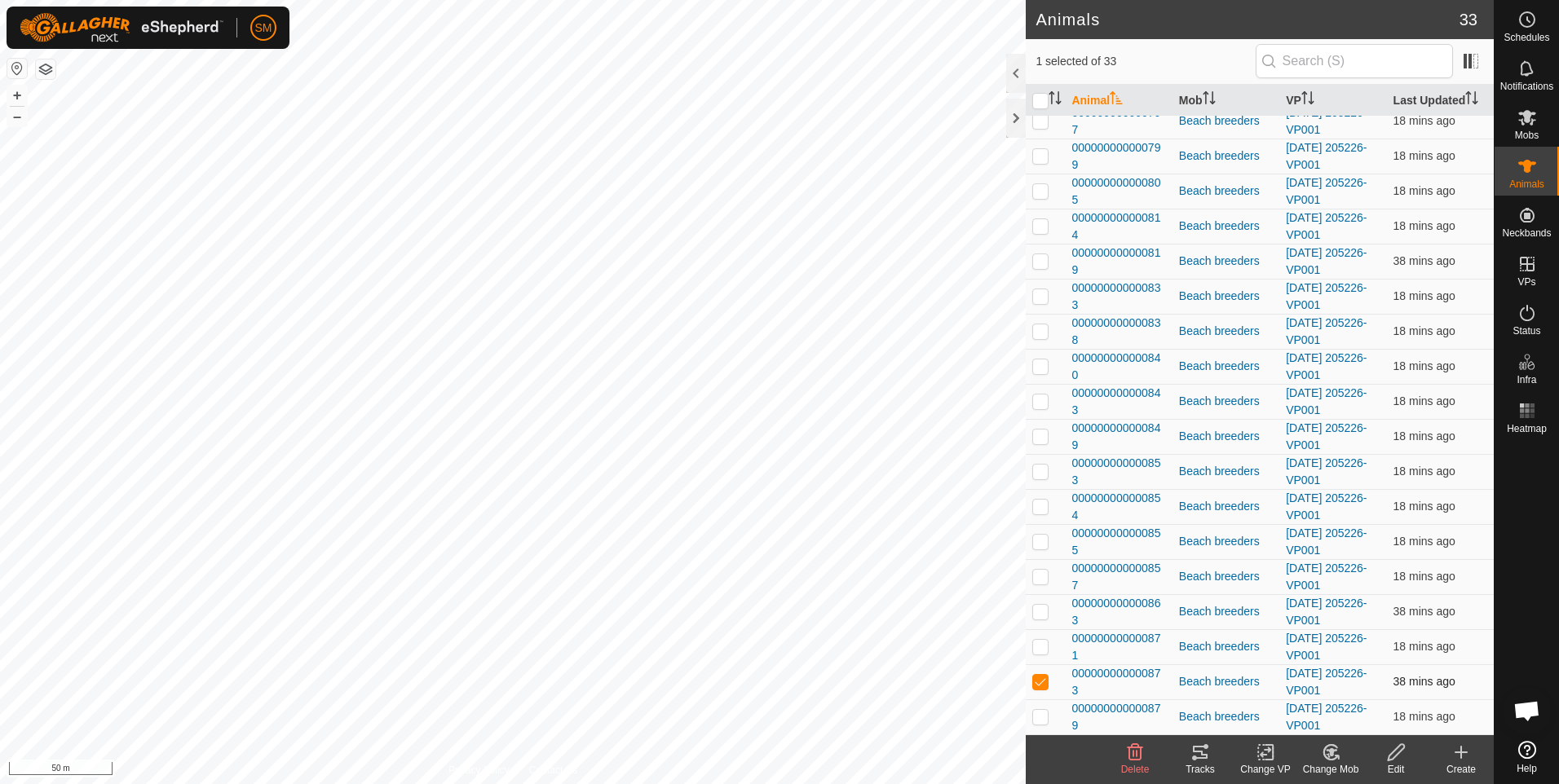
click at [1044, 683] on p-checkbox at bounding box center [1040, 681] width 16 height 13
checkbox input "false"
click at [1040, 714] on p-checkbox at bounding box center [1040, 717] width 16 height 13
checkbox input "true"
click at [1200, 754] on icon at bounding box center [1200, 752] width 20 height 20
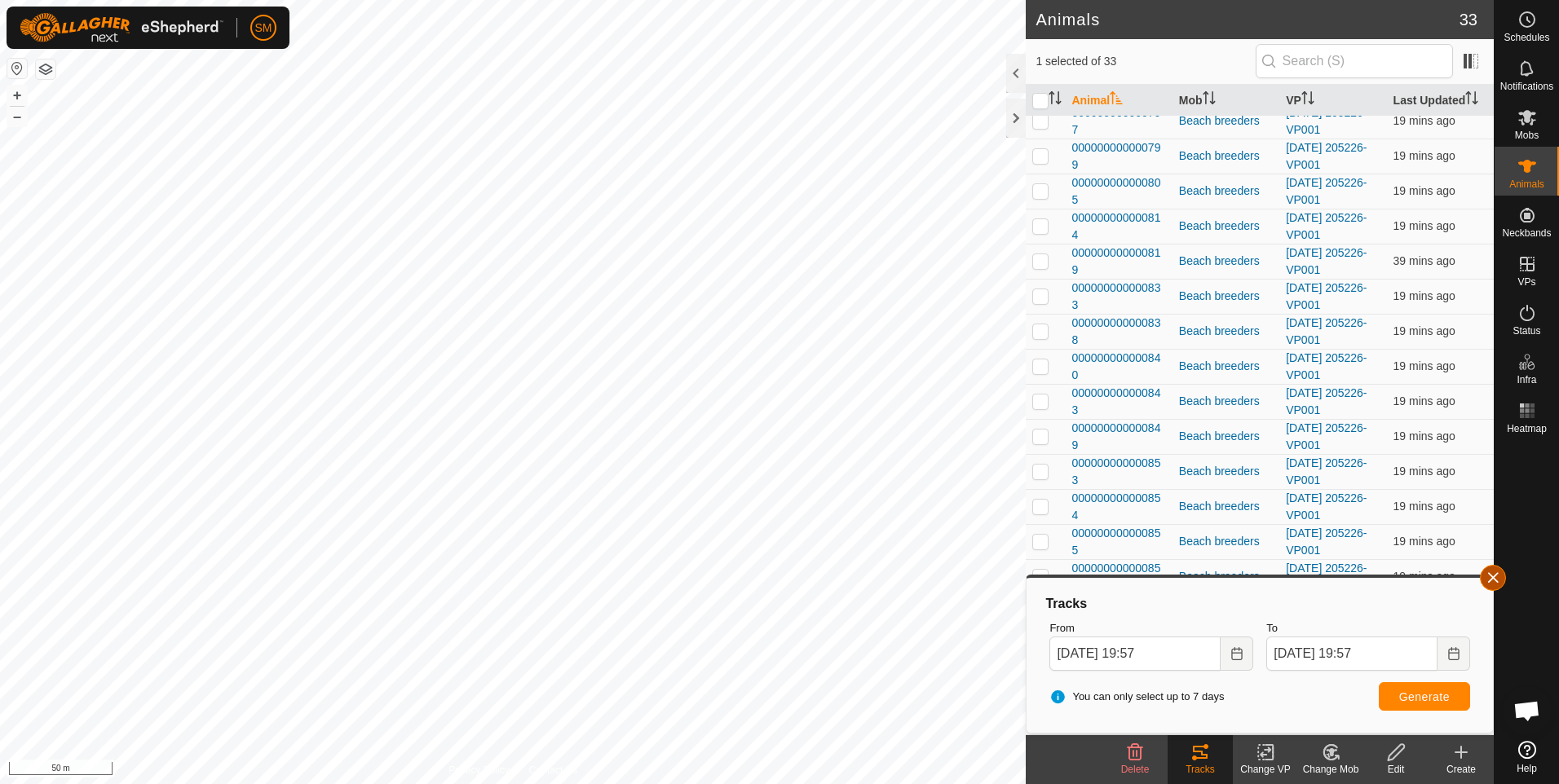
click at [1494, 583] on button "button" at bounding box center [1492, 577] width 26 height 26
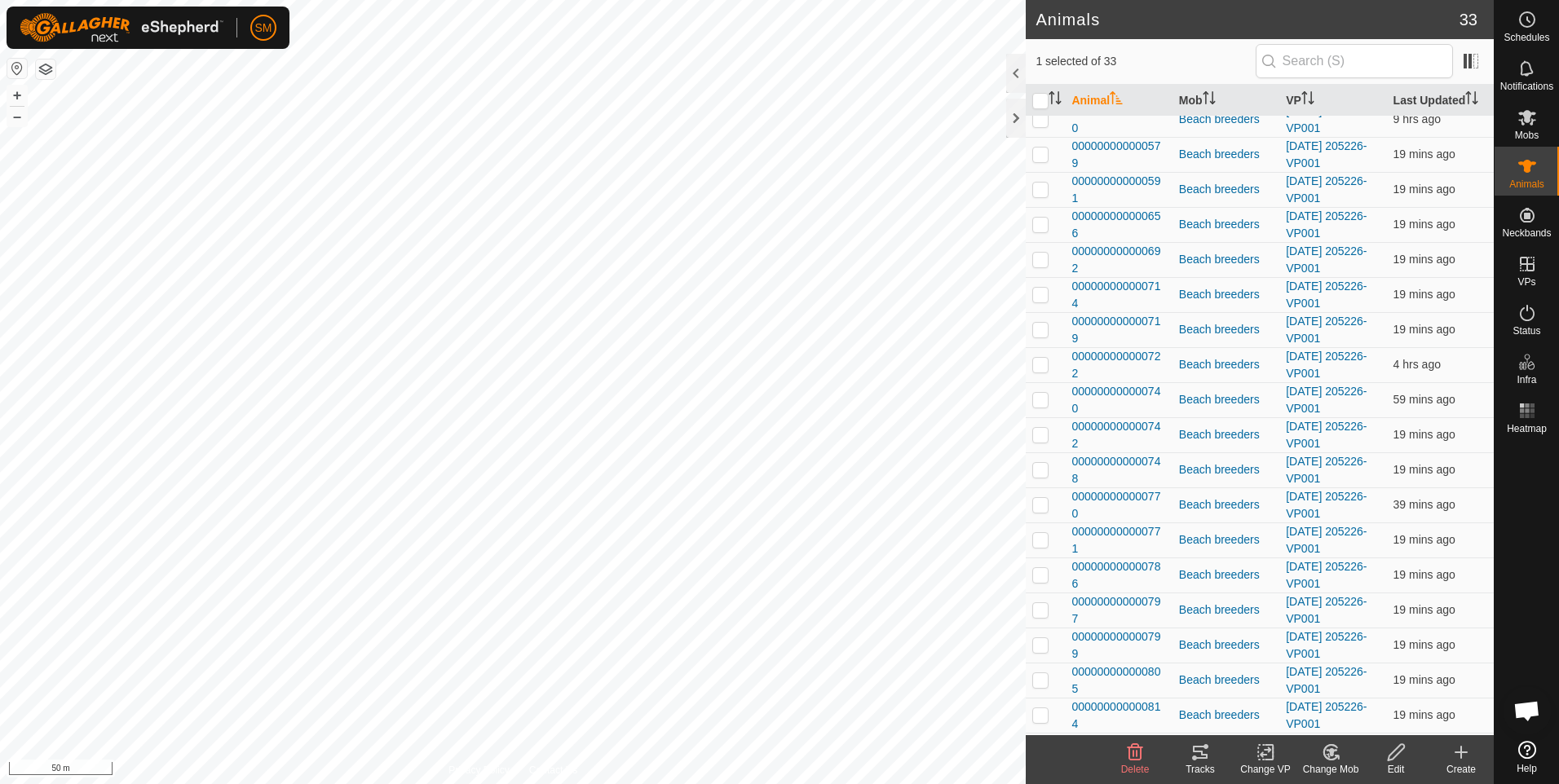
scroll to position [0, 0]
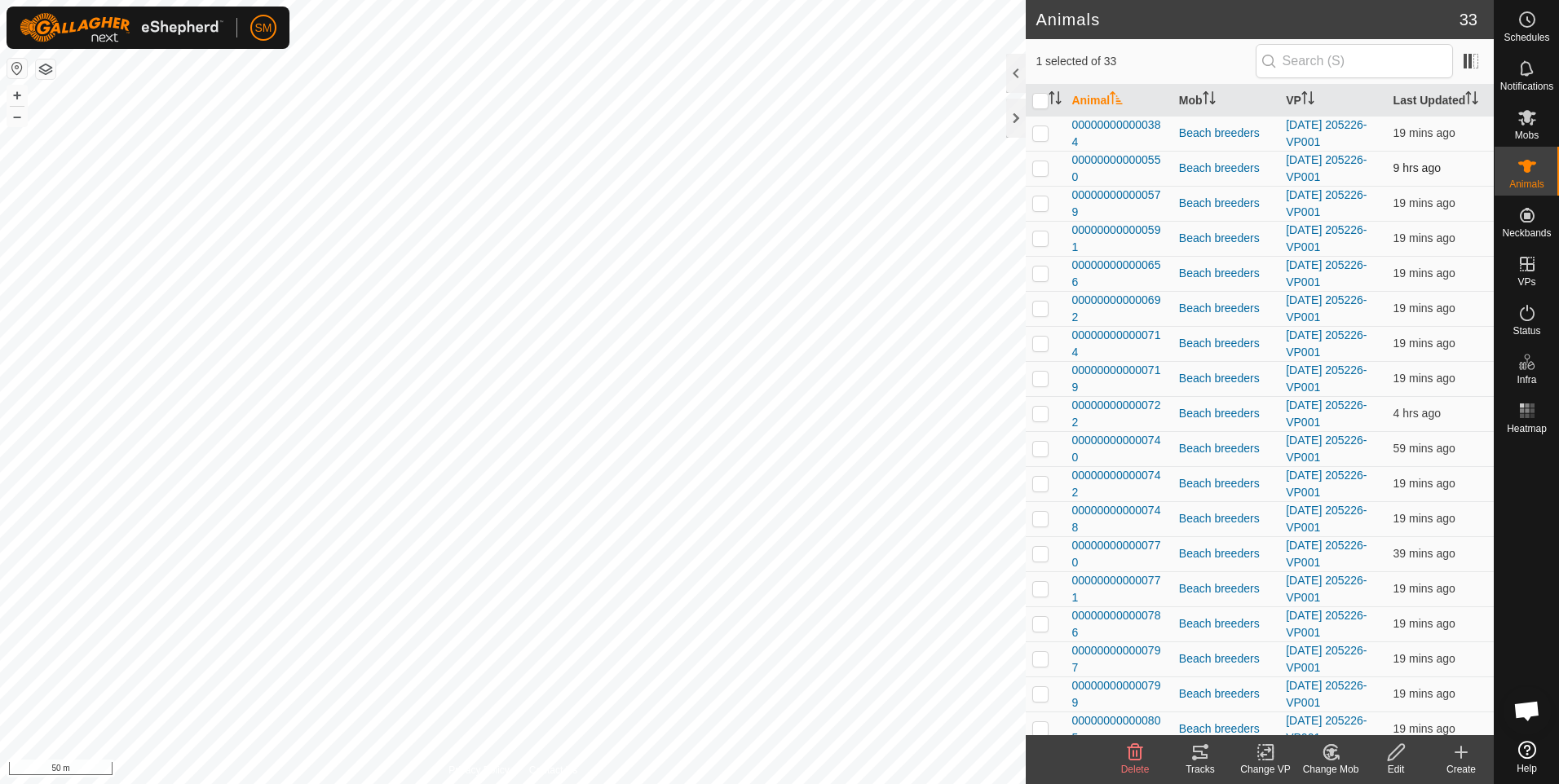
click at [1041, 172] on p-checkbox at bounding box center [1040, 168] width 16 height 13
click at [1200, 755] on icon at bounding box center [1200, 752] width 20 height 20
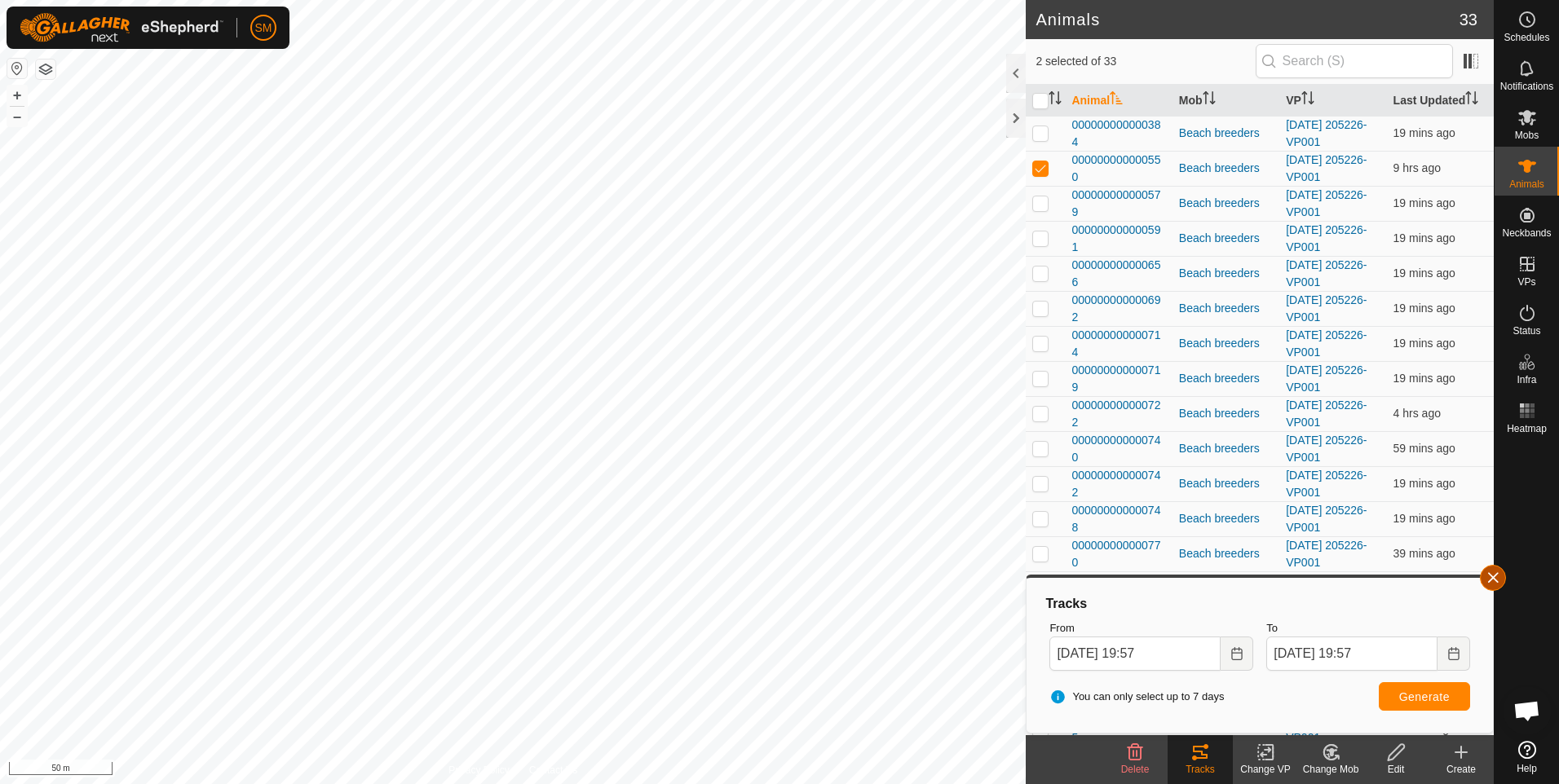
click at [1496, 577] on button "button" at bounding box center [1492, 577] width 26 height 26
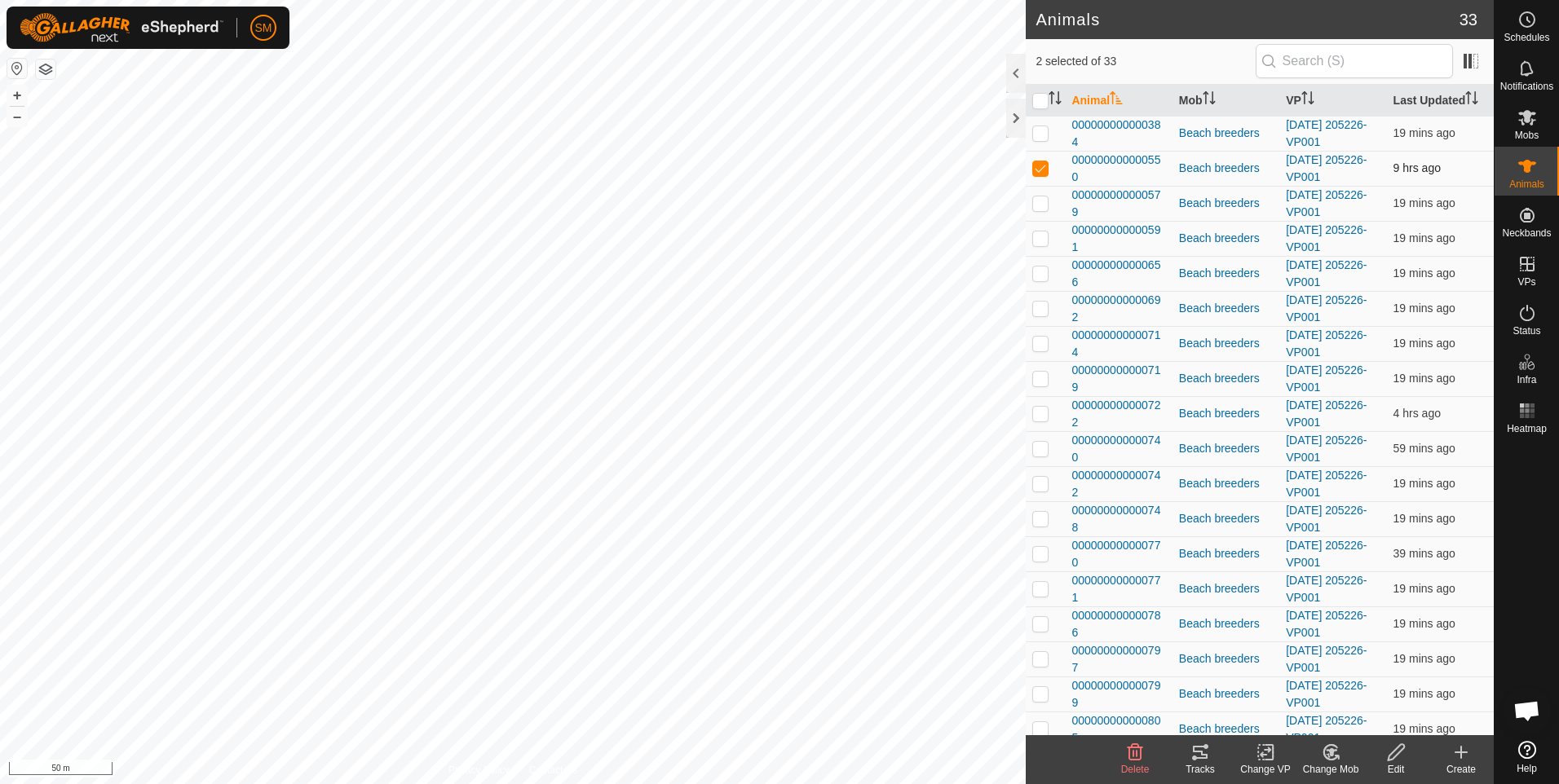
click at [1046, 168] on p-checkbox at bounding box center [1040, 168] width 16 height 13
checkbox input "false"
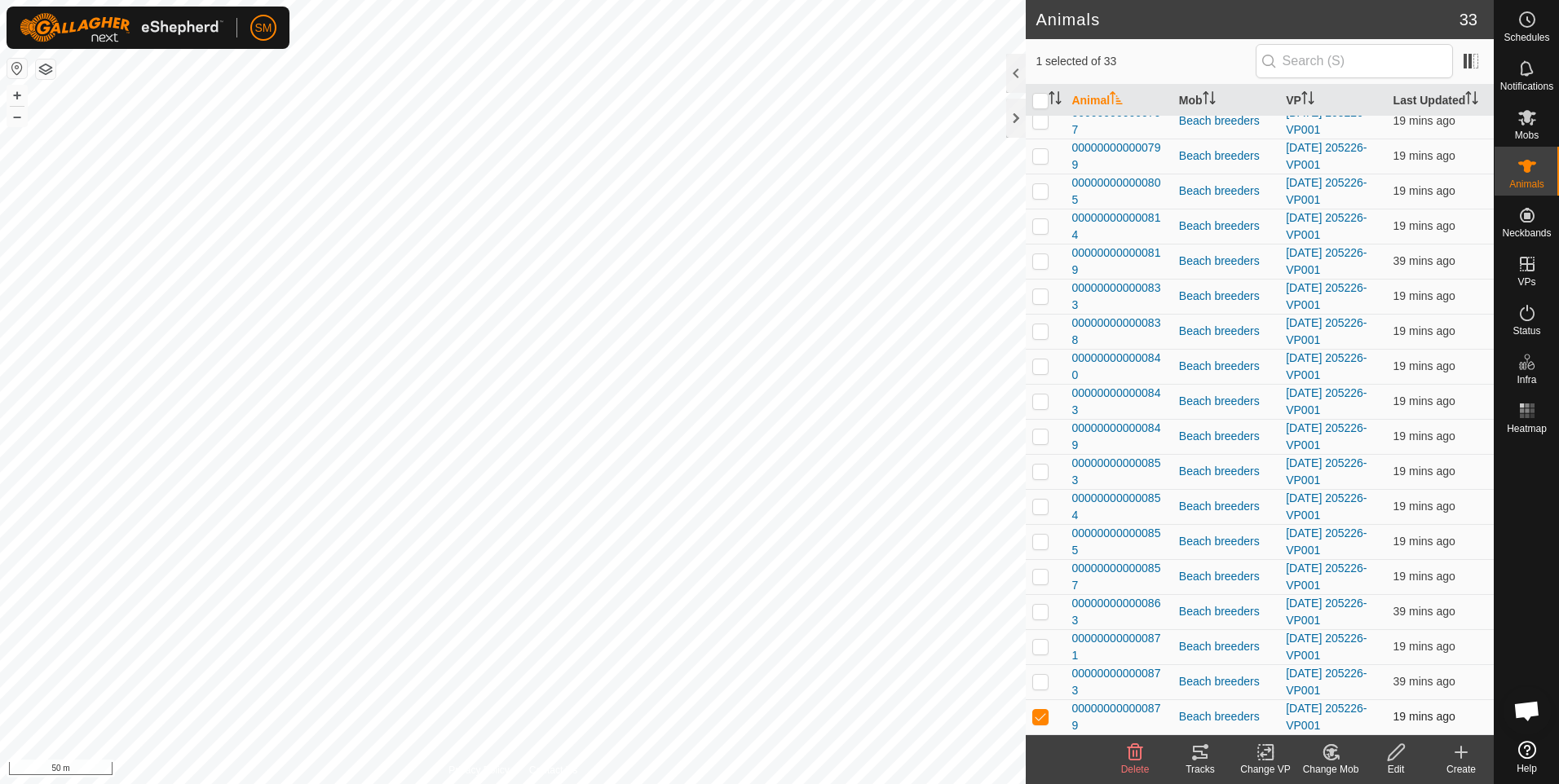
click at [1040, 717] on p-checkbox at bounding box center [1040, 717] width 16 height 13
checkbox input "false"
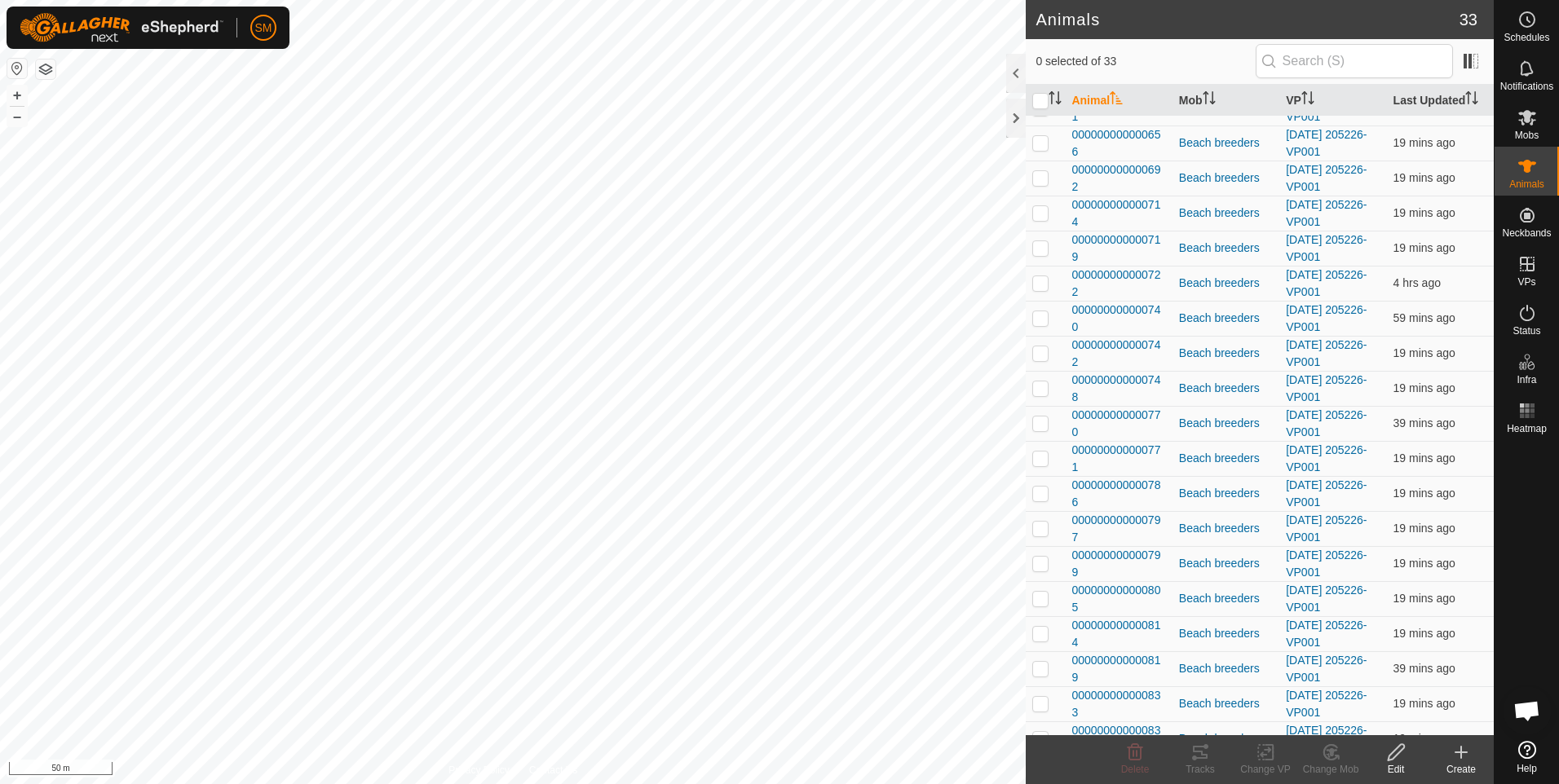
scroll to position [0, 0]
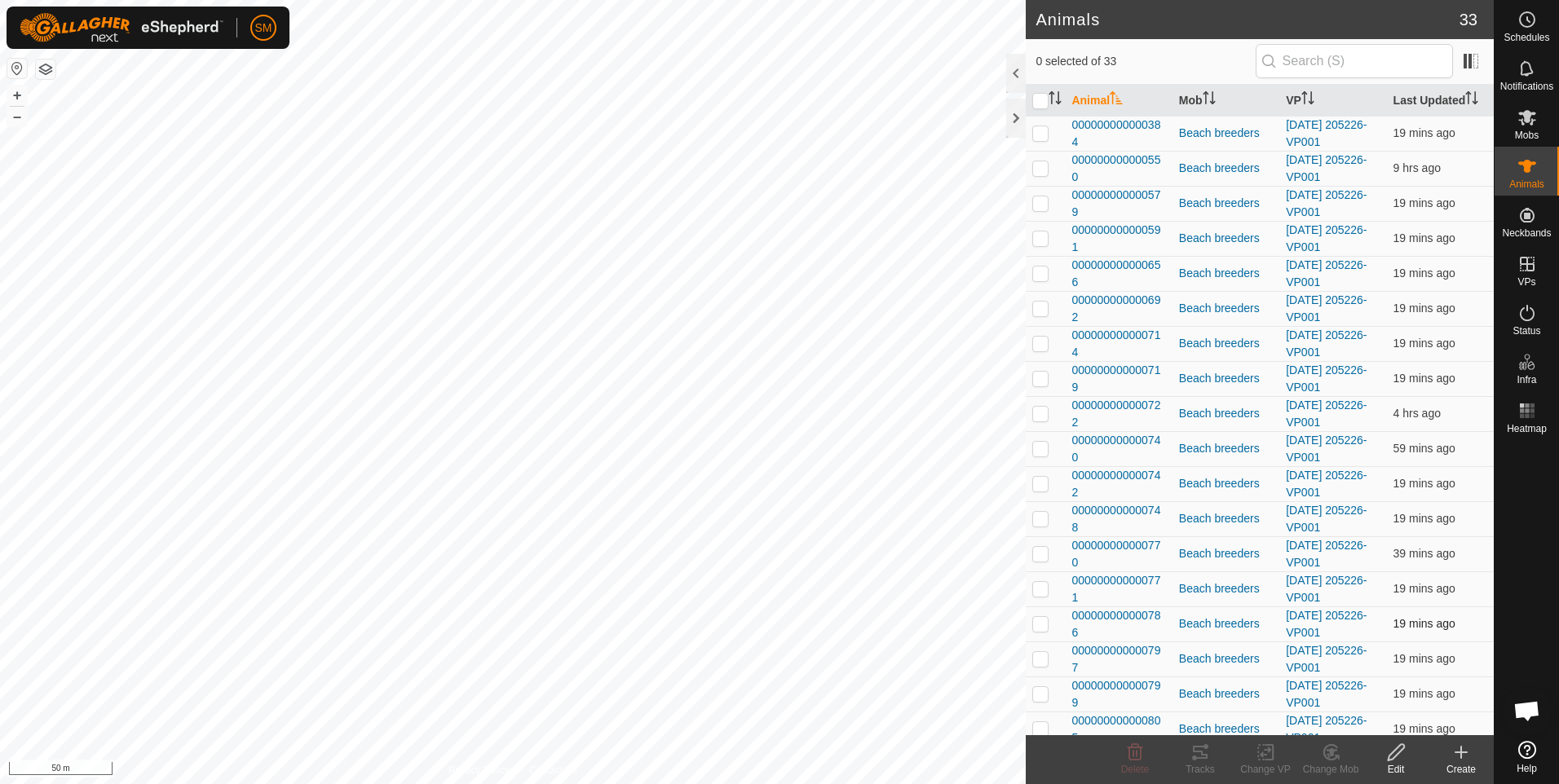
click at [1040, 629] on p-checkbox at bounding box center [1040, 623] width 16 height 13
checkbox input "true"
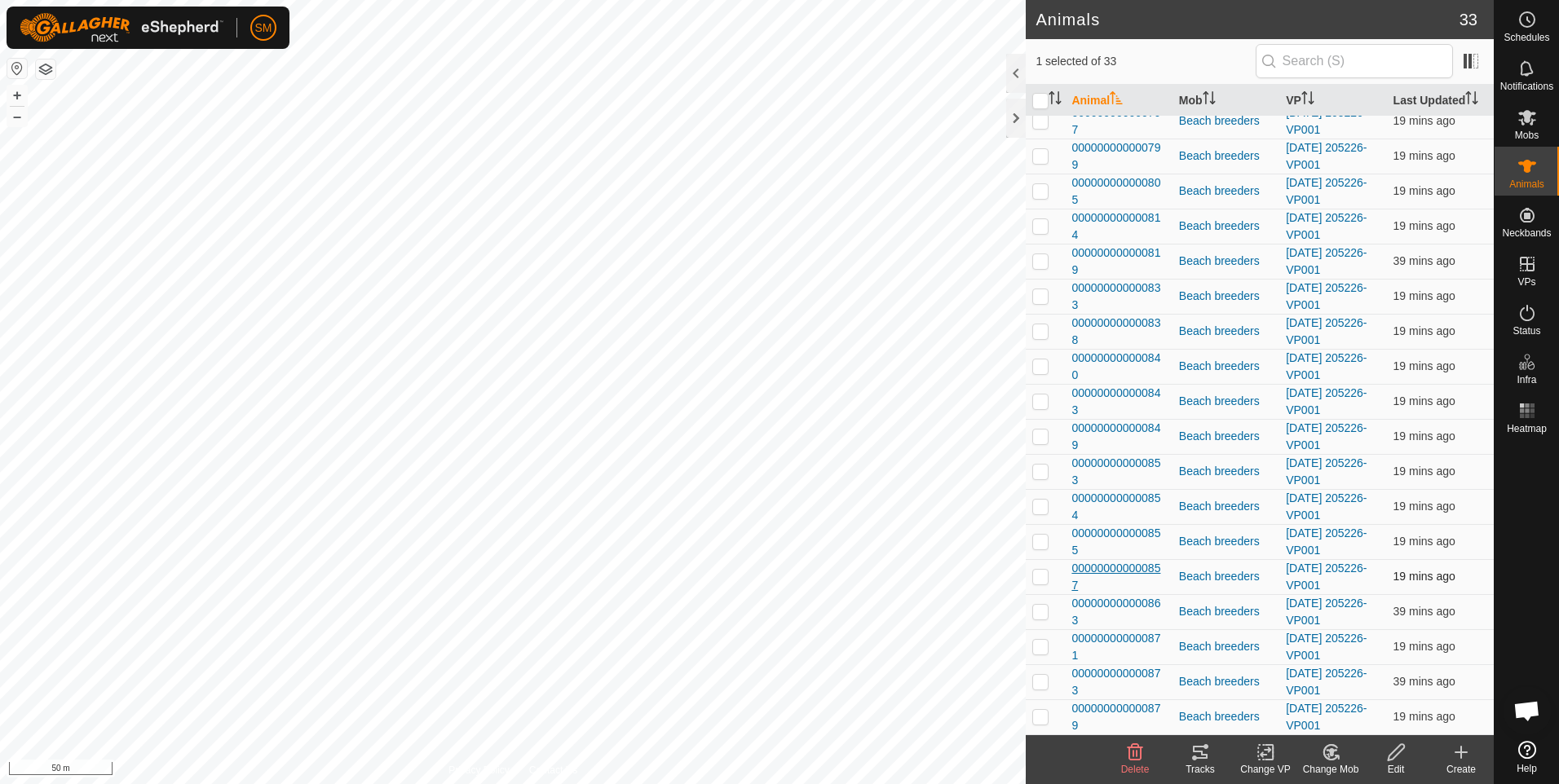
scroll to position [456, 0]
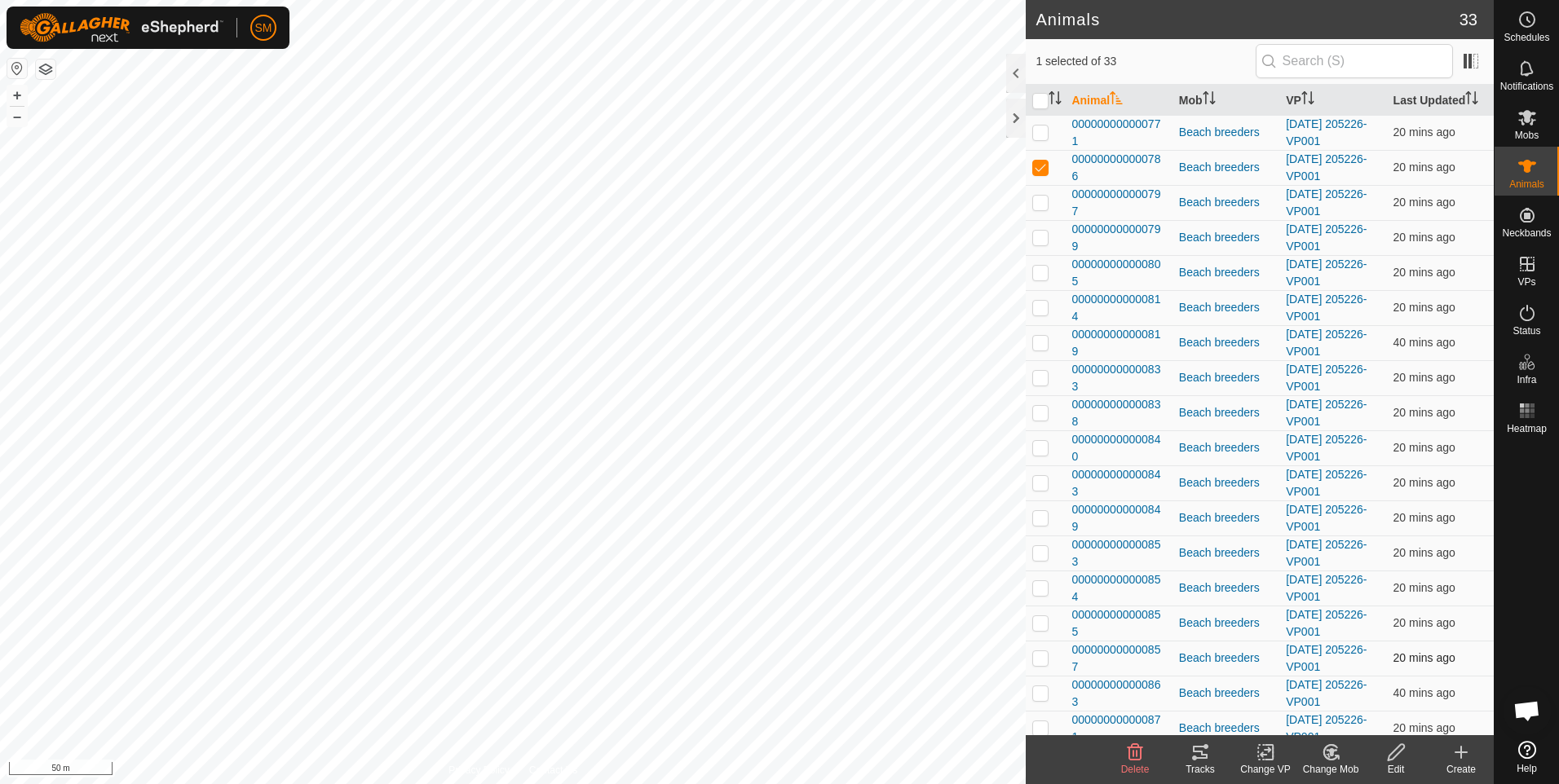
click at [1037, 660] on p-checkbox at bounding box center [1040, 658] width 16 height 13
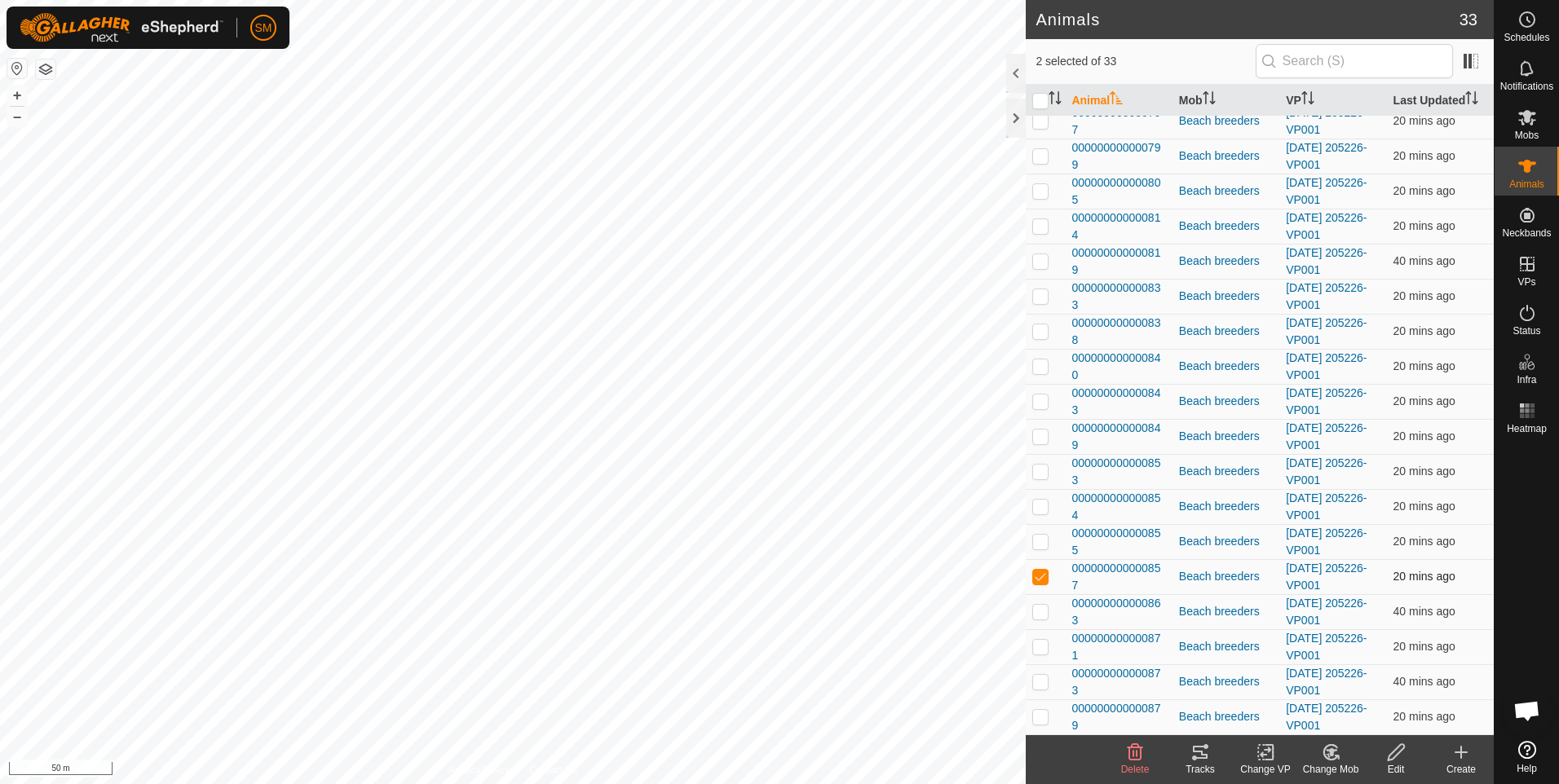
click at [1035, 576] on p-checkbox at bounding box center [1040, 577] width 16 height 13
checkbox input "false"
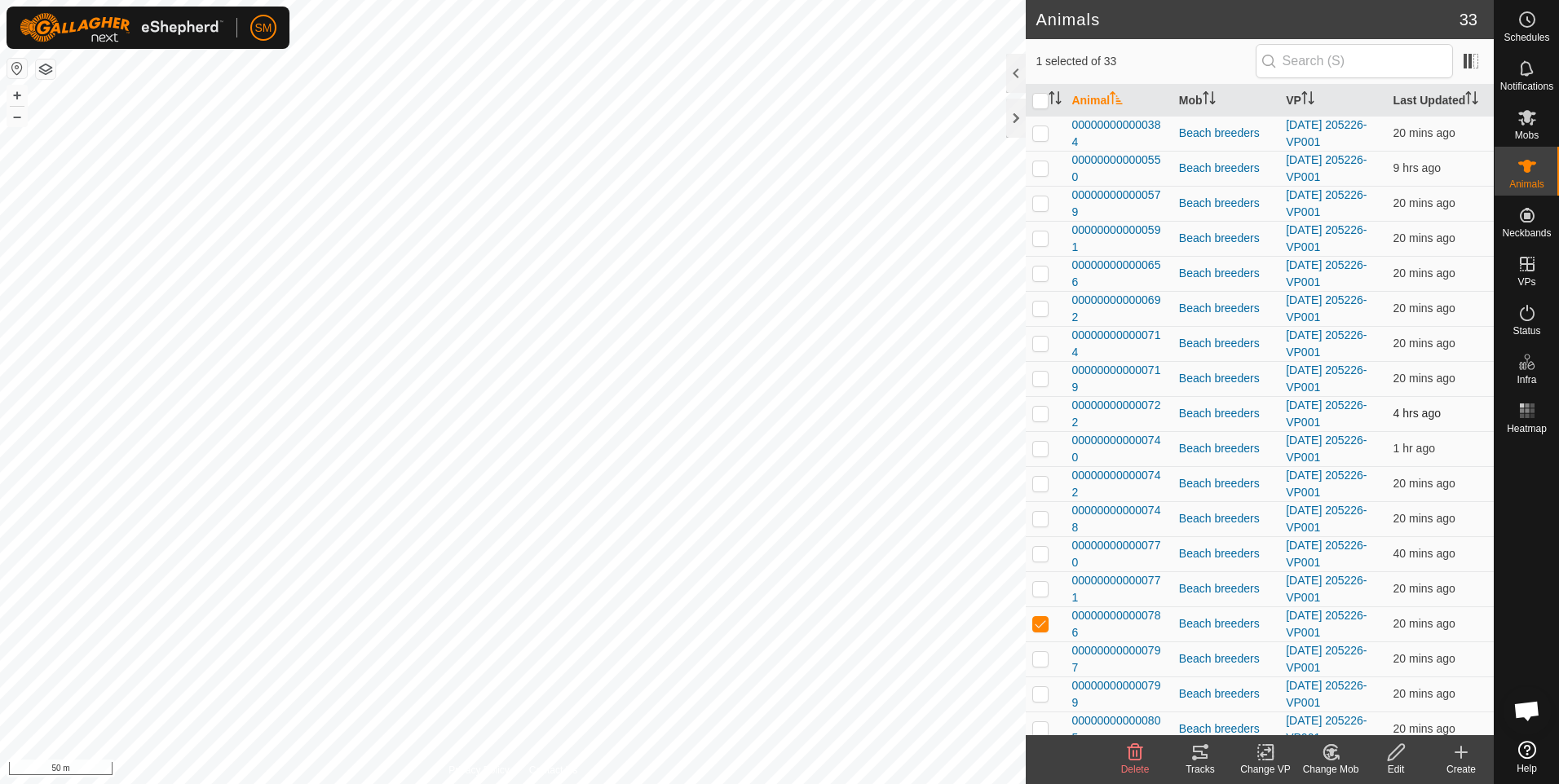
click at [1036, 414] on p-checkbox at bounding box center [1040, 413] width 16 height 13
checkbox input "true"
click at [1034, 374] on p-checkbox at bounding box center [1040, 378] width 16 height 13
checkbox input "true"
click at [1040, 305] on p-checkbox at bounding box center [1040, 308] width 16 height 13
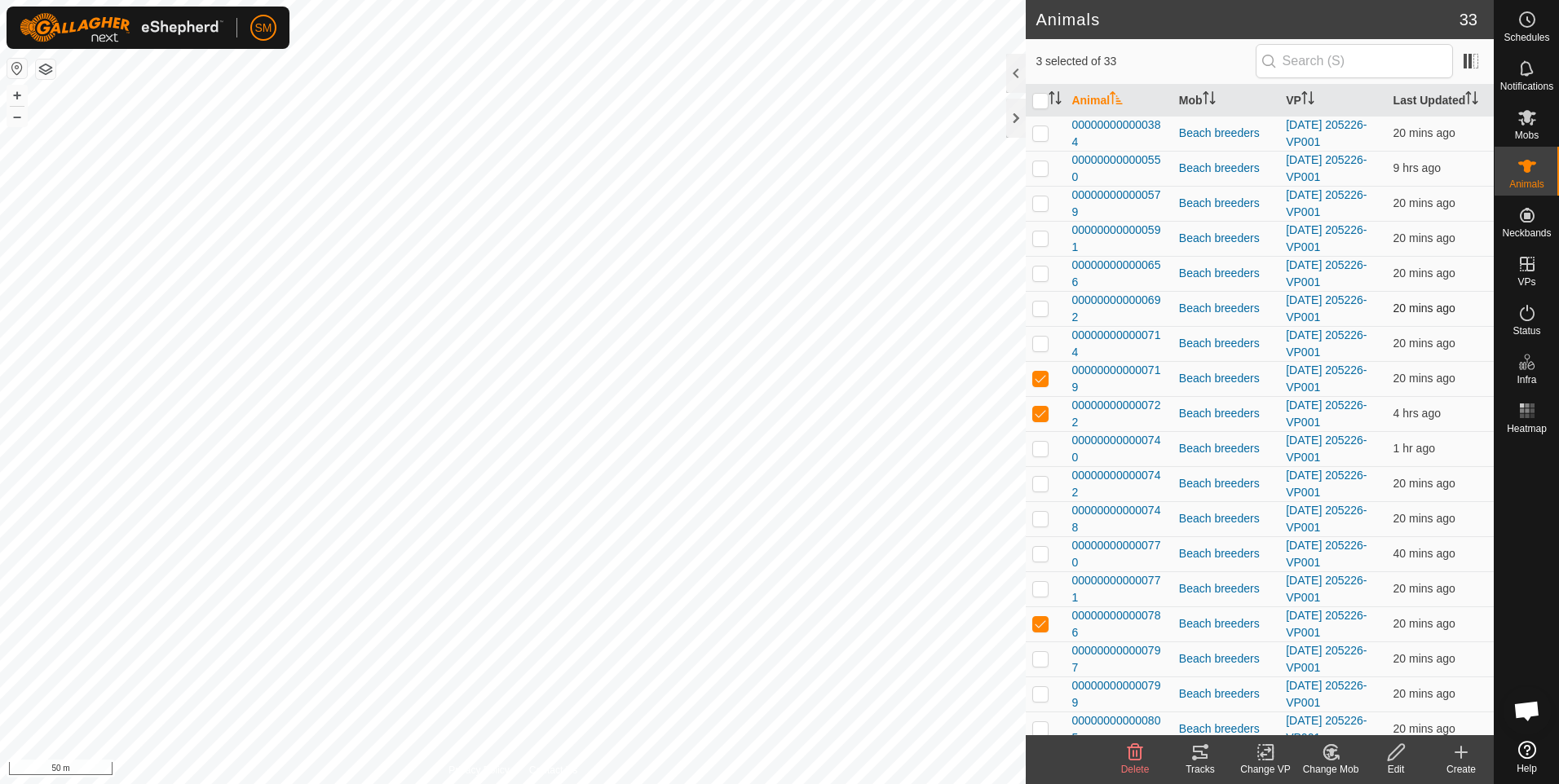
checkbox input "true"
click at [1039, 236] on p-checkbox at bounding box center [1040, 239] width 16 height 13
checkbox input "true"
click at [1039, 167] on p-checkbox at bounding box center [1040, 168] width 16 height 13
checkbox input "true"
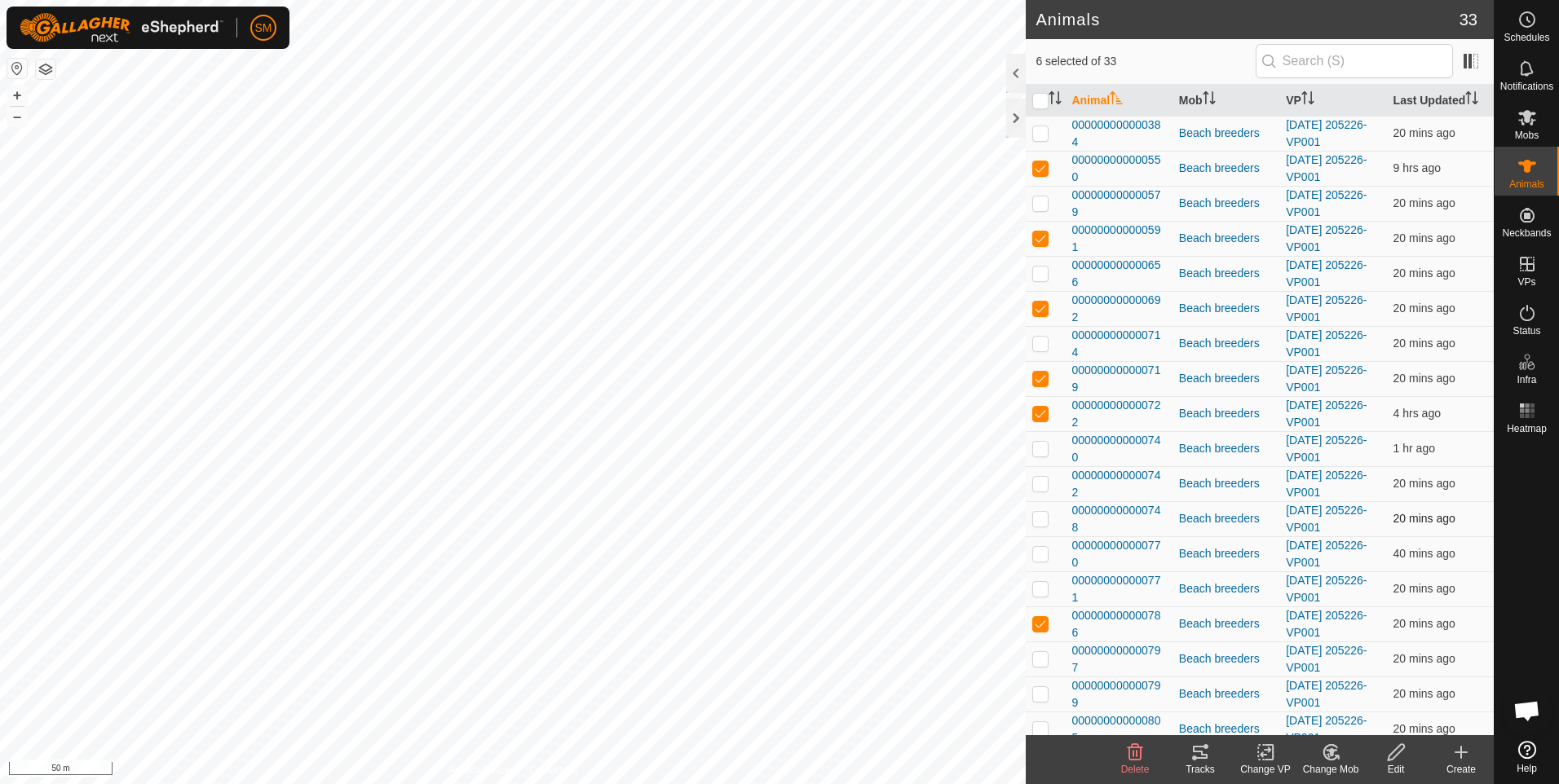
click at [1040, 517] on p-checkbox at bounding box center [1040, 519] width 16 height 13
checkbox input "true"
click at [1040, 694] on p-checkbox at bounding box center [1040, 694] width 16 height 13
checkbox input "true"
click at [1206, 760] on icon at bounding box center [1200, 752] width 20 height 20
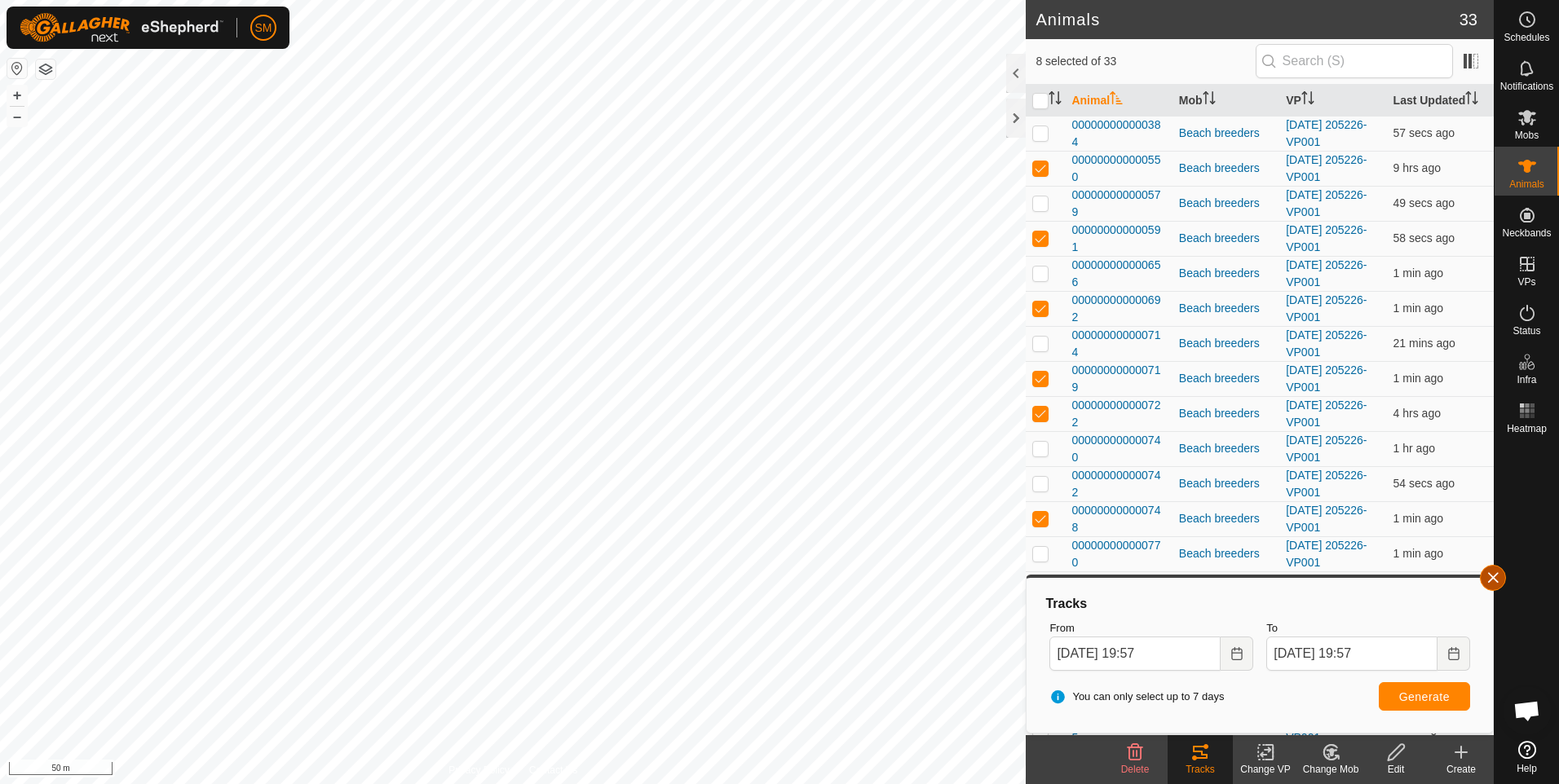
click at [1487, 581] on button "button" at bounding box center [1492, 577] width 26 height 26
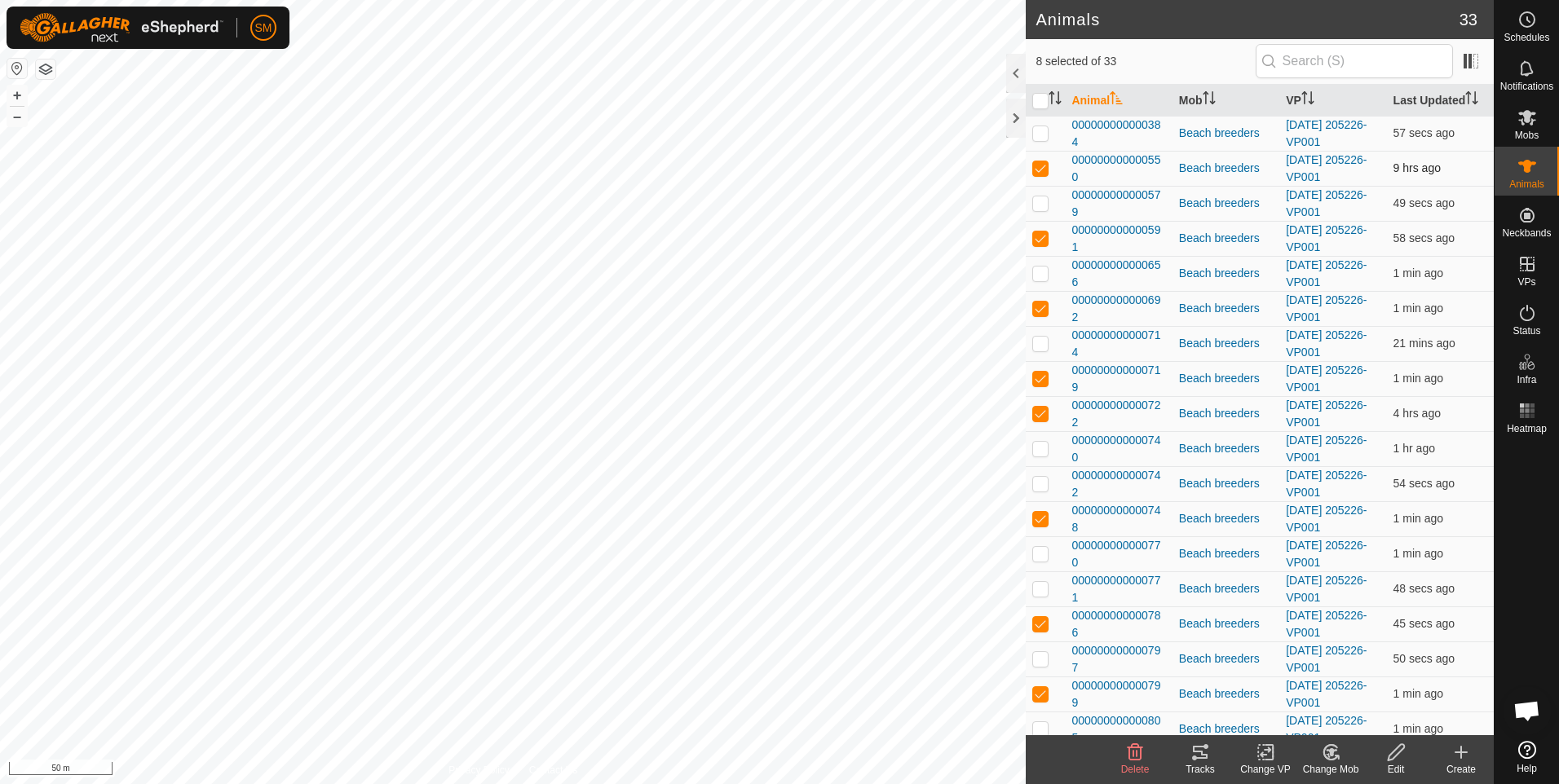
click at [1040, 170] on p-checkbox at bounding box center [1040, 168] width 16 height 13
checkbox input "false"
drag, startPoint x: 1040, startPoint y: 236, endPoint x: 1040, endPoint y: 246, distance: 10.0
click at [1040, 240] on p-checkbox at bounding box center [1040, 239] width 16 height 13
checkbox input "false"
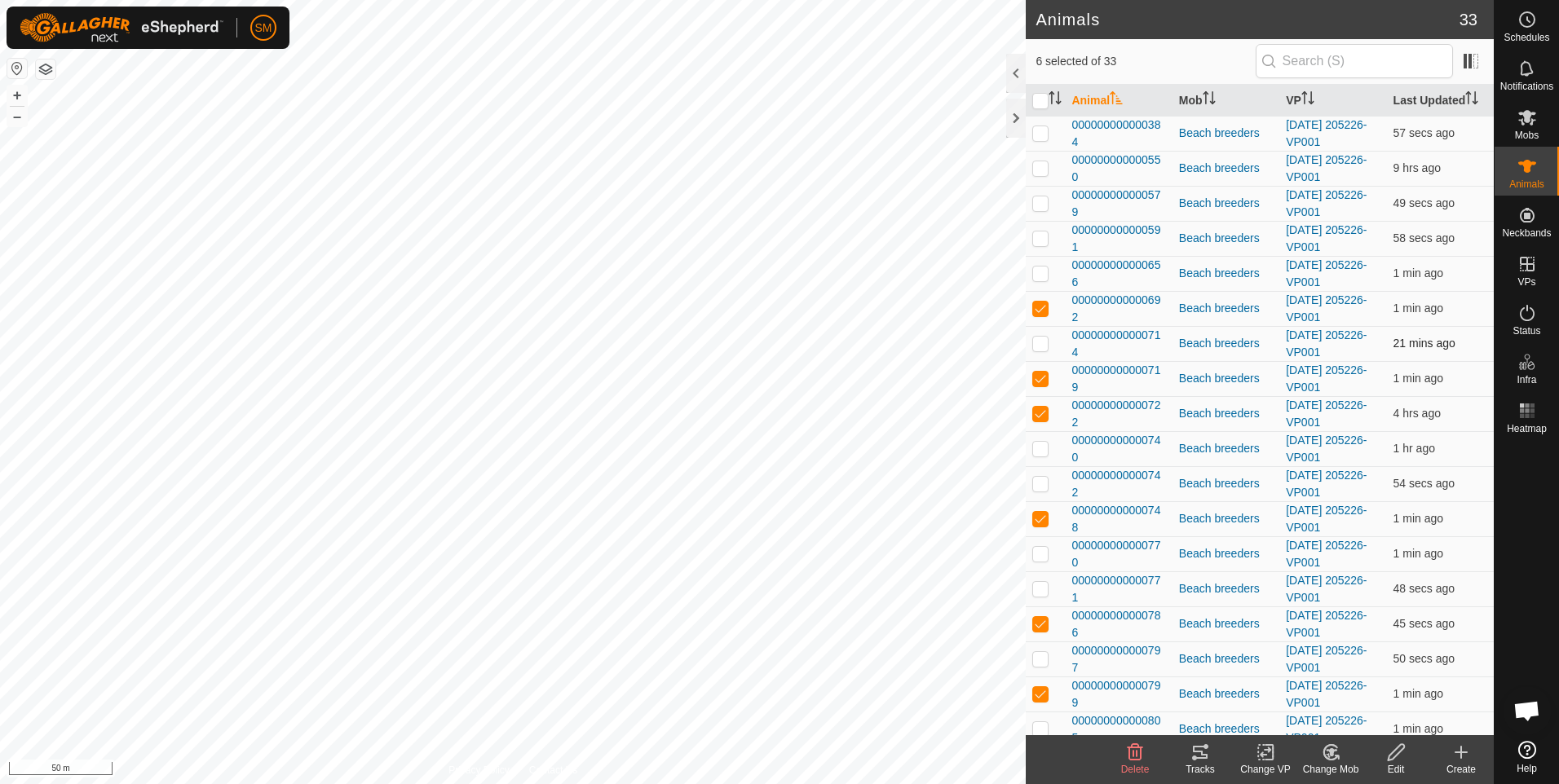
drag, startPoint x: 1037, startPoint y: 306, endPoint x: 1039, endPoint y: 344, distance: 38.1
click at [1037, 314] on p-checkbox at bounding box center [1040, 308] width 16 height 13
checkbox input "false"
drag, startPoint x: 1034, startPoint y: 378, endPoint x: 1040, endPoint y: 393, distance: 16.2
click at [1036, 382] on p-checkbox at bounding box center [1040, 378] width 16 height 13
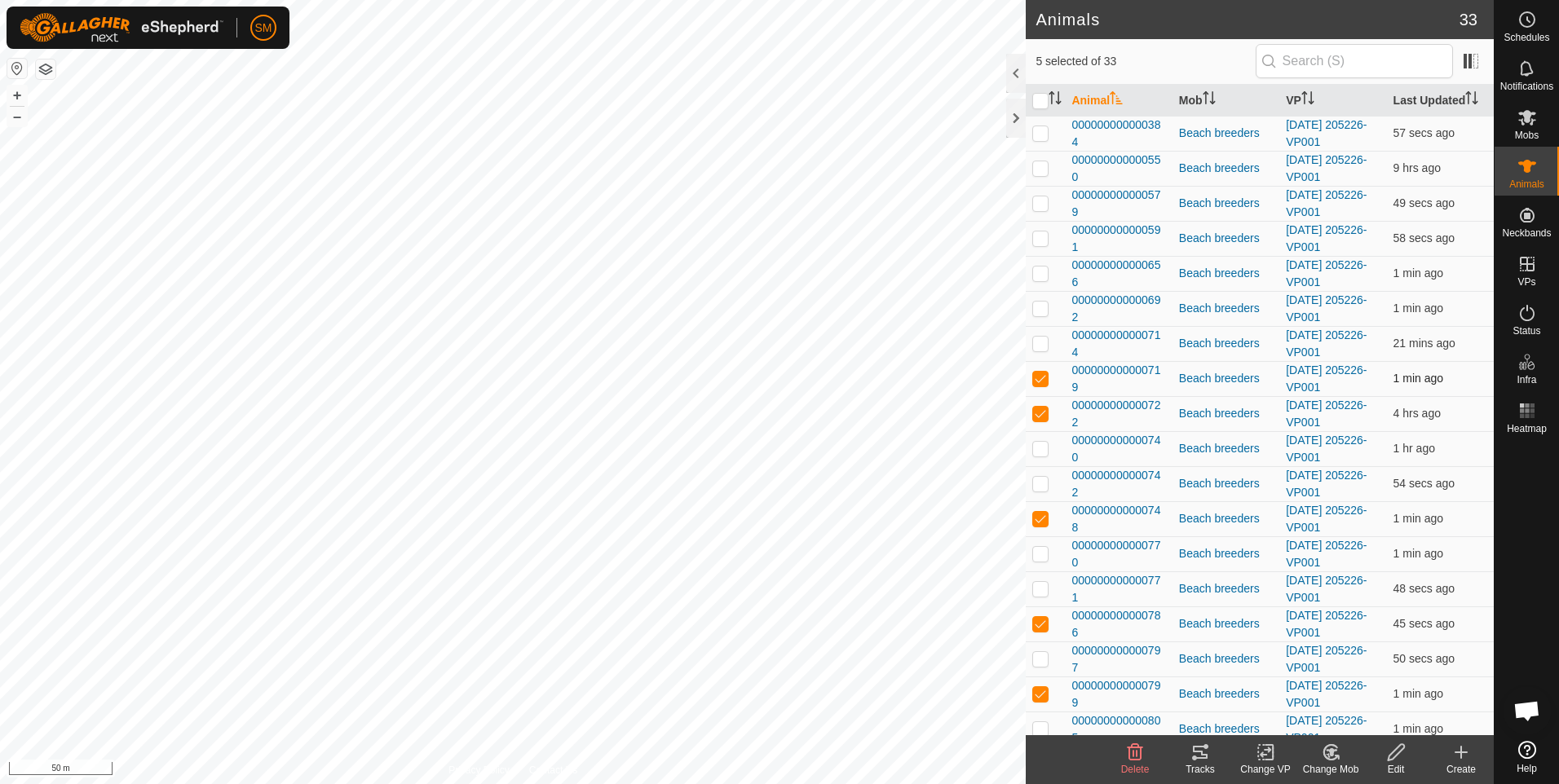
checkbox input "false"
drag, startPoint x: 1042, startPoint y: 413, endPoint x: 1039, endPoint y: 449, distance: 36.1
click at [1042, 415] on p-checkbox at bounding box center [1040, 413] width 16 height 13
checkbox input "false"
click at [1041, 516] on p-checkbox at bounding box center [1040, 519] width 16 height 13
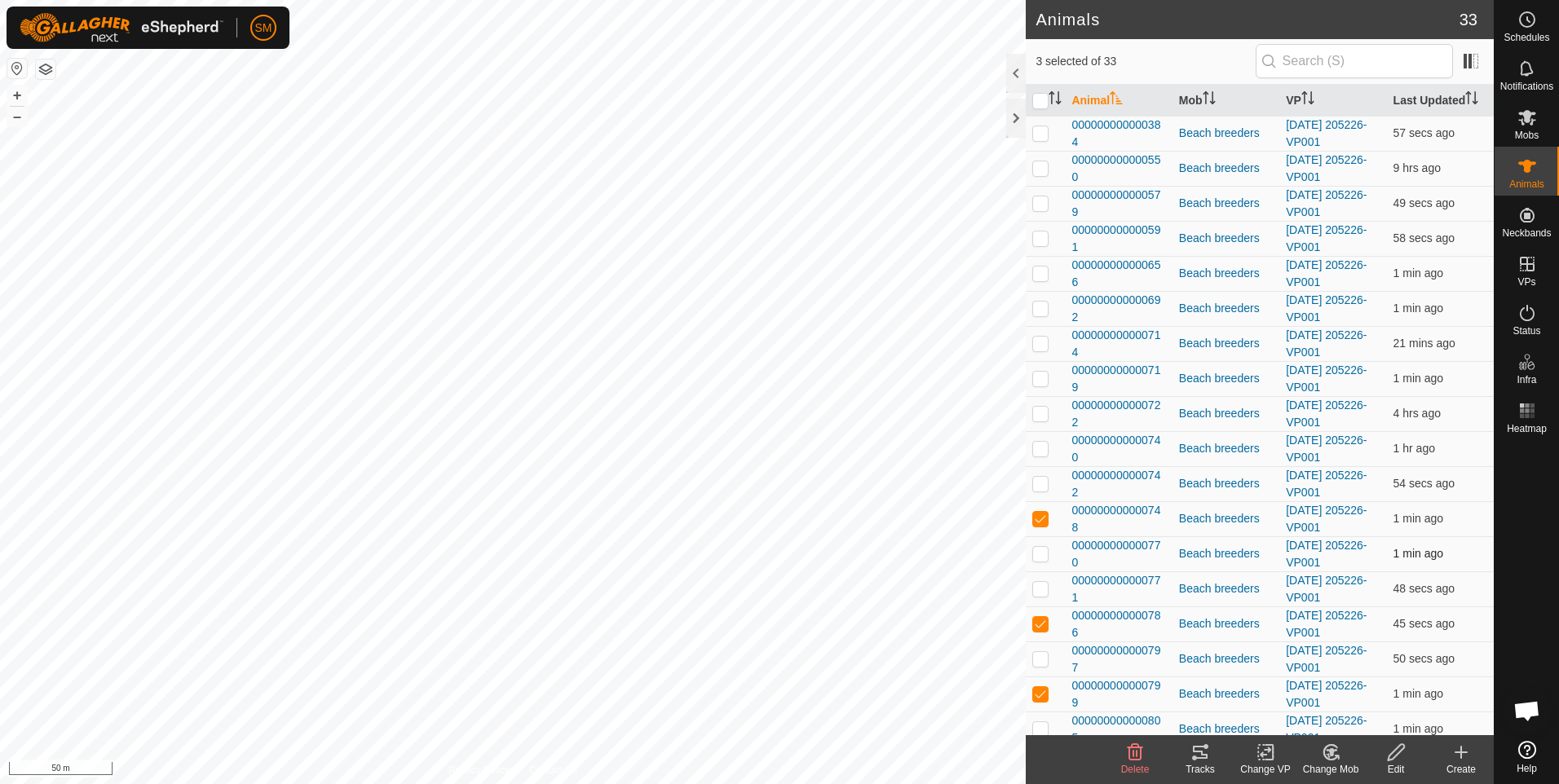
checkbox input "false"
click at [1040, 627] on p-checkbox at bounding box center [1040, 623] width 16 height 13
checkbox input "false"
click at [1038, 695] on p-checkbox at bounding box center [1040, 694] width 16 height 13
checkbox input "false"
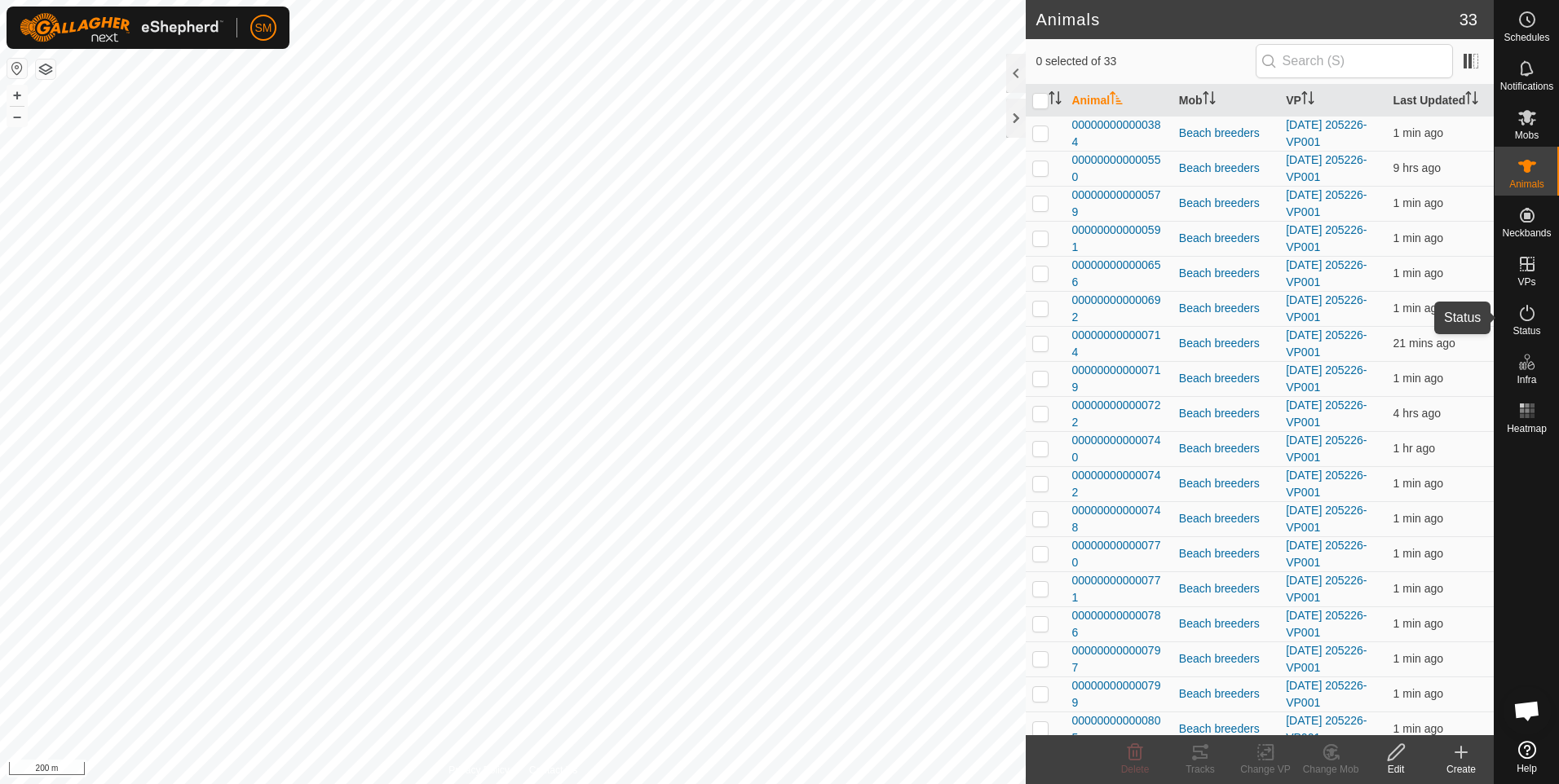
click at [1533, 314] on icon at bounding box center [1527, 313] width 14 height 16
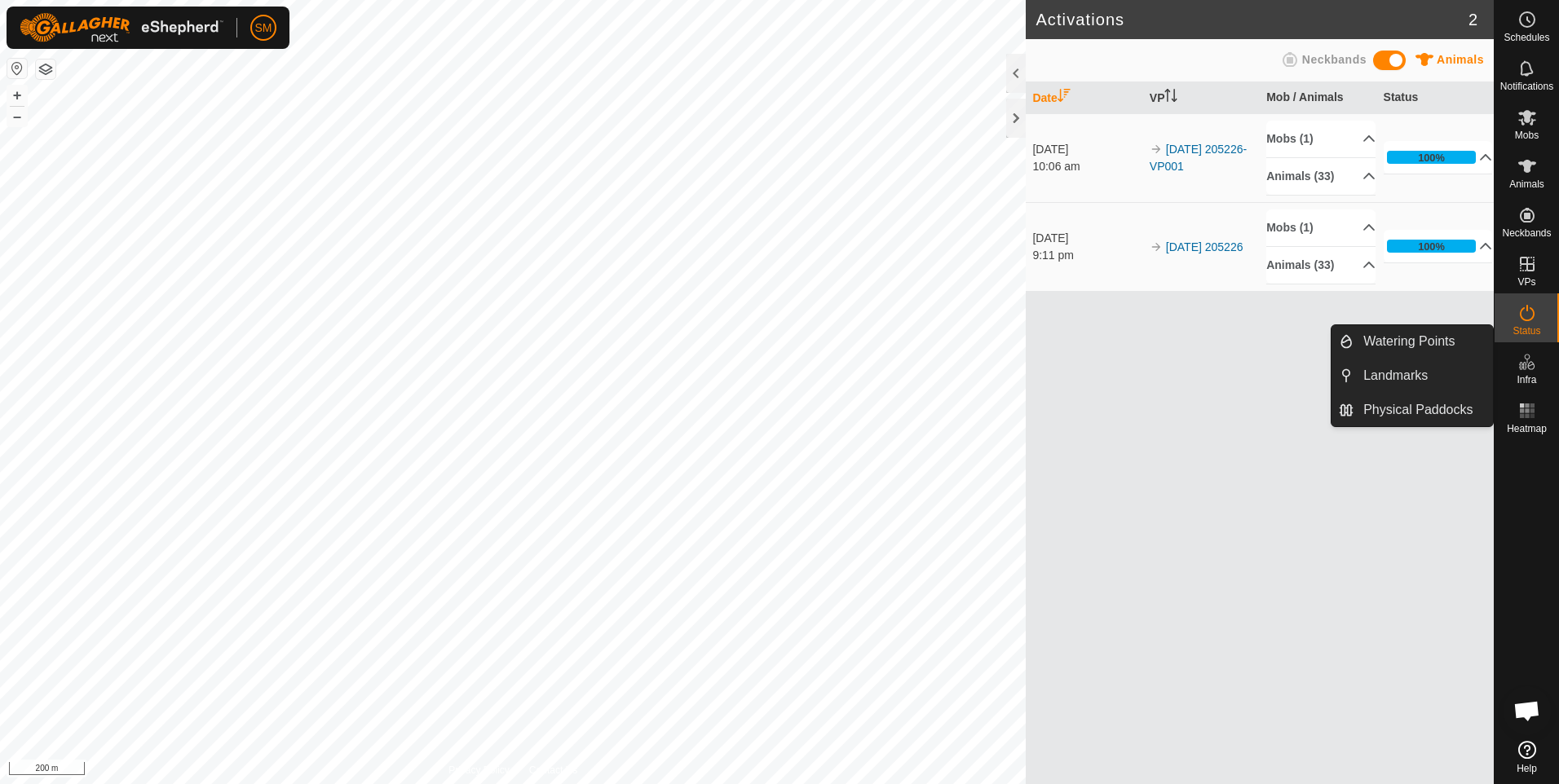
click at [1536, 367] on icon at bounding box center [1527, 362] width 20 height 20
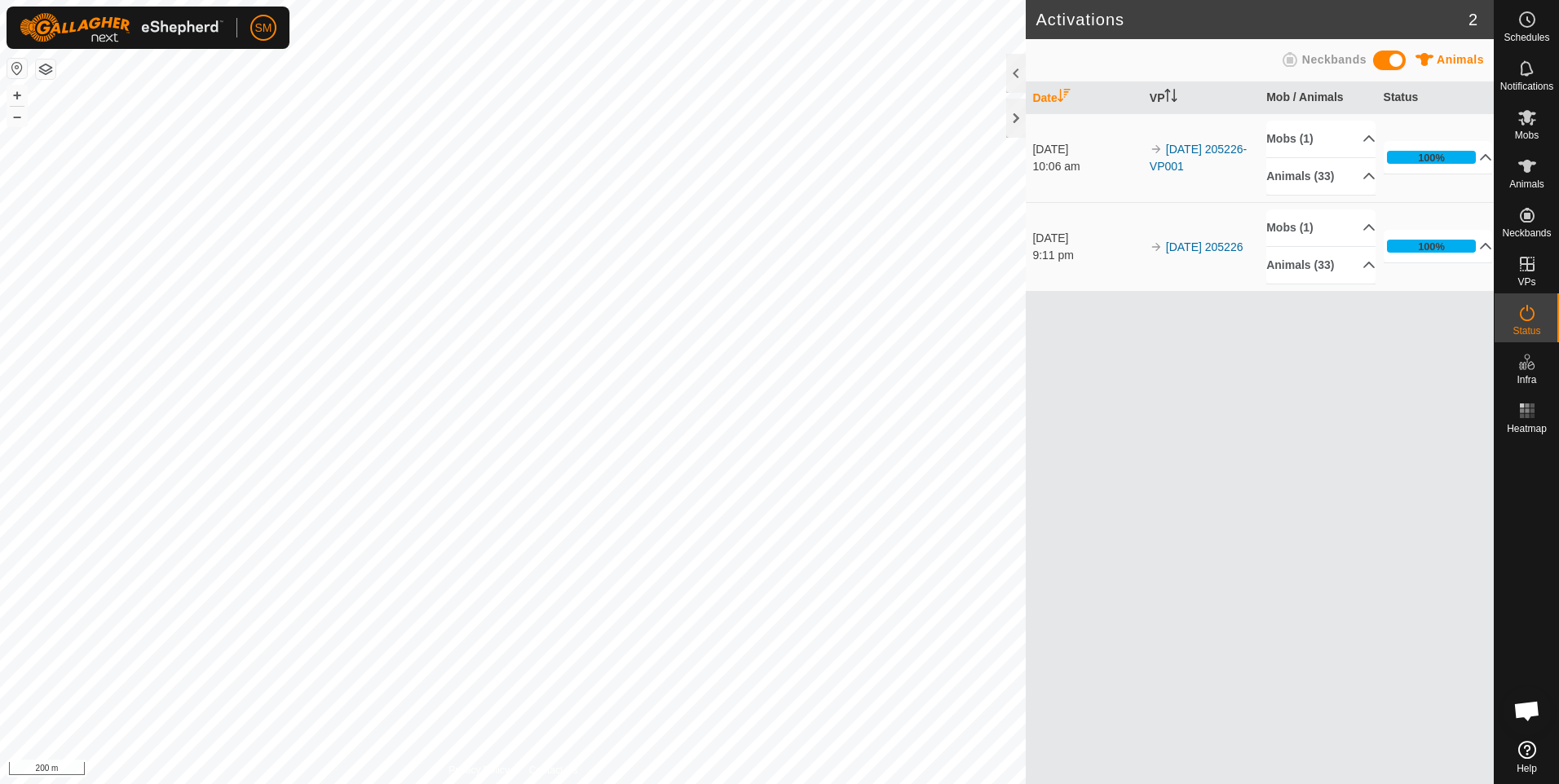
click at [1538, 465] on div at bounding box center [1527, 587] width 65 height 295
